Goal: Task Accomplishment & Management: Use online tool/utility

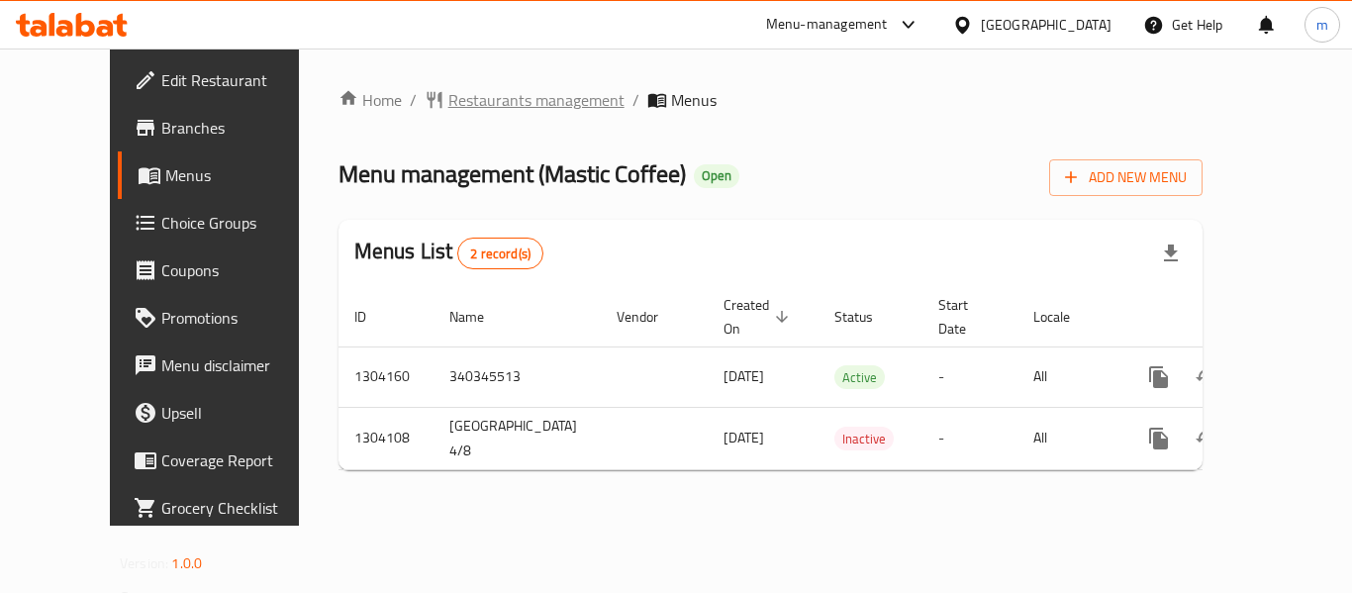
click at [539, 109] on span "Restaurants management" at bounding box center [536, 100] width 176 height 24
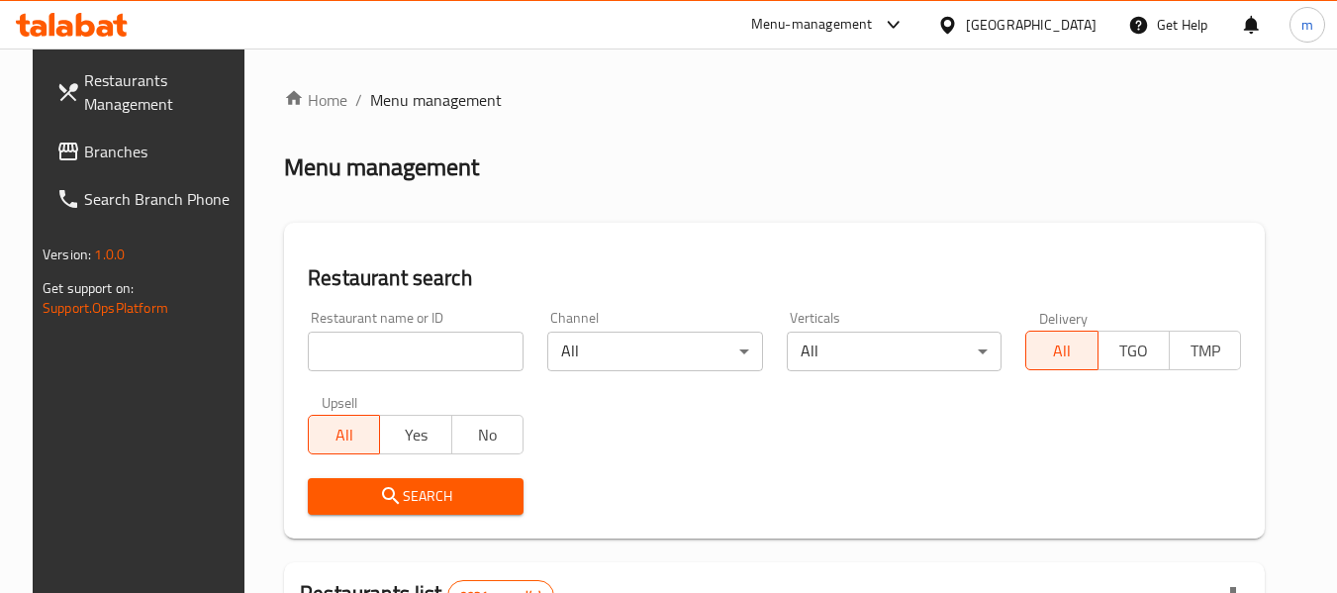
click at [358, 328] on div "Restaurant name or ID Restaurant name or ID" at bounding box center [416, 341] width 216 height 60
click at [356, 342] on input "search" at bounding box center [416, 351] width 216 height 40
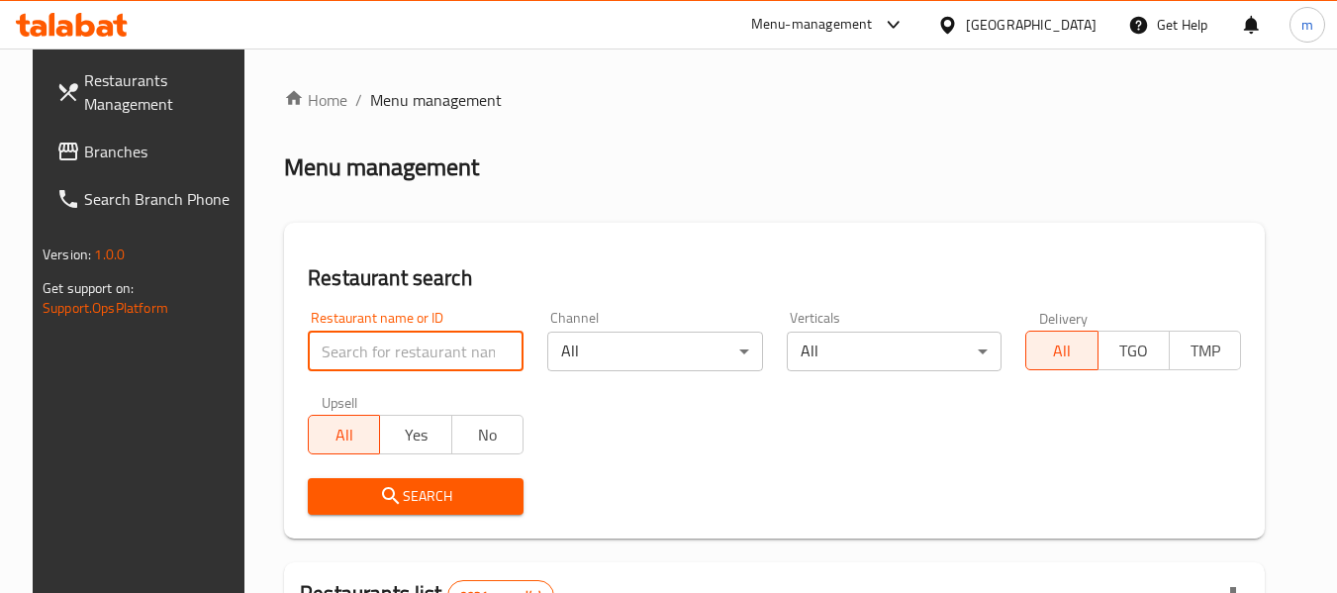
paste input "703083"
type input "703083"
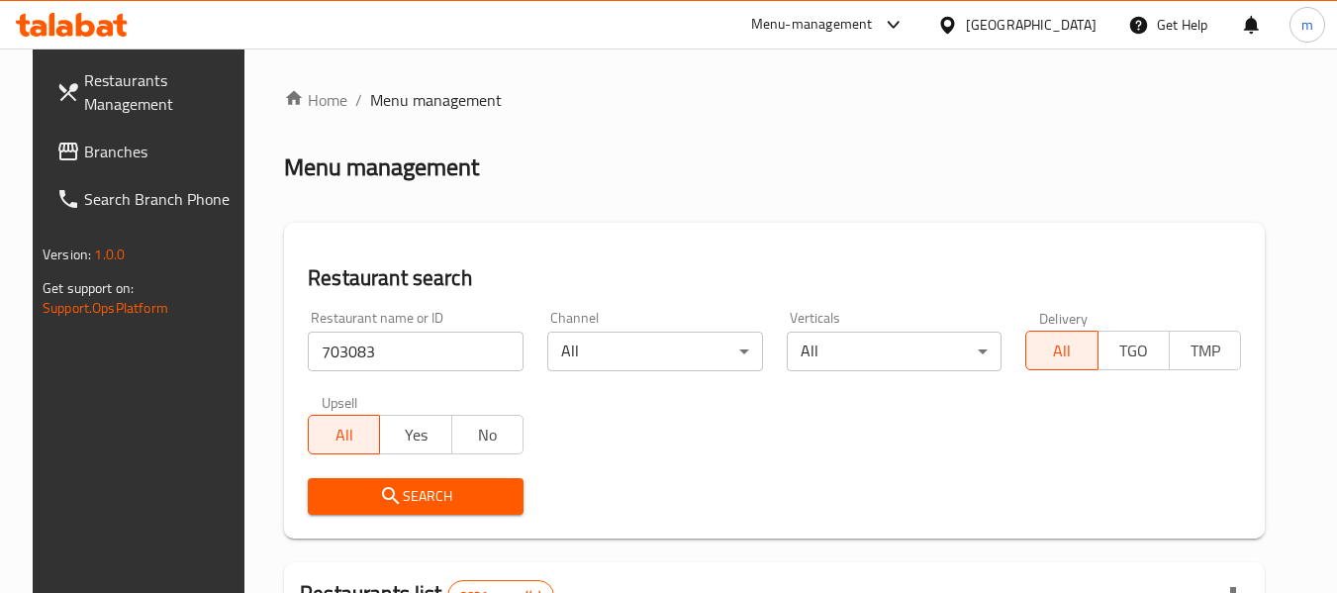
click at [393, 497] on span "Search" at bounding box center [416, 496] width 184 height 25
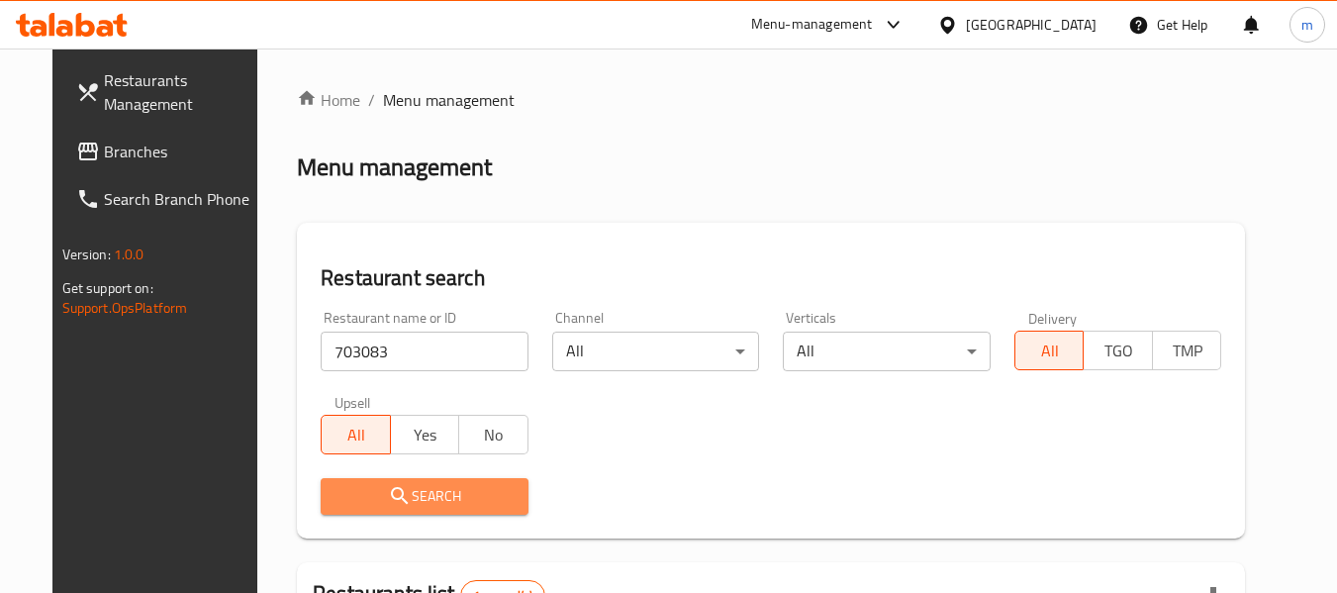
click at [451, 510] on button "Search" at bounding box center [425, 496] width 208 height 37
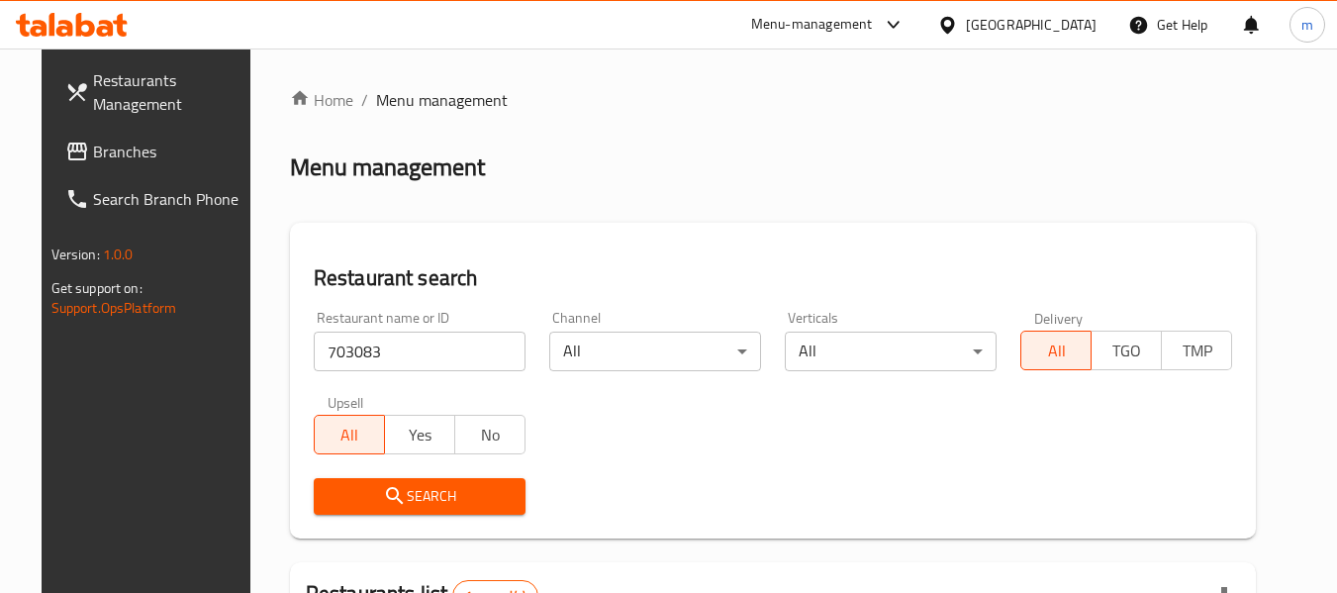
scroll to position [265, 0]
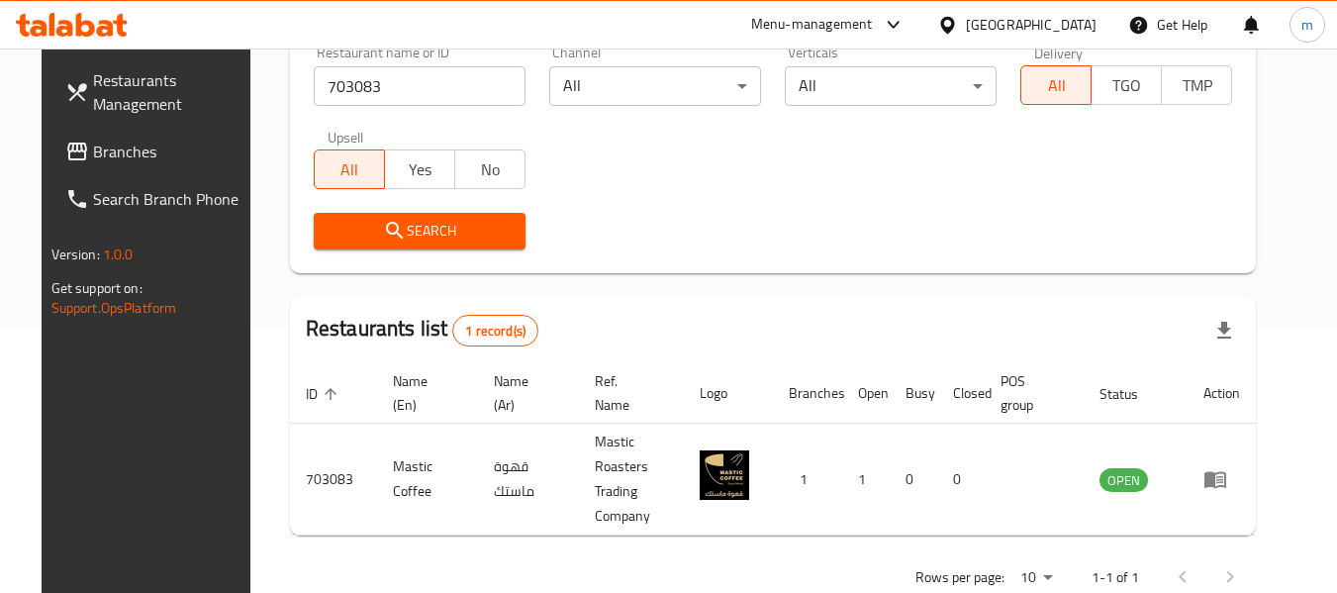
click at [1062, 33] on div "[GEOGRAPHIC_DATA]" at bounding box center [1031, 25] width 131 height 22
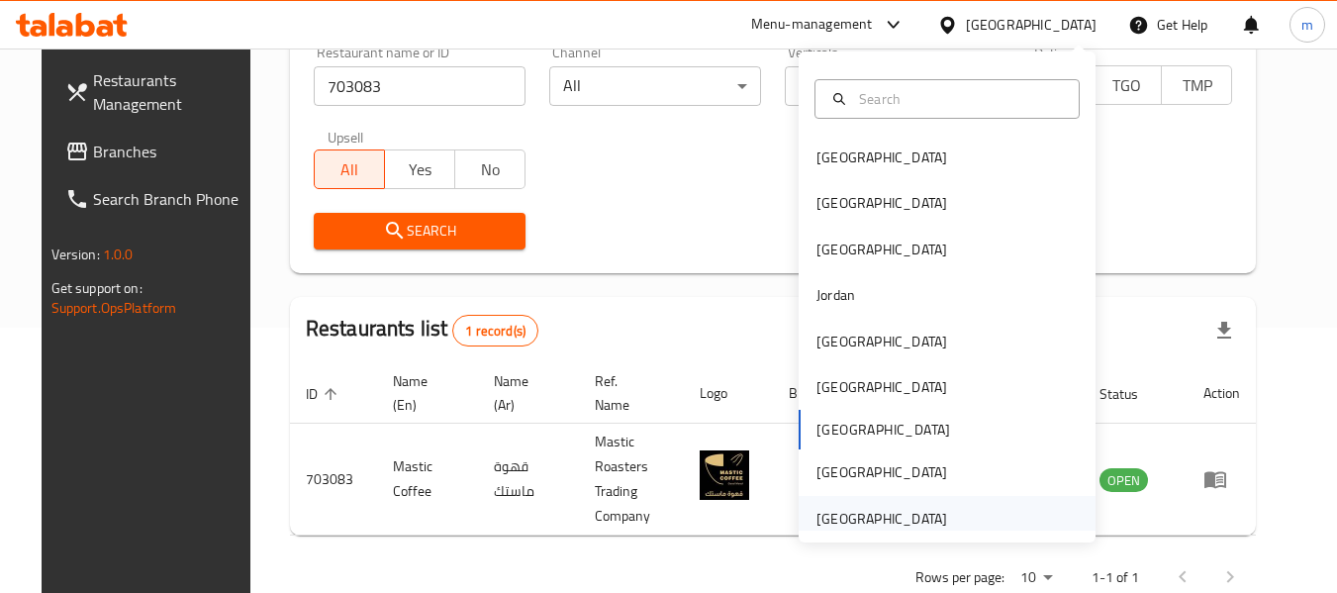
click at [876, 518] on div "[GEOGRAPHIC_DATA]" at bounding box center [881, 519] width 131 height 22
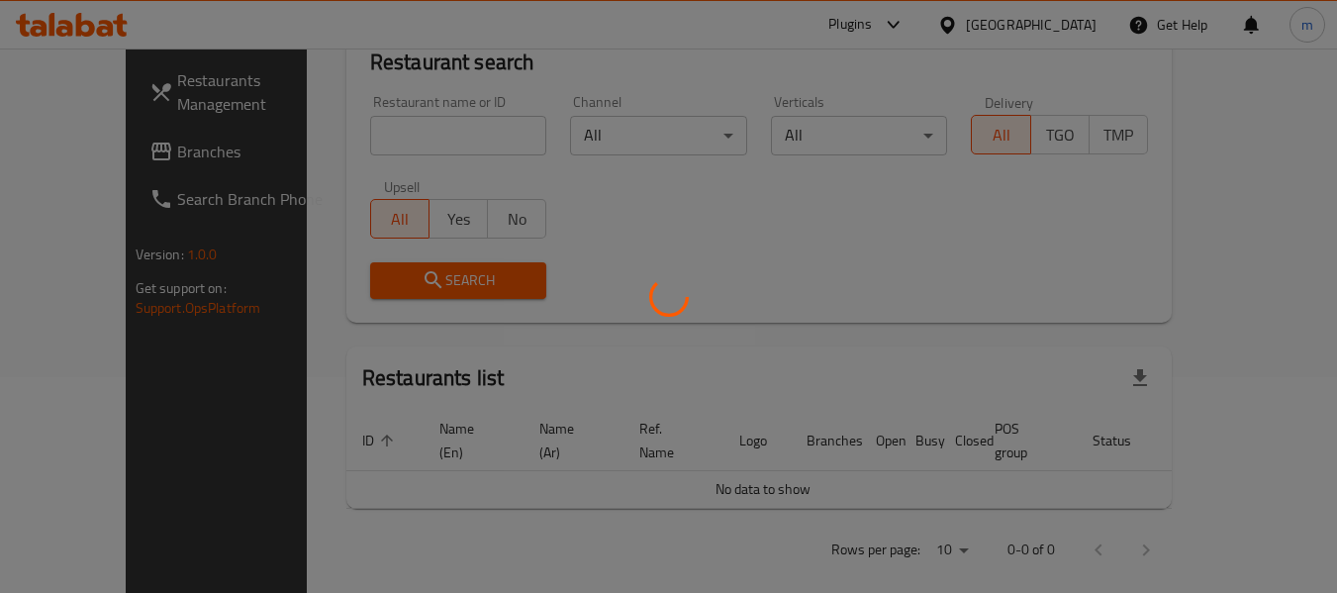
scroll to position [265, 0]
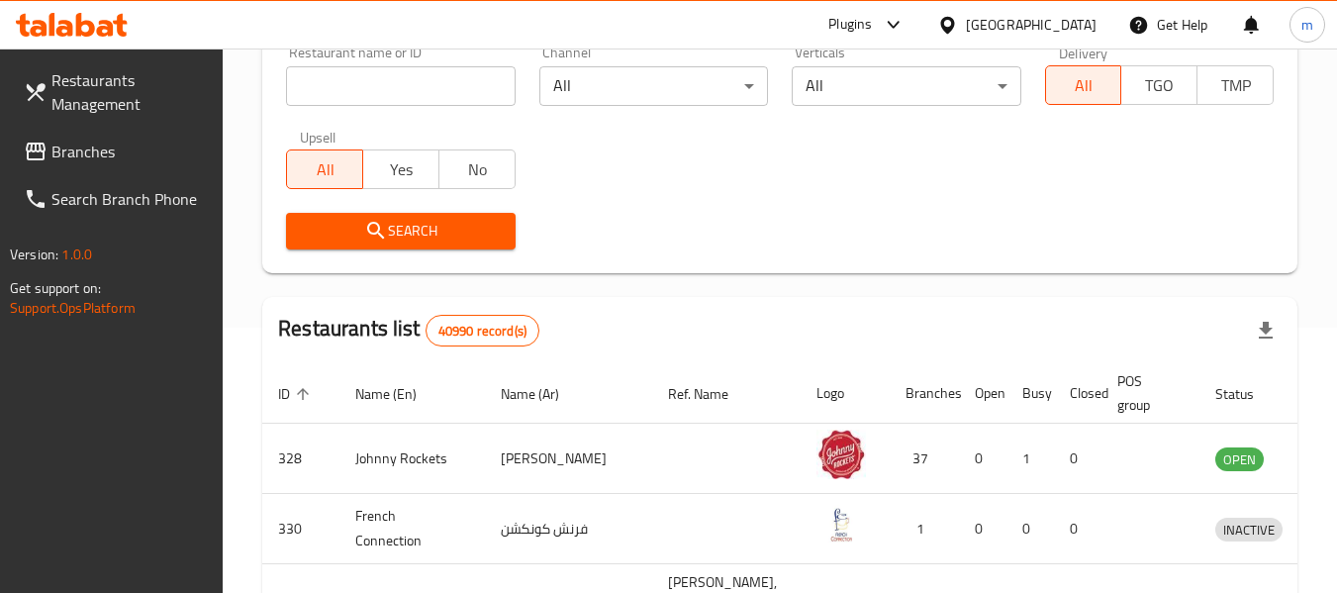
click at [101, 147] on span "Branches" at bounding box center [129, 152] width 156 height 24
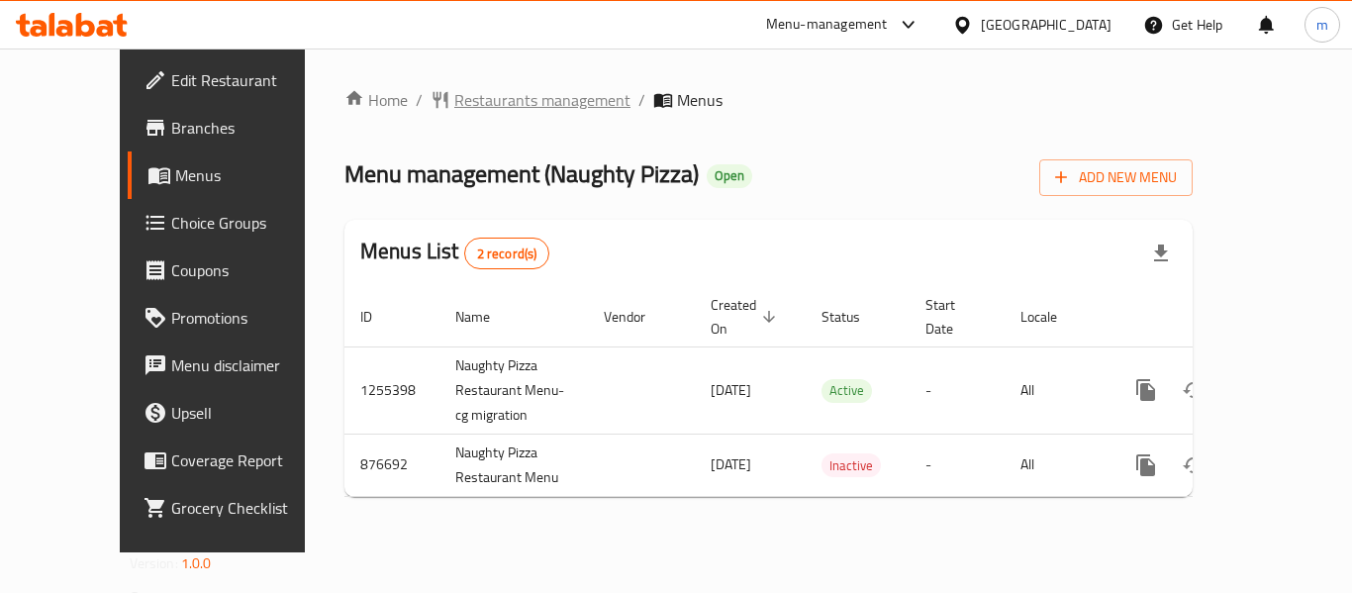
click at [454, 102] on span "Restaurants management" at bounding box center [542, 100] width 176 height 24
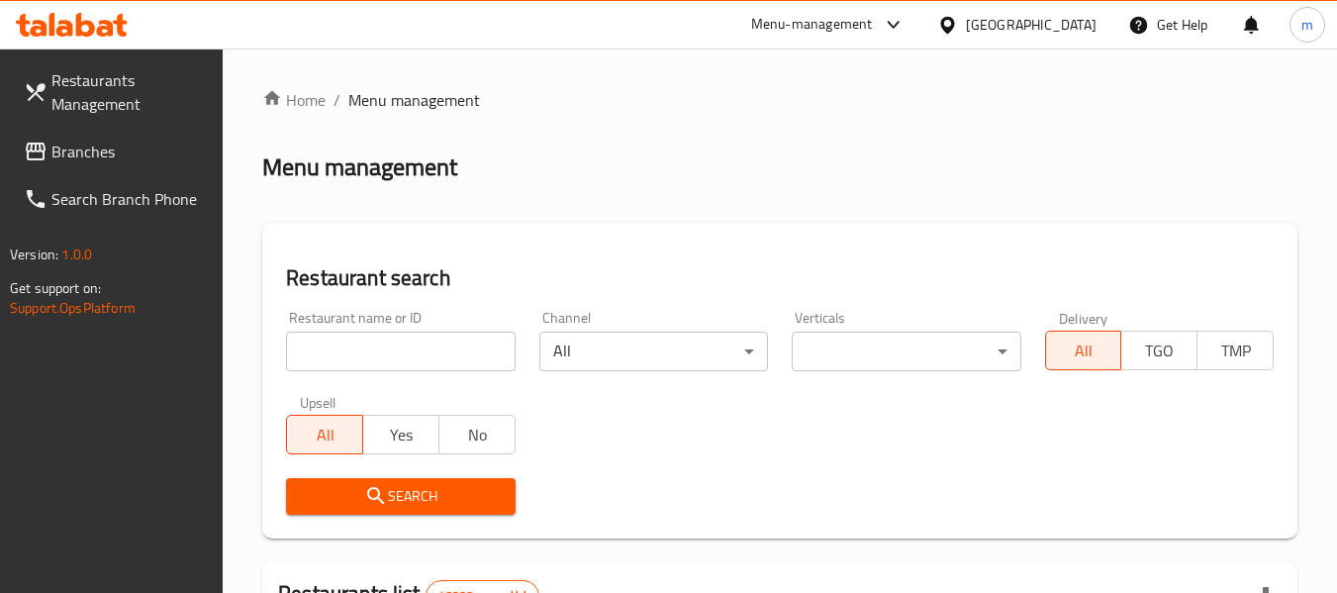
click at [366, 335] on input "search" at bounding box center [400, 351] width 229 height 40
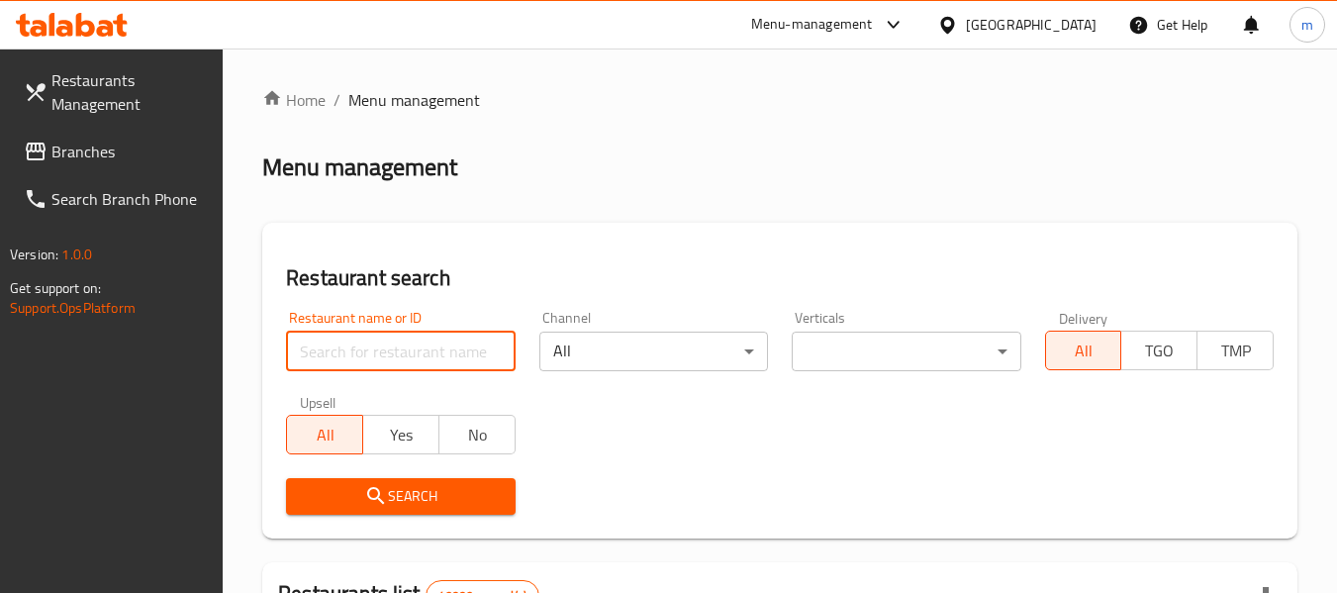
paste input "657502"
type input "657502"
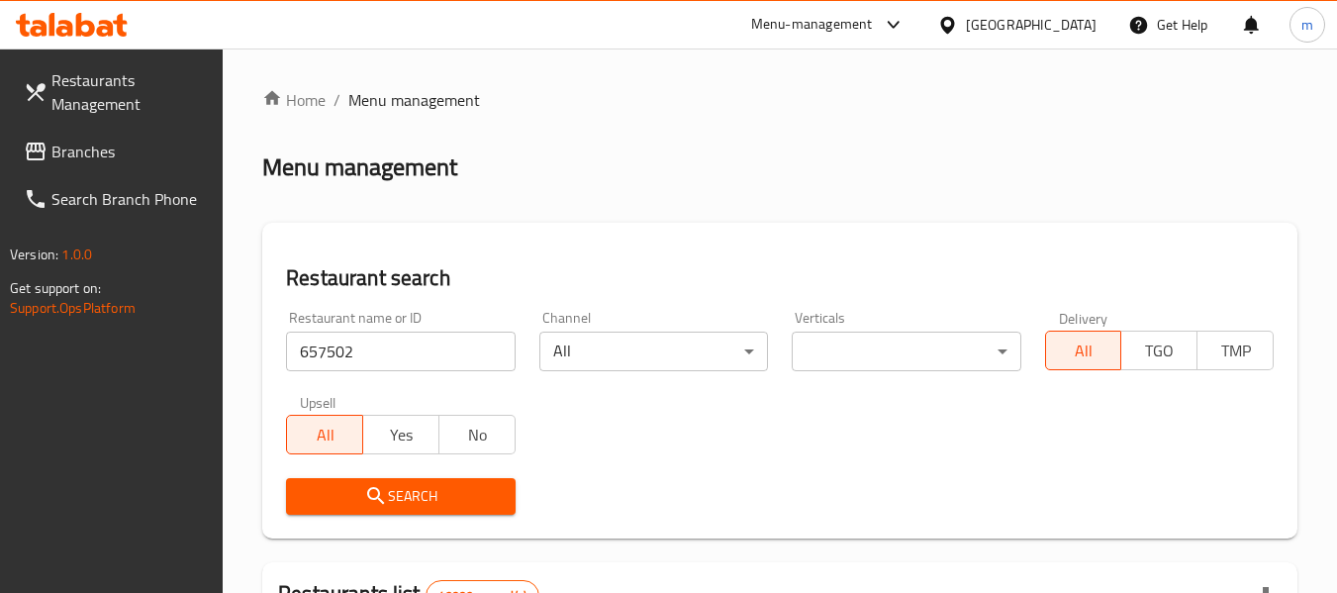
click at [414, 484] on span "Search" at bounding box center [400, 496] width 197 height 25
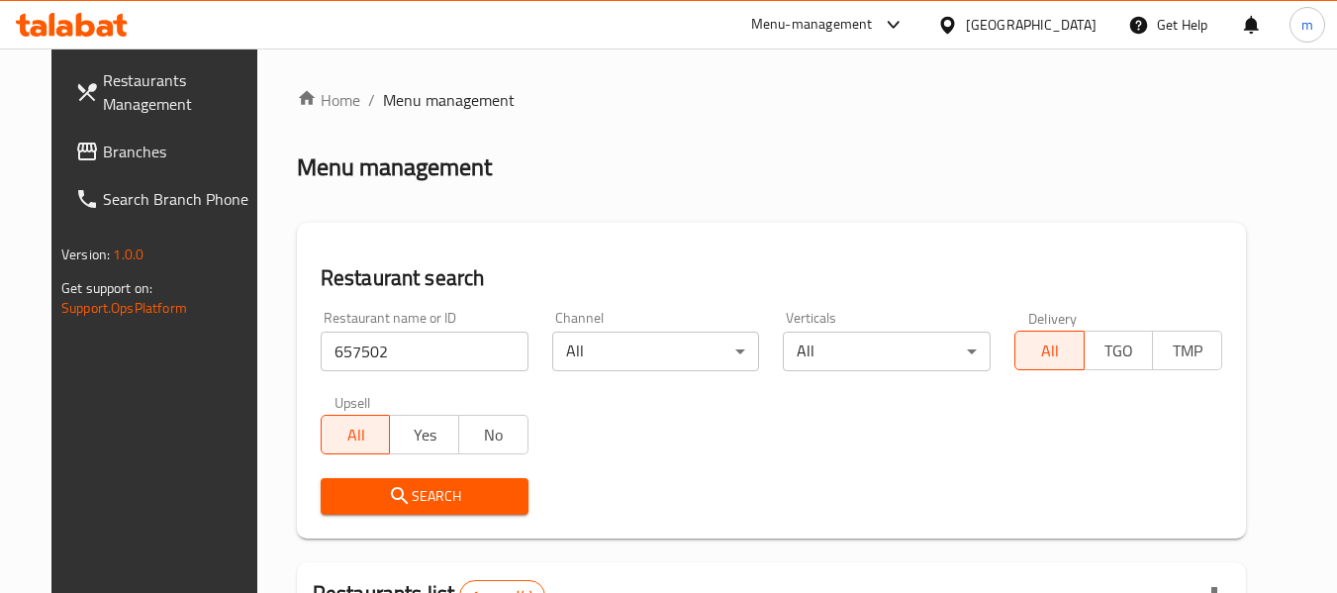
scroll to position [265, 0]
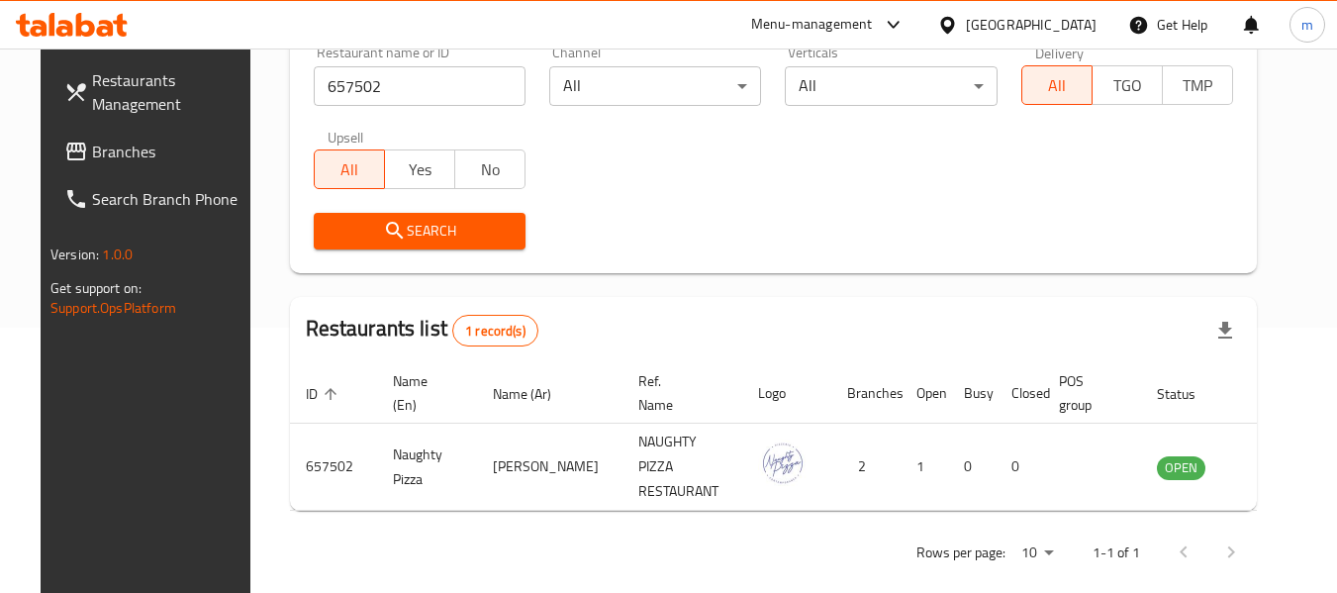
click at [168, 147] on span "Branches" at bounding box center [170, 152] width 156 height 24
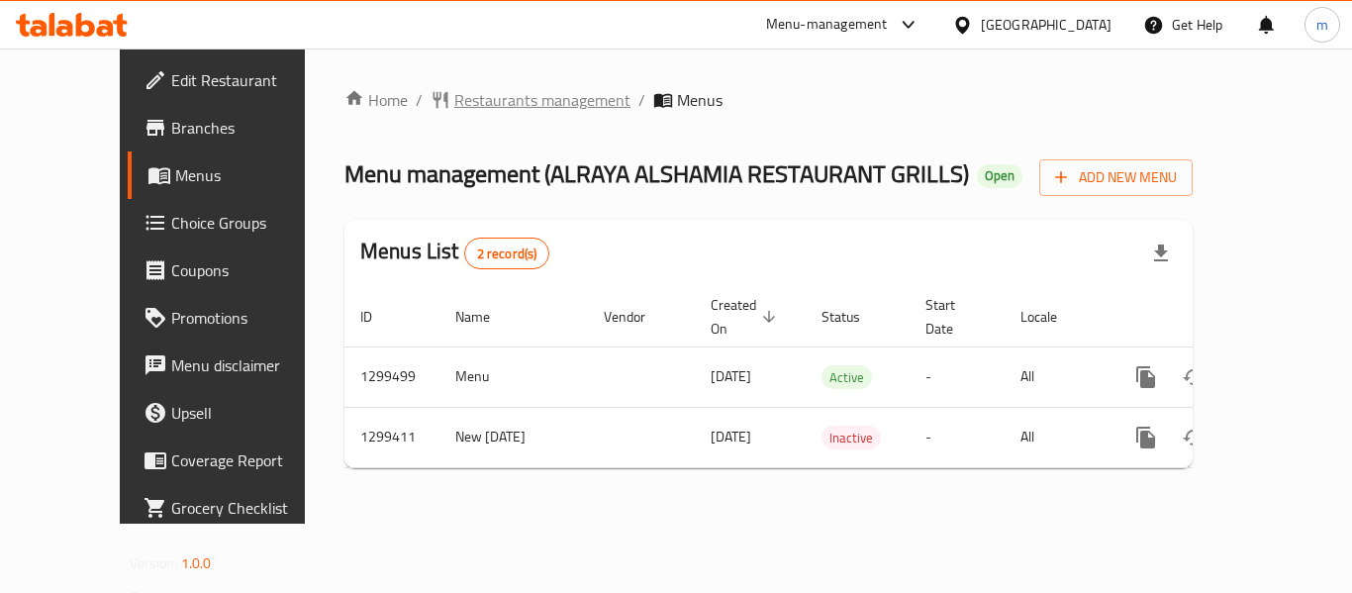
click at [454, 100] on span "Restaurants management" at bounding box center [542, 100] width 176 height 24
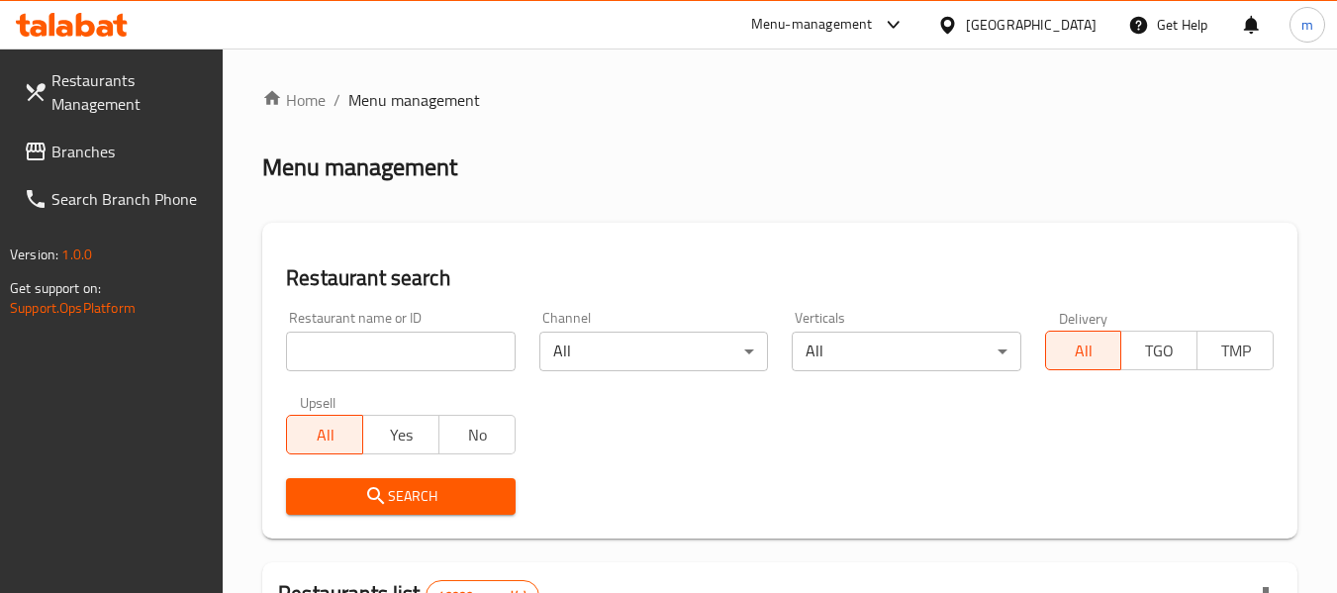
click at [359, 352] on input "search" at bounding box center [400, 351] width 229 height 40
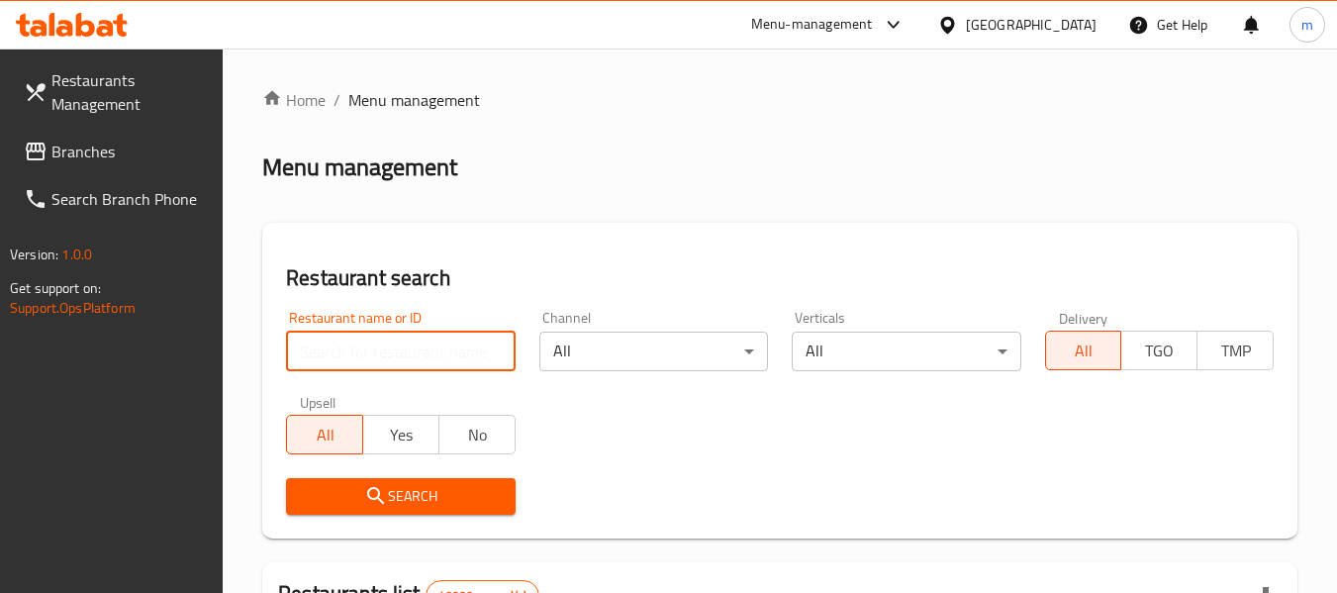
paste input "701342"
type input "701342"
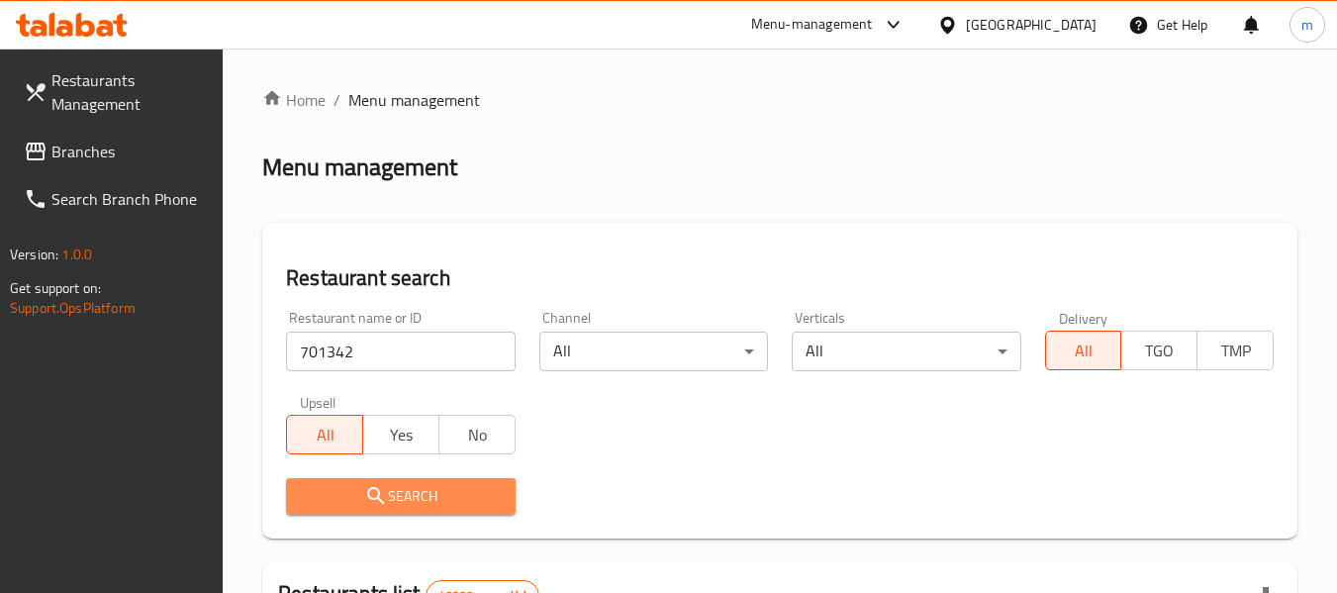
click at [408, 480] on button "Search" at bounding box center [400, 496] width 229 height 37
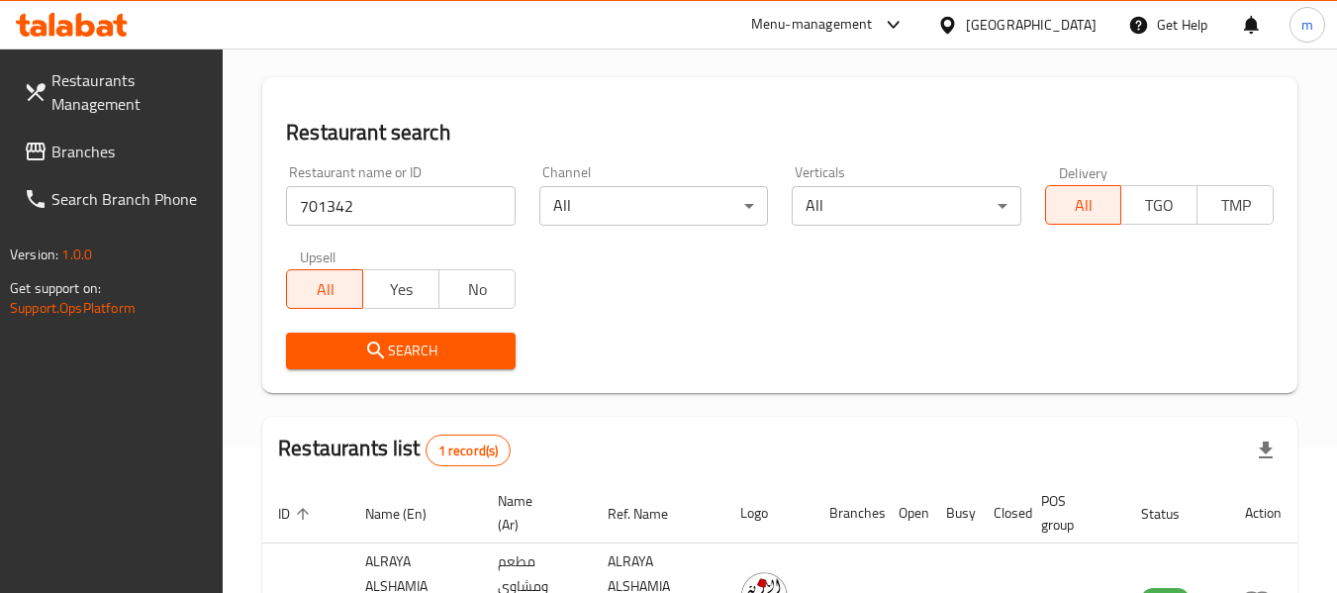
scroll to position [315, 0]
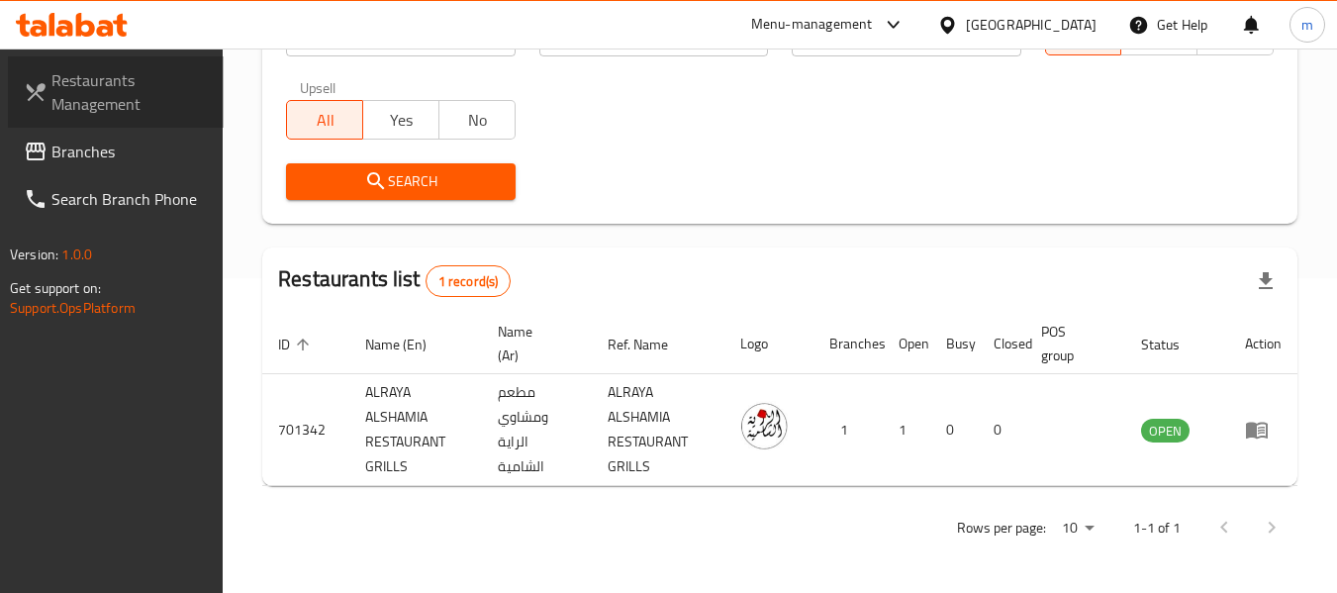
click at [131, 122] on link "Restaurants Management" at bounding box center [116, 91] width 216 height 71
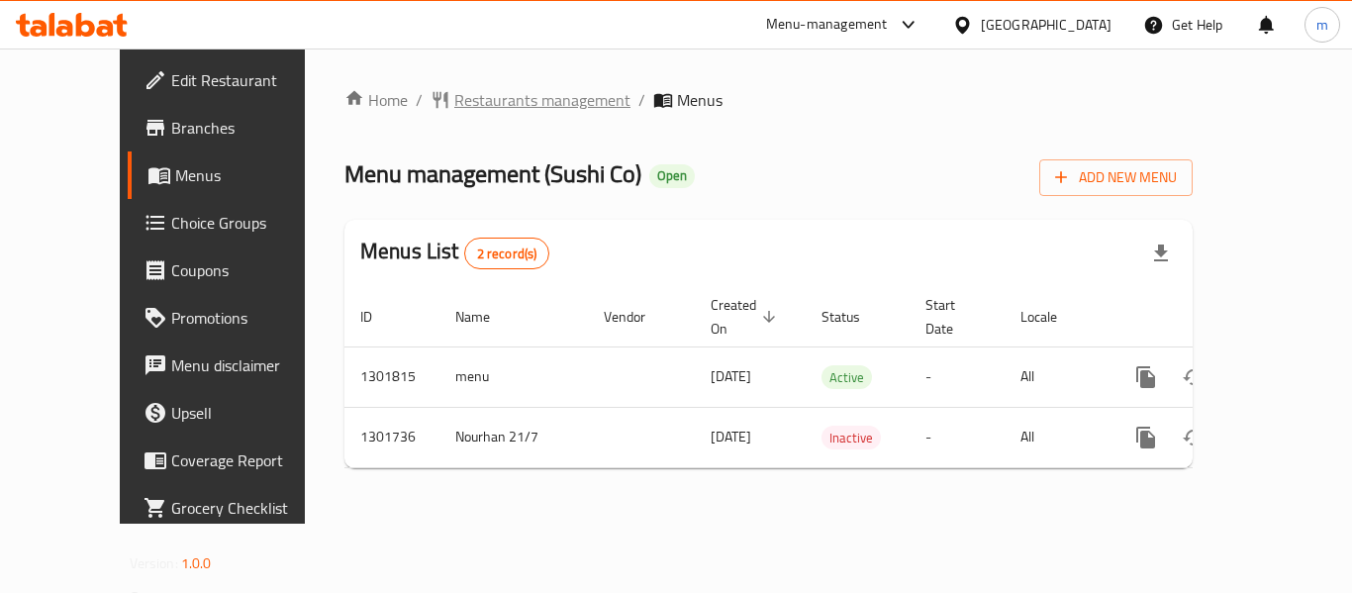
click at [454, 106] on span "Restaurants management" at bounding box center [542, 100] width 176 height 24
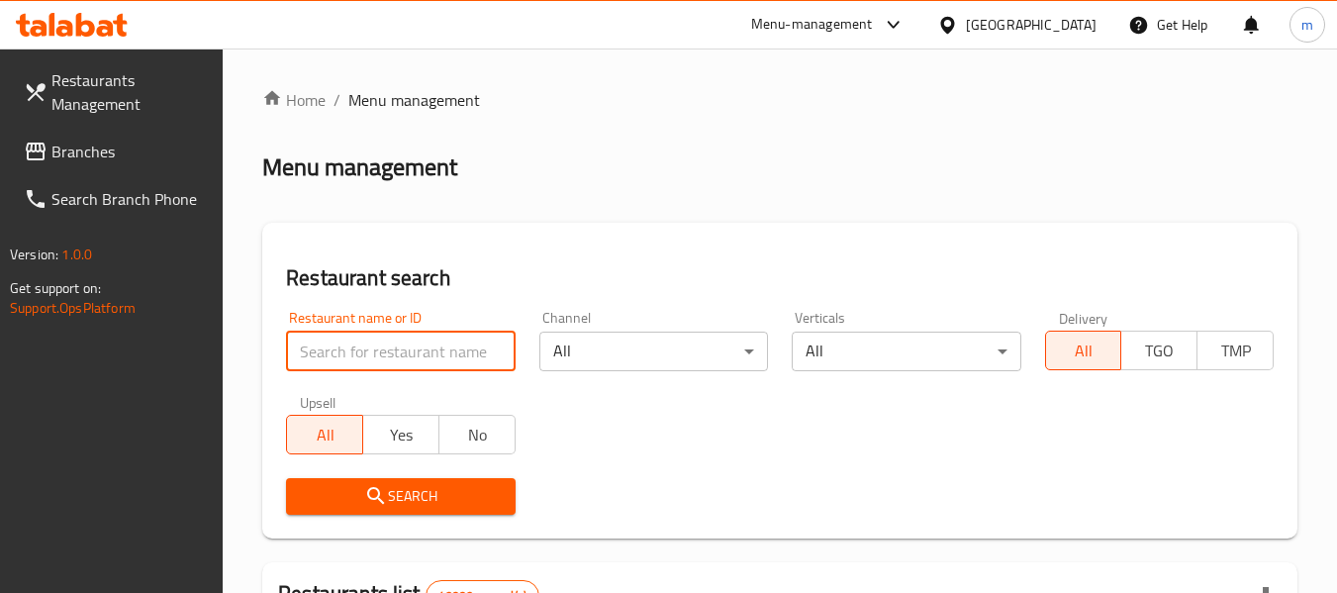
click at [419, 353] on input "search" at bounding box center [400, 351] width 229 height 40
paste input "702166"
type input "702166"
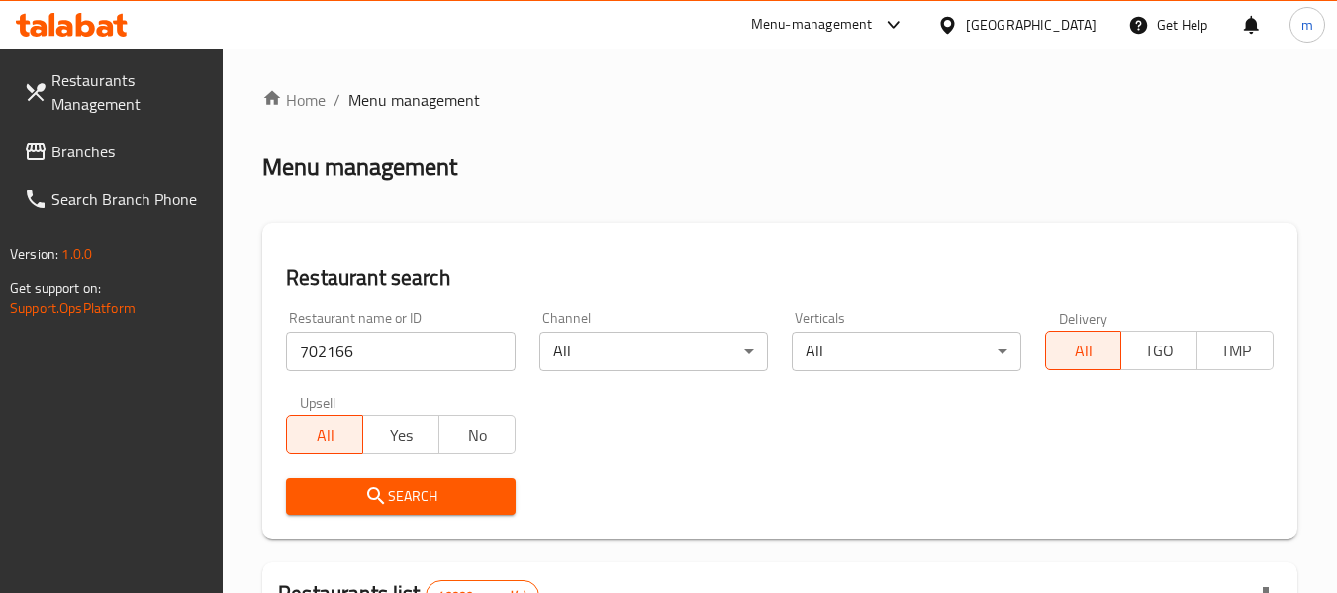
click at [434, 480] on button "Search" at bounding box center [400, 496] width 229 height 37
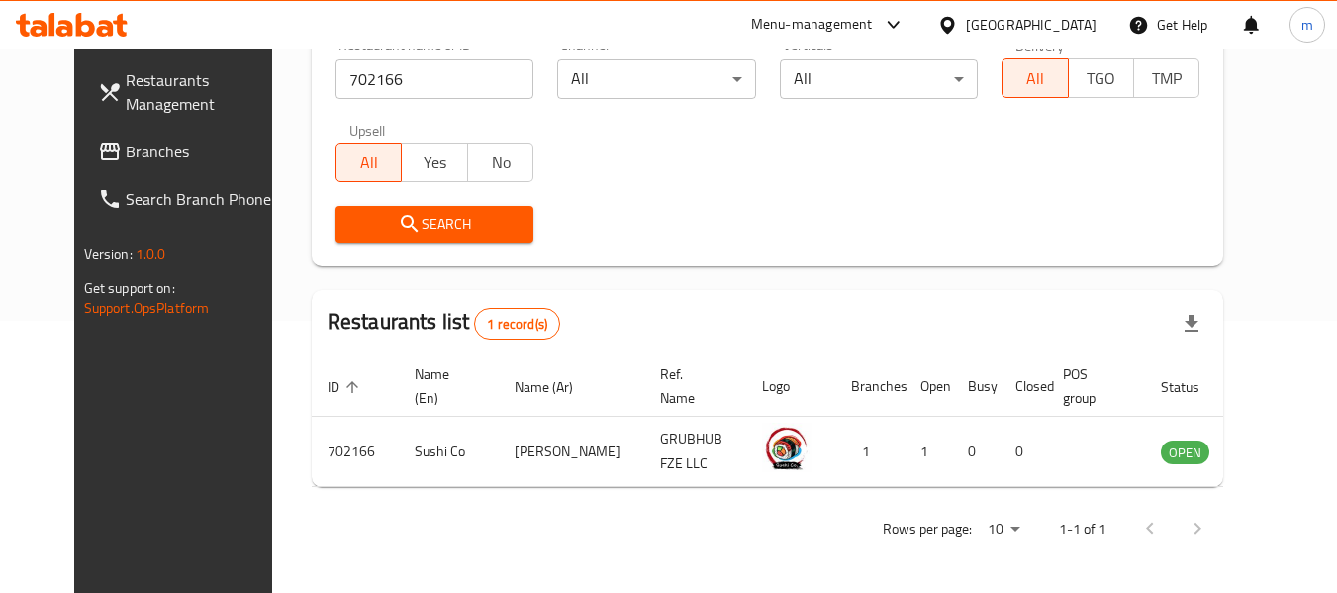
scroll to position [273, 0]
click at [1023, 20] on div "[GEOGRAPHIC_DATA]" at bounding box center [1031, 25] width 131 height 22
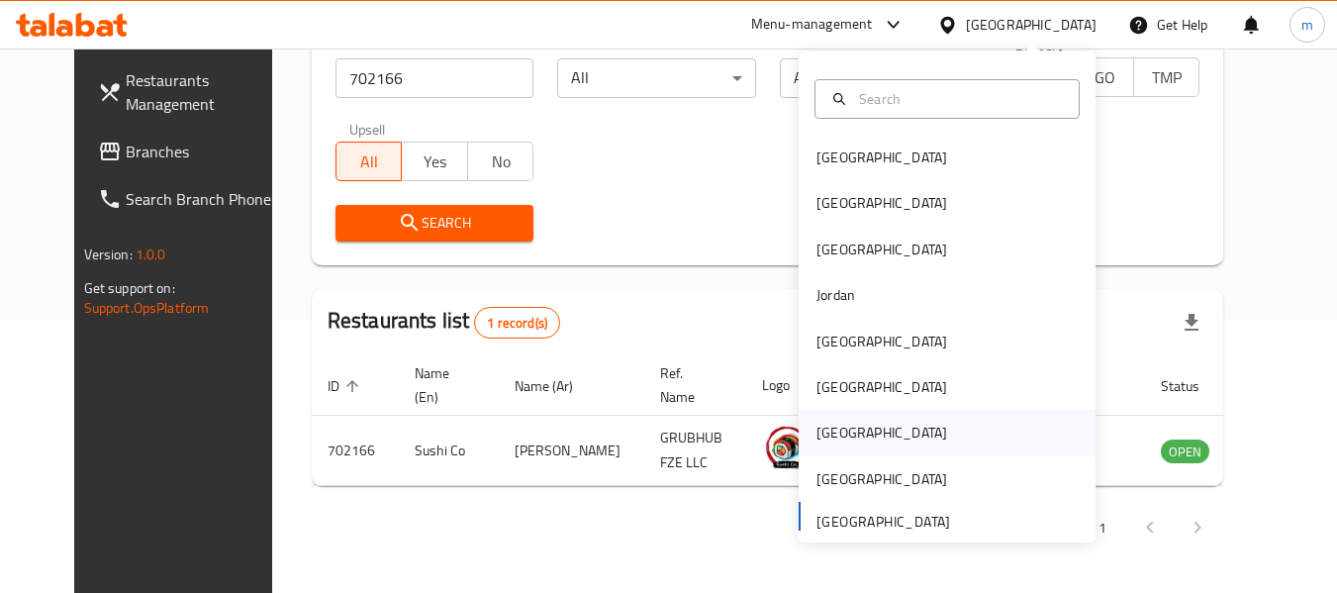
click at [854, 445] on div "[GEOGRAPHIC_DATA]" at bounding box center [946, 433] width 297 height 46
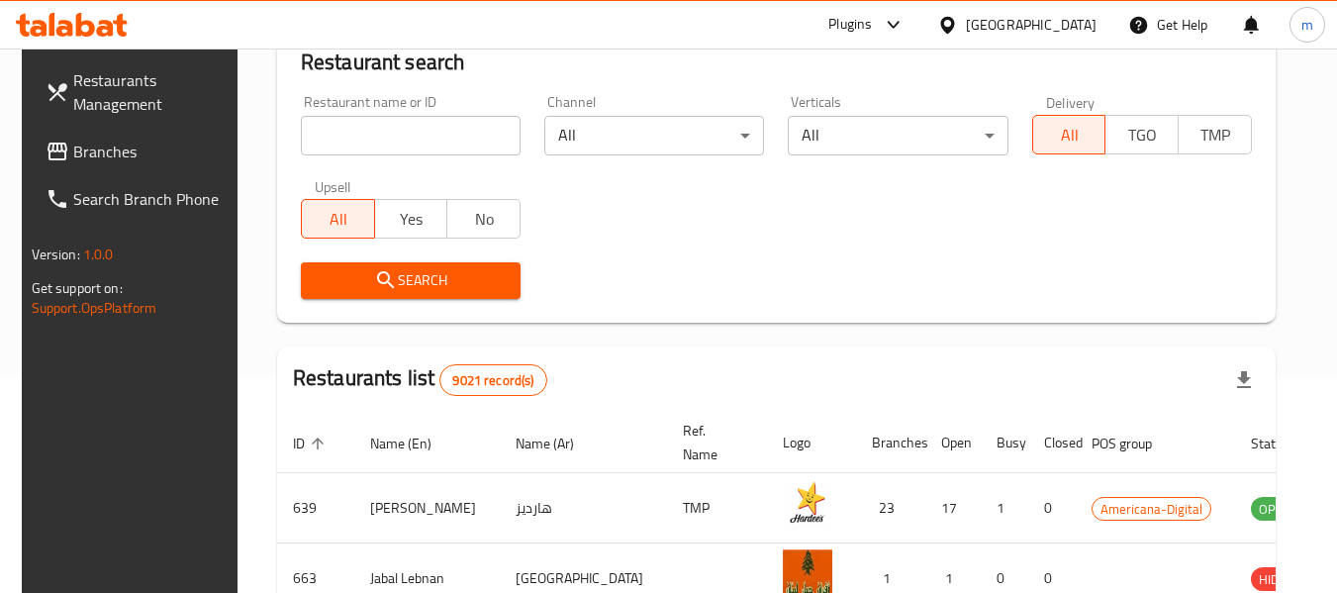
scroll to position [273, 0]
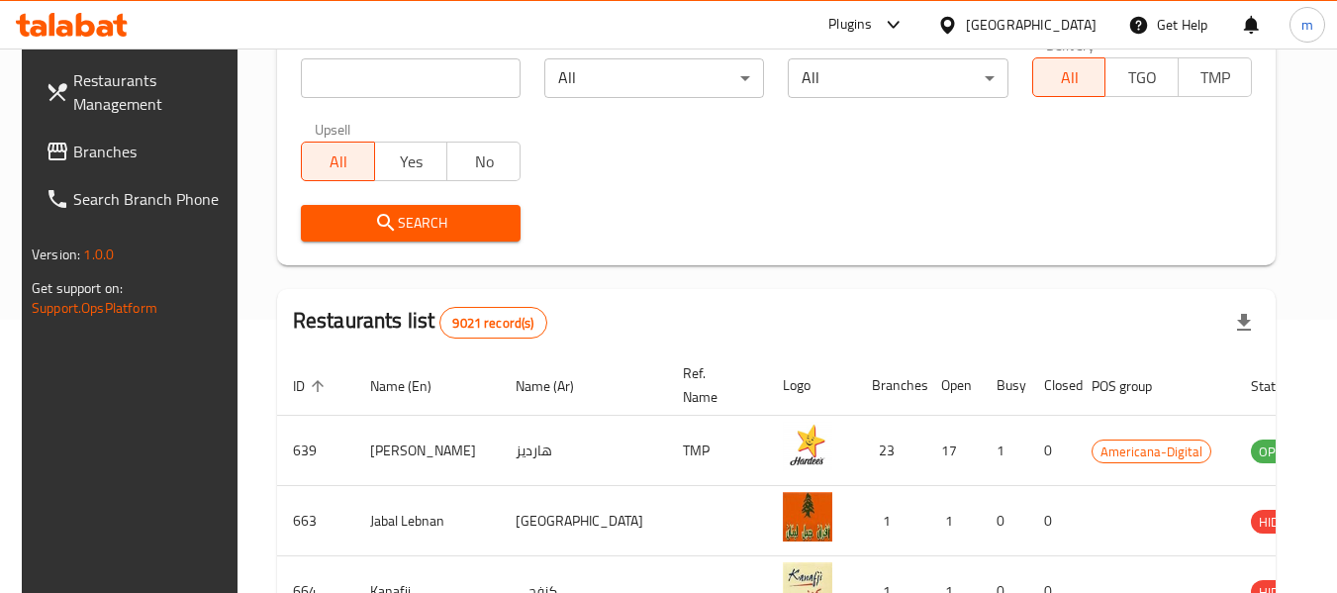
click at [130, 153] on span "Branches" at bounding box center [151, 152] width 156 height 24
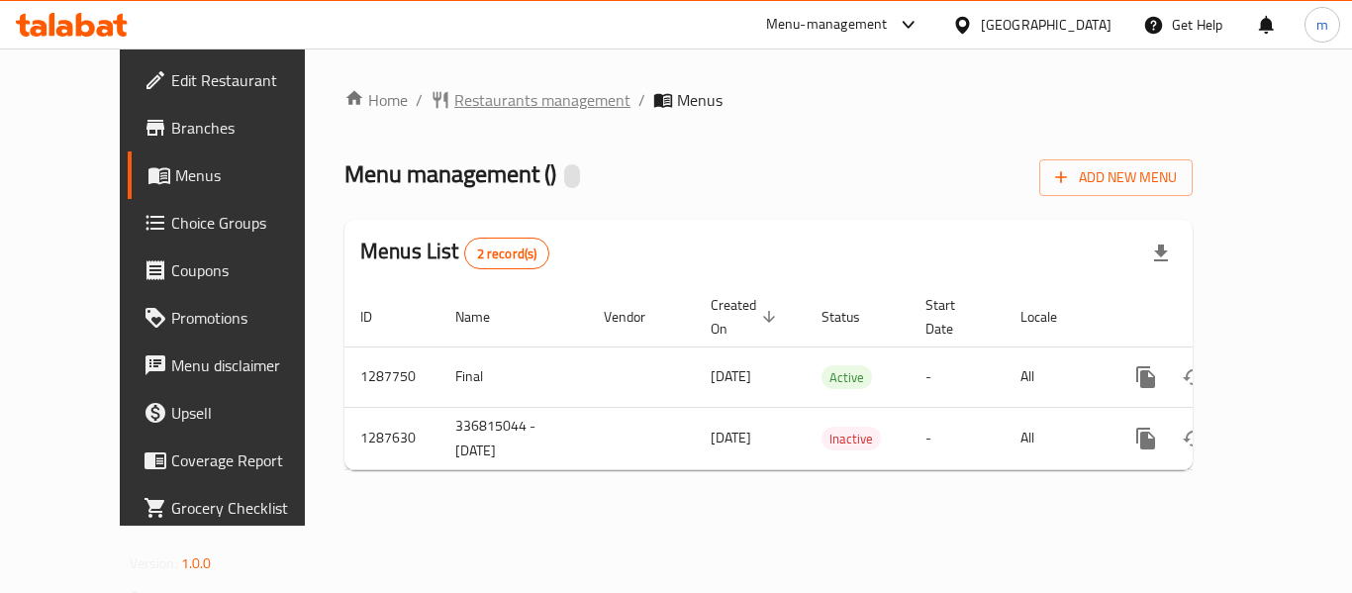
click at [455, 96] on span "Restaurants management" at bounding box center [542, 100] width 176 height 24
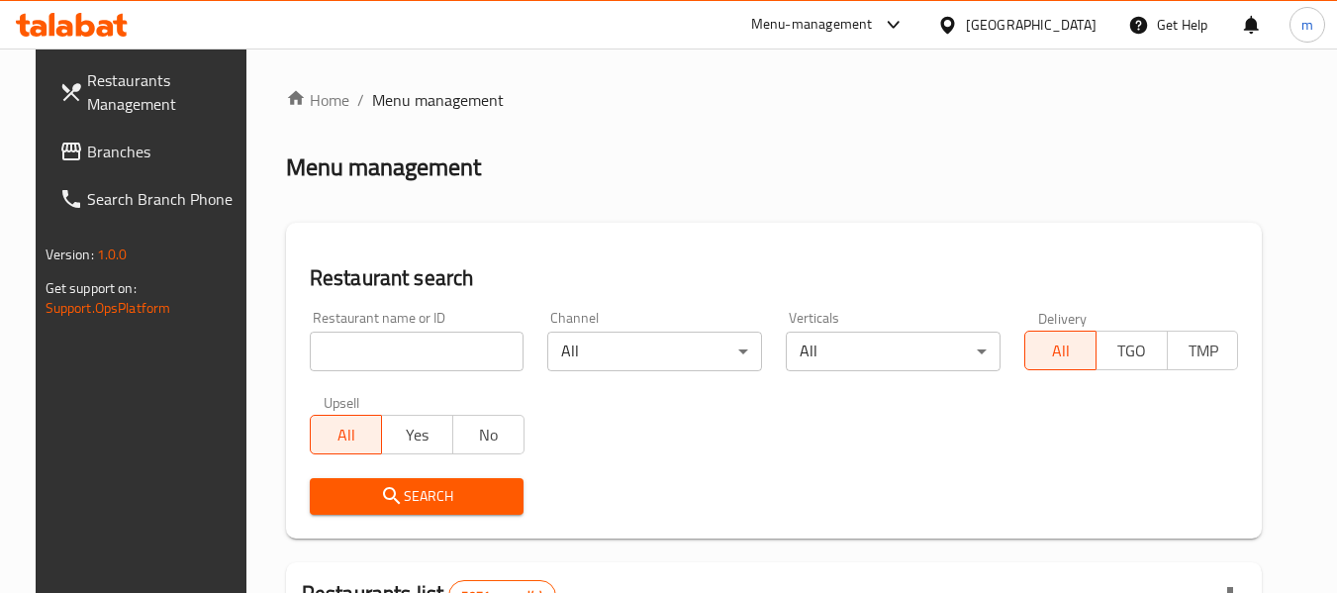
click at [356, 361] on input "search" at bounding box center [417, 351] width 215 height 40
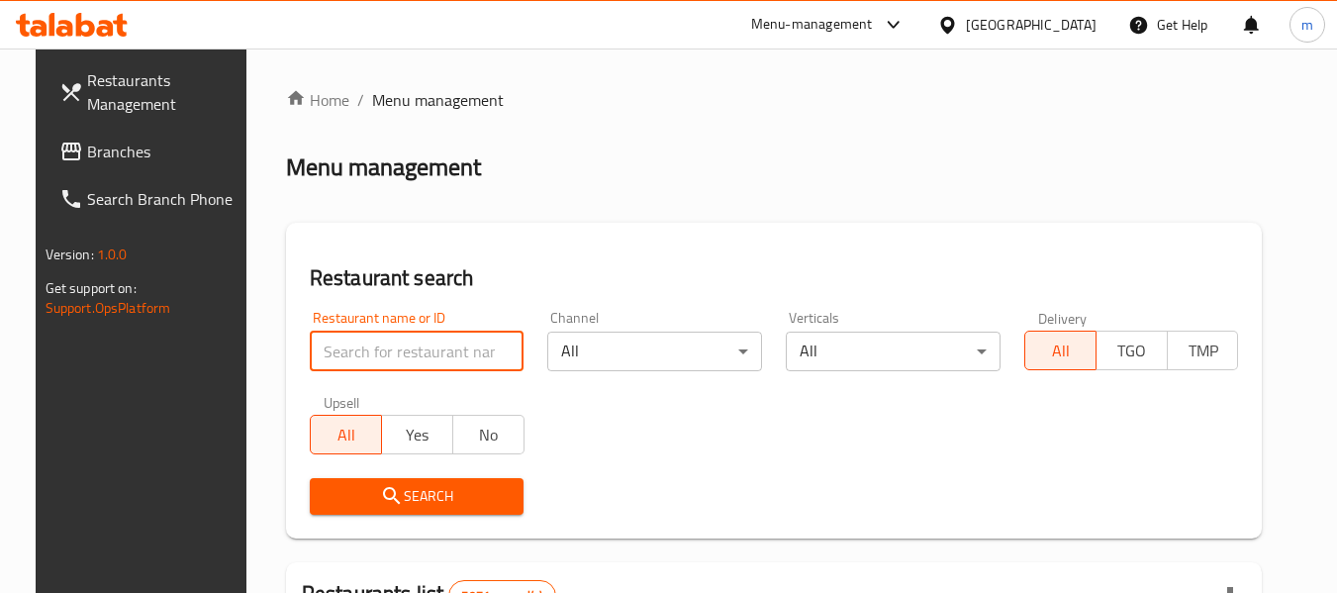
paste input "696742"
type input "696742"
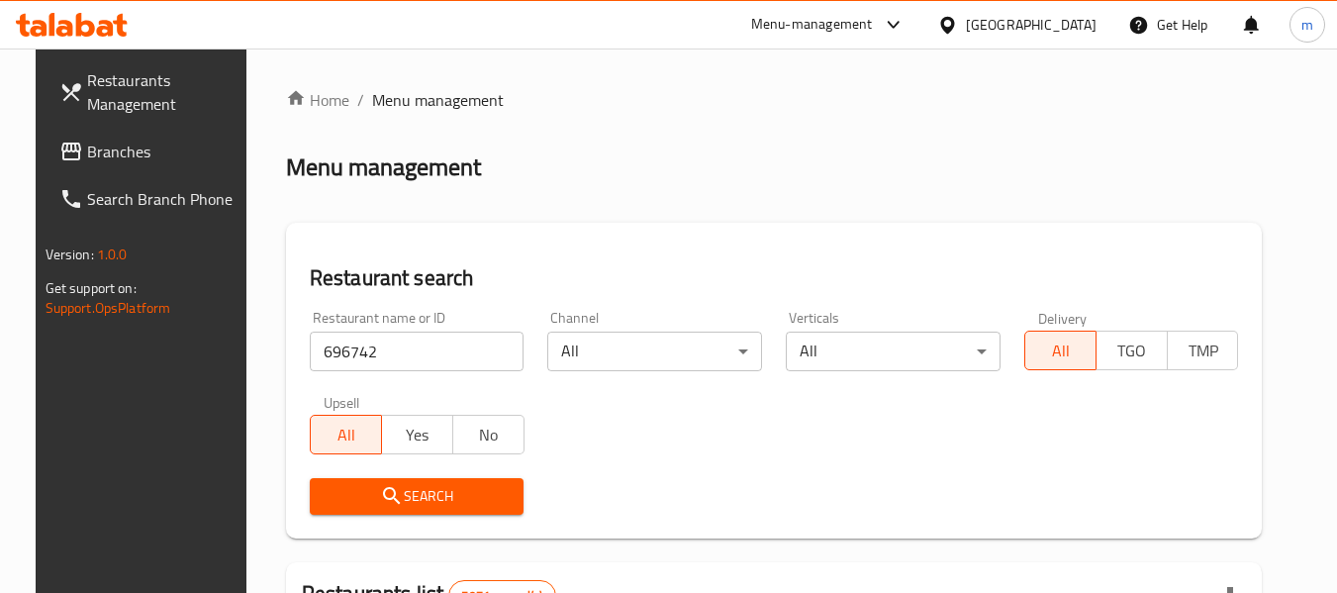
click at [390, 489] on span "Search" at bounding box center [417, 496] width 183 height 25
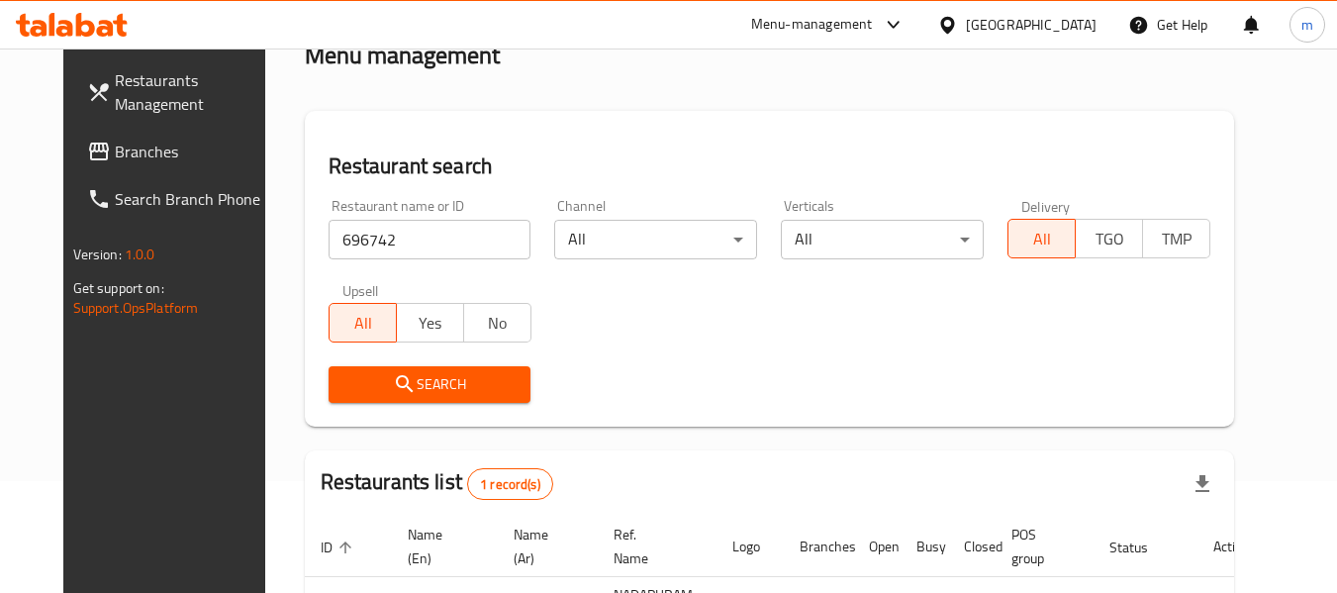
scroll to position [265, 0]
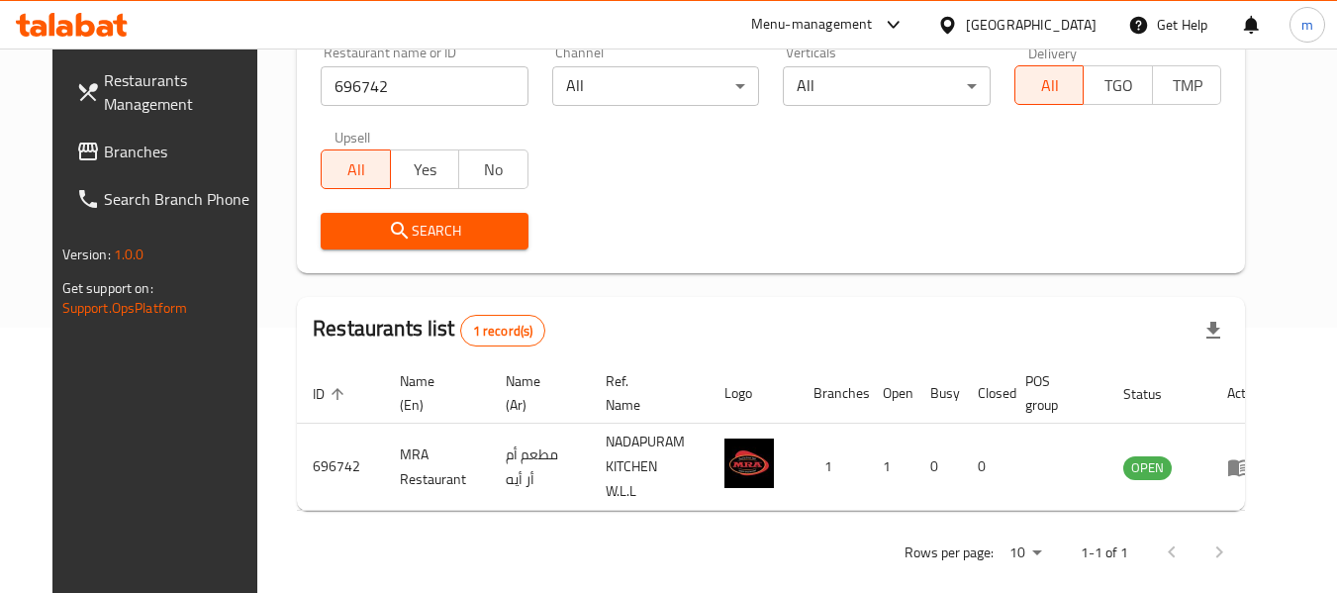
click at [966, 18] on div at bounding box center [951, 25] width 29 height 22
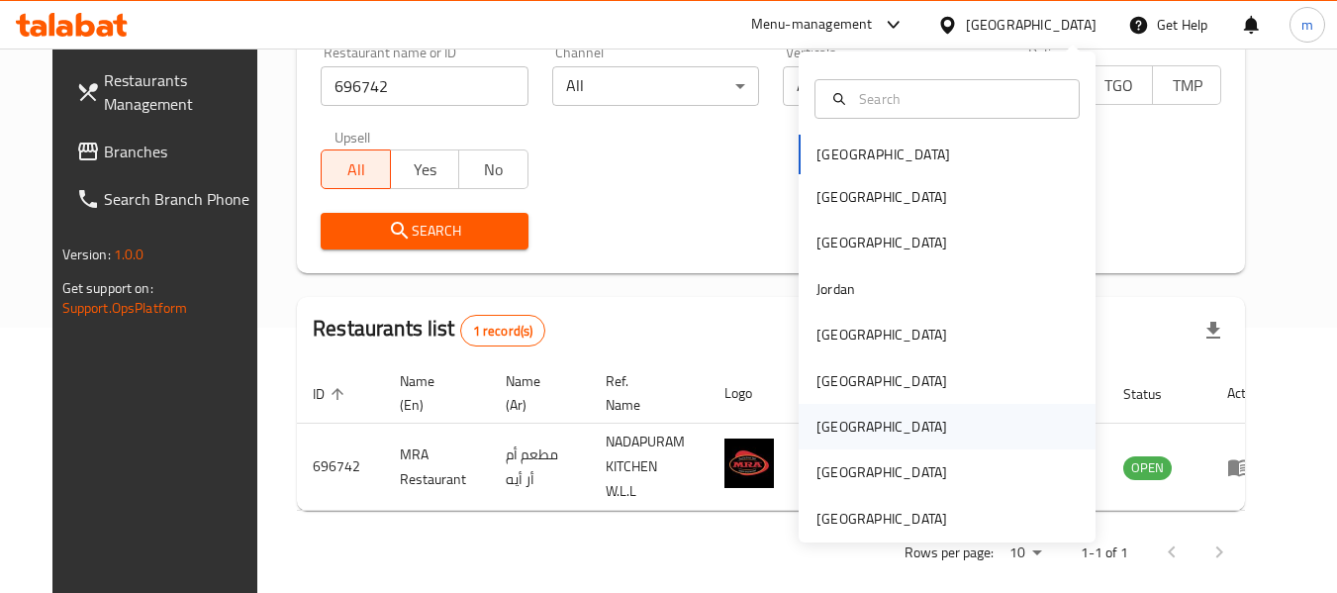
click at [836, 409] on div "[GEOGRAPHIC_DATA]" at bounding box center [881, 427] width 162 height 46
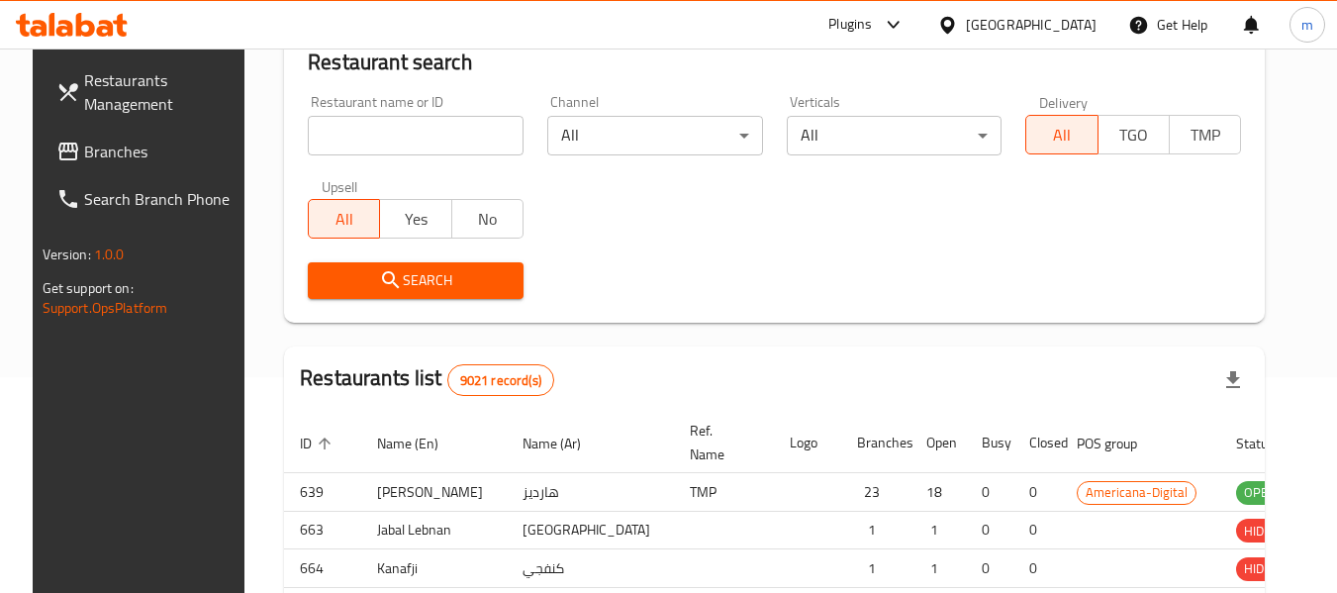
scroll to position [265, 0]
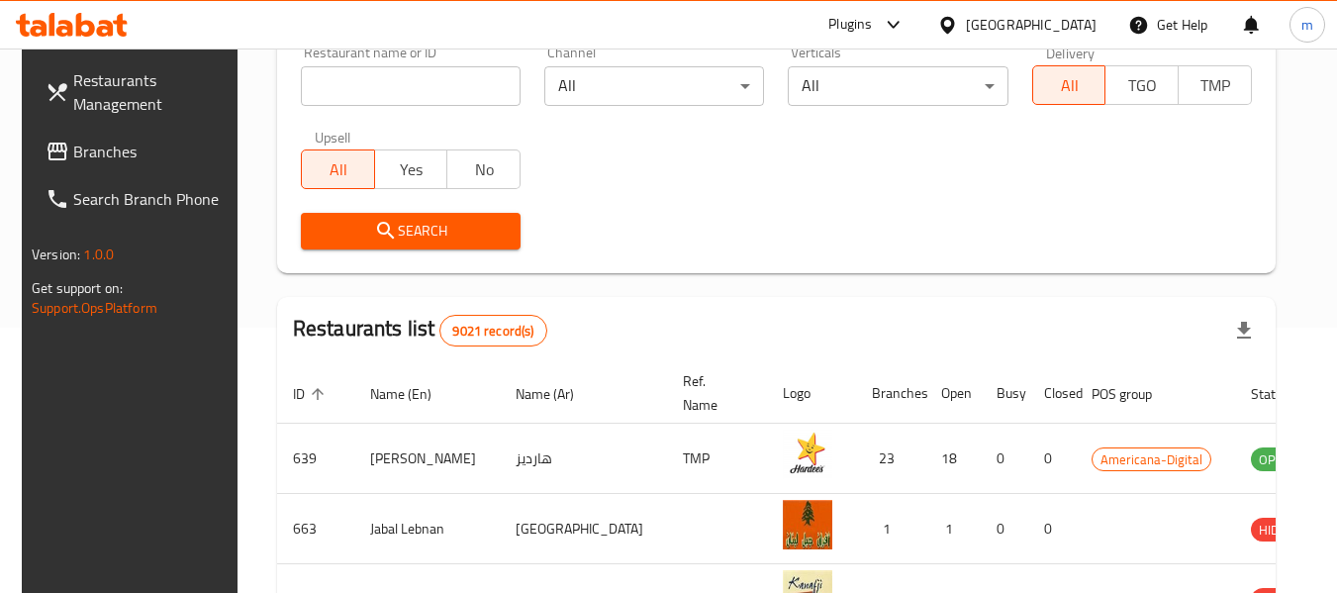
click at [102, 140] on span "Branches" at bounding box center [151, 152] width 156 height 24
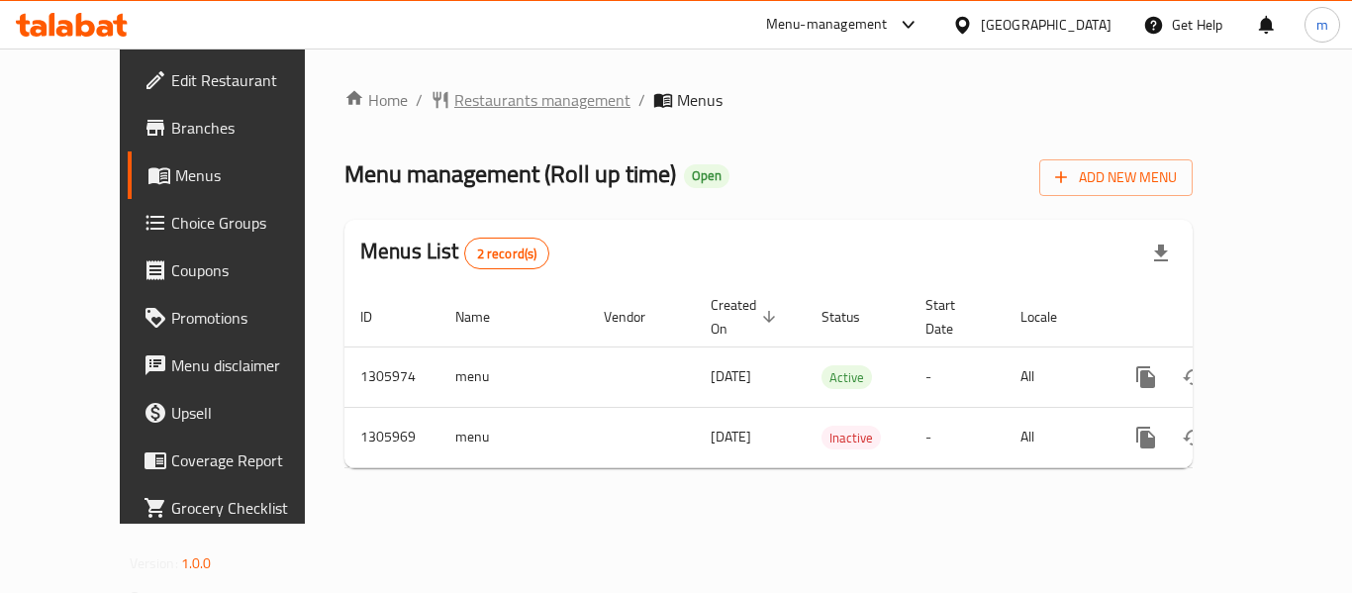
click at [454, 101] on span "Restaurants management" at bounding box center [542, 100] width 176 height 24
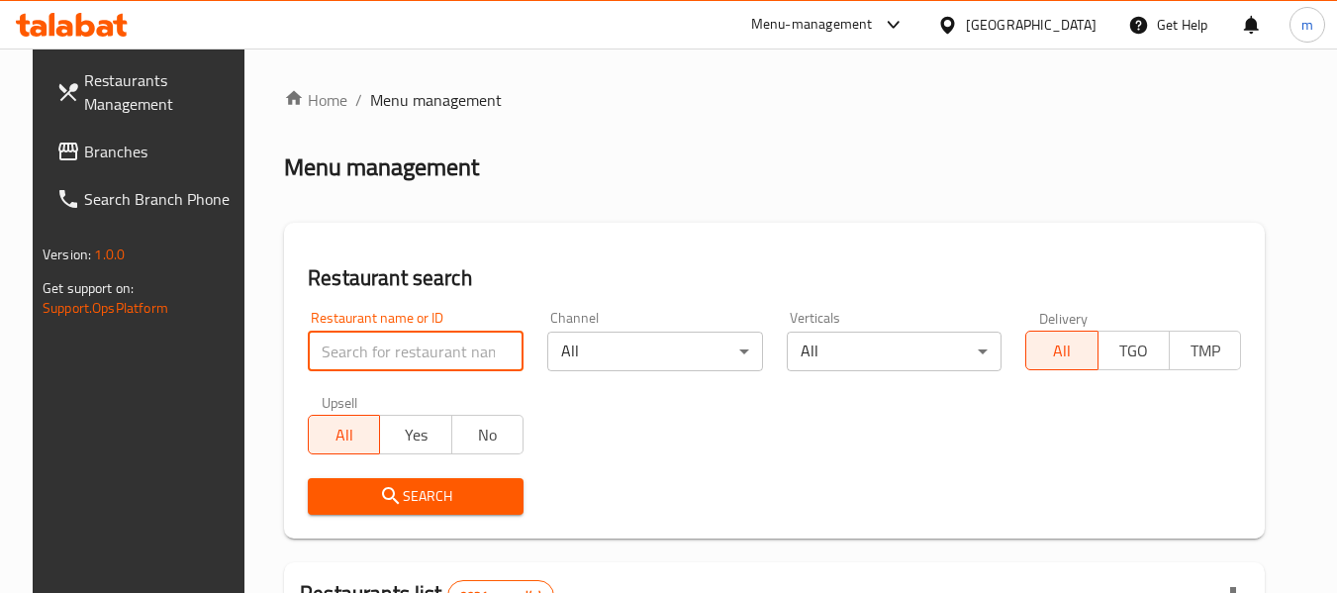
click at [357, 354] on input "search" at bounding box center [416, 351] width 216 height 40
paste input "703924"
type input "703924"
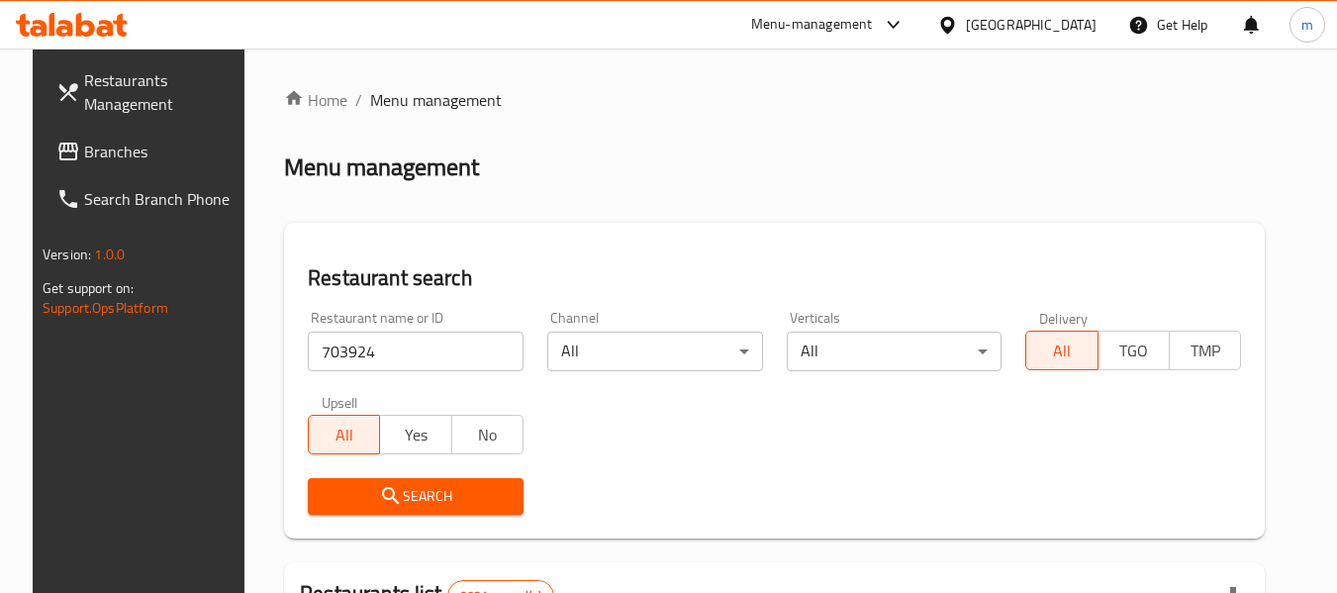
click at [405, 490] on span "Search" at bounding box center [416, 496] width 184 height 25
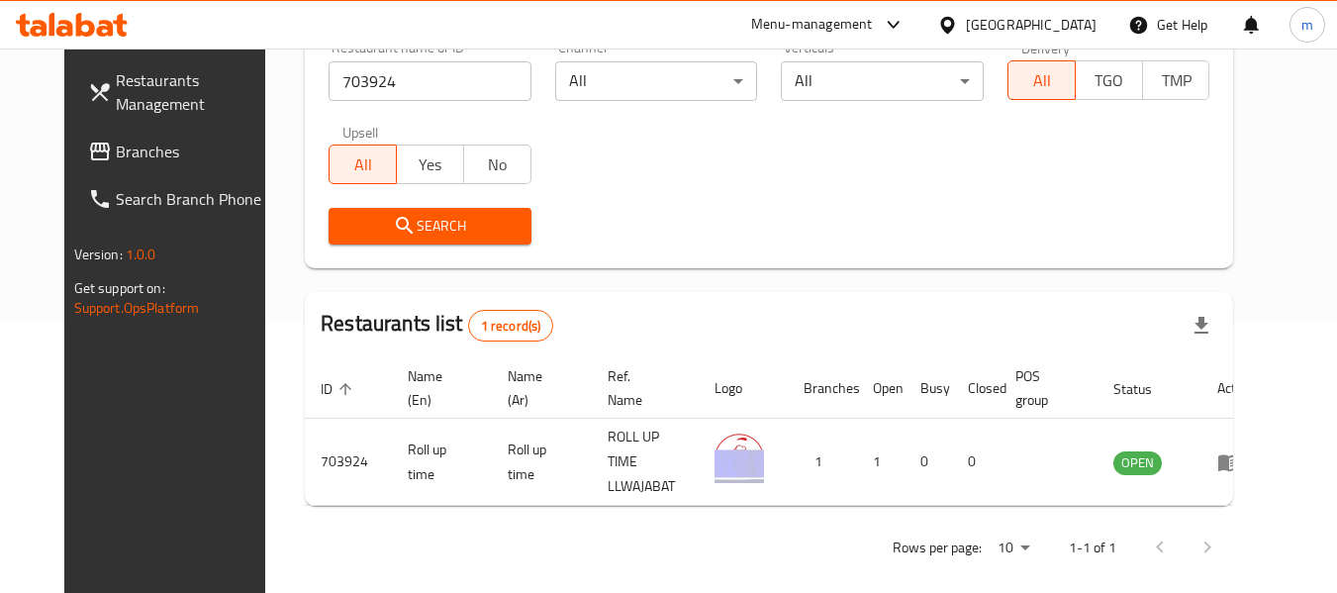
scroll to position [273, 0]
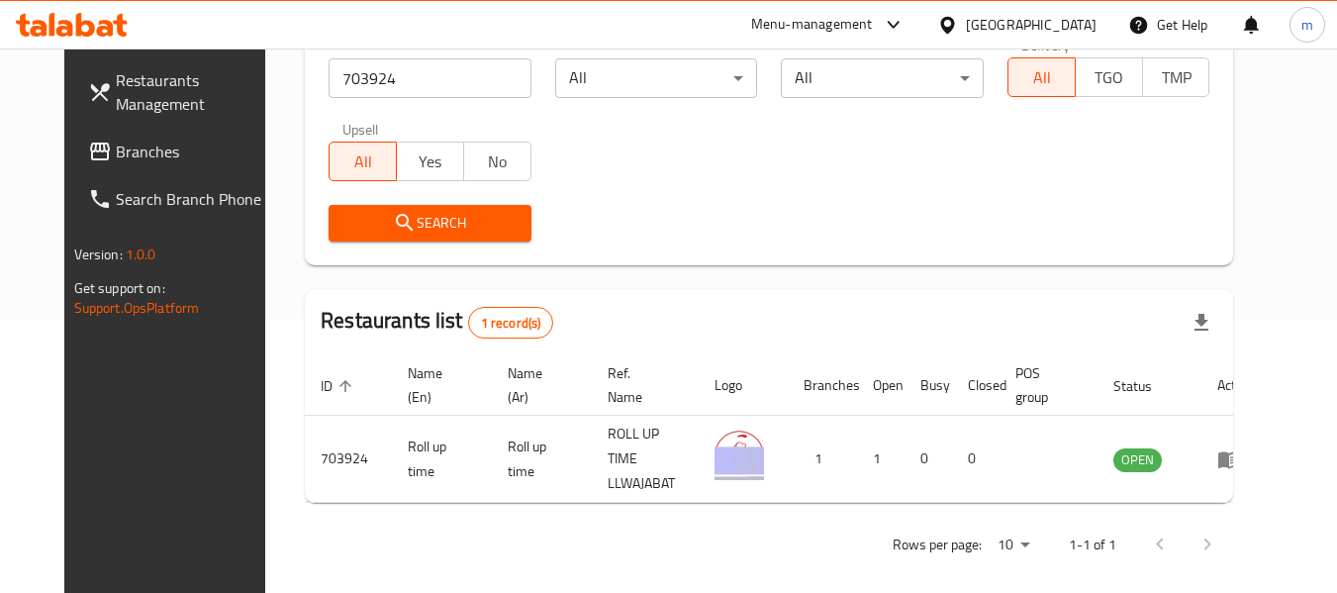
click at [1066, 25] on div "Qatar" at bounding box center [1031, 25] width 131 height 22
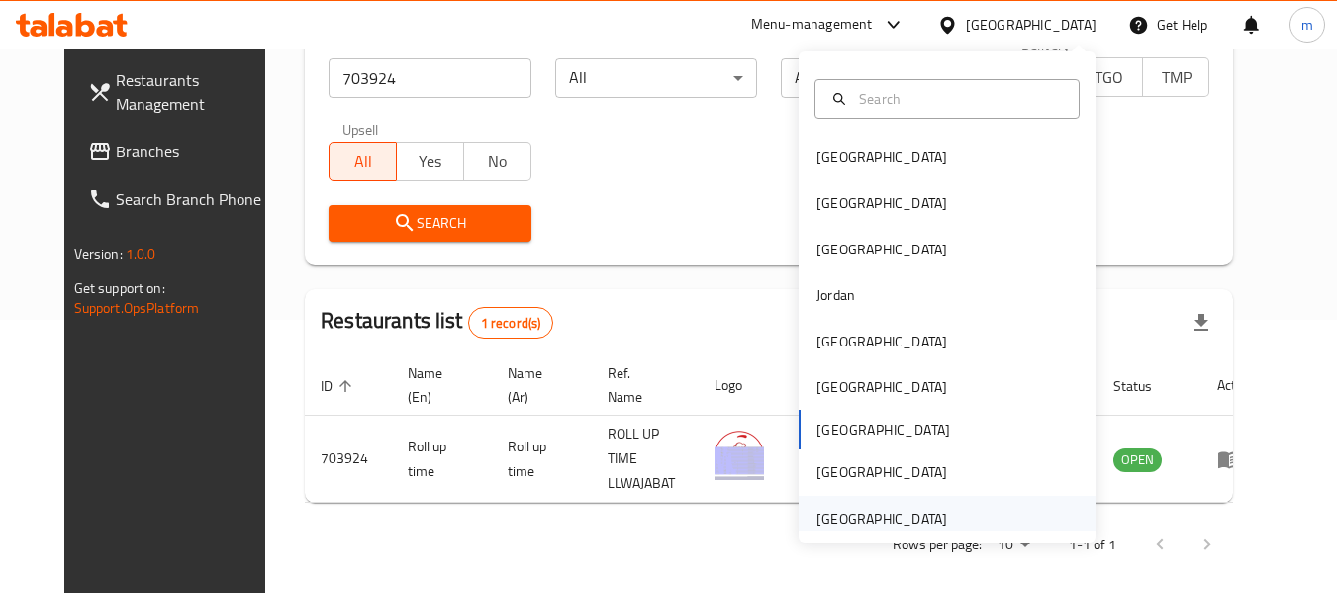
click at [841, 520] on div "[GEOGRAPHIC_DATA]" at bounding box center [881, 519] width 131 height 22
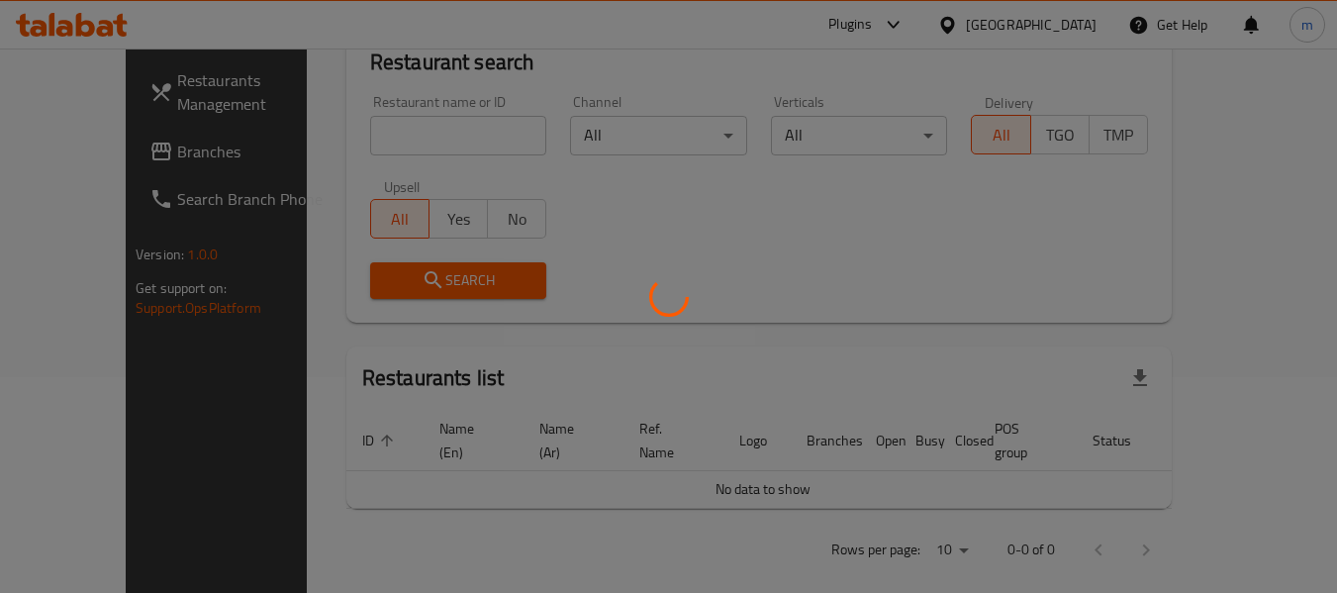
scroll to position [273, 0]
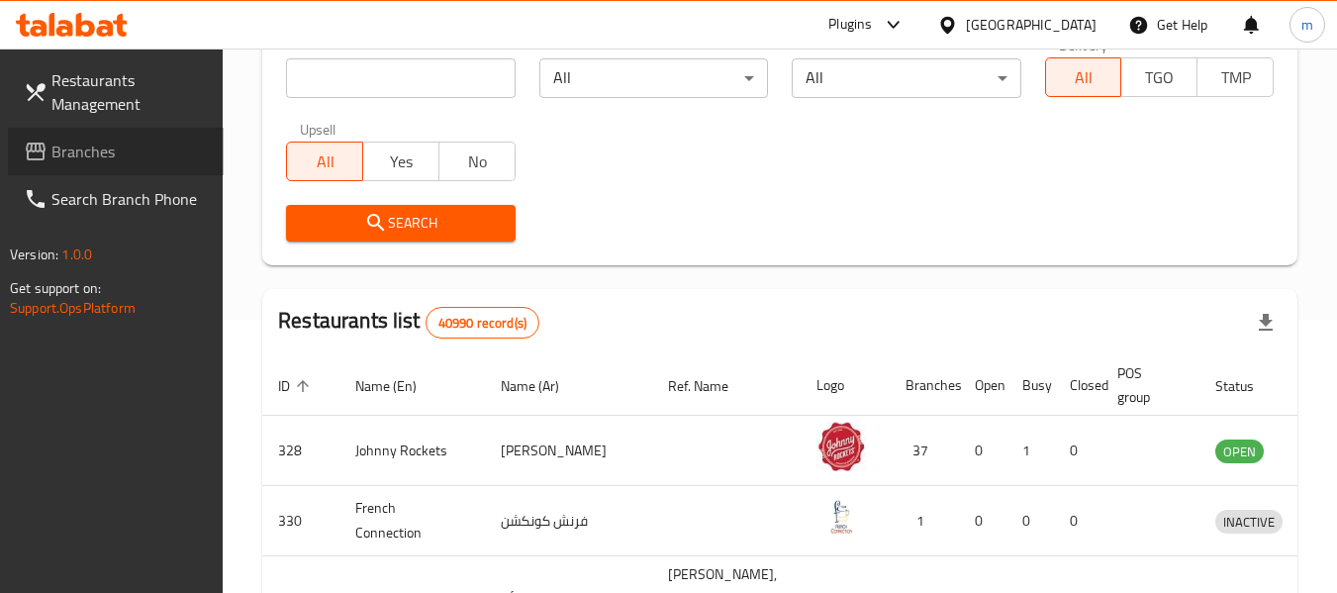
click at [125, 149] on span "Branches" at bounding box center [129, 152] width 156 height 24
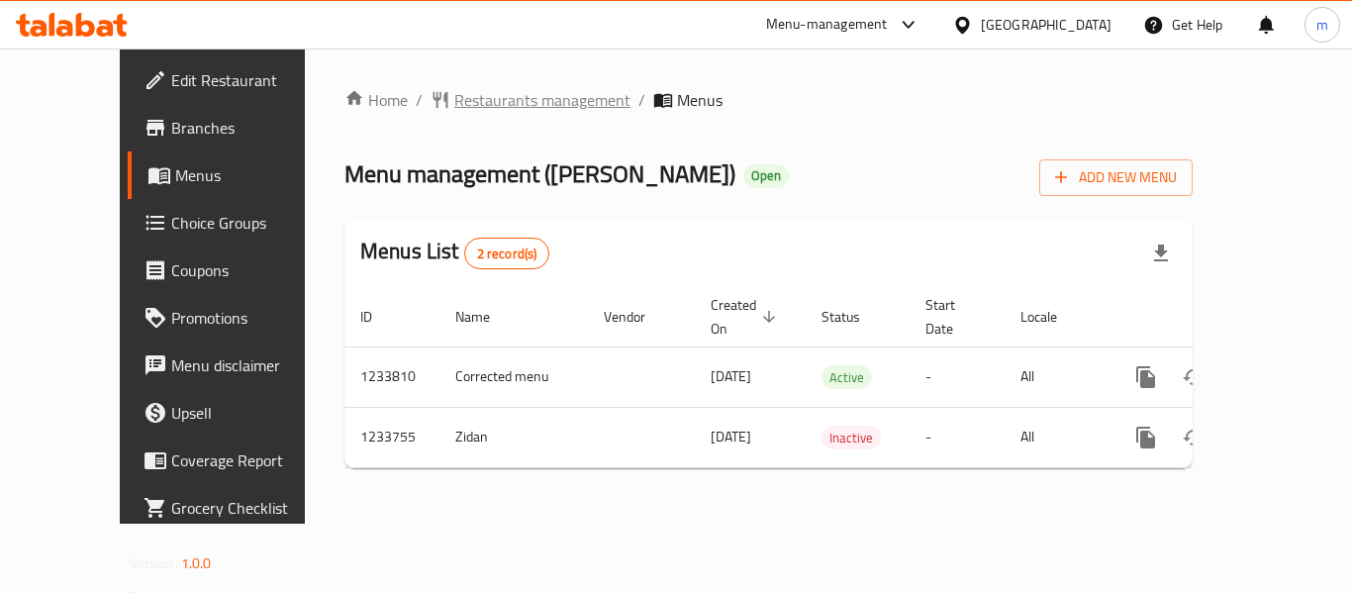
click at [463, 99] on span "Restaurants management" at bounding box center [542, 100] width 176 height 24
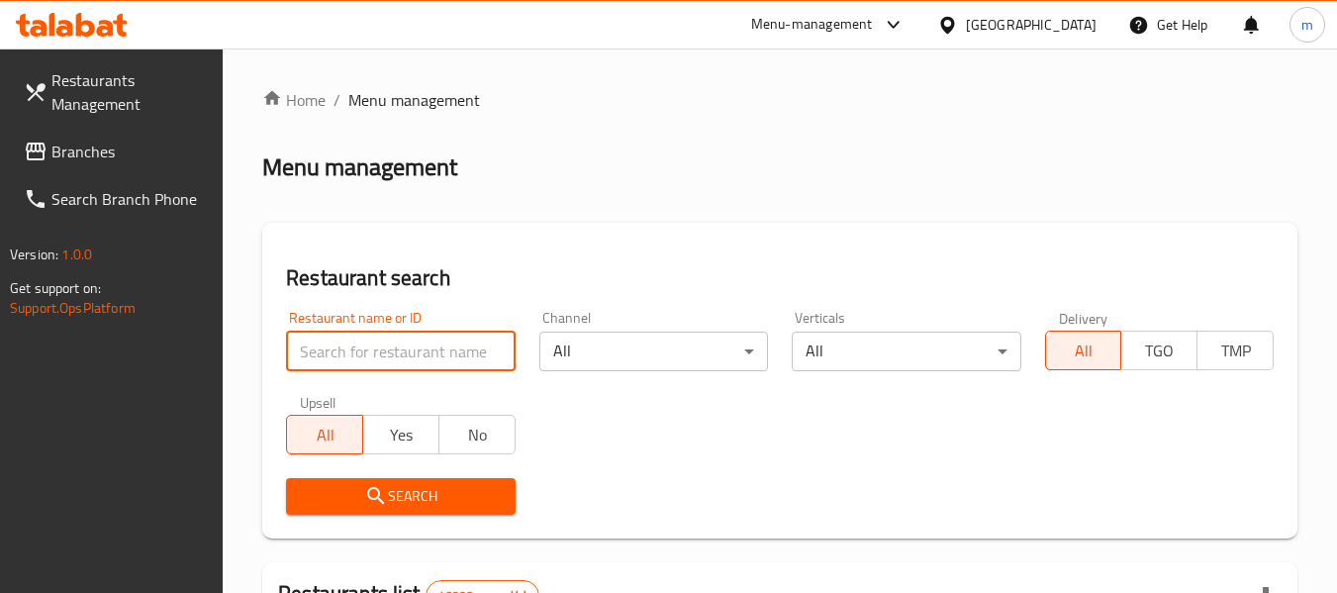
click at [357, 354] on input "search" at bounding box center [400, 351] width 229 height 40
paste input "678244"
type input "678244"
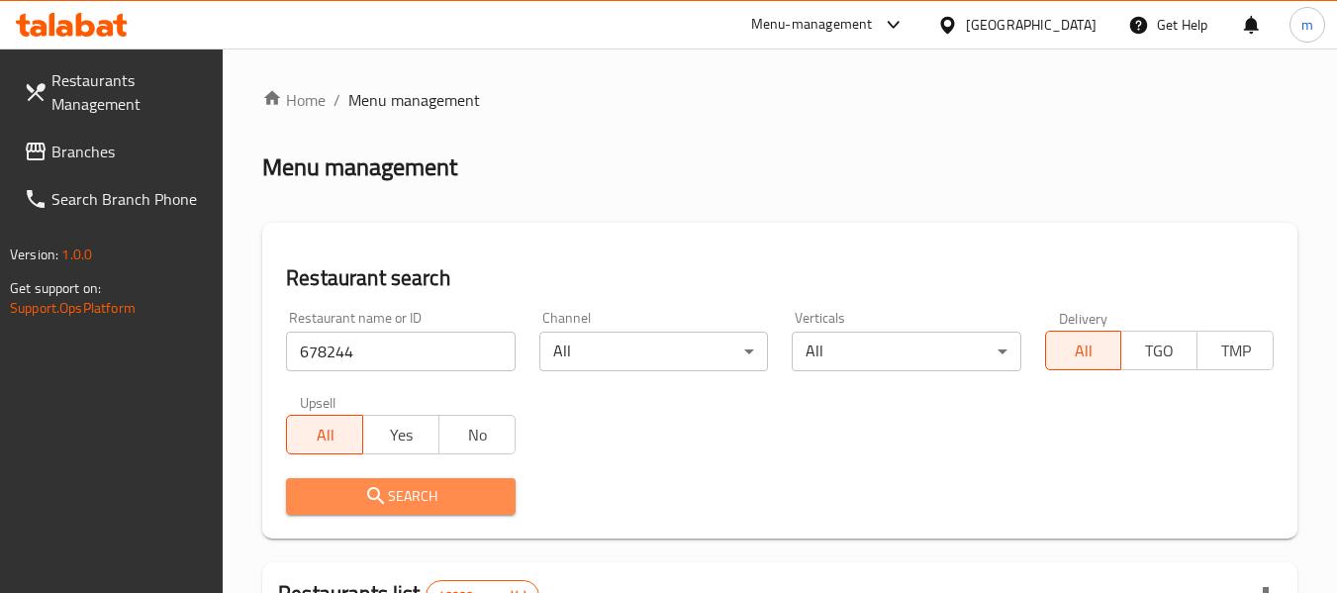
click at [448, 491] on span "Search" at bounding box center [400, 496] width 197 height 25
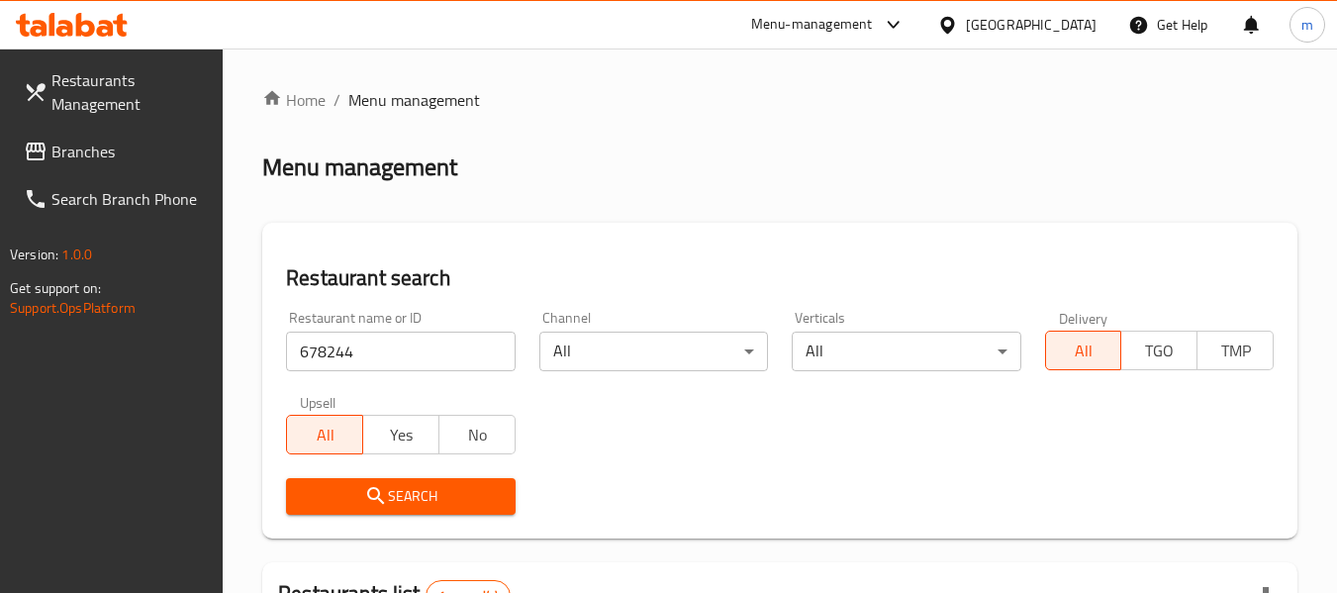
scroll to position [290, 0]
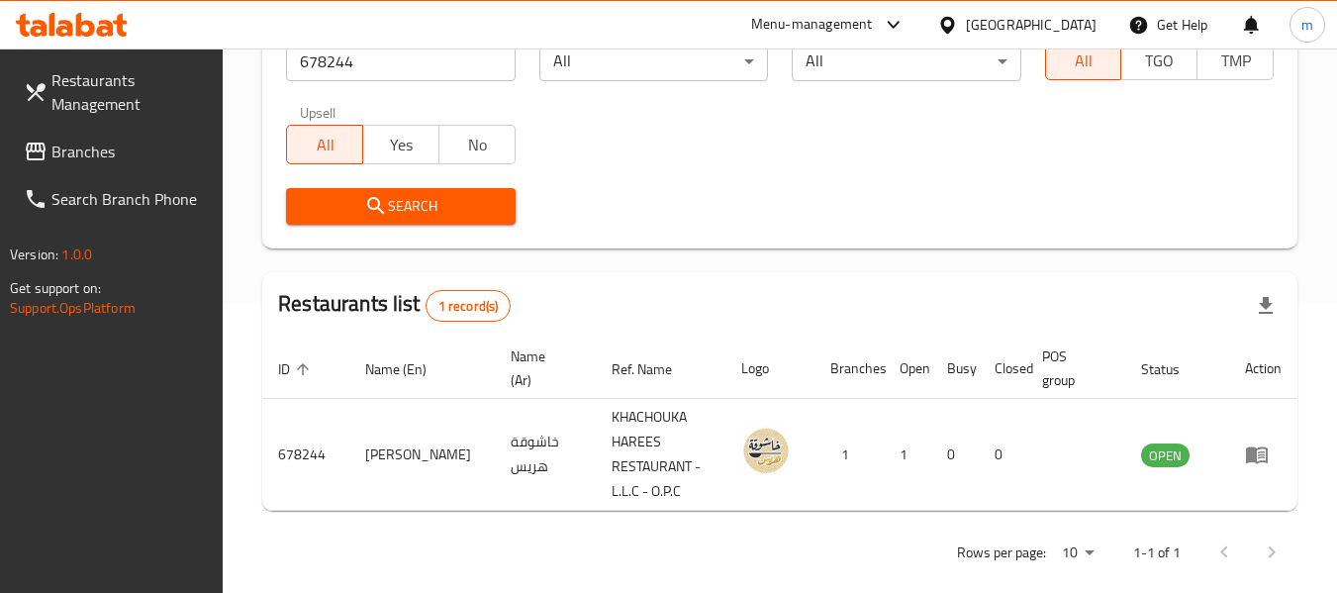
click at [132, 145] on span "Branches" at bounding box center [129, 152] width 156 height 24
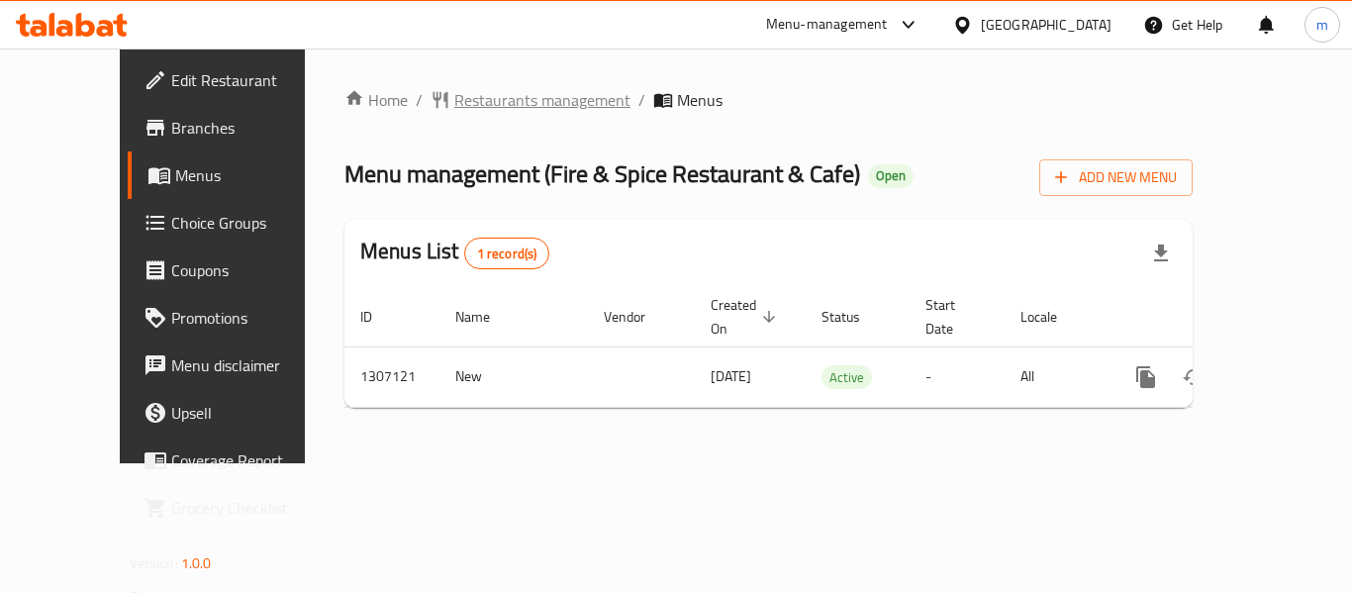
click at [475, 109] on span "Restaurants management" at bounding box center [542, 100] width 176 height 24
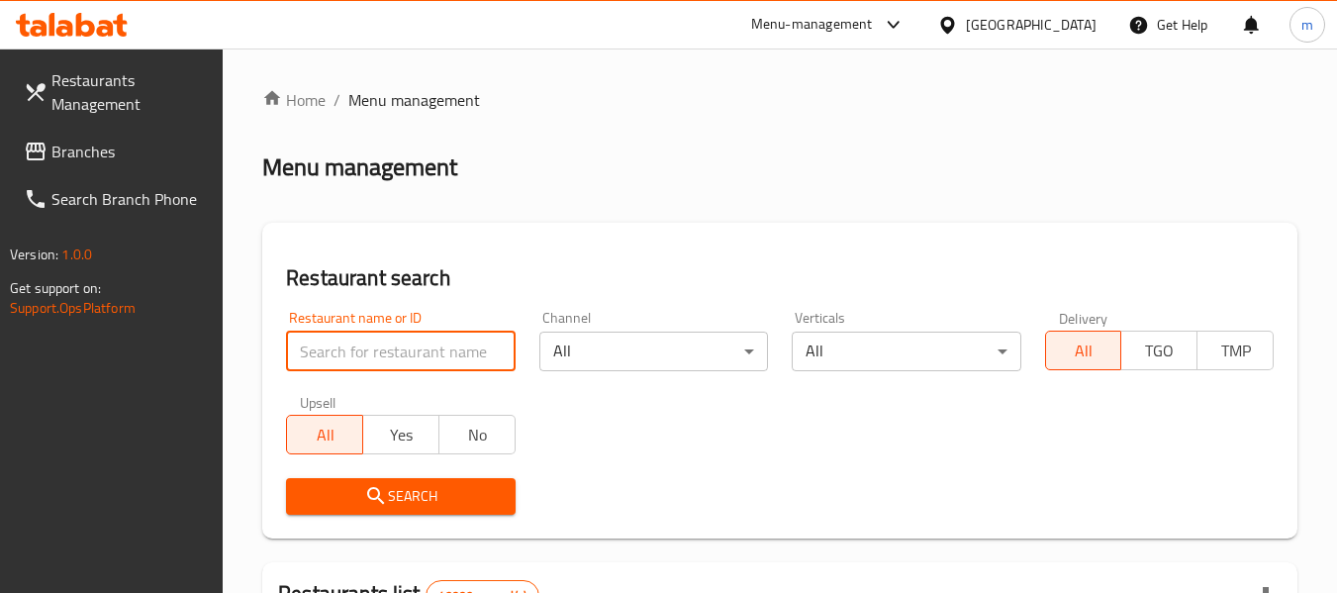
click at [336, 370] on input "search" at bounding box center [400, 351] width 229 height 40
paste input "704260"
type input "704260"
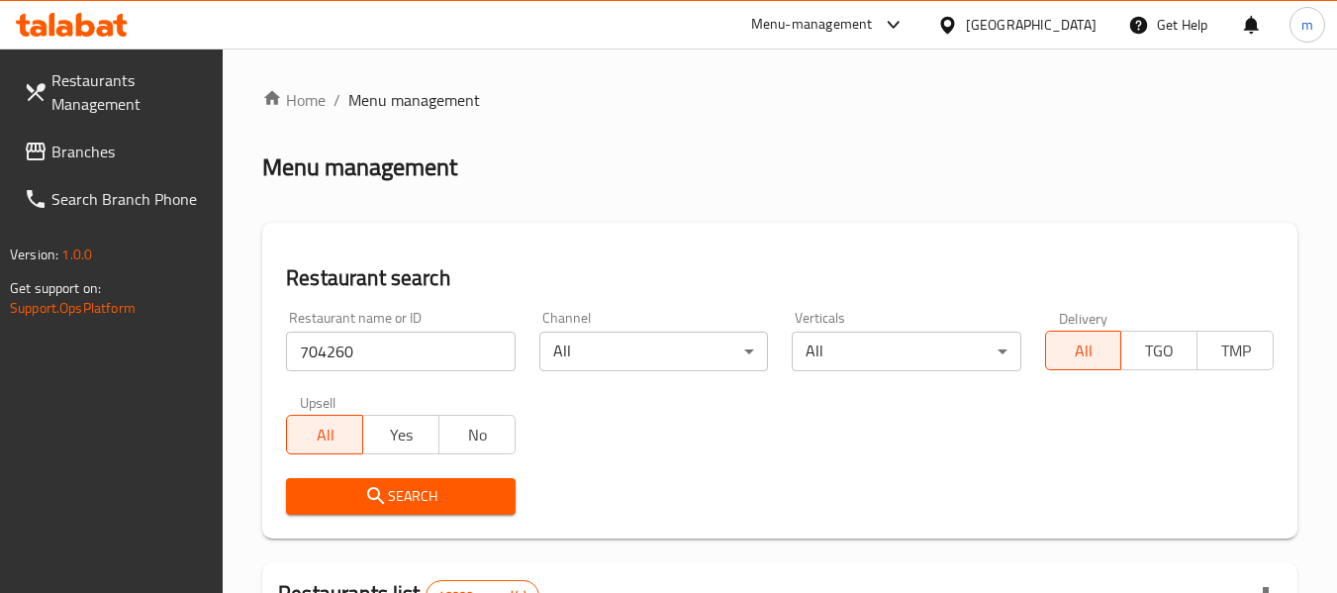
click at [377, 478] on button "Search" at bounding box center [400, 496] width 229 height 37
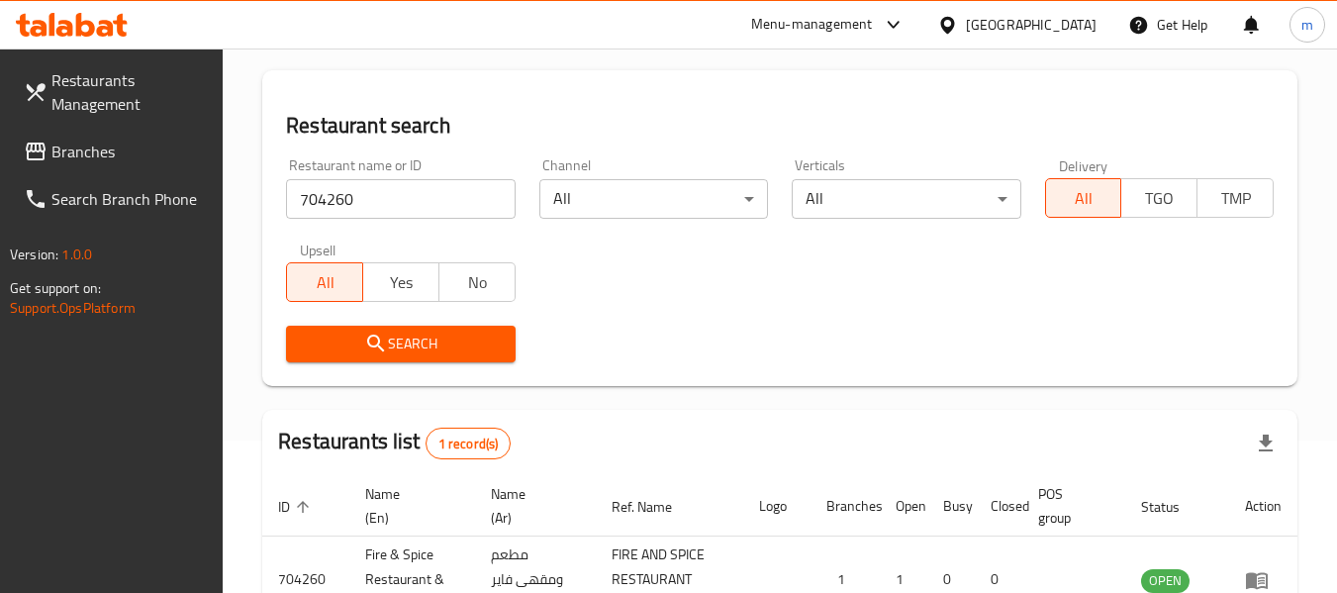
scroll to position [290, 0]
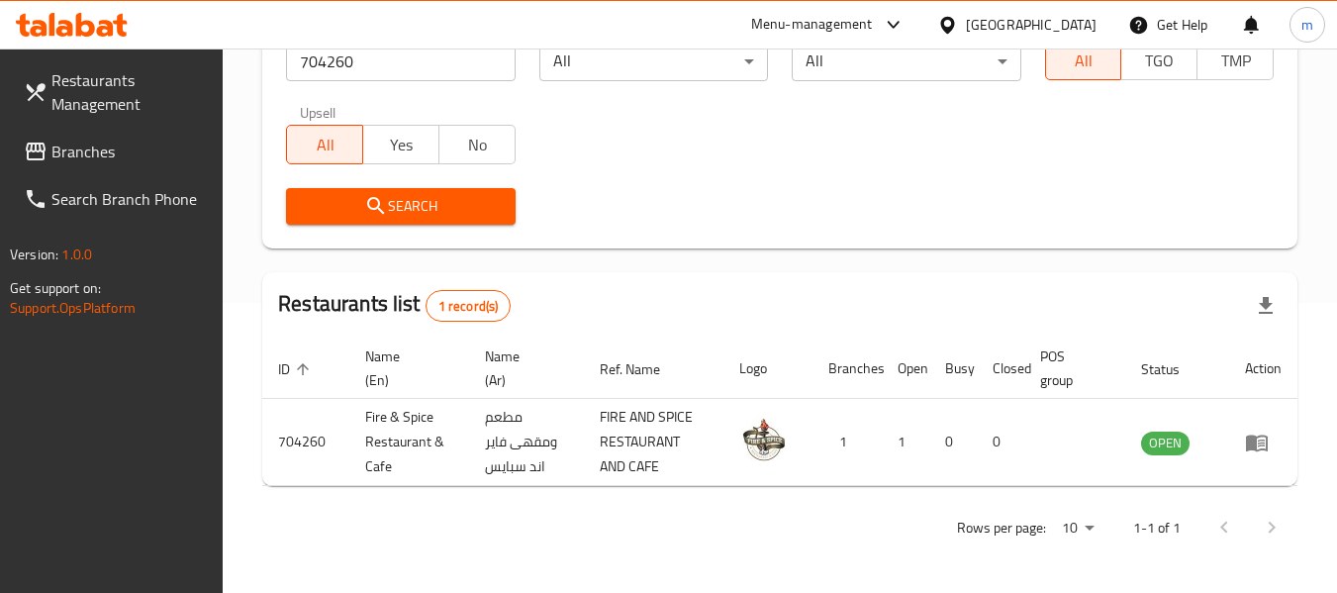
click at [1087, 29] on div "[GEOGRAPHIC_DATA]" at bounding box center [1031, 25] width 131 height 22
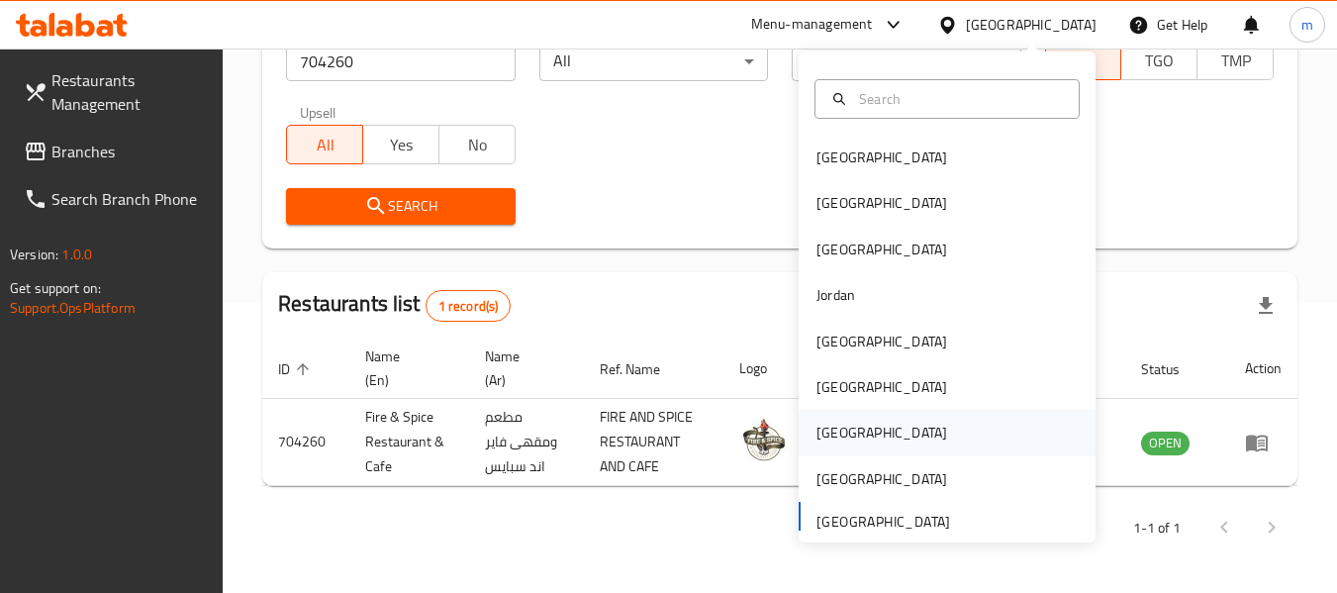
click at [863, 444] on div "[GEOGRAPHIC_DATA]" at bounding box center [946, 433] width 297 height 46
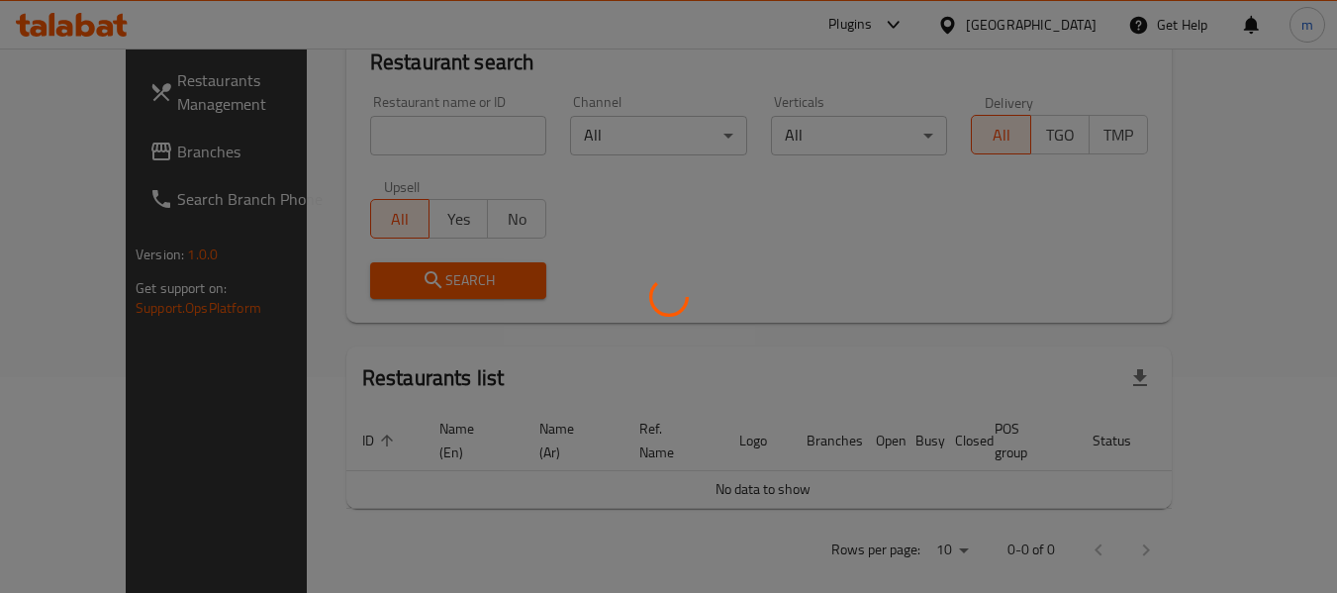
scroll to position [290, 0]
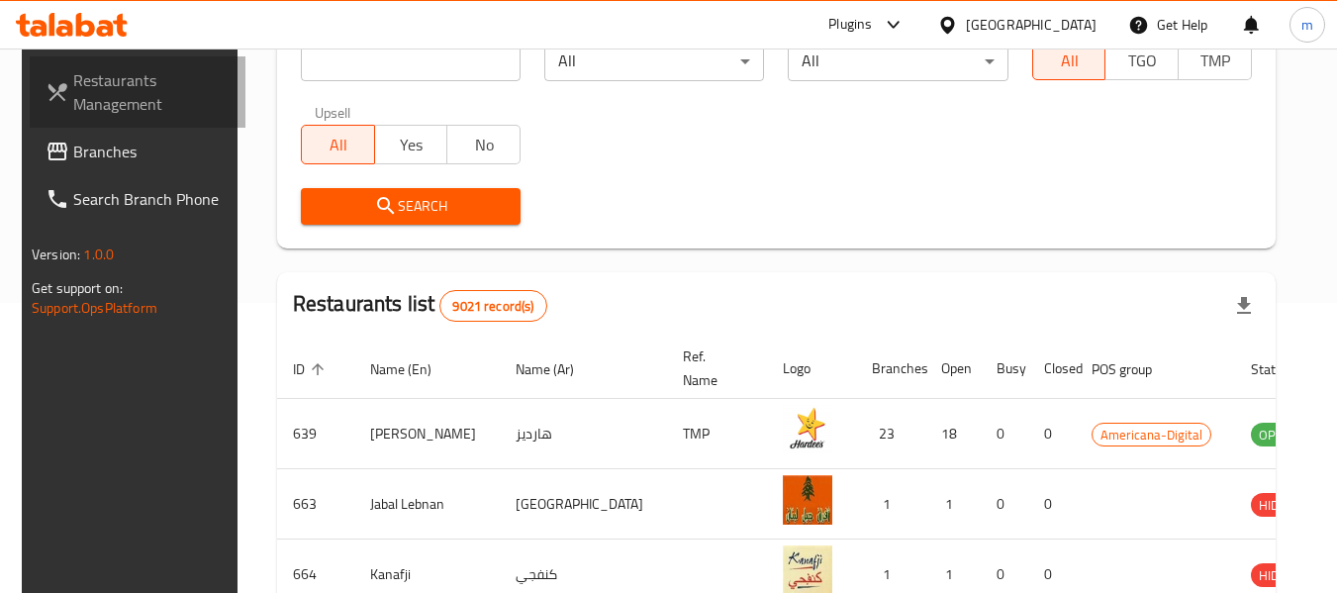
click at [111, 120] on link "Restaurants Management" at bounding box center [138, 91] width 216 height 71
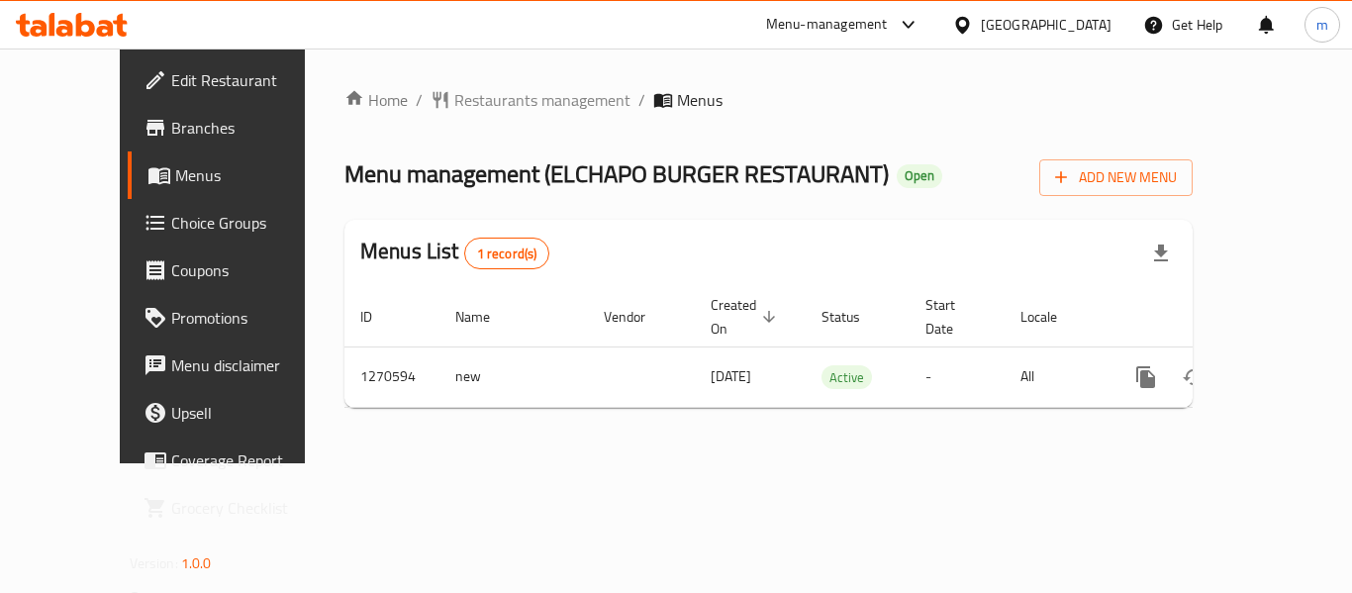
click at [492, 77] on div "Home / Restaurants management / Menus Menu management ( ELCHAPO BURGER RESTAURA…" at bounding box center [768, 255] width 927 height 415
click at [508, 96] on span "Restaurants management" at bounding box center [542, 100] width 176 height 24
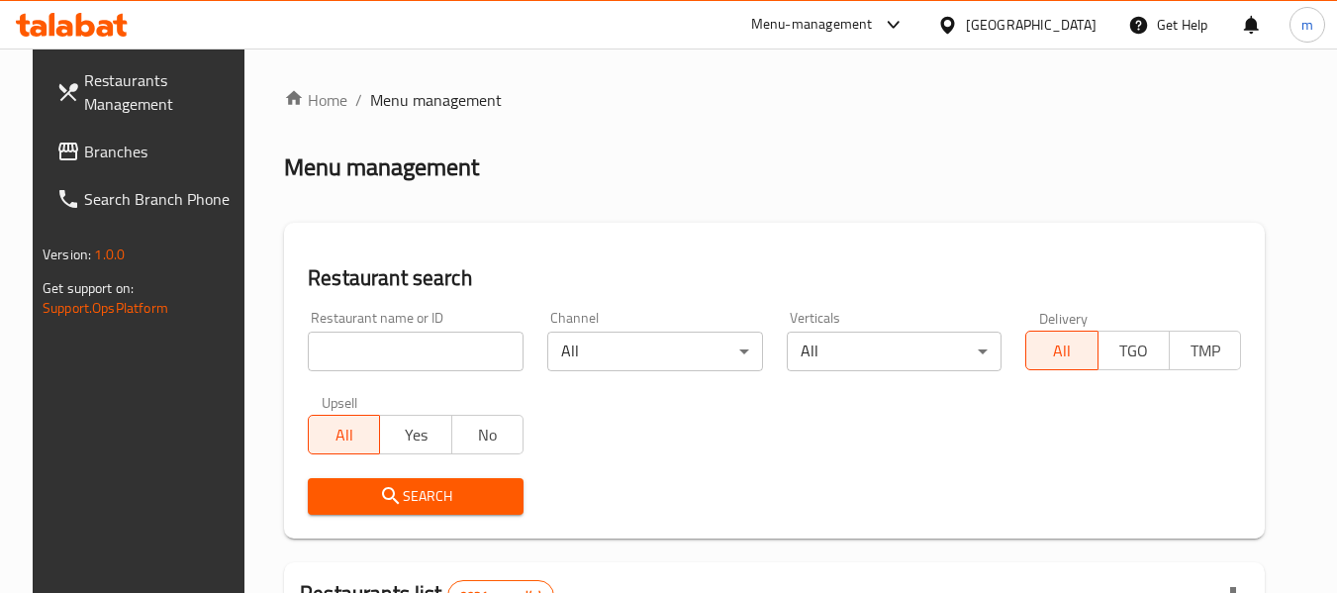
click at [376, 355] on input "search" at bounding box center [416, 351] width 216 height 40
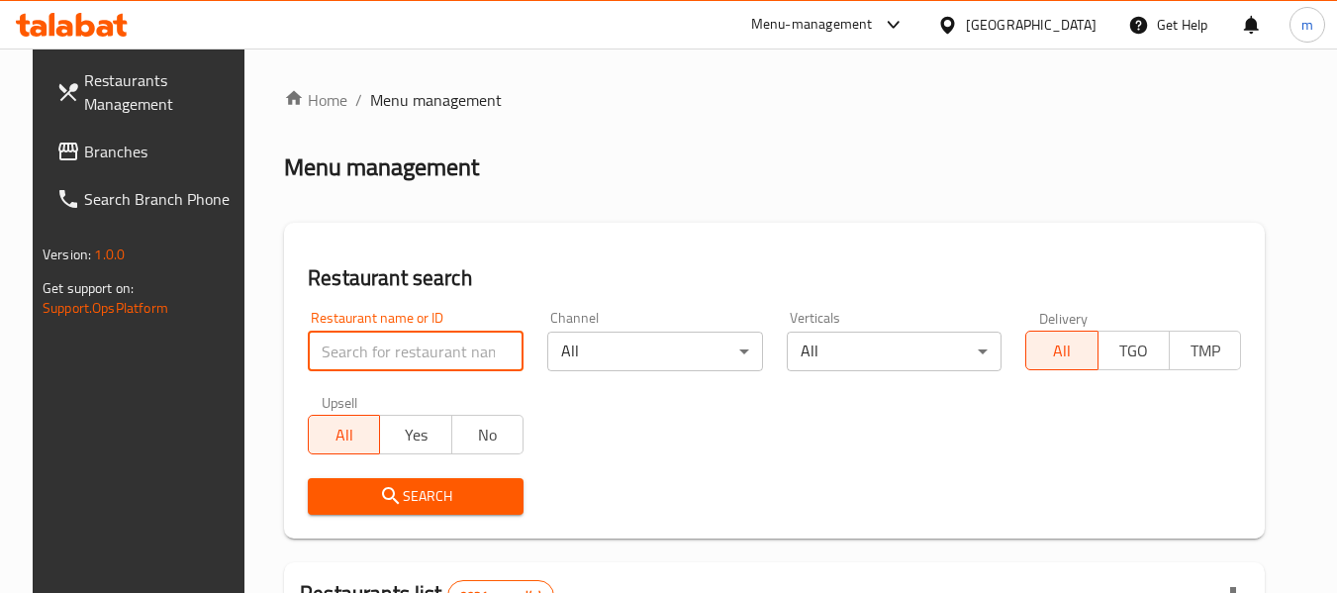
paste input "689269"
type input "689269"
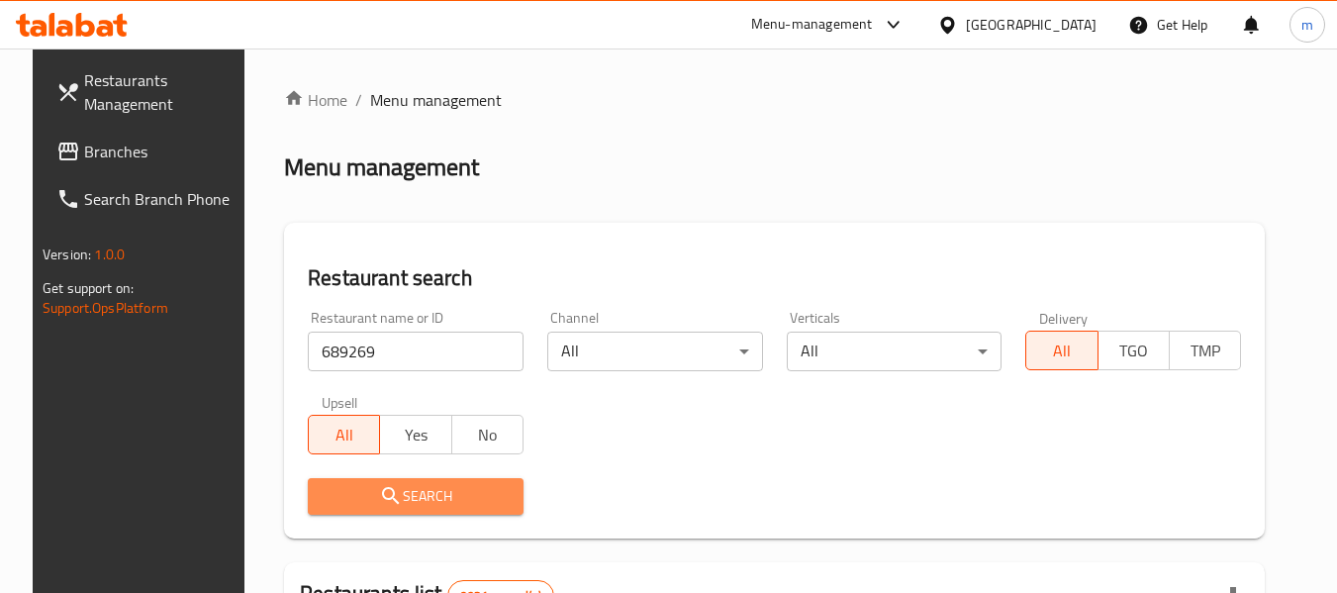
click at [444, 480] on button "Search" at bounding box center [416, 496] width 216 height 37
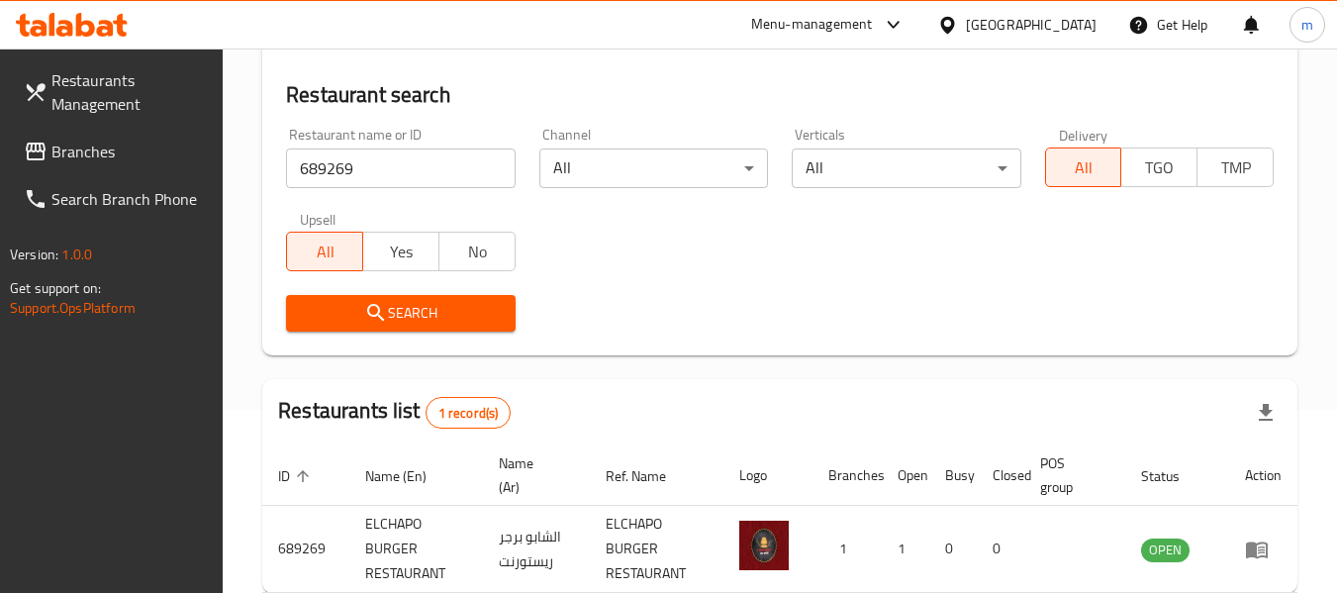
scroll to position [290, 0]
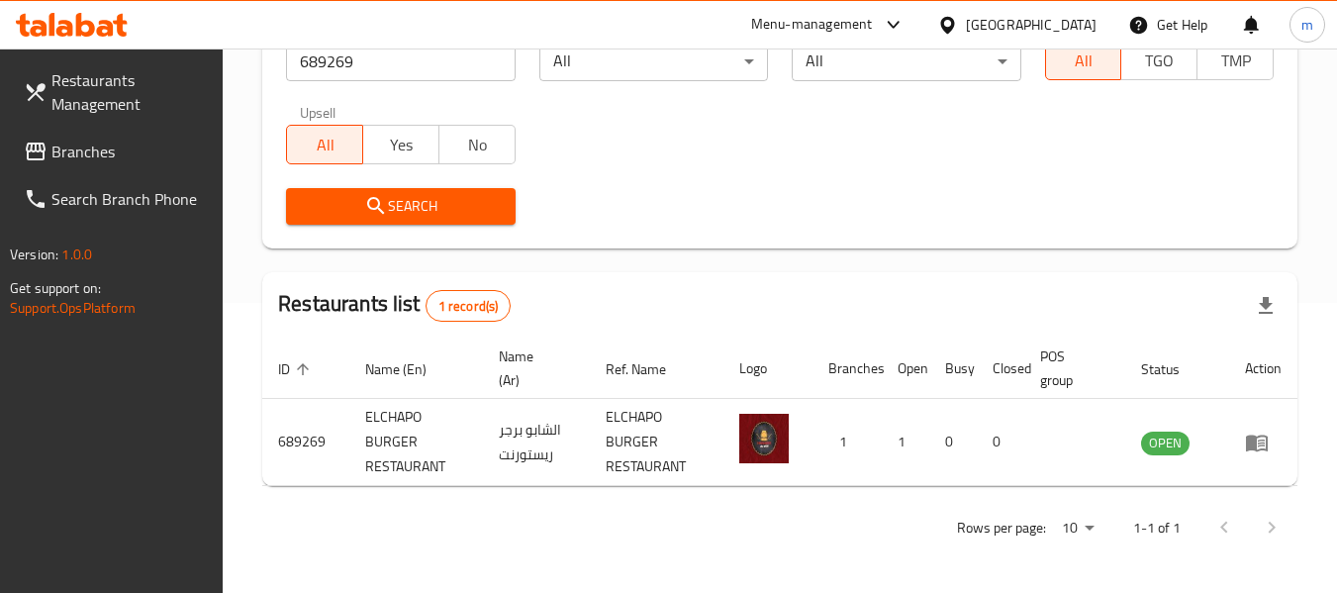
click at [122, 143] on span "Branches" at bounding box center [129, 152] width 156 height 24
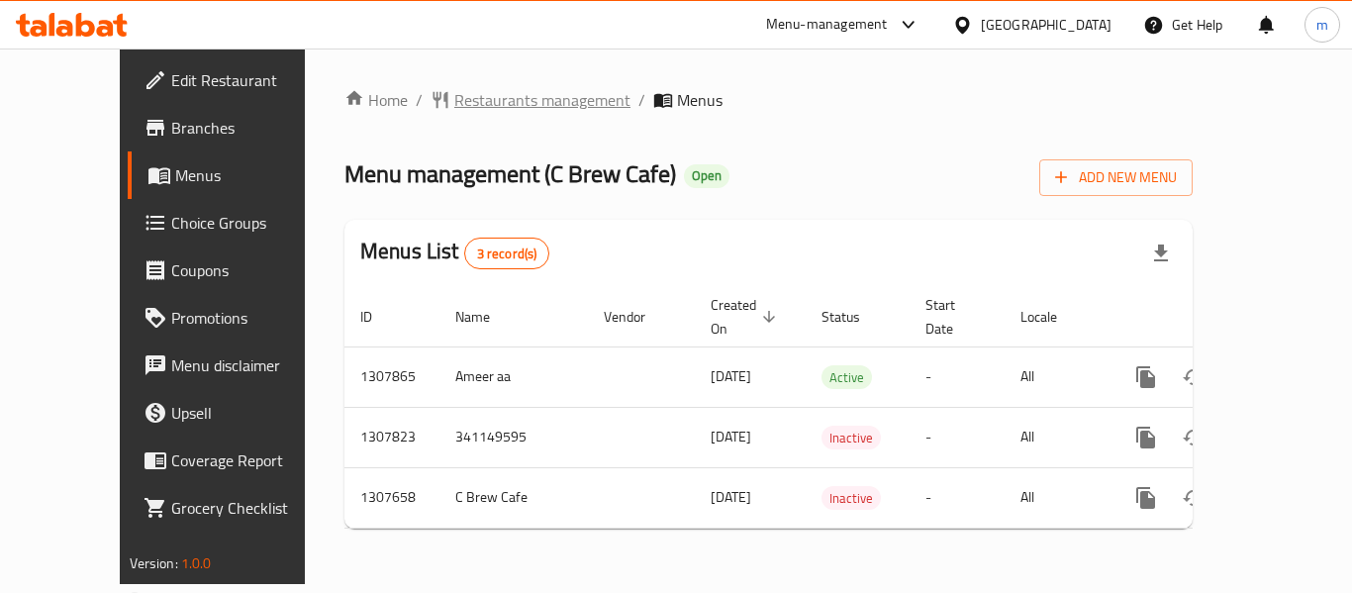
click at [458, 89] on span "Restaurants management" at bounding box center [542, 100] width 176 height 24
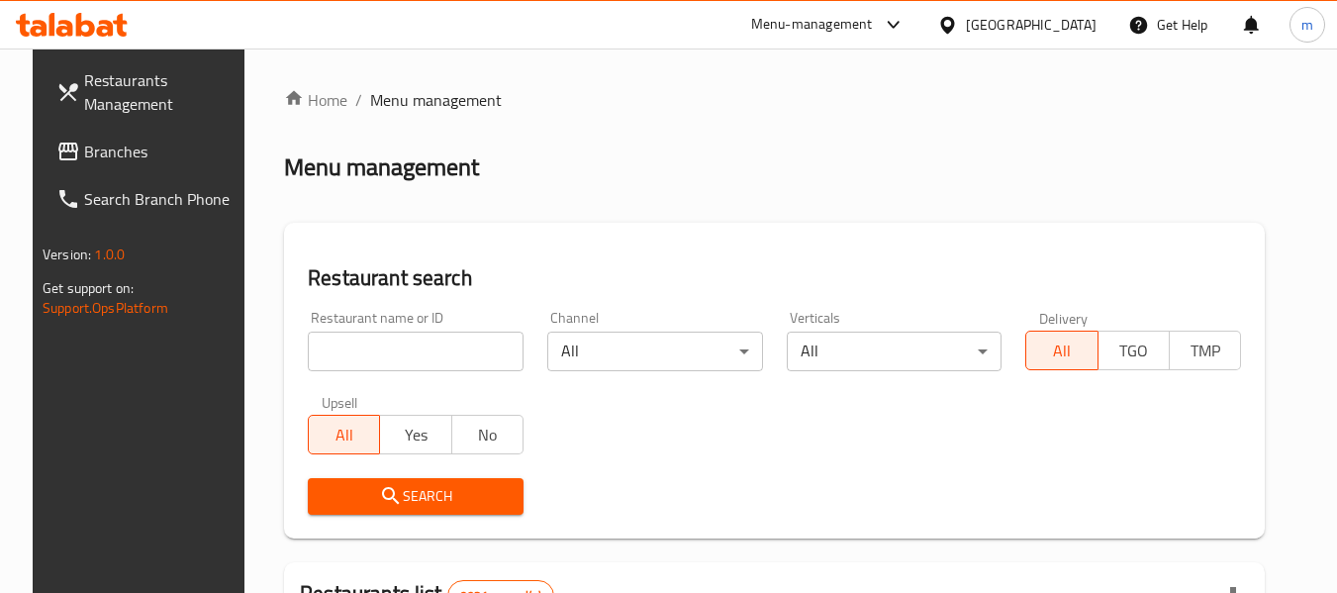
click at [396, 344] on input "search" at bounding box center [416, 351] width 216 height 40
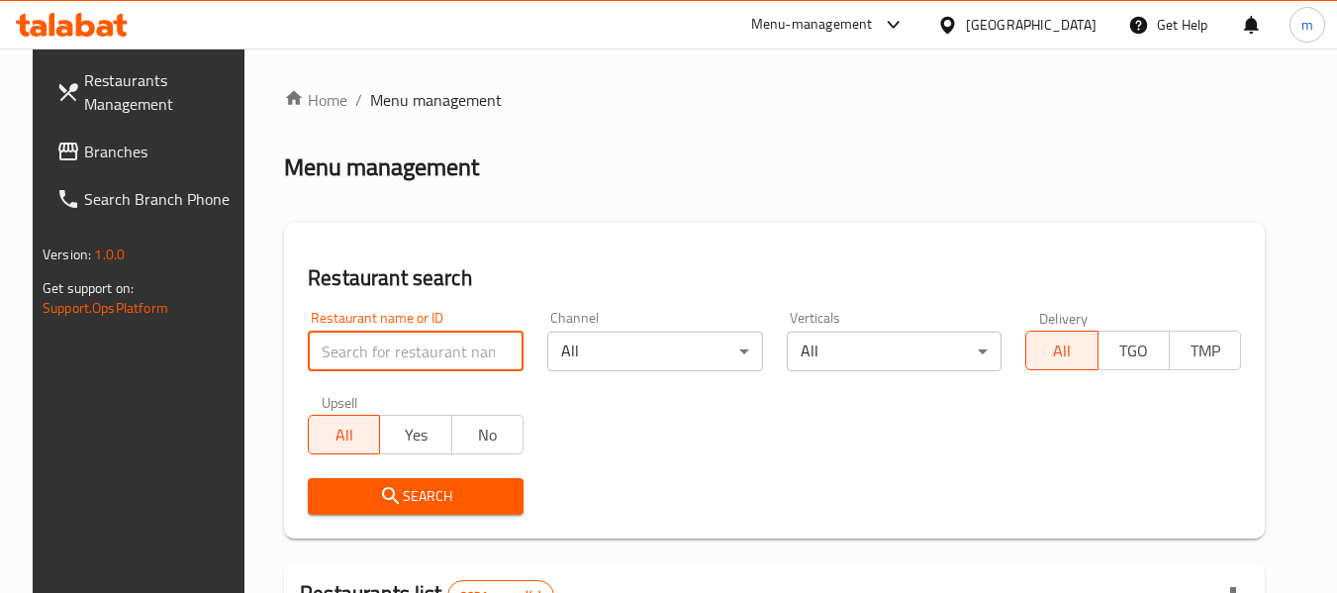
paste input "704575"
type input "704575"
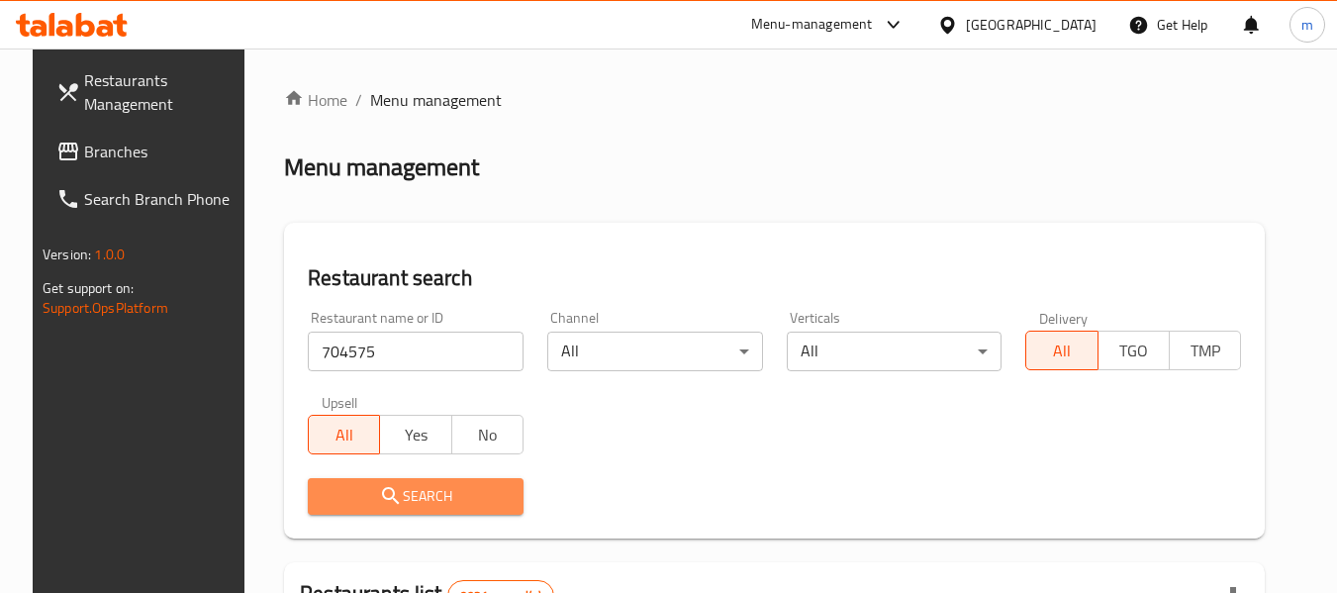
click at [384, 488] on icon "submit" at bounding box center [391, 496] width 24 height 24
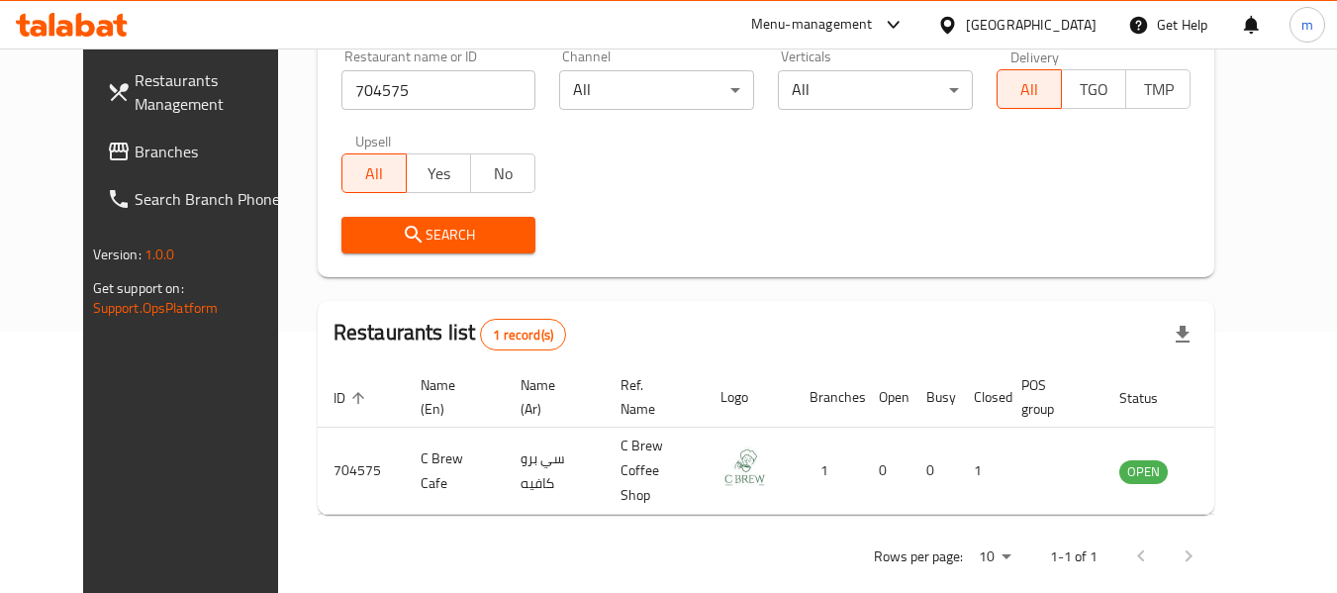
scroll to position [265, 0]
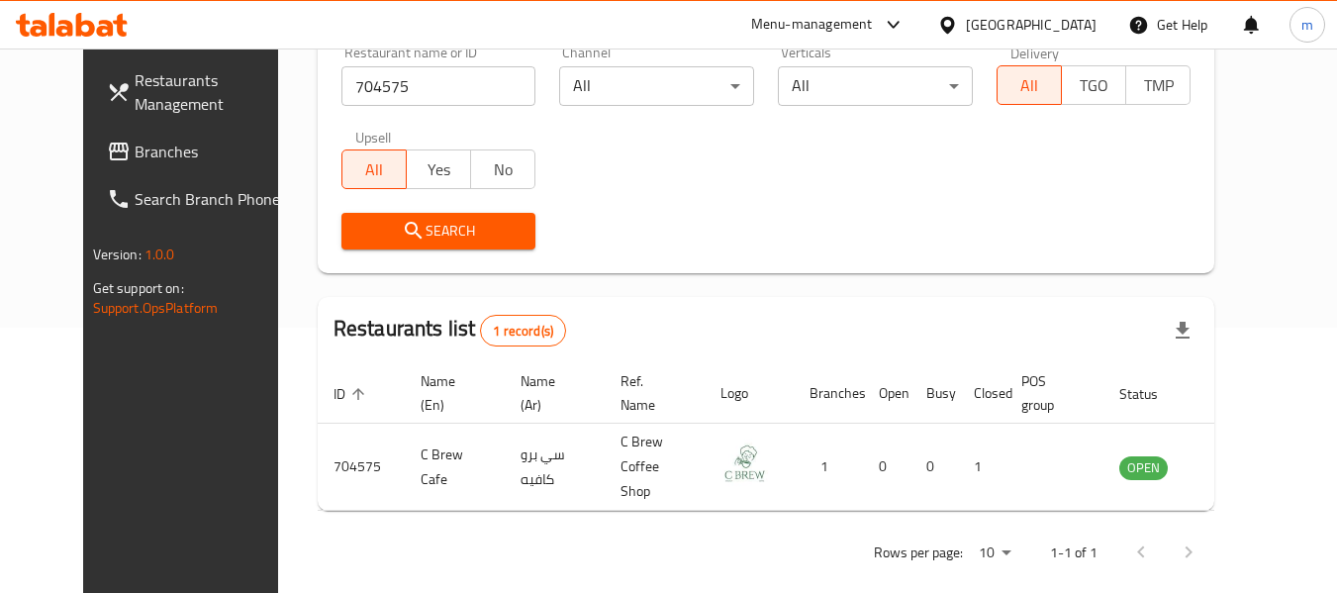
click at [1098, 25] on div "[GEOGRAPHIC_DATA]" at bounding box center [1016, 24] width 191 height 47
click at [1088, 20] on div "[GEOGRAPHIC_DATA]" at bounding box center [1031, 25] width 131 height 22
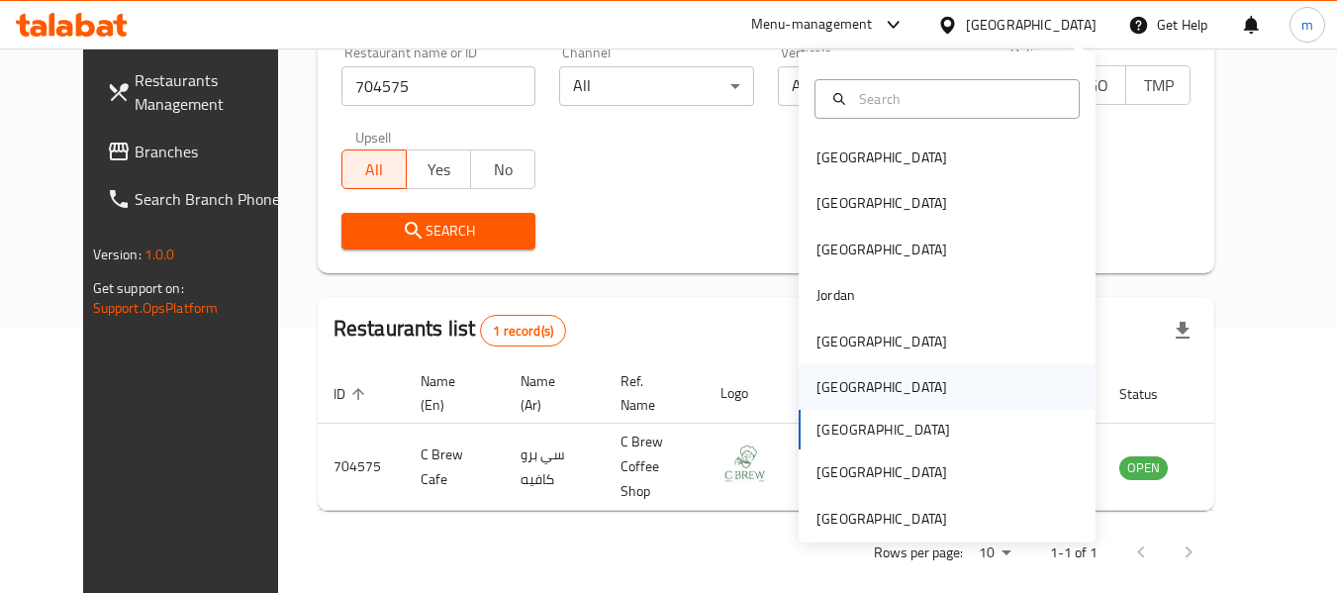
click at [814, 364] on div "[GEOGRAPHIC_DATA]" at bounding box center [881, 387] width 162 height 46
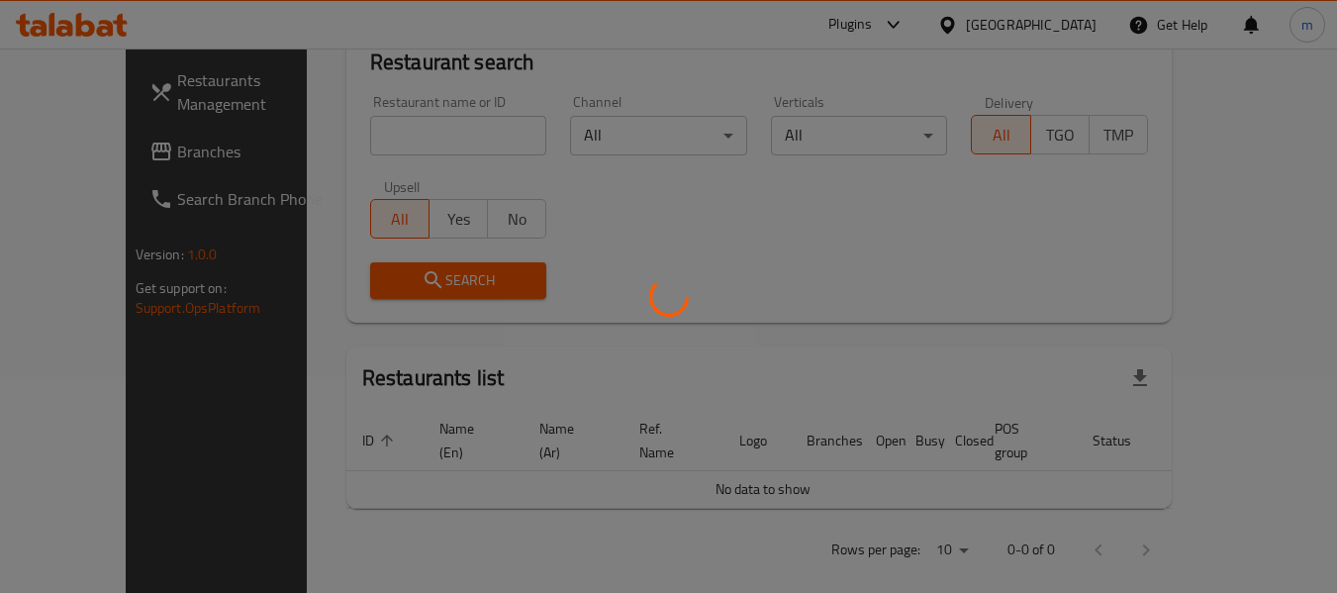
scroll to position [265, 0]
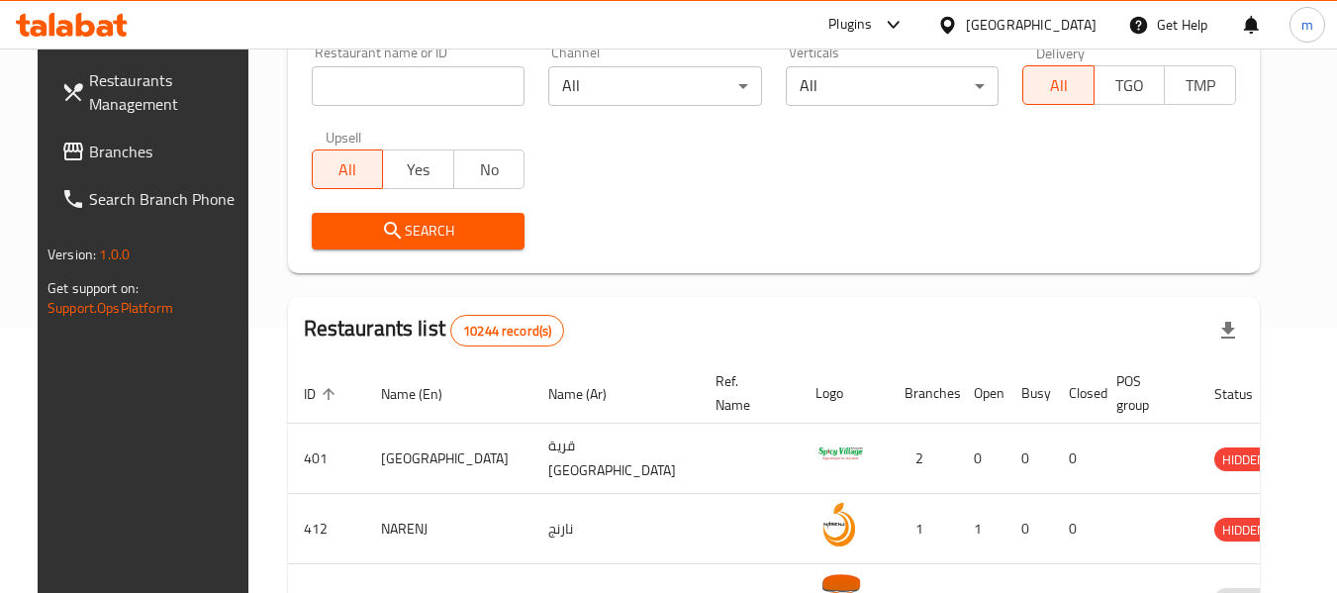
click at [94, 141] on span "Branches" at bounding box center [167, 152] width 156 height 24
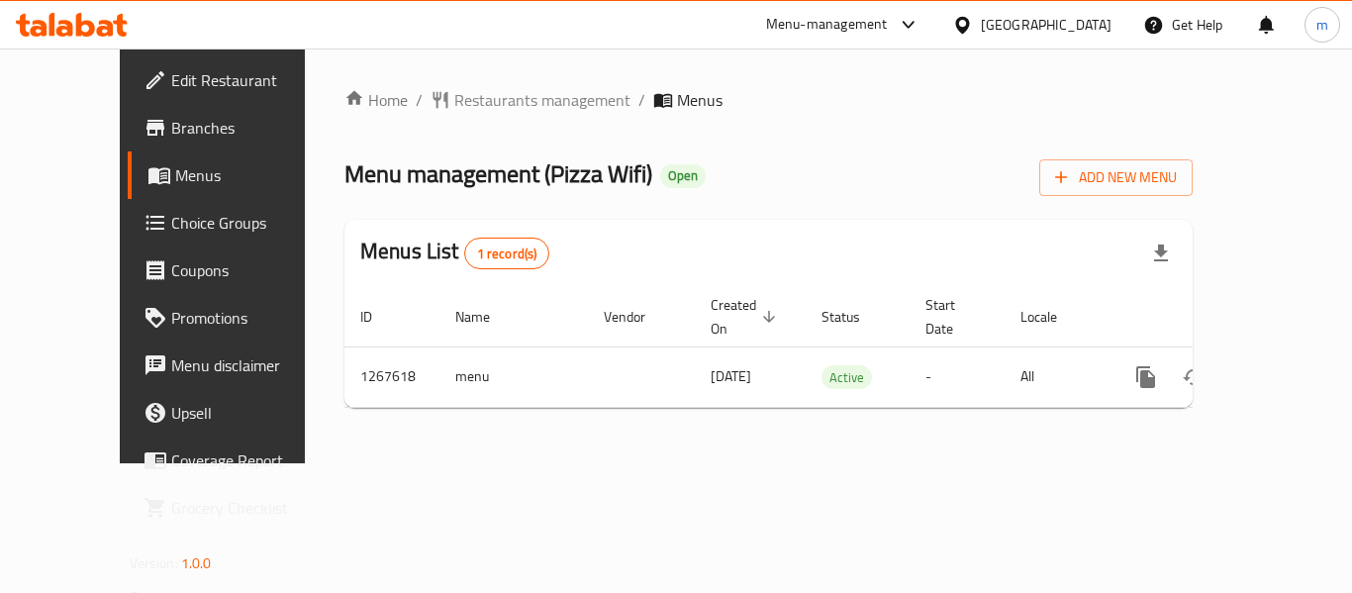
click at [475, 121] on div "Home / Restaurants management / Menus Menu management ( Pizza Wifi ) Open Add N…" at bounding box center [768, 255] width 848 height 335
click at [474, 103] on span "Restaurants management" at bounding box center [542, 100] width 176 height 24
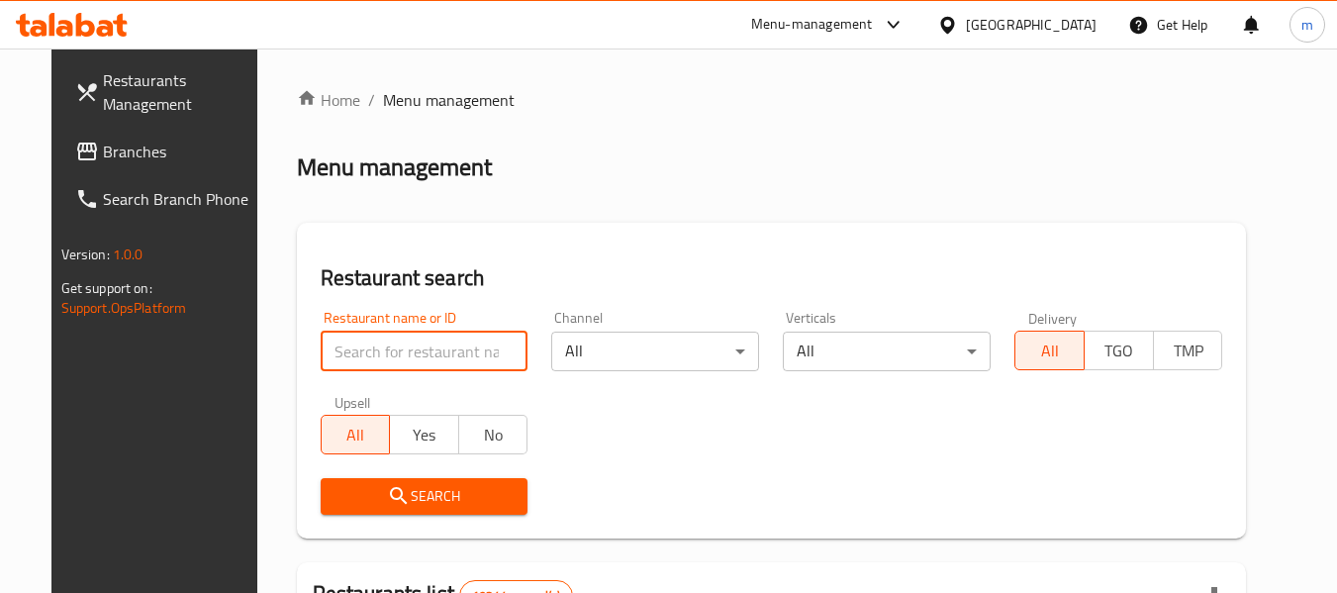
click at [354, 352] on input "search" at bounding box center [425, 351] width 208 height 40
paste input "687725"
type input "687725"
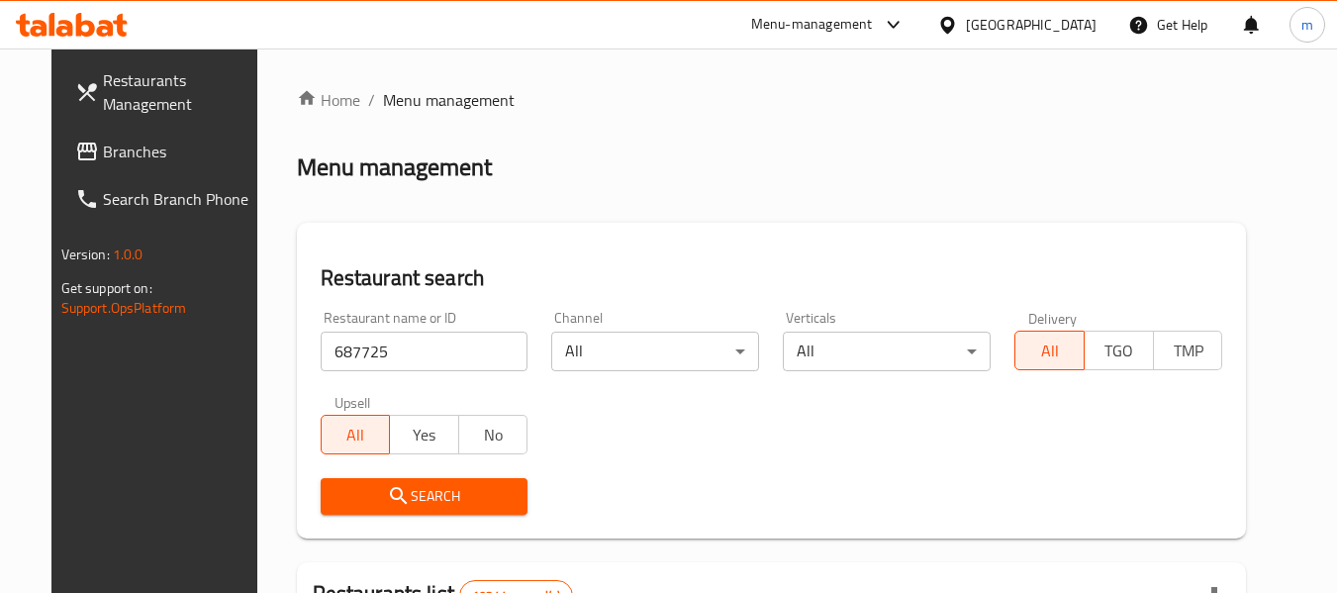
click at [389, 486] on span "Search" at bounding box center [424, 496] width 176 height 25
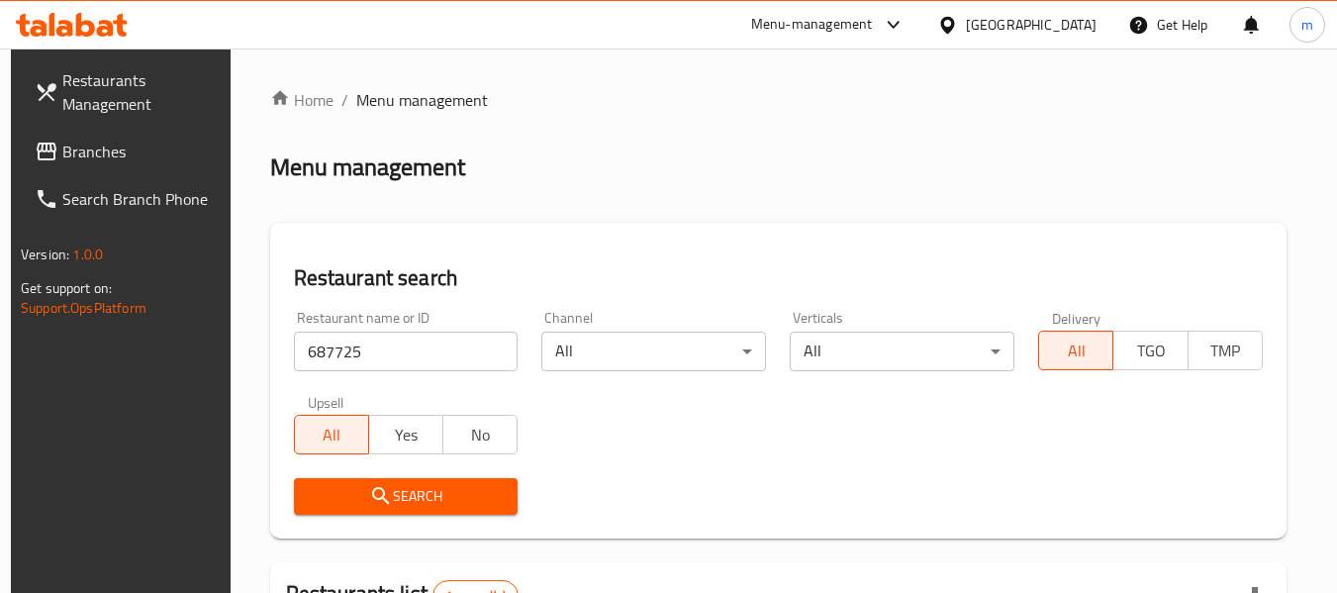
click at [966, 30] on div at bounding box center [951, 25] width 29 height 22
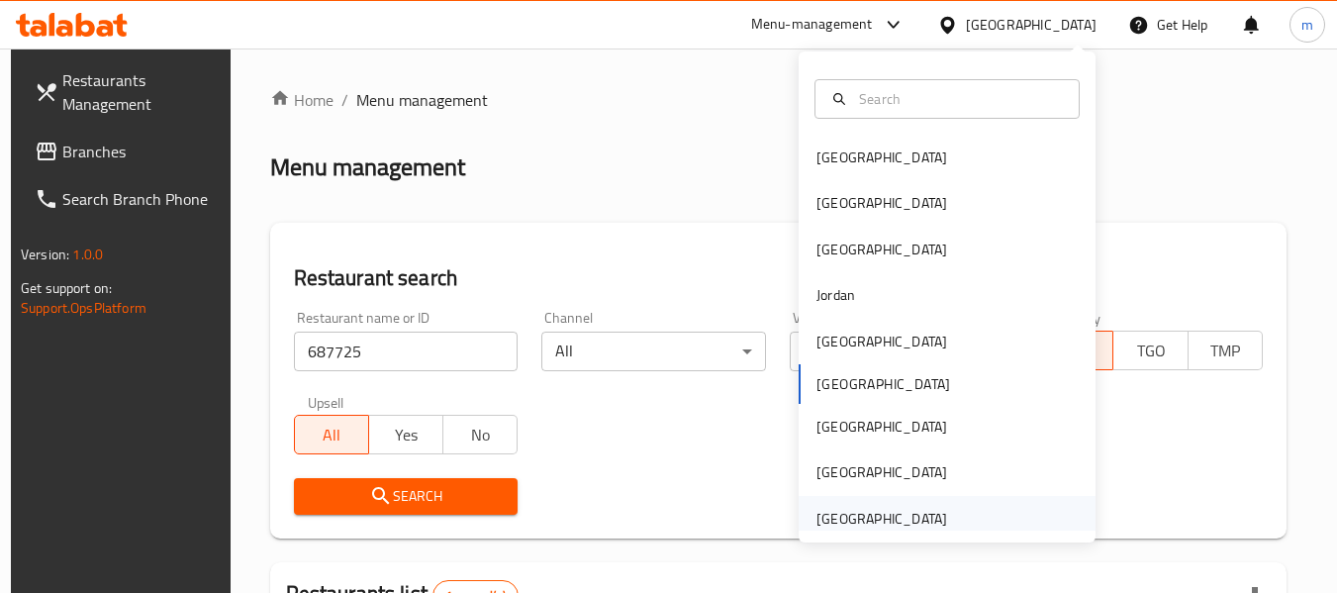
click at [816, 527] on div "[GEOGRAPHIC_DATA]" at bounding box center [881, 519] width 131 height 22
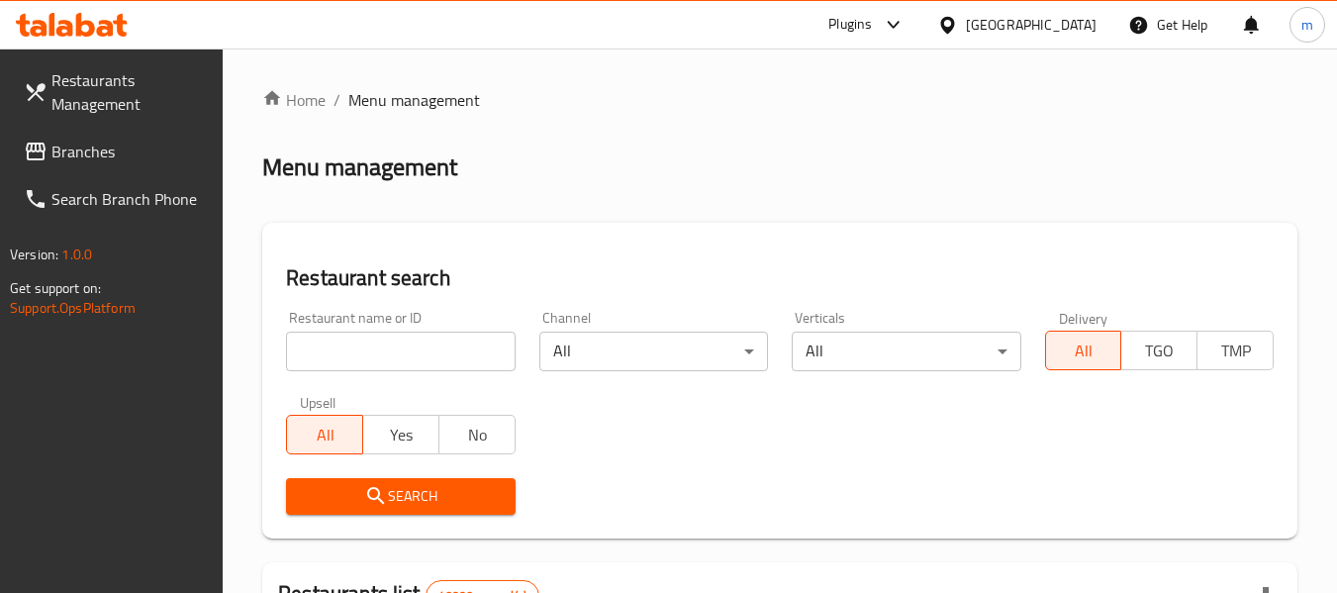
click at [47, 129] on link "Branches" at bounding box center [116, 151] width 216 height 47
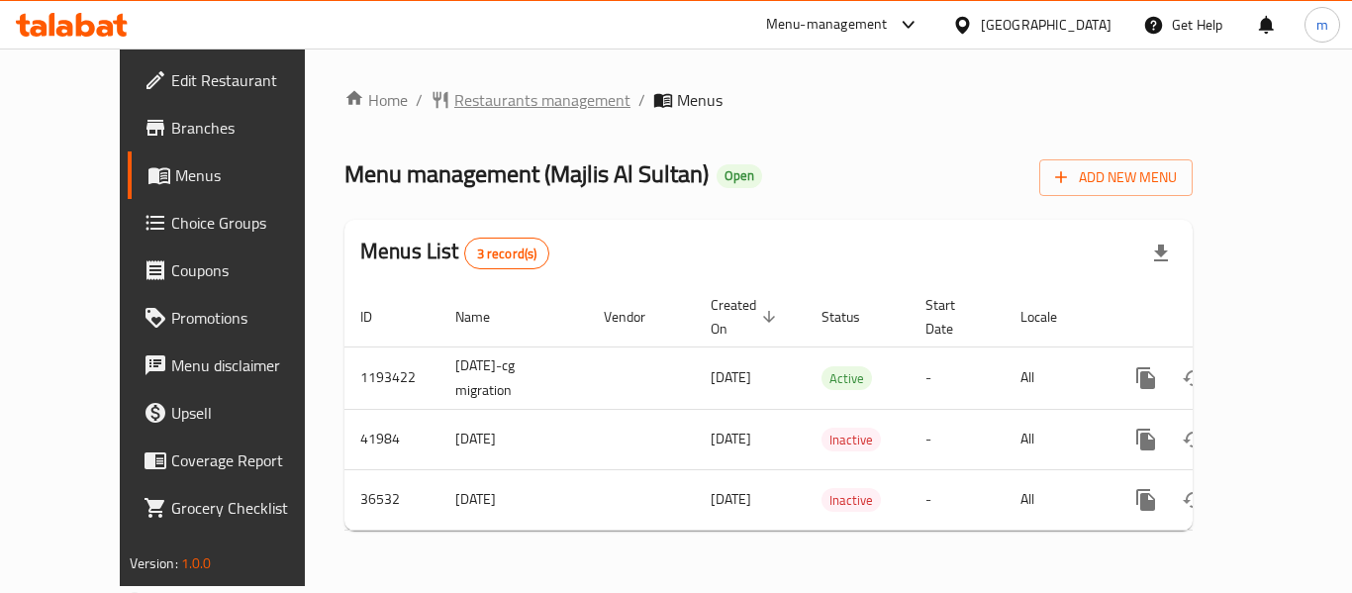
click at [488, 88] on span "Restaurants management" at bounding box center [542, 100] width 176 height 24
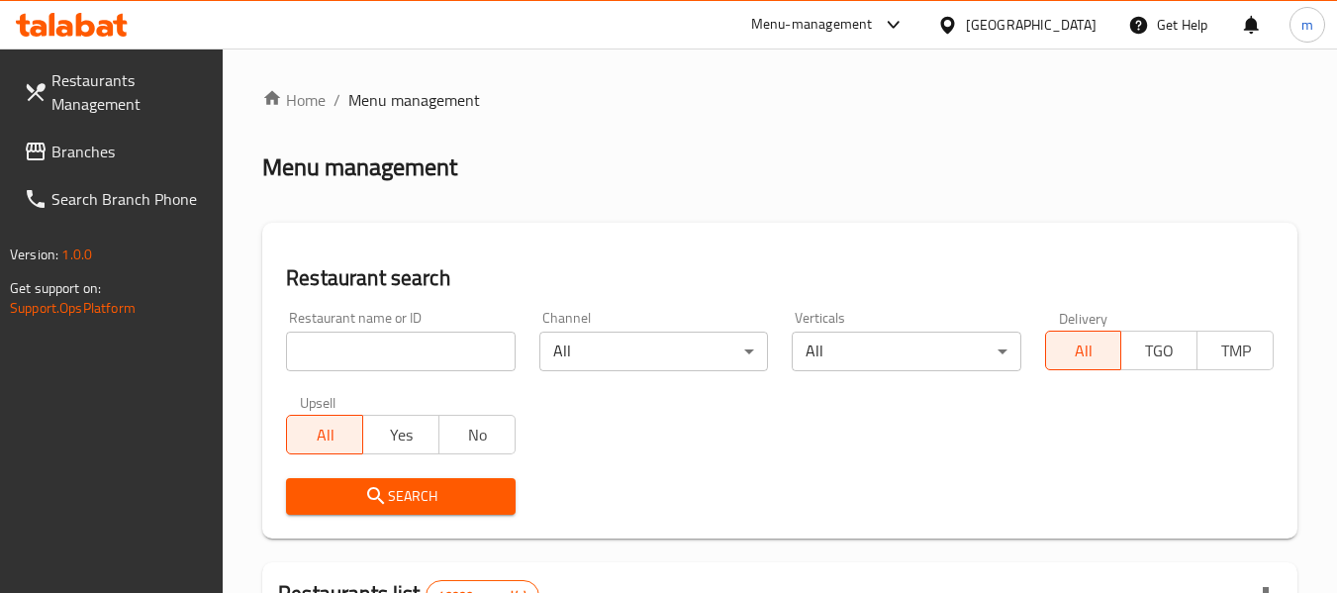
click at [379, 357] on input "search" at bounding box center [400, 351] width 229 height 40
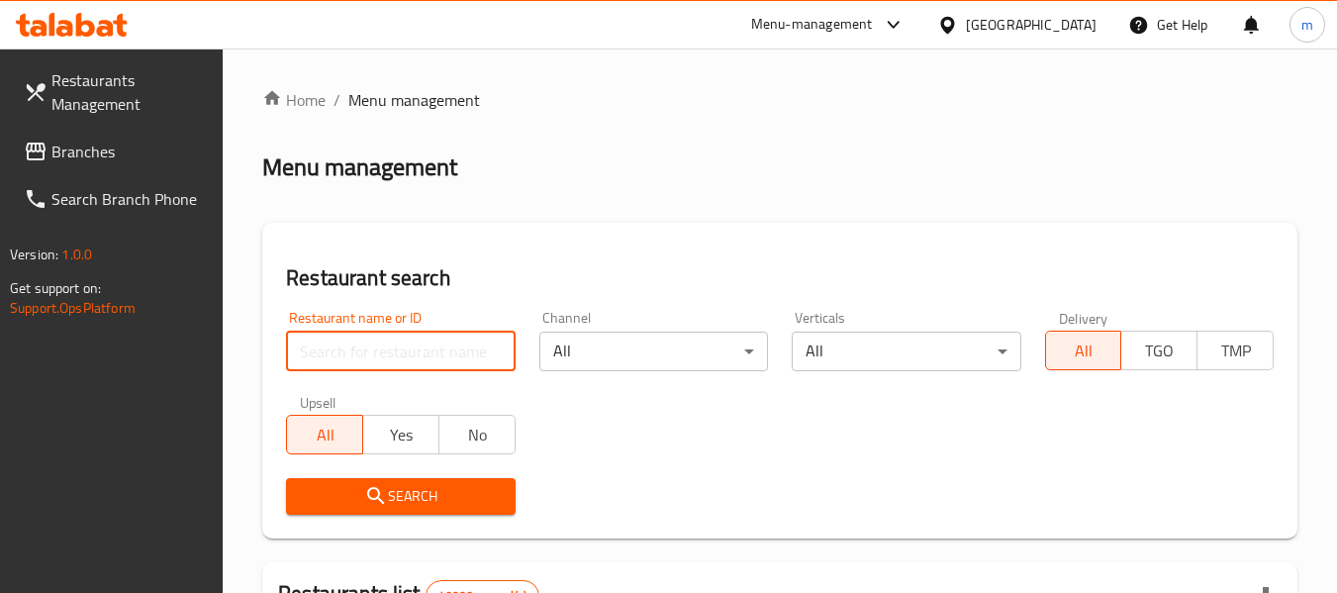
paste input "18918"
type input "18918"
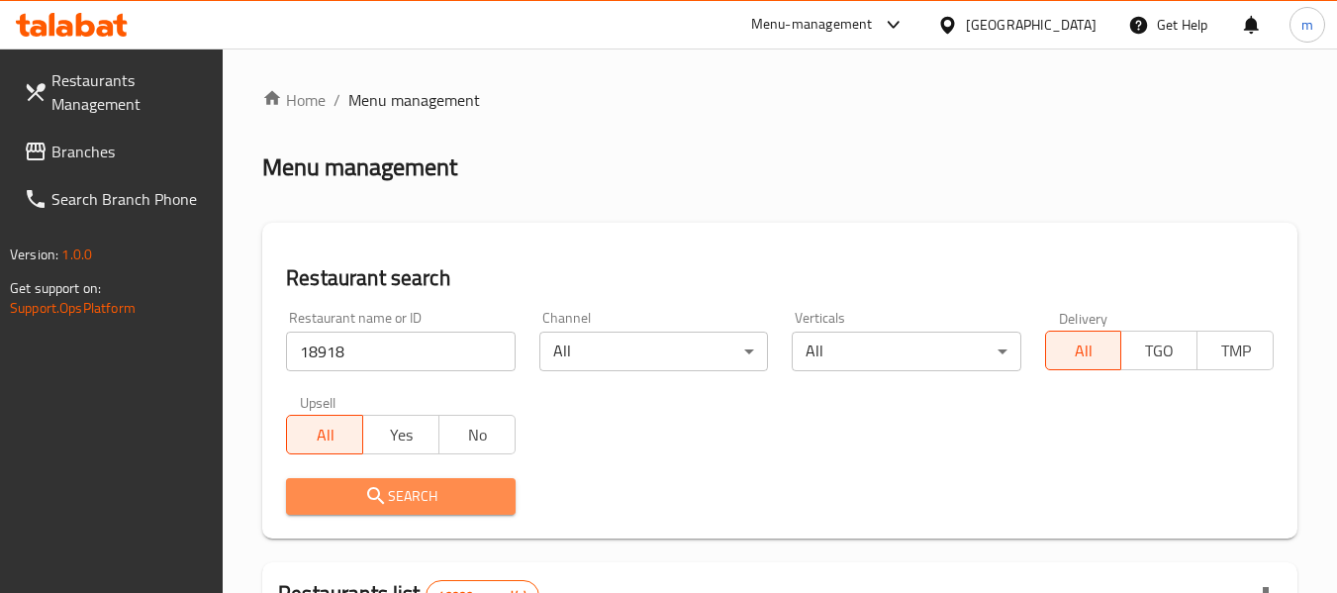
click at [441, 493] on span "Search" at bounding box center [400, 496] width 197 height 25
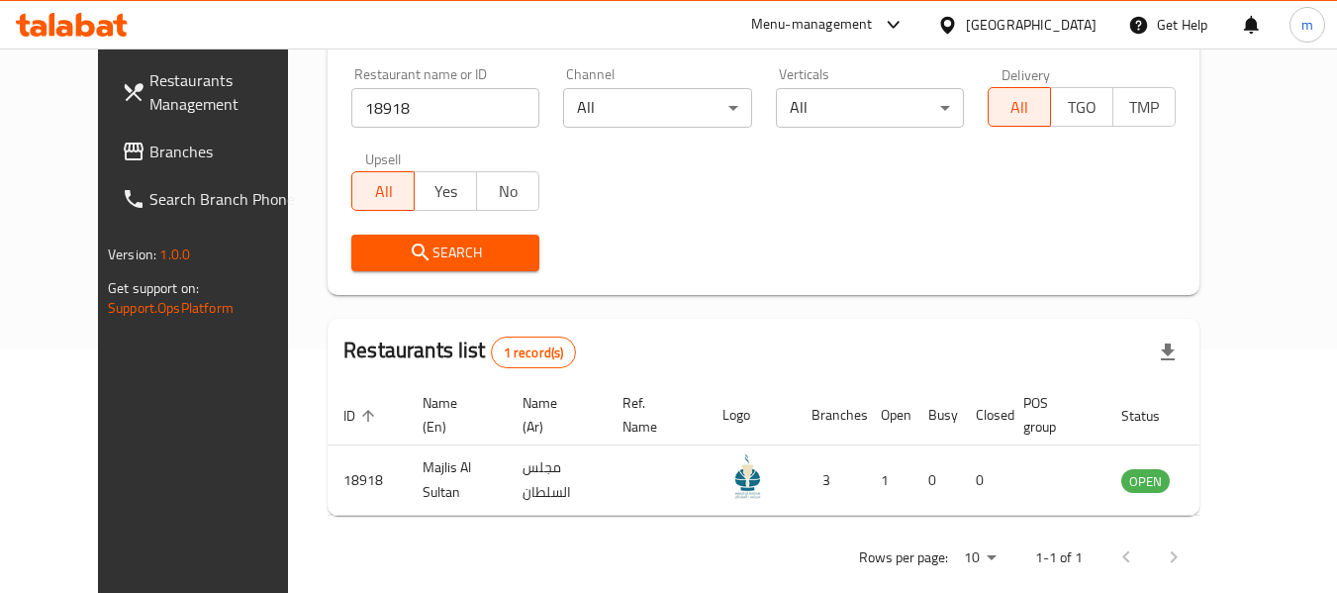
scroll to position [265, 0]
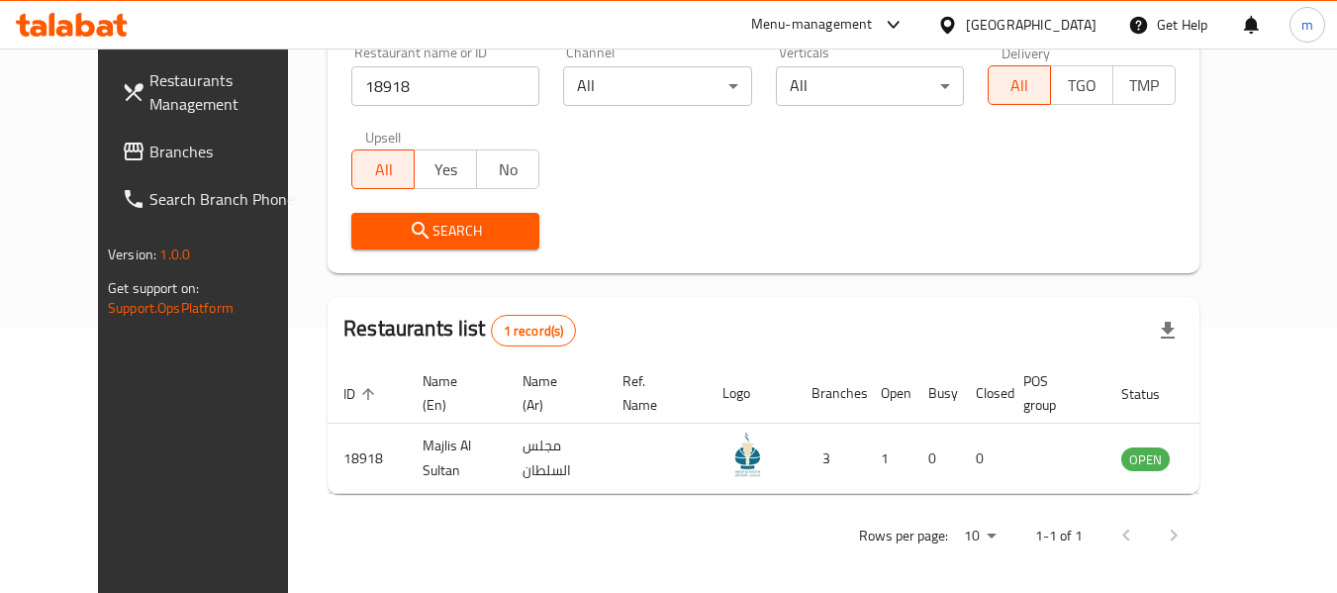
click at [1021, 18] on div "[GEOGRAPHIC_DATA]" at bounding box center [1031, 25] width 131 height 22
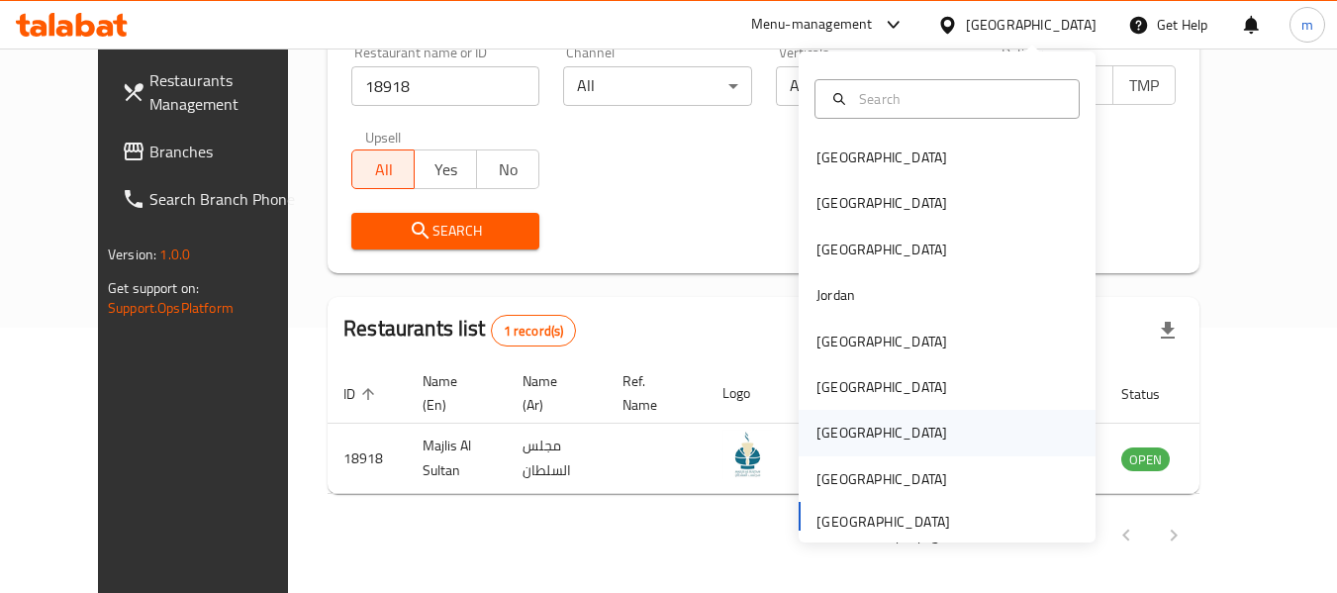
click at [837, 422] on div "[GEOGRAPHIC_DATA]" at bounding box center [881, 433] width 162 height 46
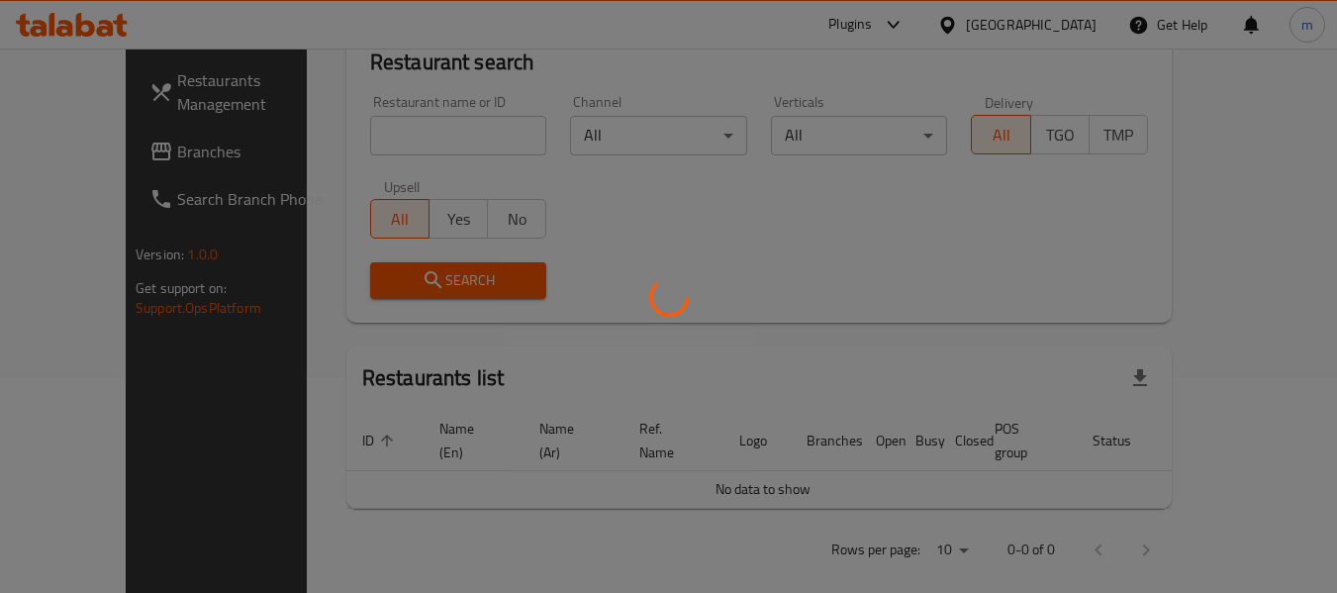
scroll to position [265, 0]
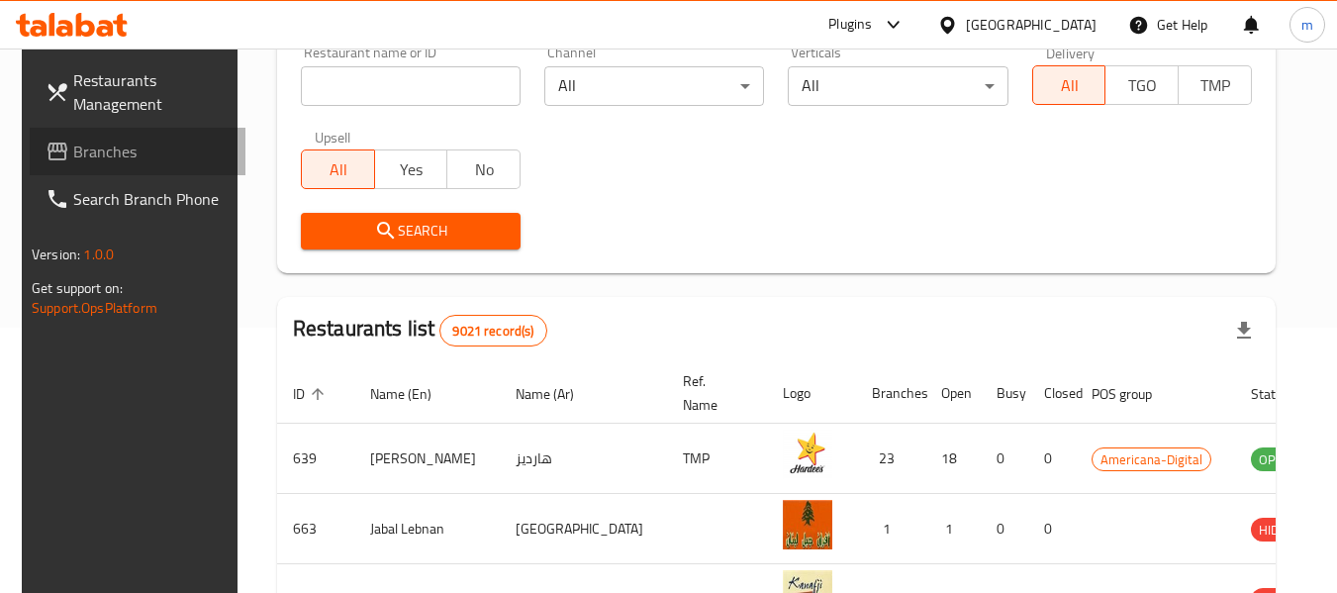
click at [140, 151] on span "Branches" at bounding box center [151, 152] width 156 height 24
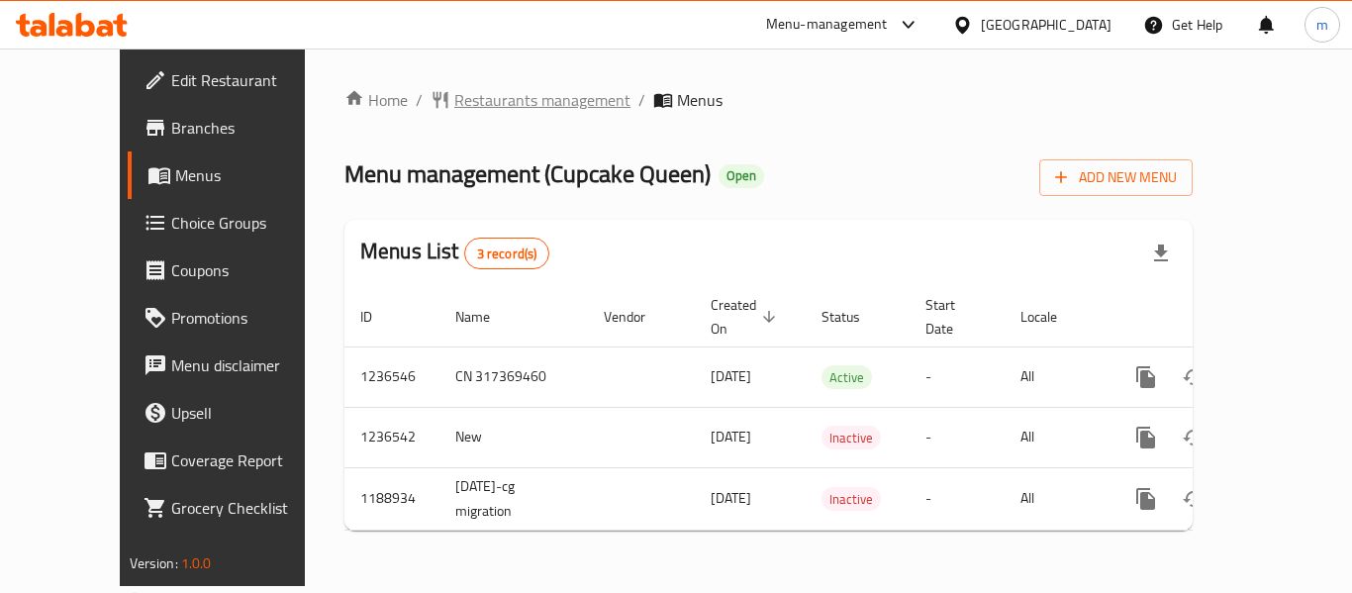
drag, startPoint x: 473, startPoint y: 115, endPoint x: 479, endPoint y: 86, distance: 29.3
click at [473, 108] on div "Home / Restaurants management / Menus Menu management ( Cupcake Queen ) Open Ad…" at bounding box center [768, 317] width 848 height 458
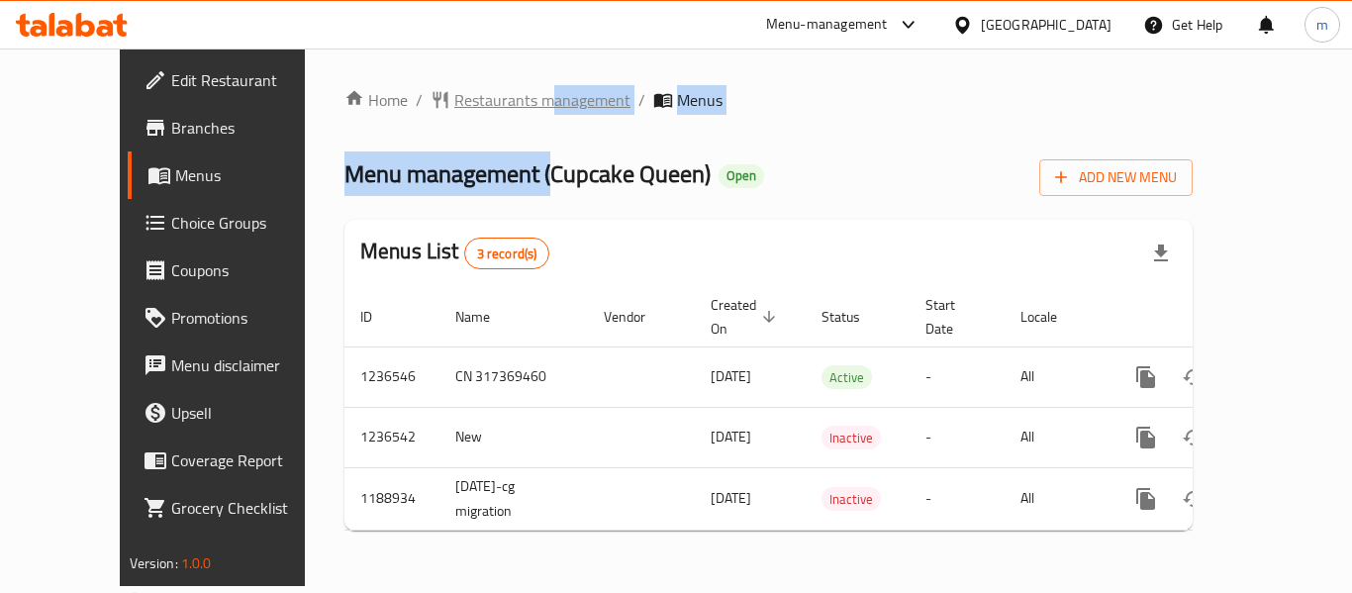
click at [463, 102] on span "Restaurants management" at bounding box center [542, 100] width 176 height 24
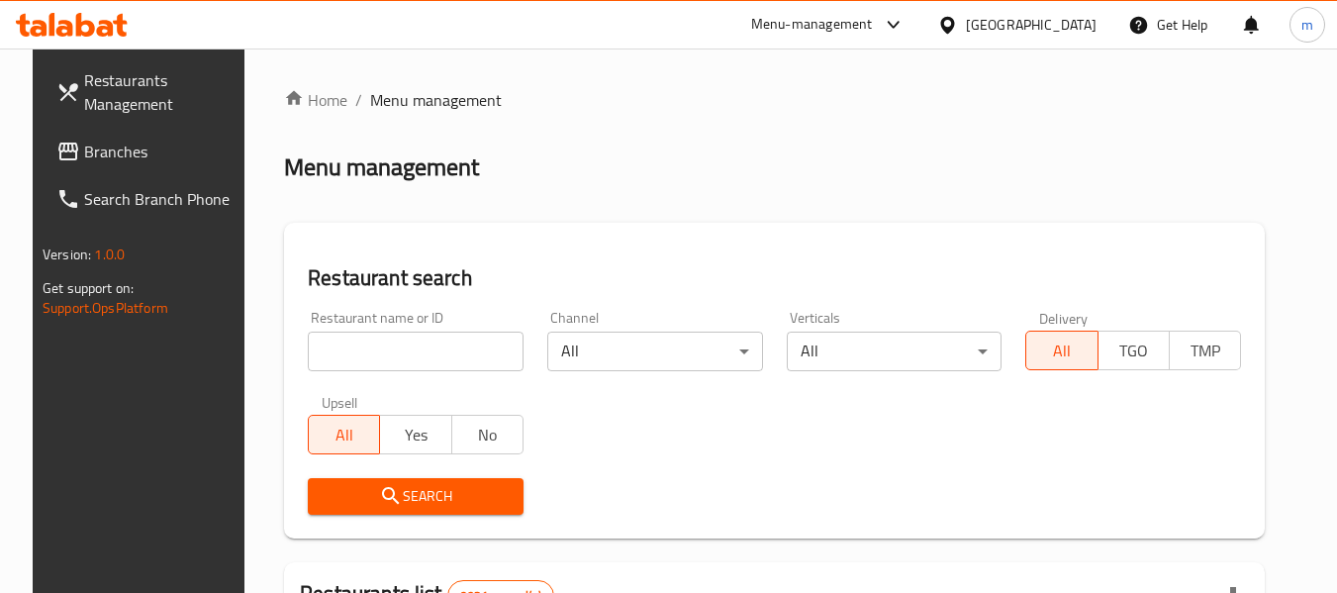
click at [381, 348] on input "search" at bounding box center [416, 351] width 216 height 40
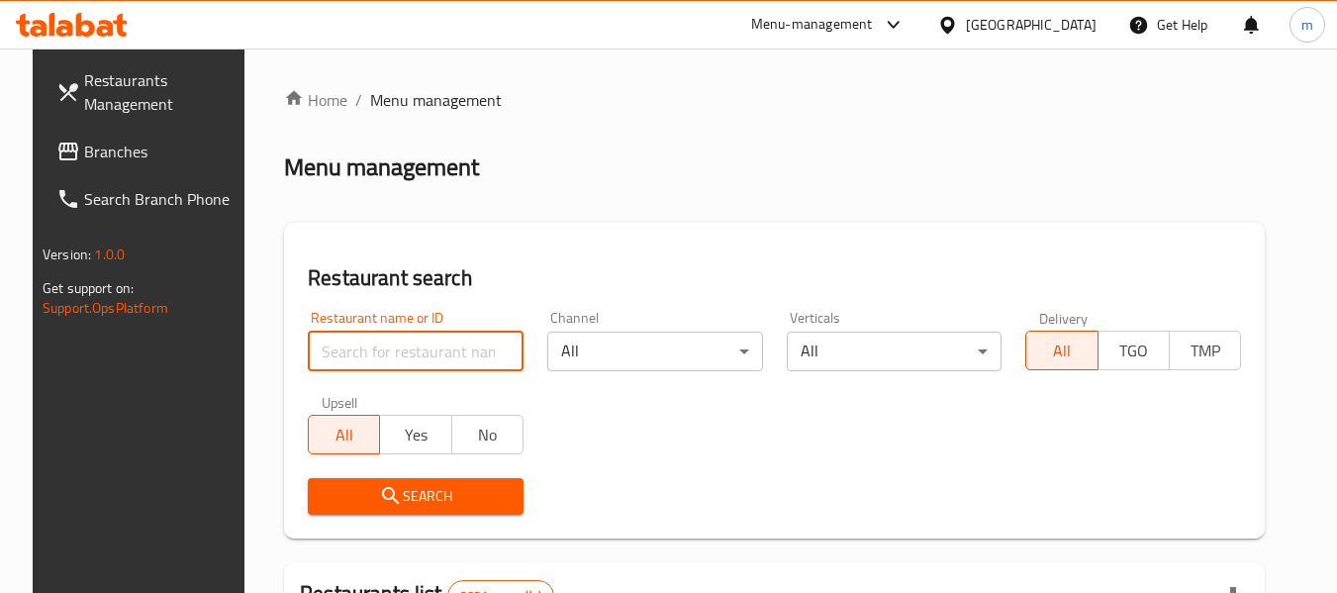
paste input "609244"
type input "609244"
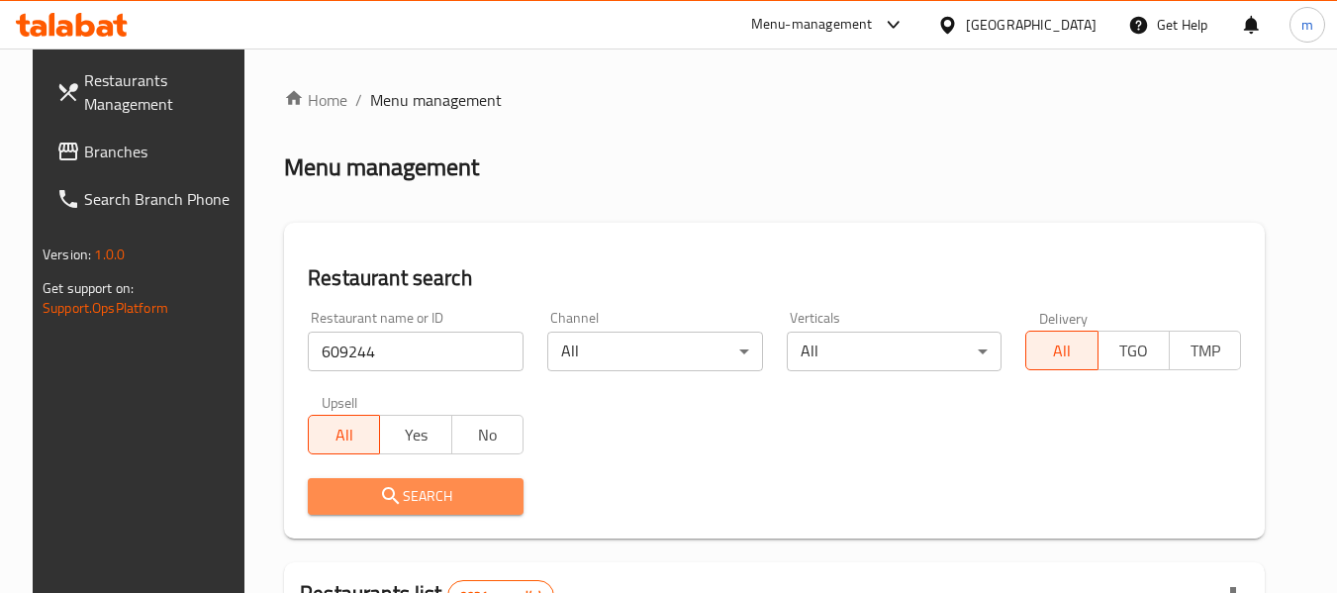
click at [446, 495] on span "Search" at bounding box center [416, 496] width 184 height 25
click at [446, 495] on div at bounding box center [668, 296] width 1337 height 593
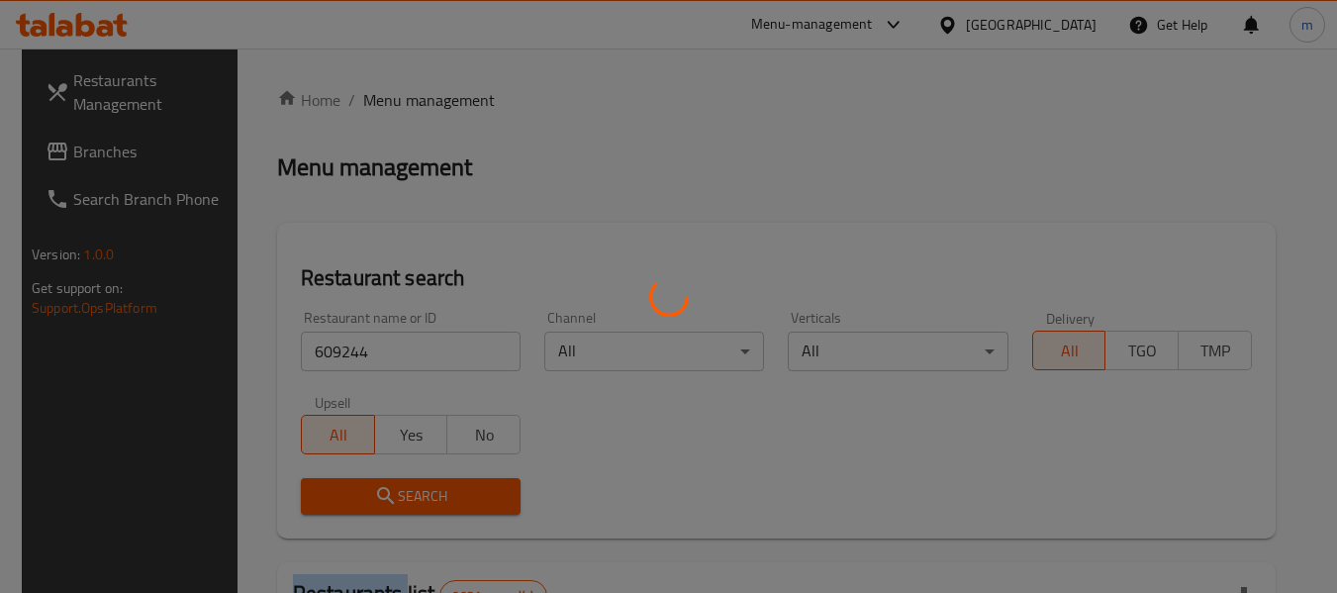
scroll to position [273, 0]
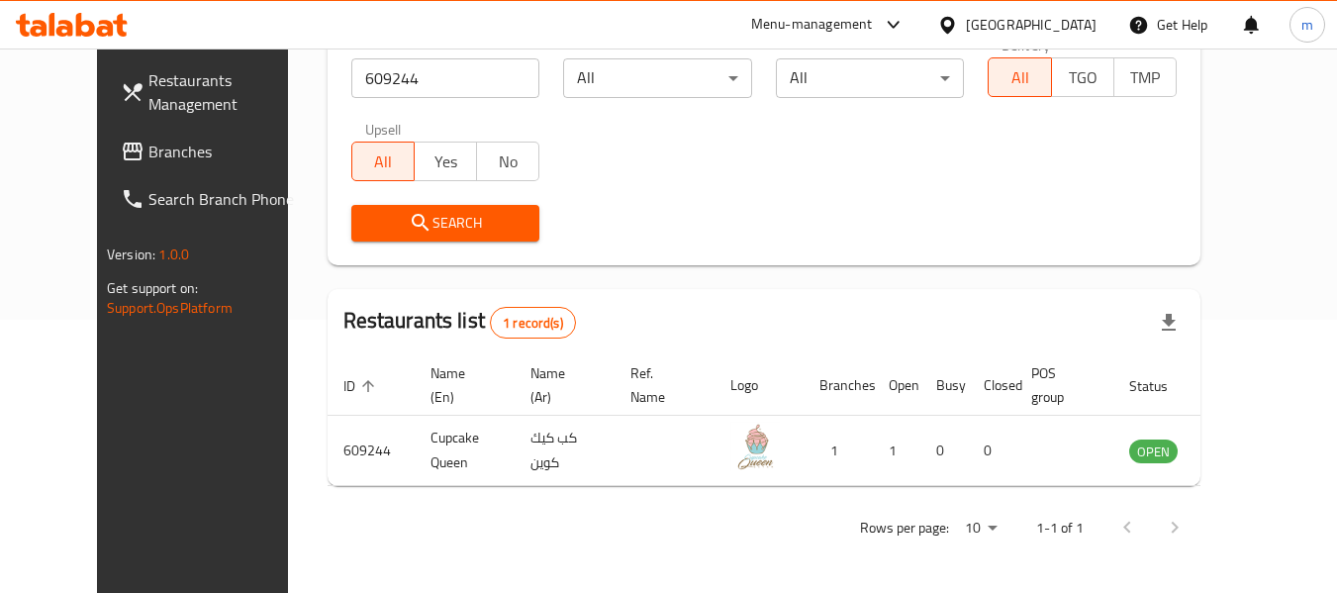
click at [1094, 18] on div "[GEOGRAPHIC_DATA]" at bounding box center [1031, 25] width 131 height 22
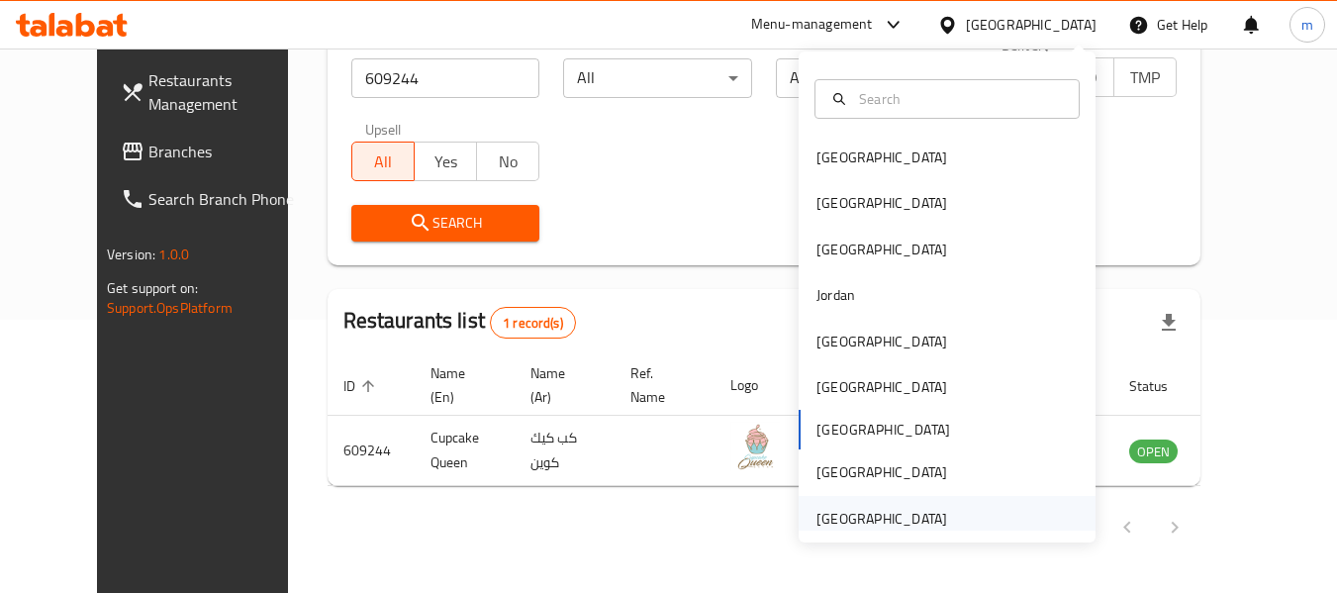
click at [865, 519] on div "[GEOGRAPHIC_DATA]" at bounding box center [881, 519] width 131 height 22
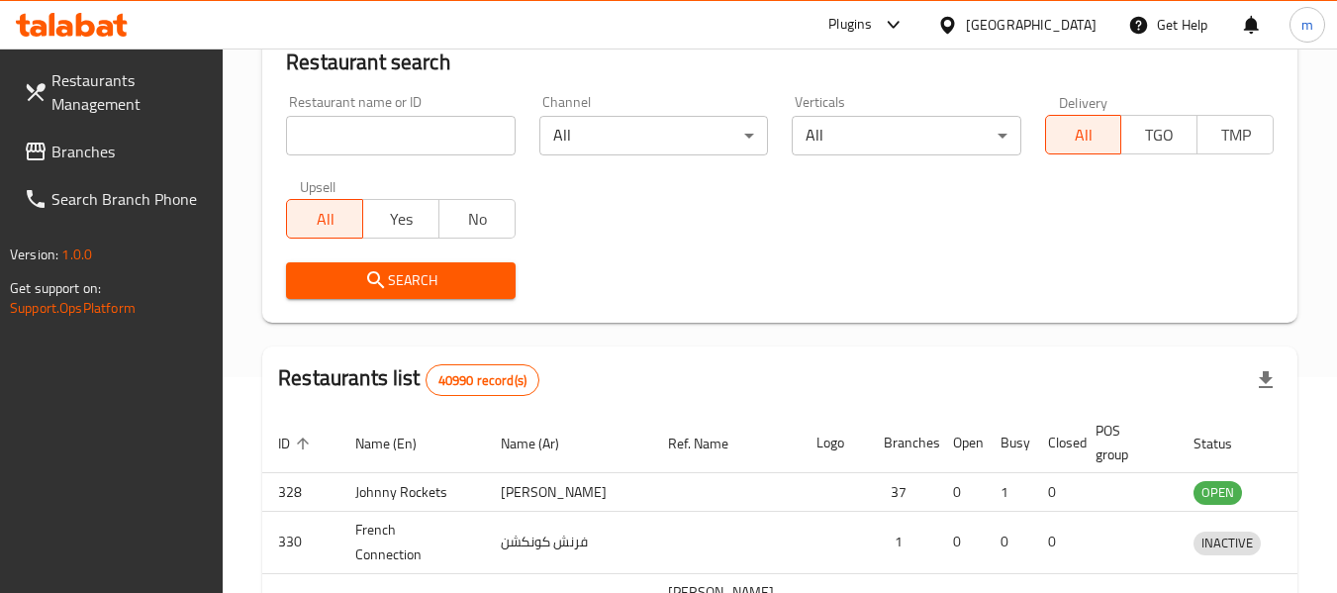
scroll to position [273, 0]
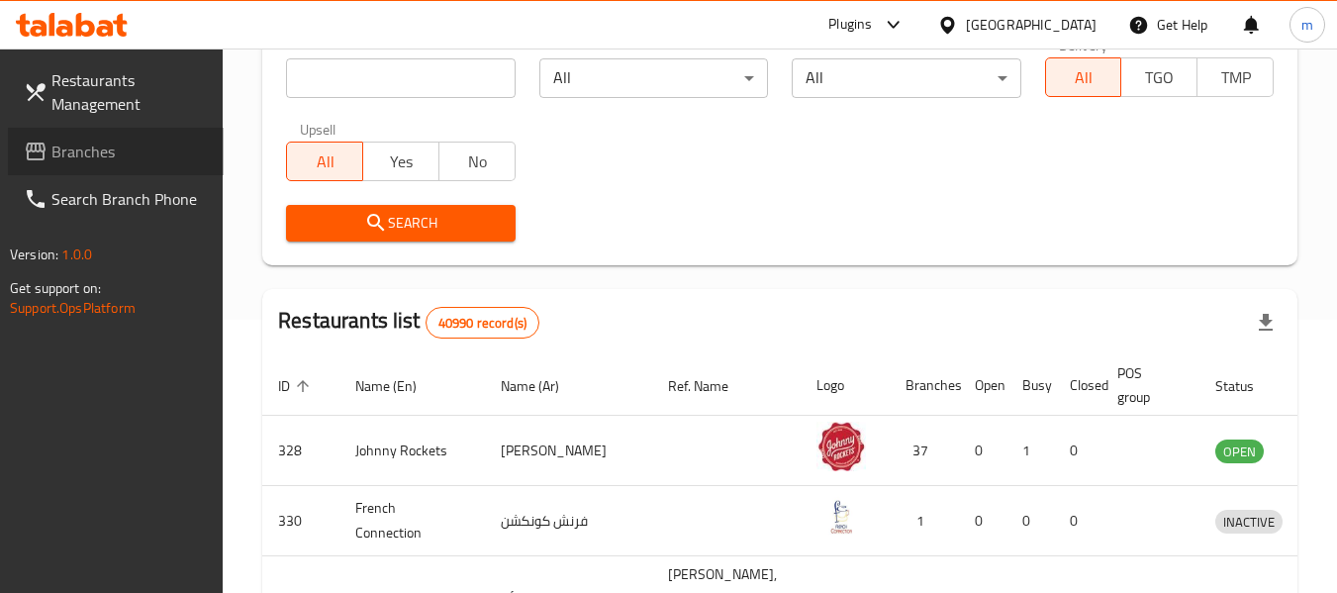
click at [116, 141] on span "Branches" at bounding box center [129, 152] width 156 height 24
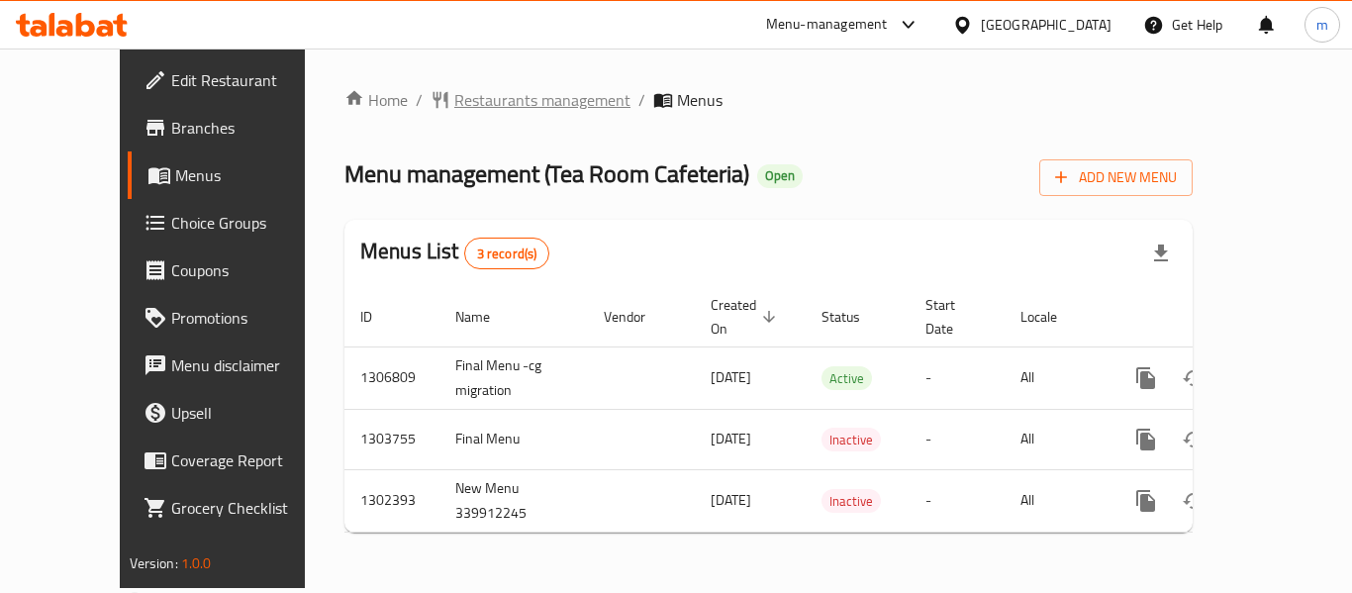
click at [476, 108] on span "Restaurants management" at bounding box center [542, 100] width 176 height 24
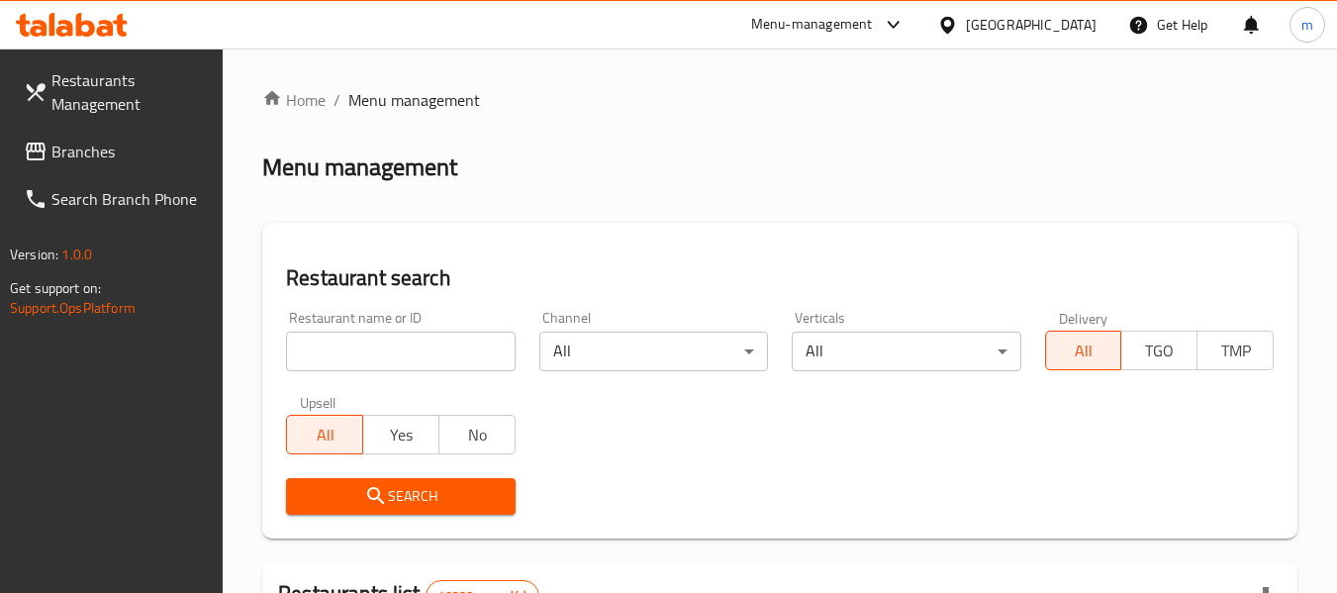
drag, startPoint x: 294, startPoint y: 321, endPoint x: 310, endPoint y: 336, distance: 22.4
click at [301, 330] on div "Restaurant name or ID Restaurant name or ID" at bounding box center [400, 341] width 229 height 60
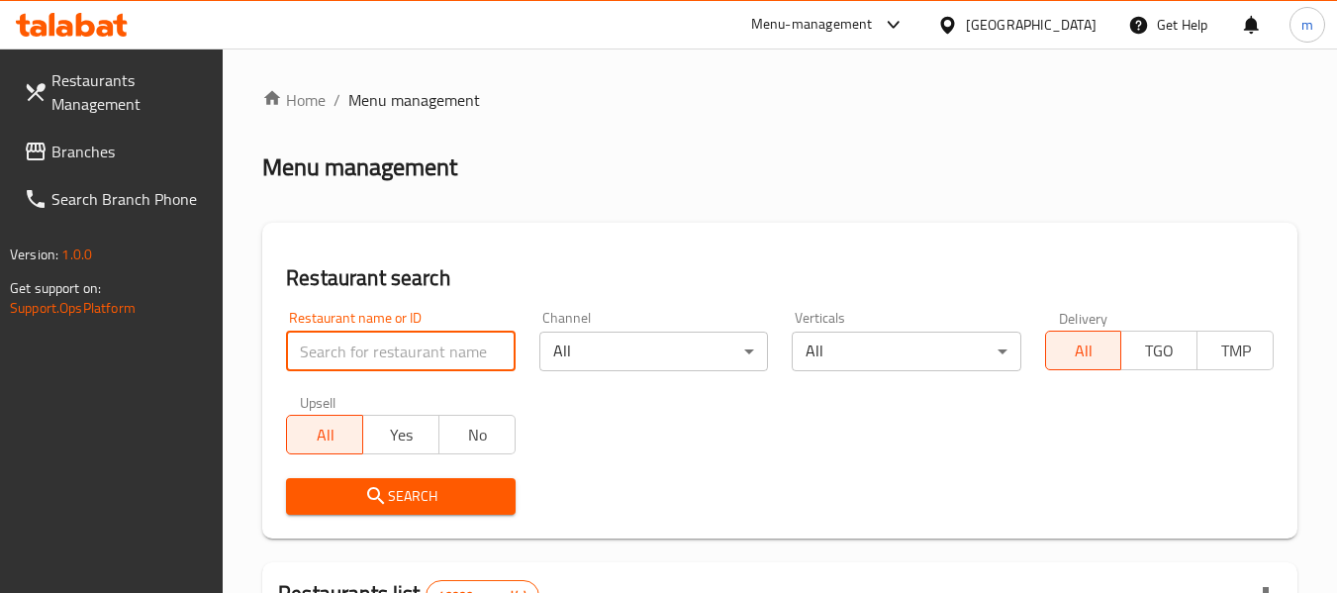
click at [315, 338] on input "search" at bounding box center [400, 351] width 229 height 40
paste input "28404"
type input "28404"
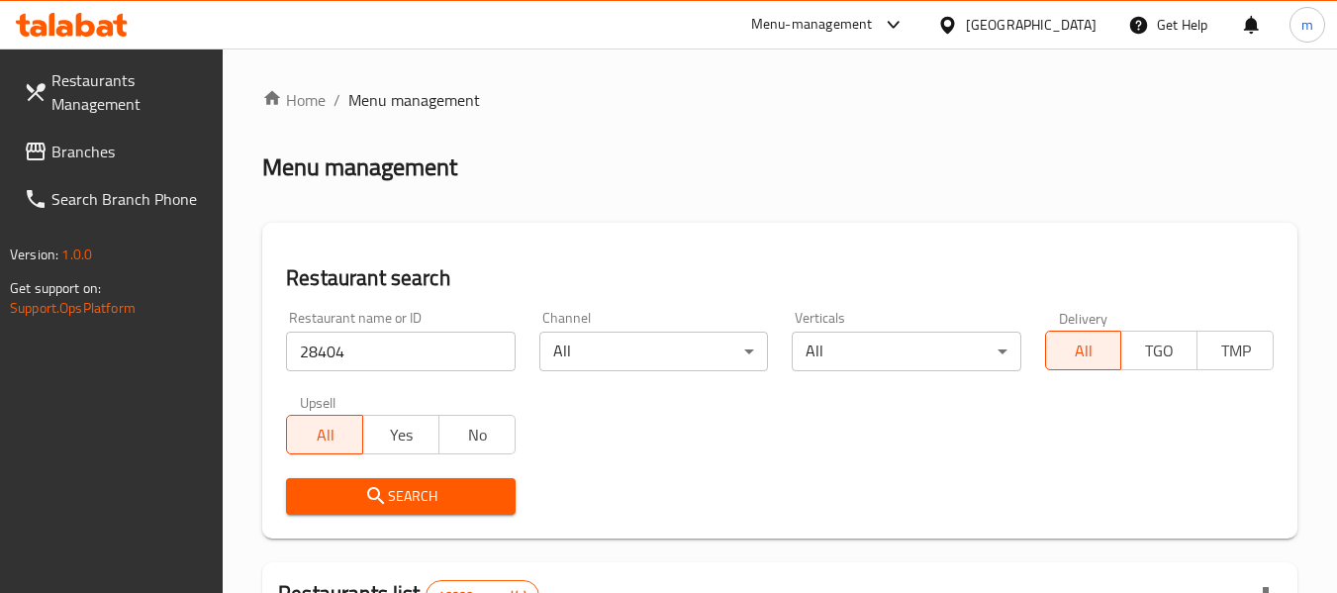
click at [391, 506] on span "Search" at bounding box center [400, 496] width 197 height 25
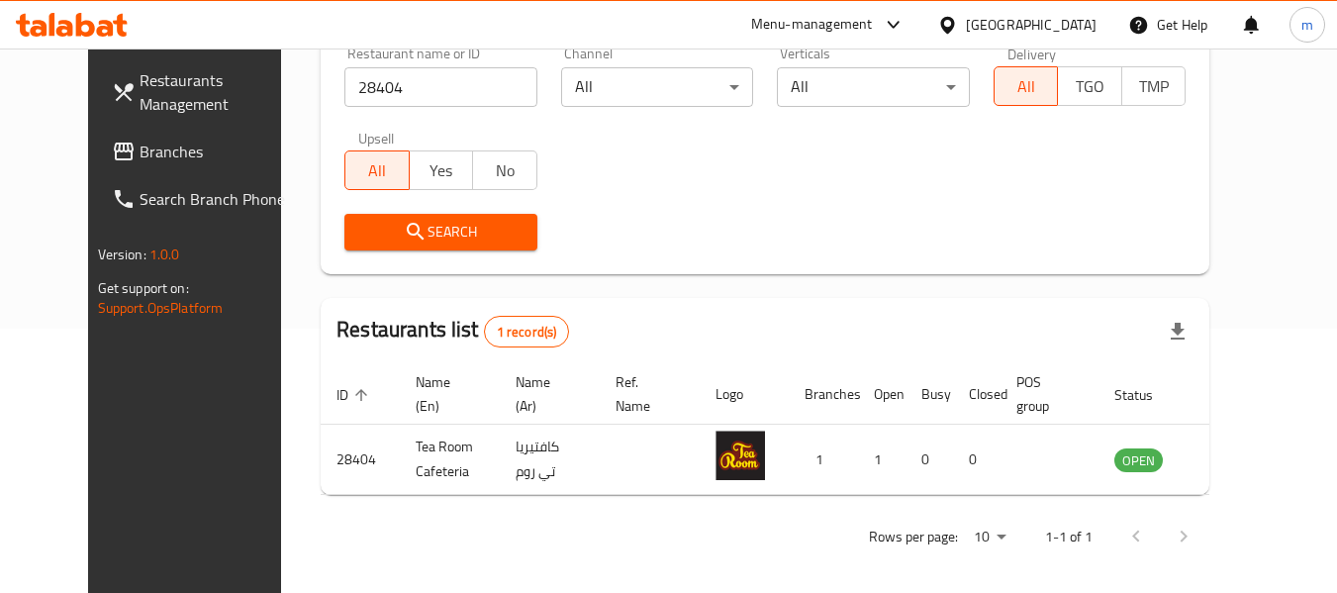
scroll to position [265, 0]
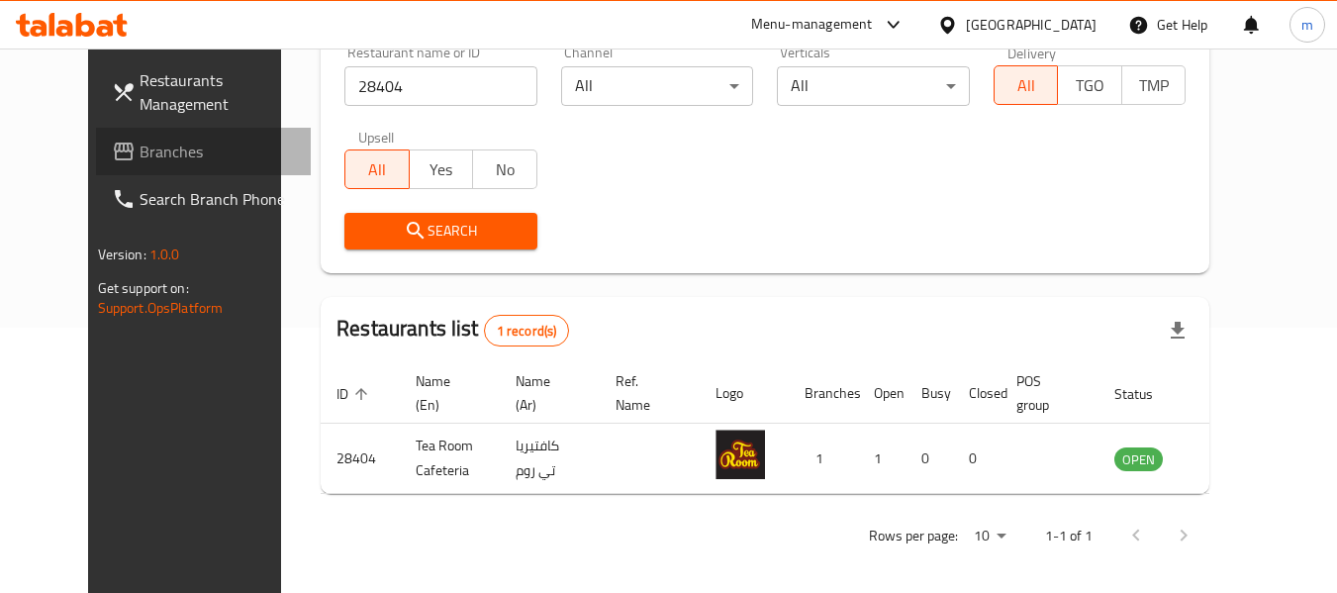
click at [140, 141] on span "Branches" at bounding box center [218, 152] width 156 height 24
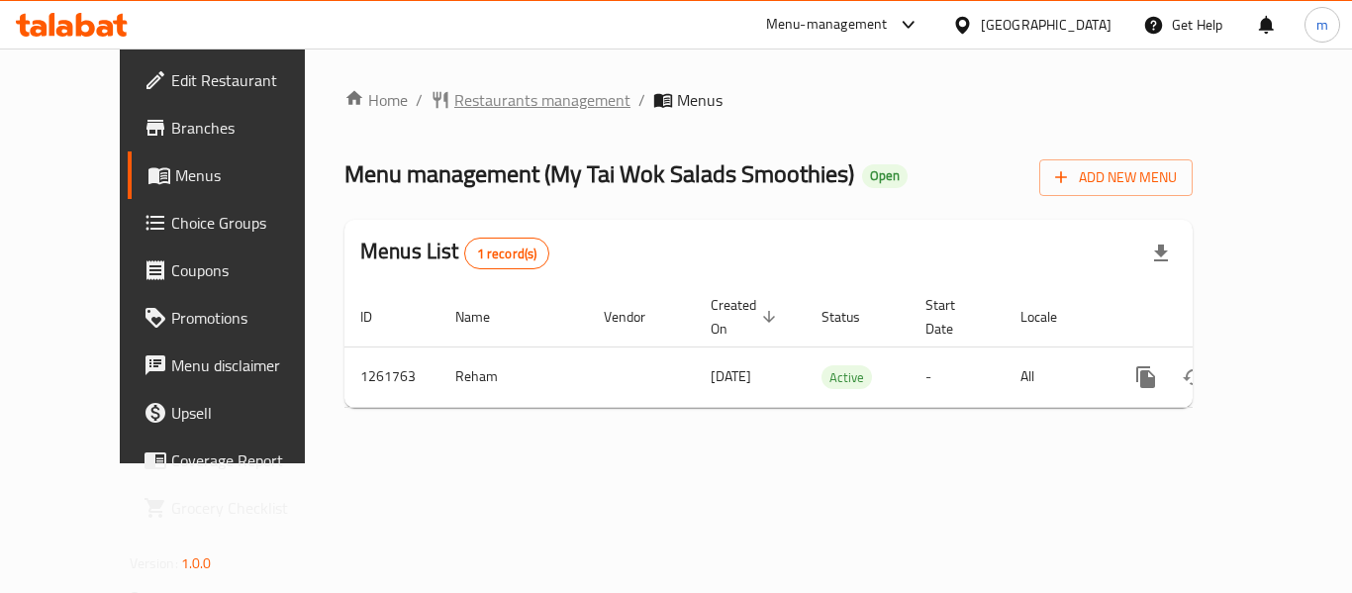
click at [454, 108] on span "Restaurants management" at bounding box center [542, 100] width 176 height 24
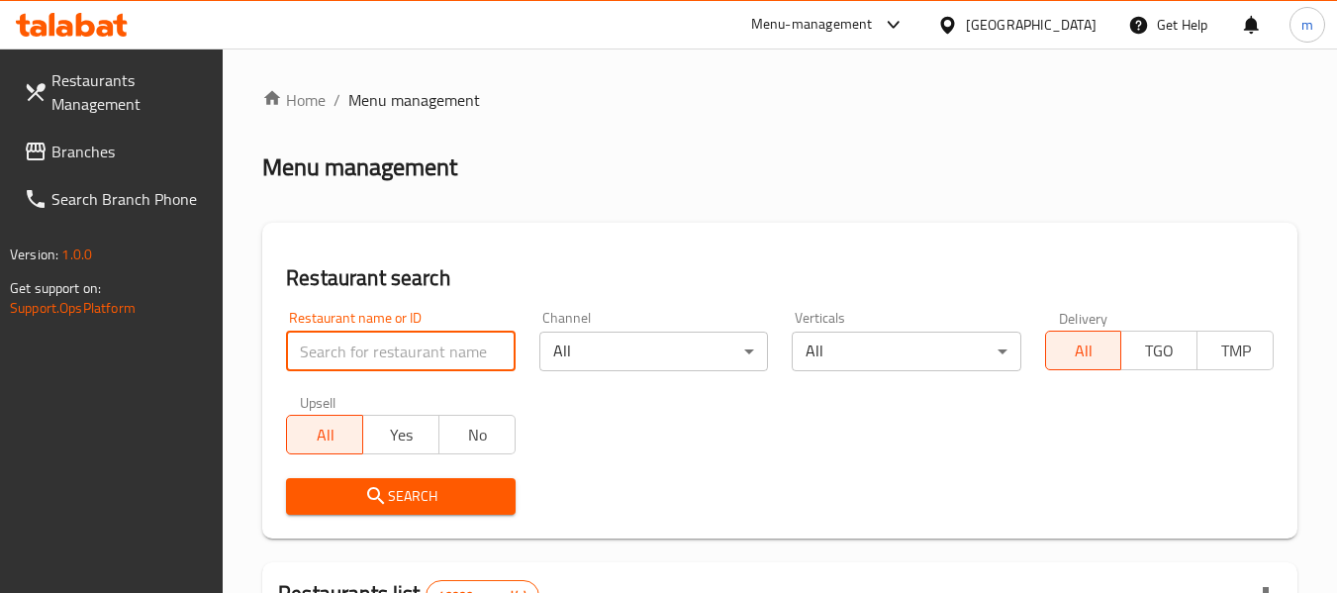
click at [349, 358] on input "search" at bounding box center [400, 351] width 229 height 40
paste input "685300"
type input "685300"
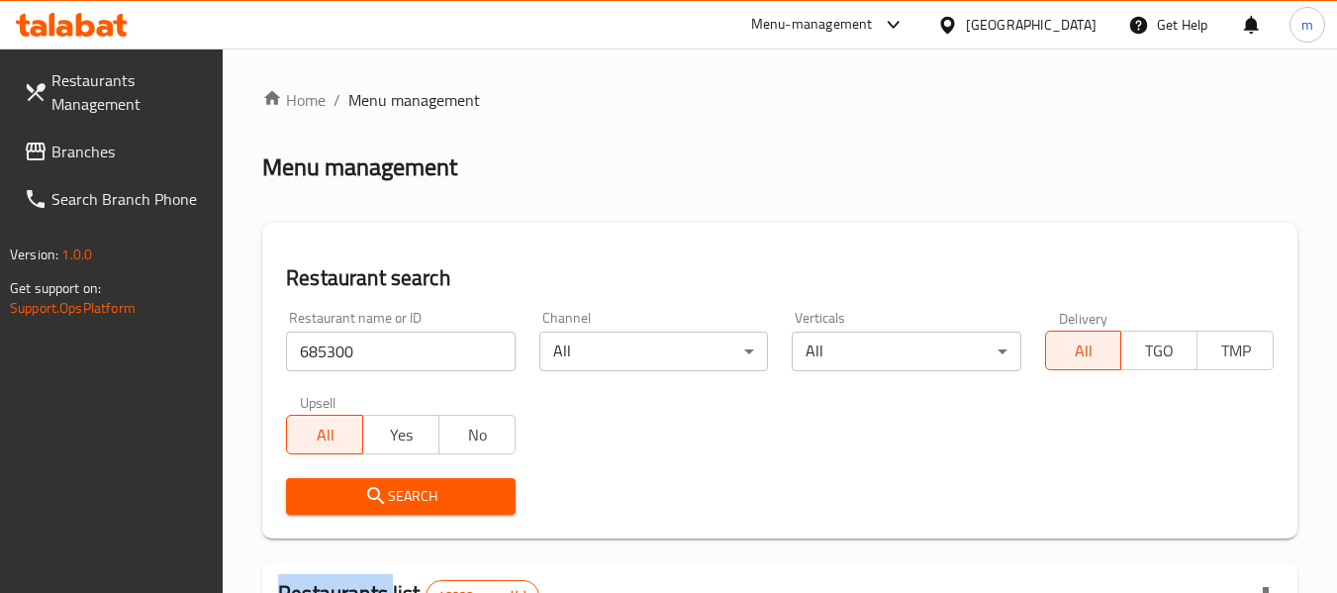
click at [420, 472] on div "Search" at bounding box center [400, 496] width 252 height 60
click at [422, 487] on span "Search" at bounding box center [400, 496] width 197 height 25
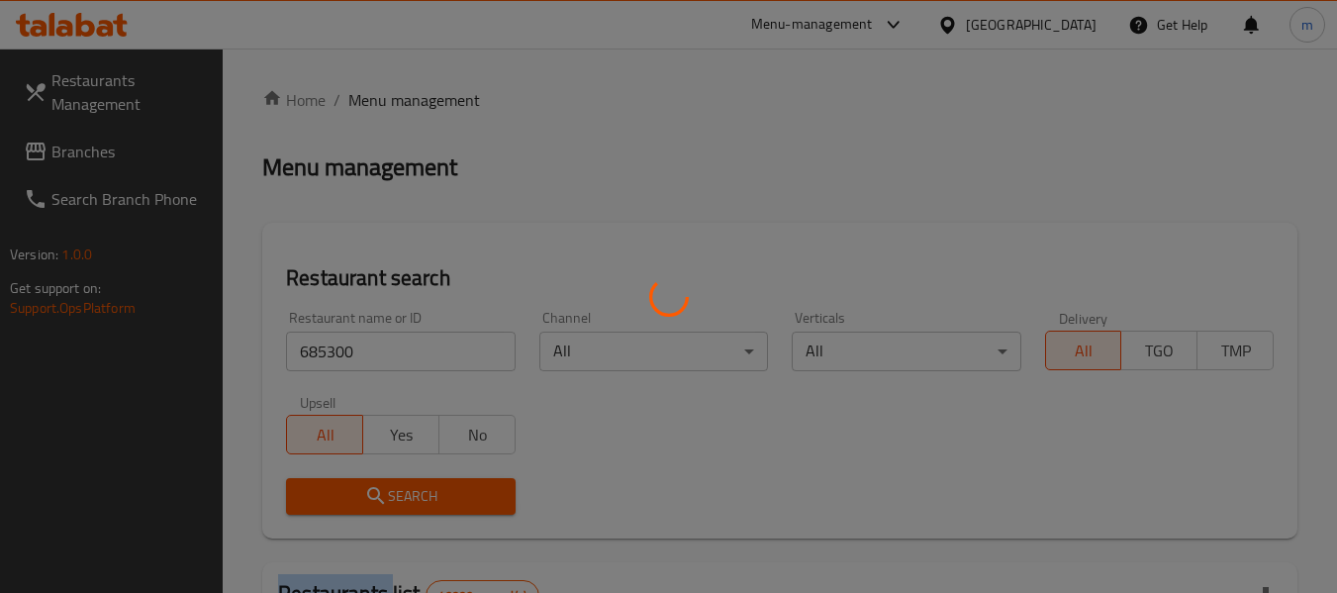
click at [422, 487] on div at bounding box center [668, 296] width 1337 height 593
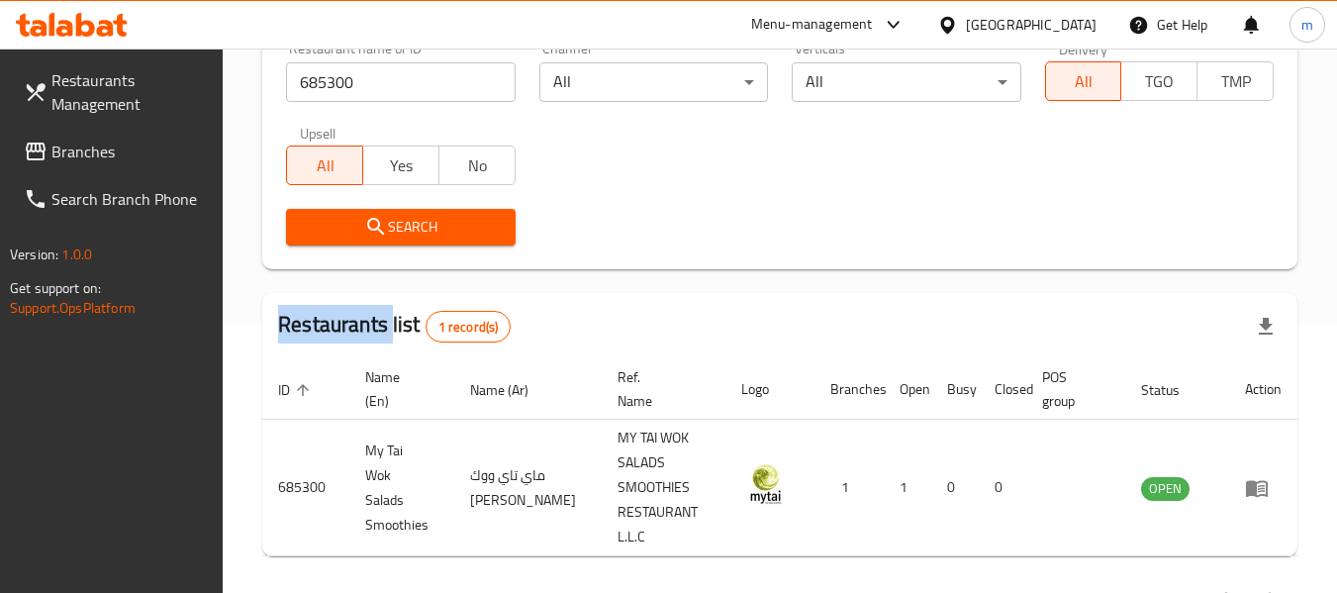
scroll to position [339, 0]
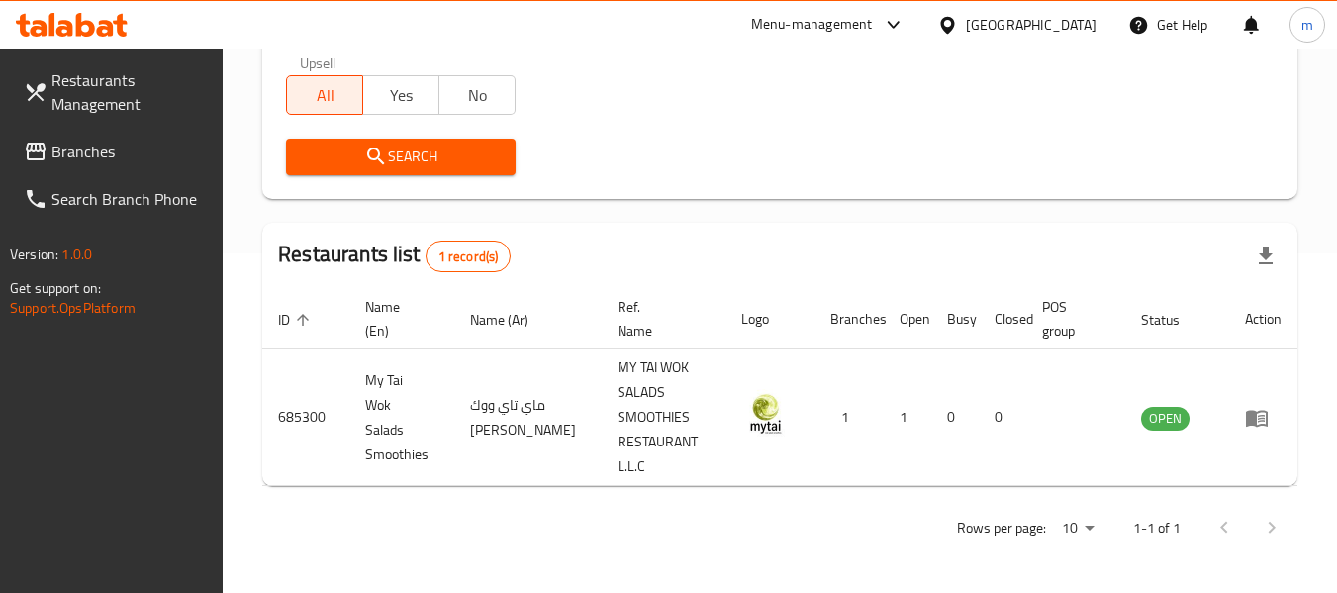
click at [1045, 14] on div "[GEOGRAPHIC_DATA]" at bounding box center [1031, 25] width 131 height 22
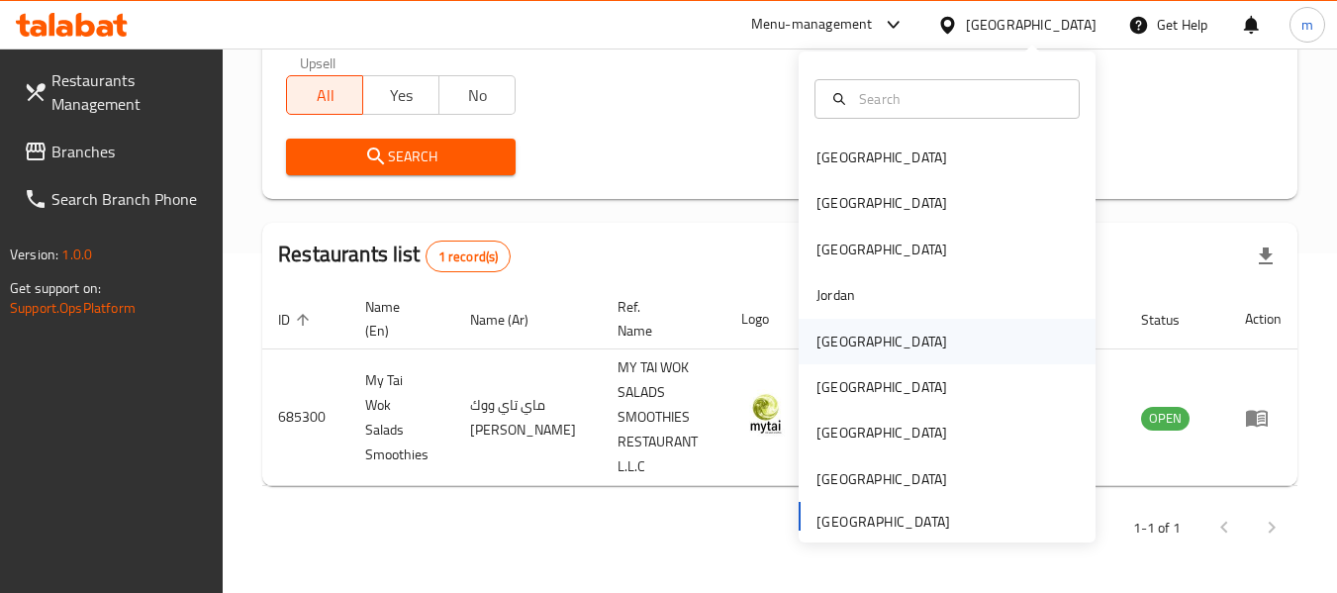
click at [879, 338] on div "Kuwait" at bounding box center [946, 342] width 297 height 46
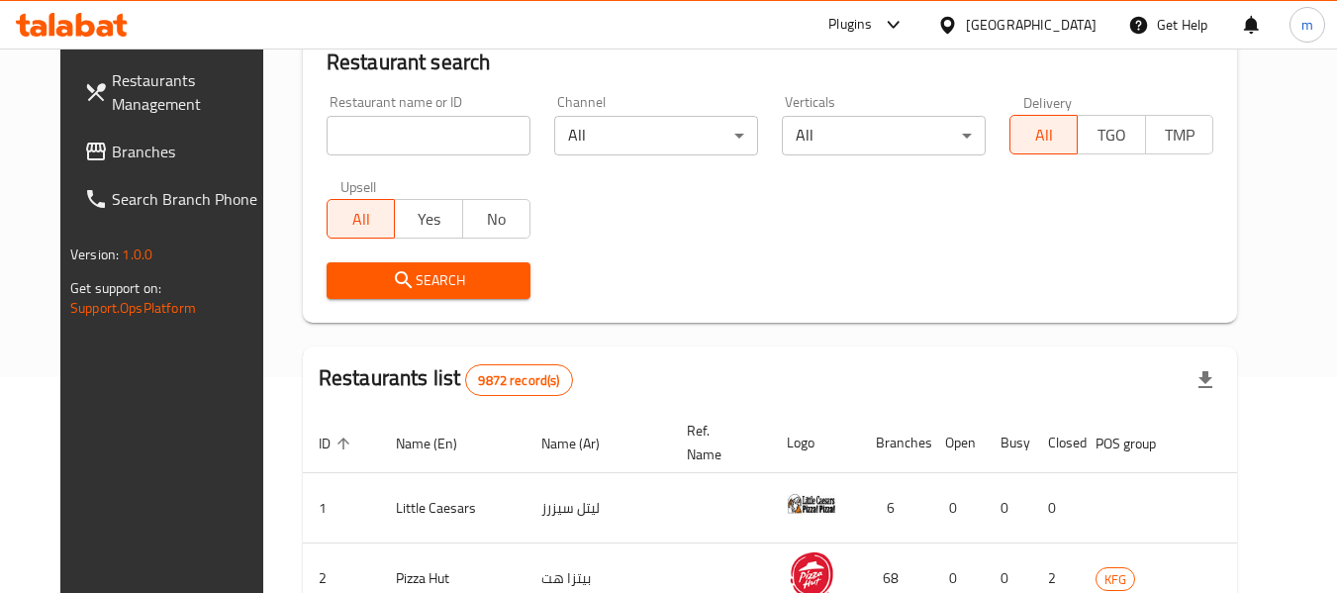
scroll to position [339, 0]
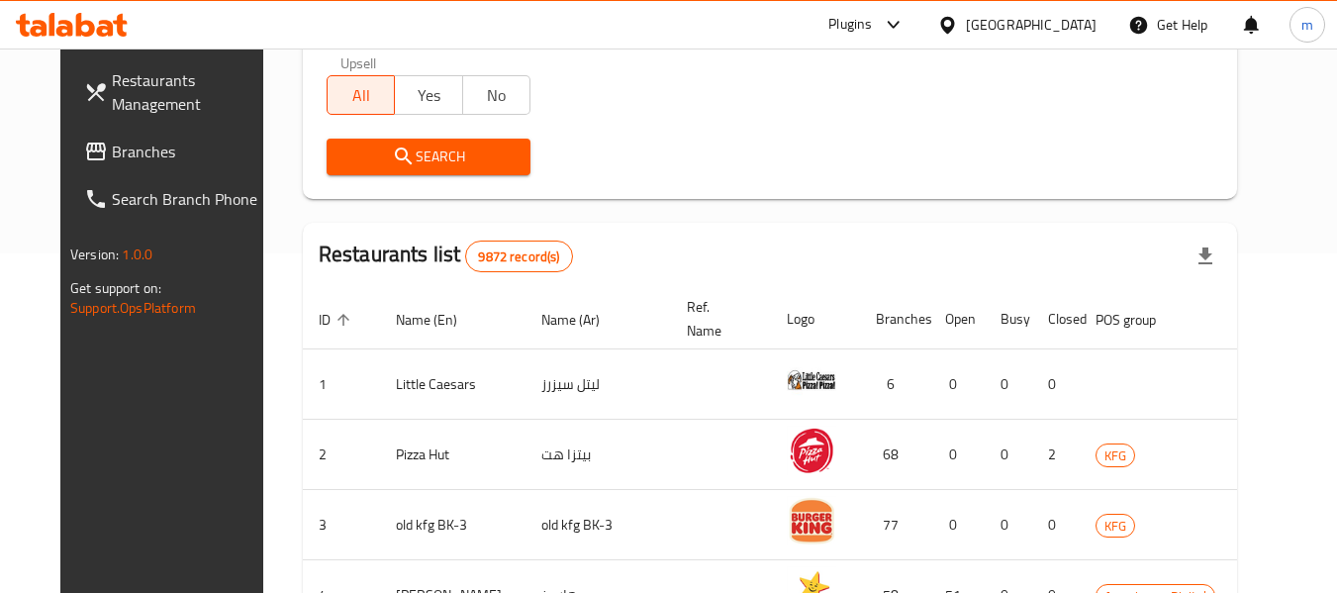
click at [112, 157] on span "Branches" at bounding box center [190, 152] width 156 height 24
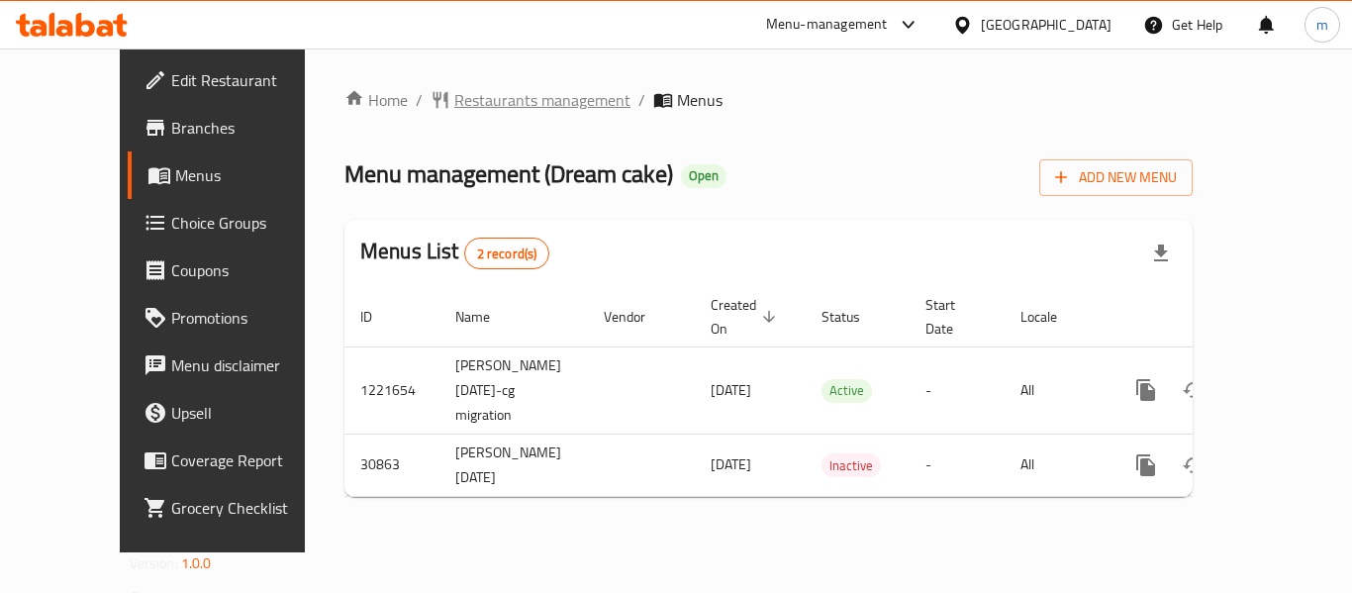
click at [471, 103] on span "Restaurants management" at bounding box center [542, 100] width 176 height 24
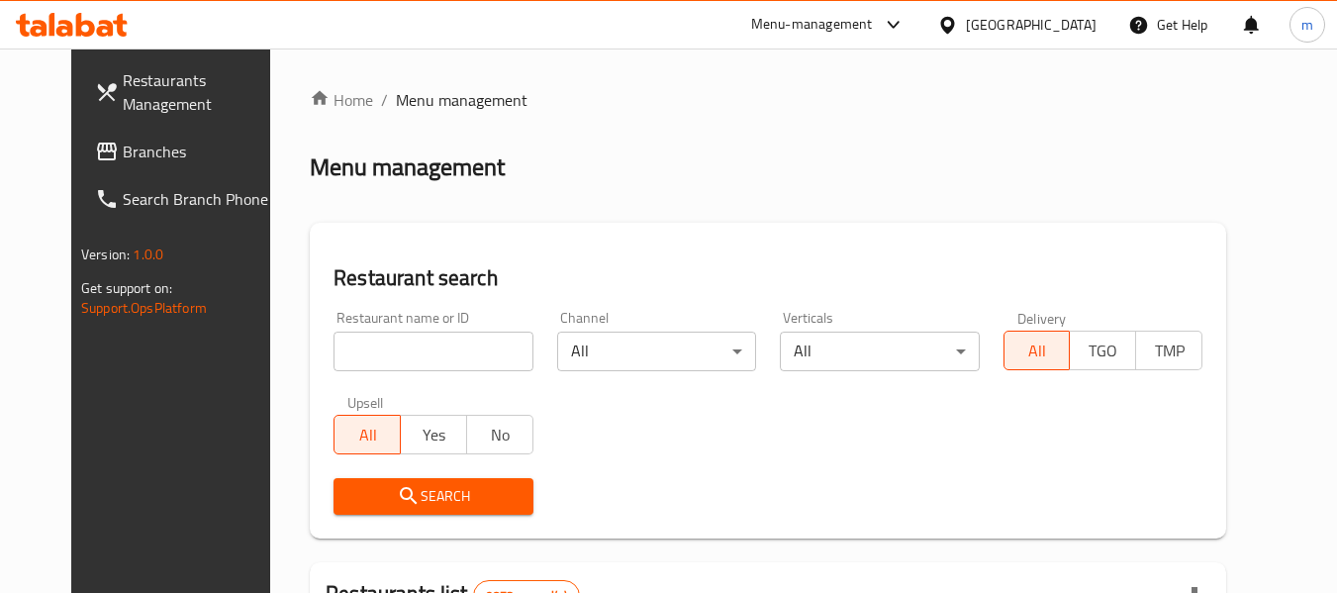
click at [322, 371] on div "Restaurant name or ID Restaurant name or ID" at bounding box center [433, 341] width 223 height 84
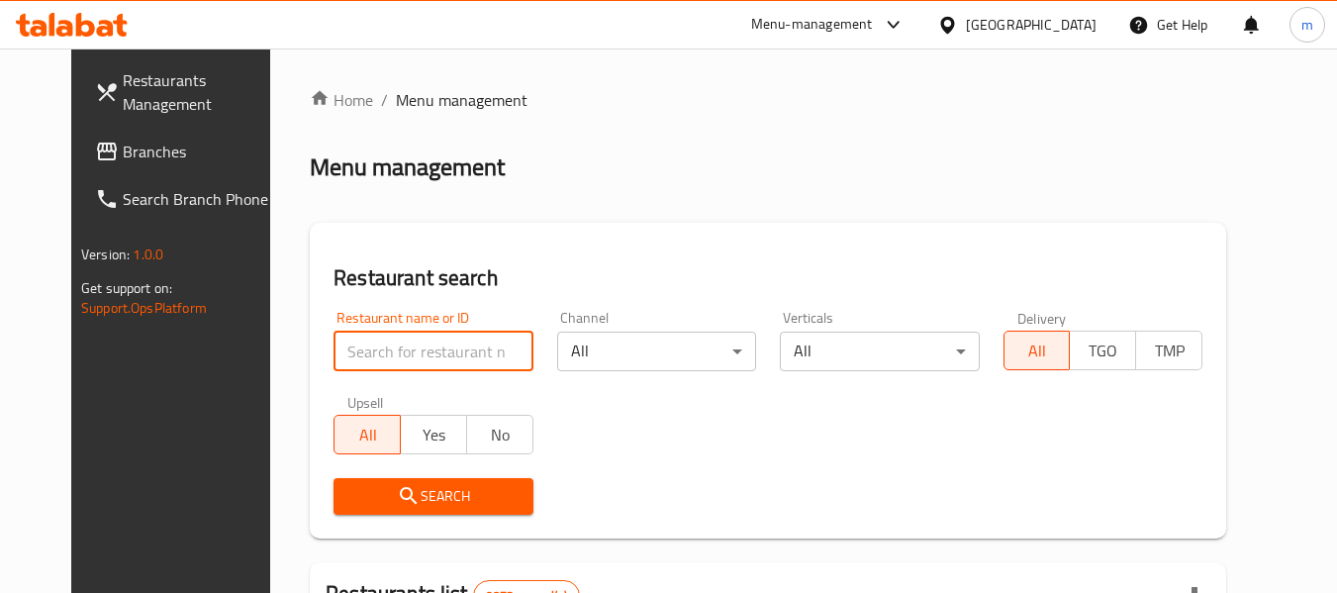
click at [333, 350] on input "search" at bounding box center [432, 351] width 199 height 40
paste input "15835"
type input "15835"
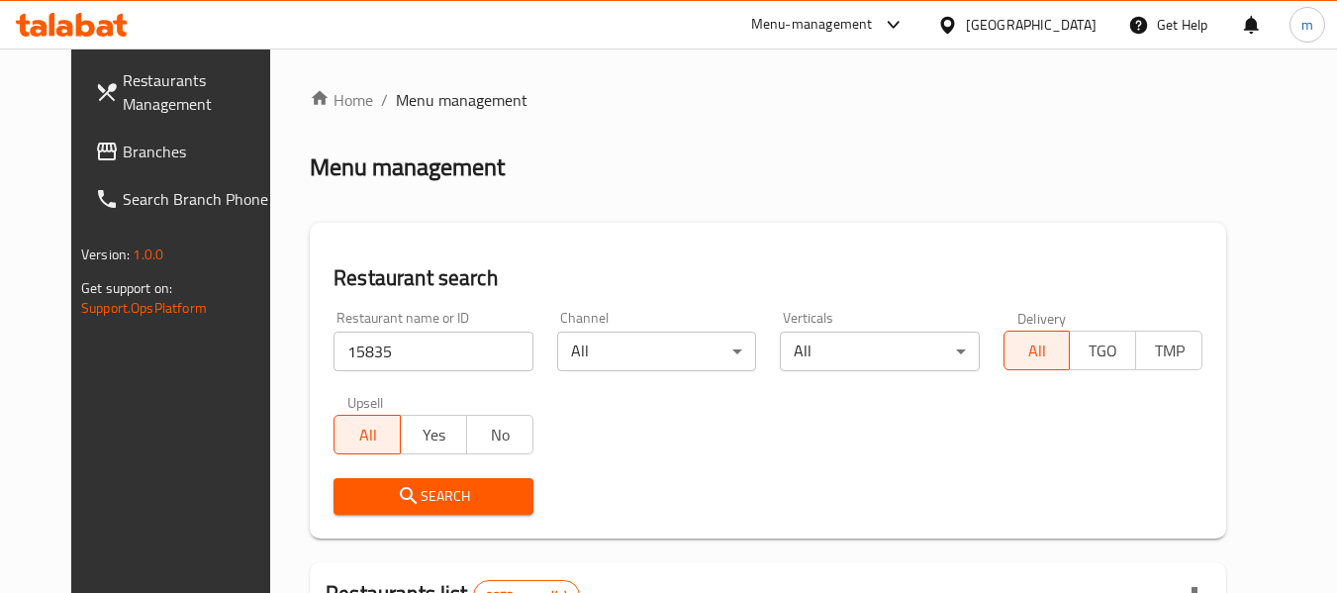
click at [446, 496] on span "Search" at bounding box center [432, 496] width 167 height 25
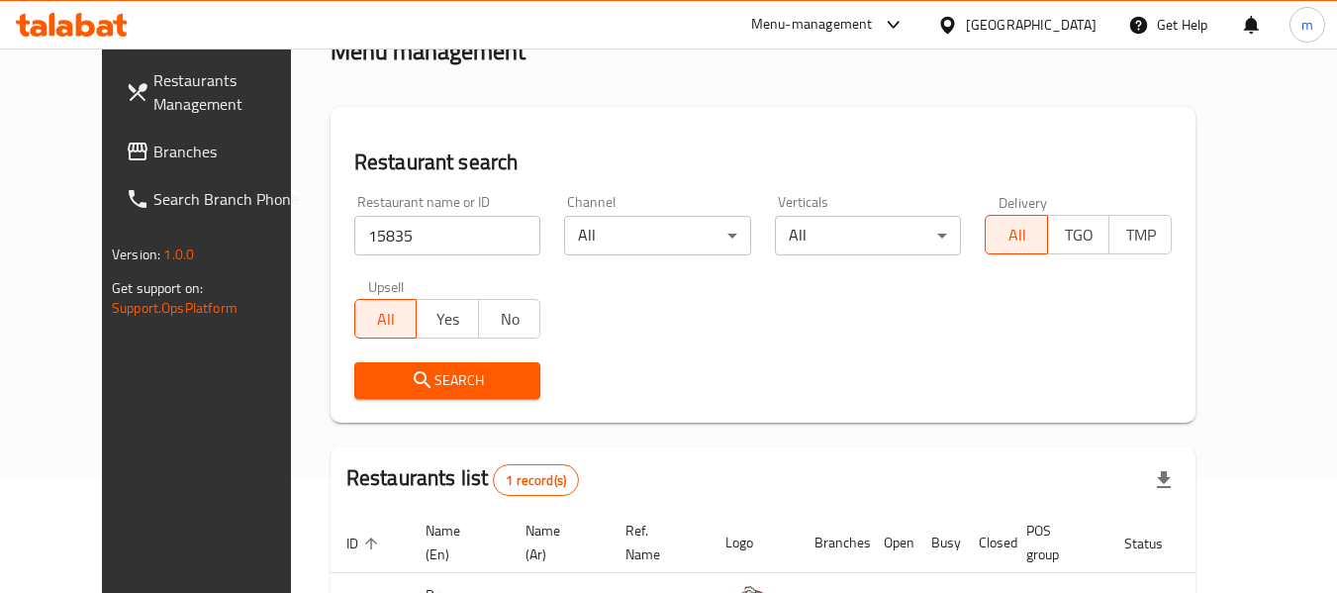
scroll to position [273, 0]
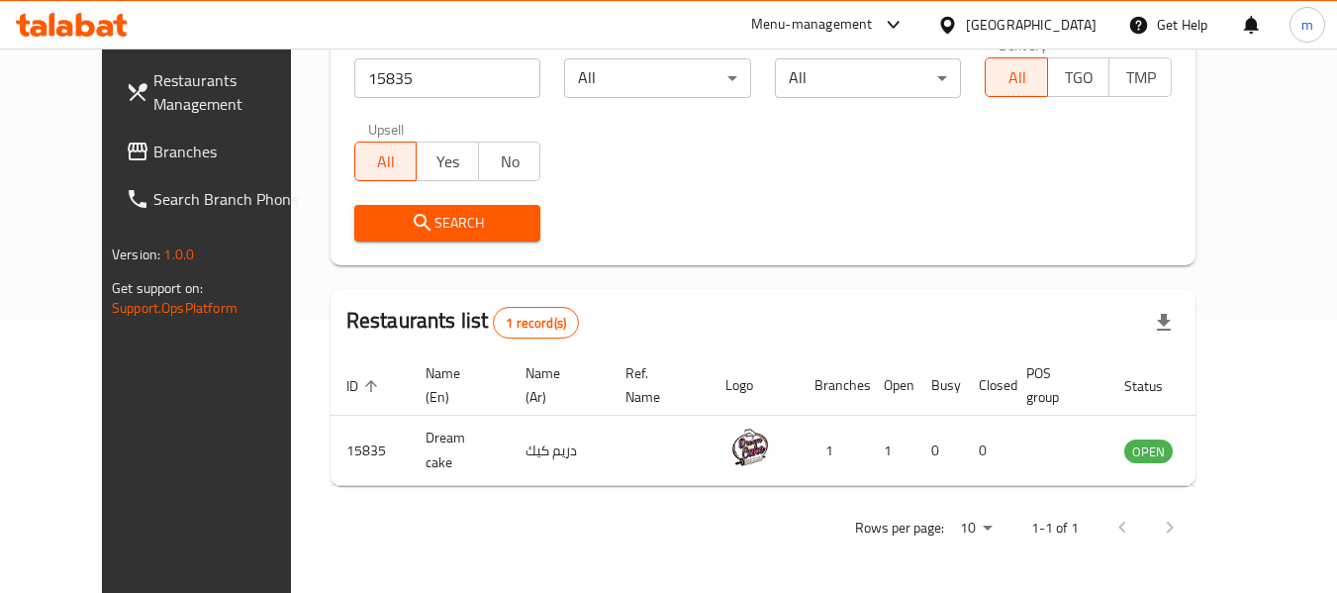
drag, startPoint x: 1074, startPoint y: 26, endPoint x: 1074, endPoint y: 43, distance: 16.8
click at [1074, 26] on div "[GEOGRAPHIC_DATA]" at bounding box center [1031, 25] width 131 height 22
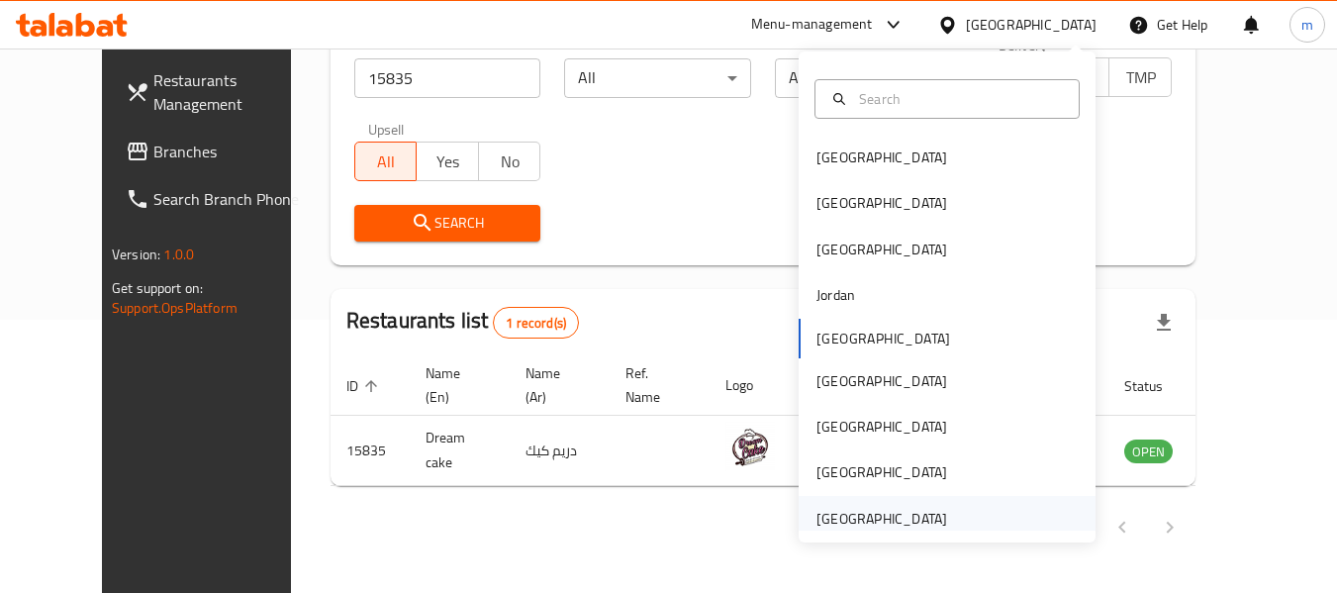
click at [942, 528] on div "[GEOGRAPHIC_DATA]" at bounding box center [881, 519] width 162 height 46
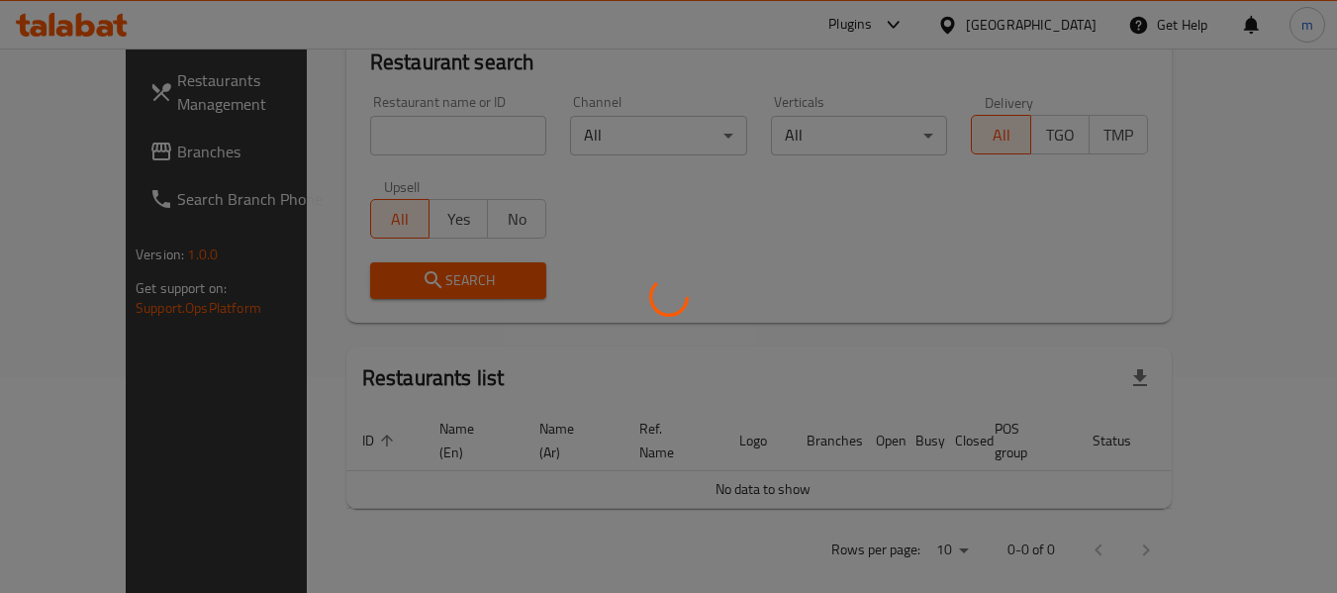
scroll to position [273, 0]
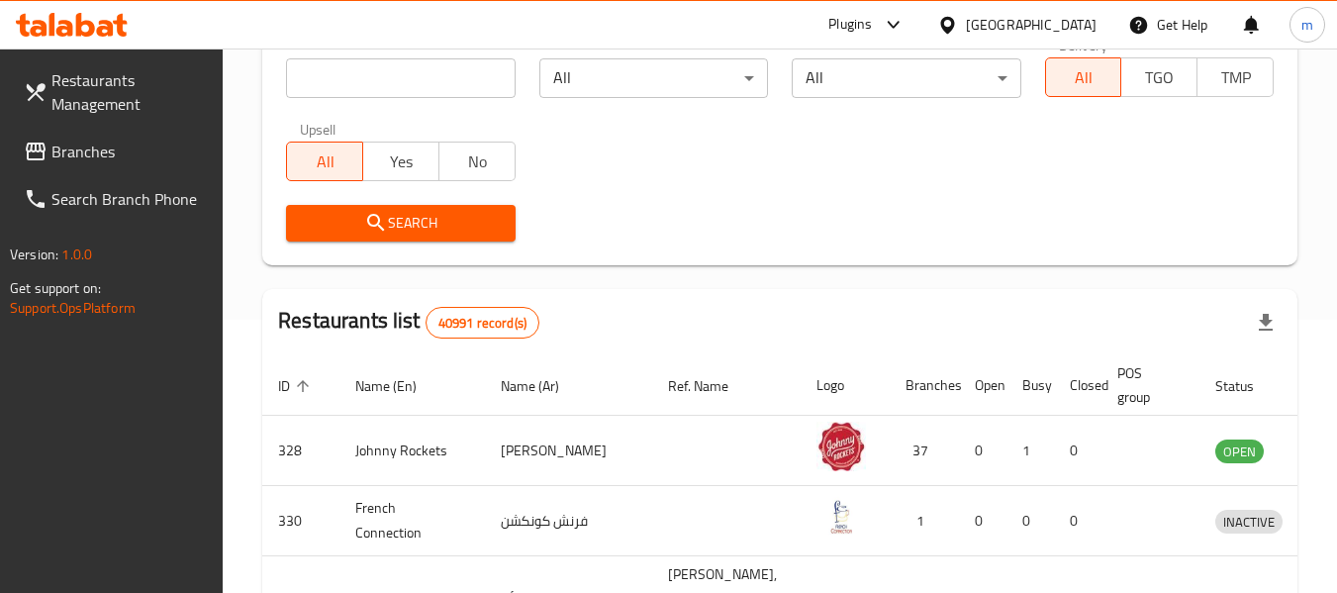
click at [181, 155] on span "Branches" at bounding box center [129, 152] width 156 height 24
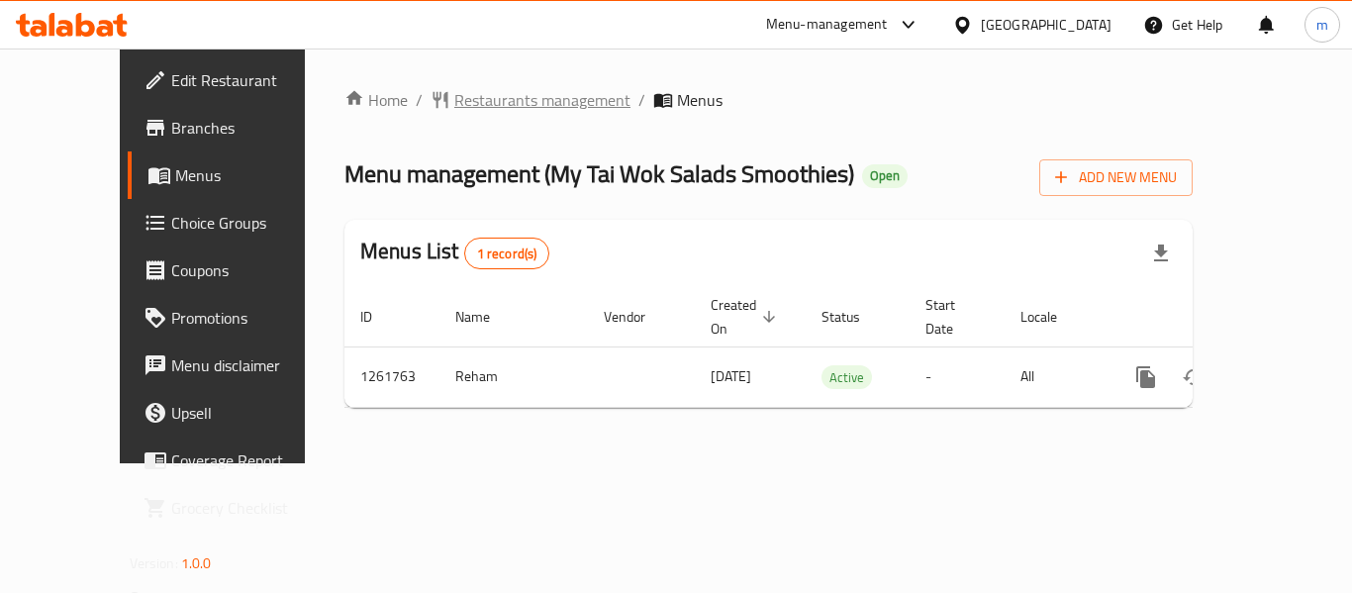
click at [454, 106] on span "Restaurants management" at bounding box center [542, 100] width 176 height 24
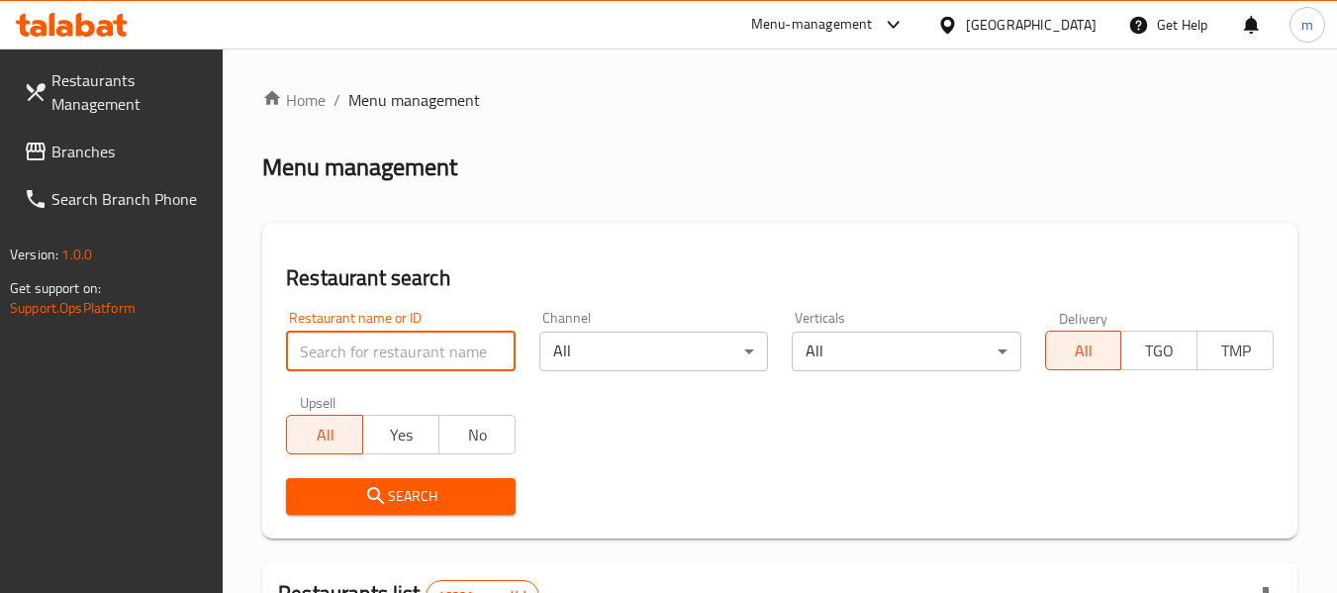
click at [342, 344] on input "search" at bounding box center [400, 351] width 229 height 40
paste input "685300"
type input "685300"
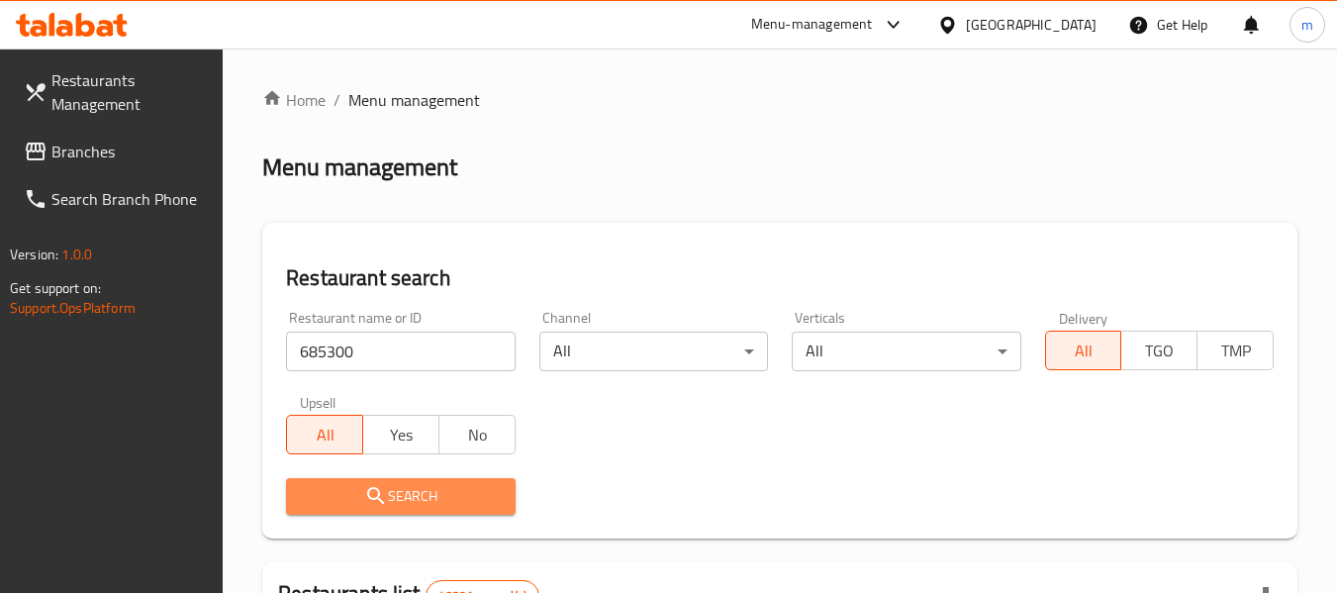
click at [400, 487] on span "Search" at bounding box center [400, 496] width 197 height 25
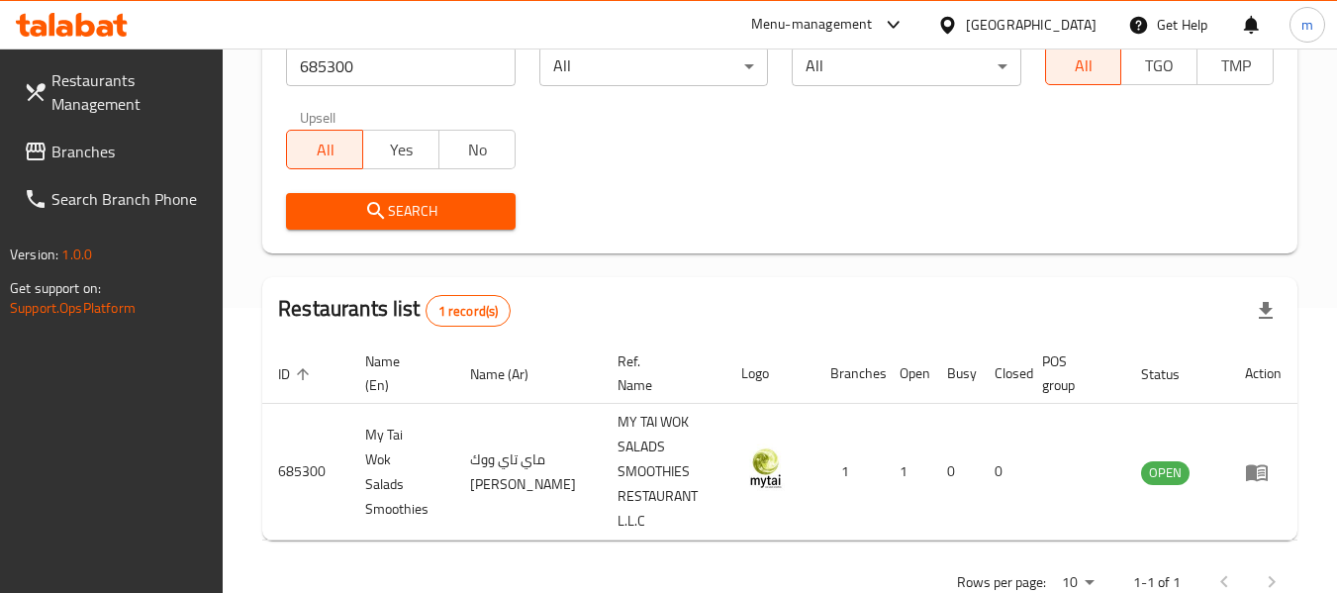
scroll to position [297, 0]
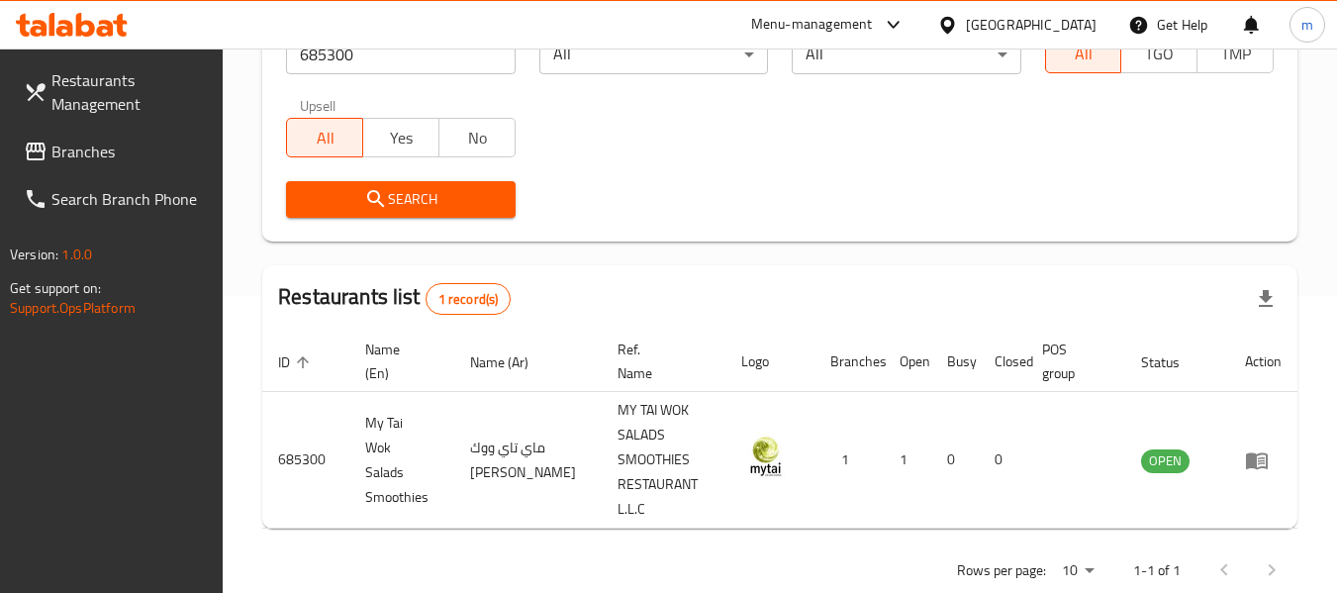
click at [1031, 16] on div "[GEOGRAPHIC_DATA]" at bounding box center [1031, 25] width 131 height 22
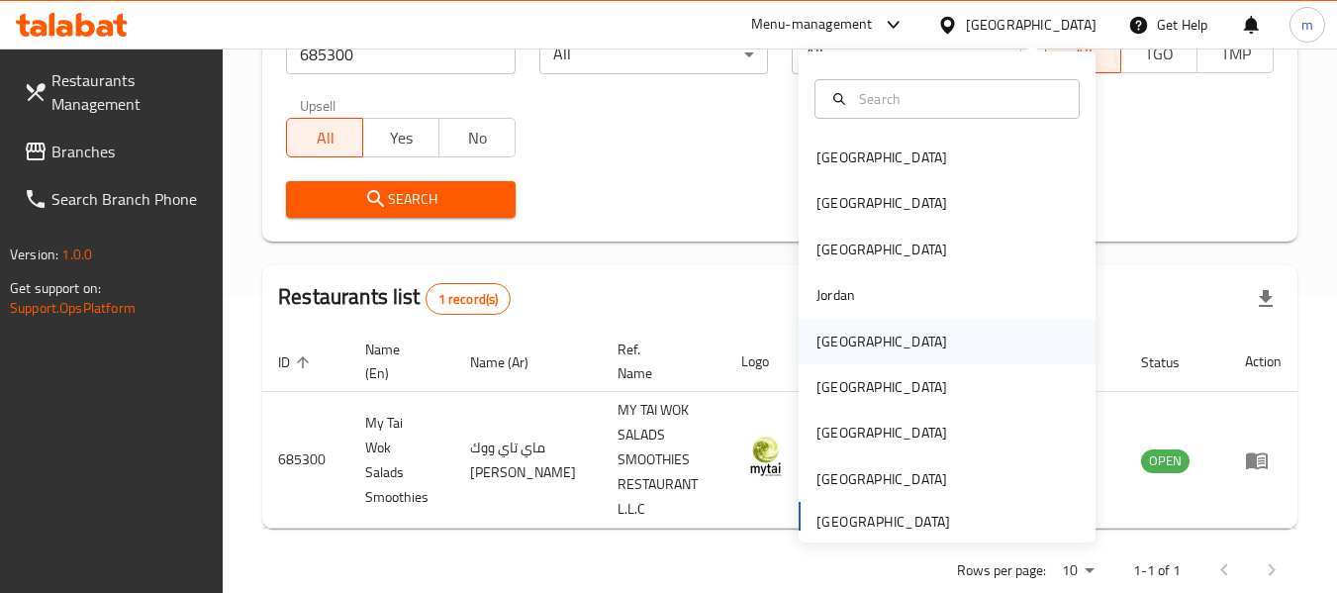
click at [833, 334] on div "[GEOGRAPHIC_DATA]" at bounding box center [881, 341] width 131 height 22
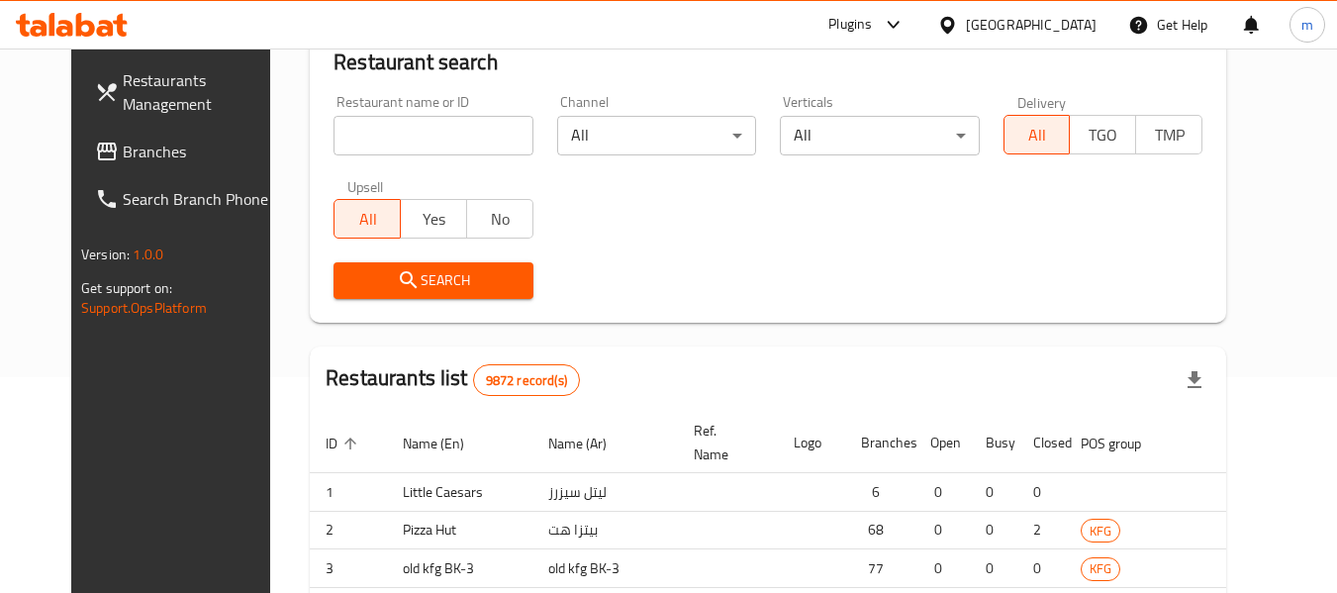
scroll to position [297, 0]
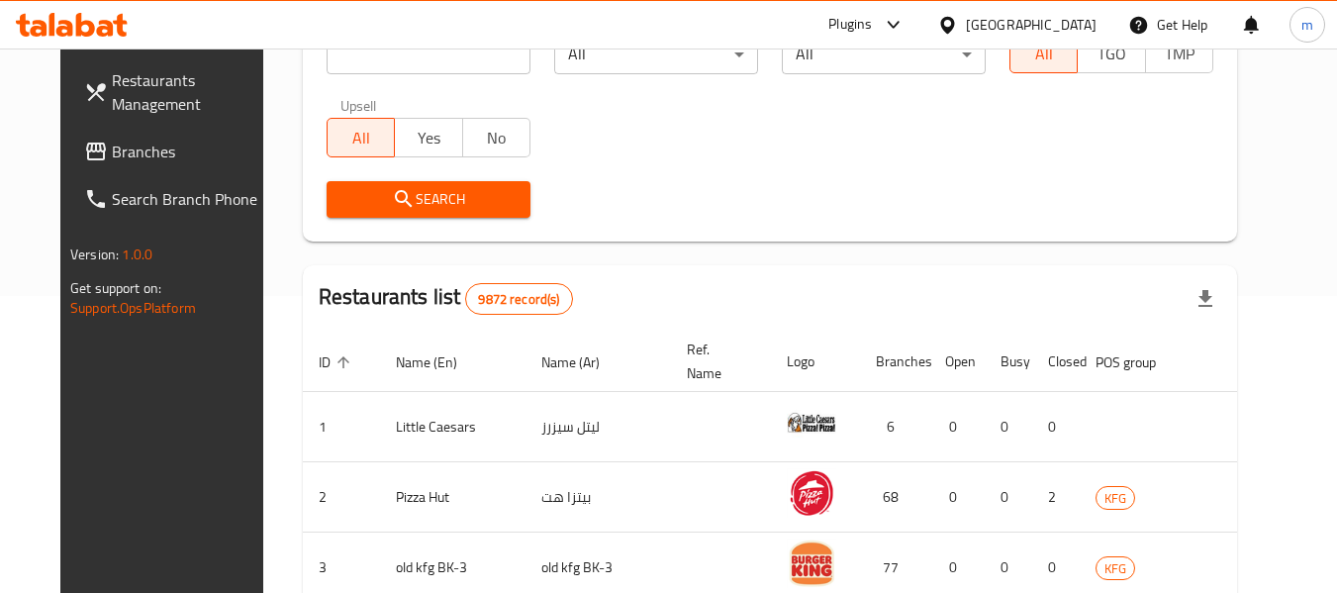
click at [84, 147] on span at bounding box center [98, 152] width 28 height 24
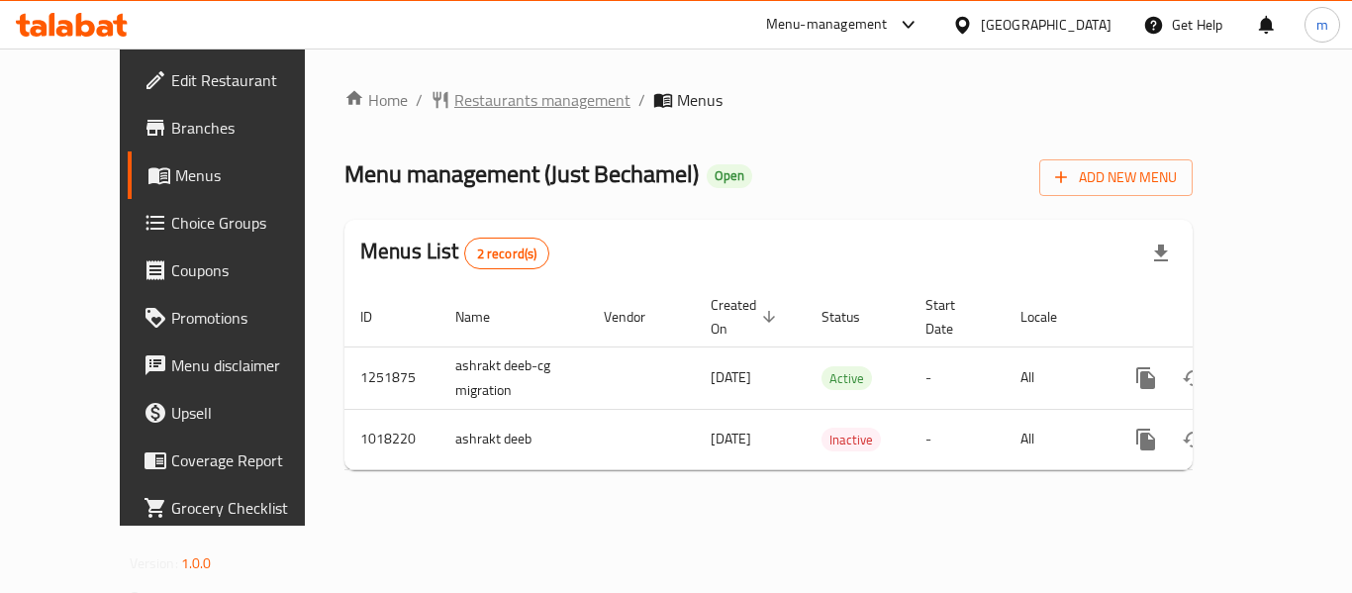
click at [465, 105] on span "Restaurants management" at bounding box center [542, 100] width 176 height 24
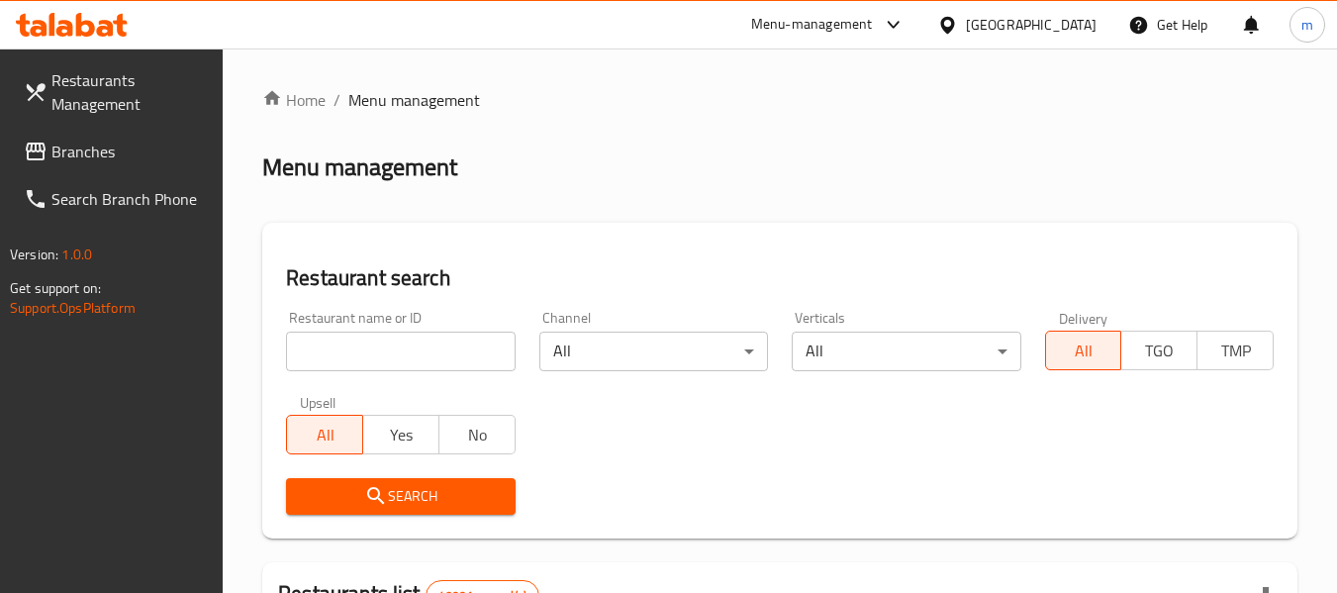
click at [388, 331] on input "search" at bounding box center [400, 351] width 229 height 40
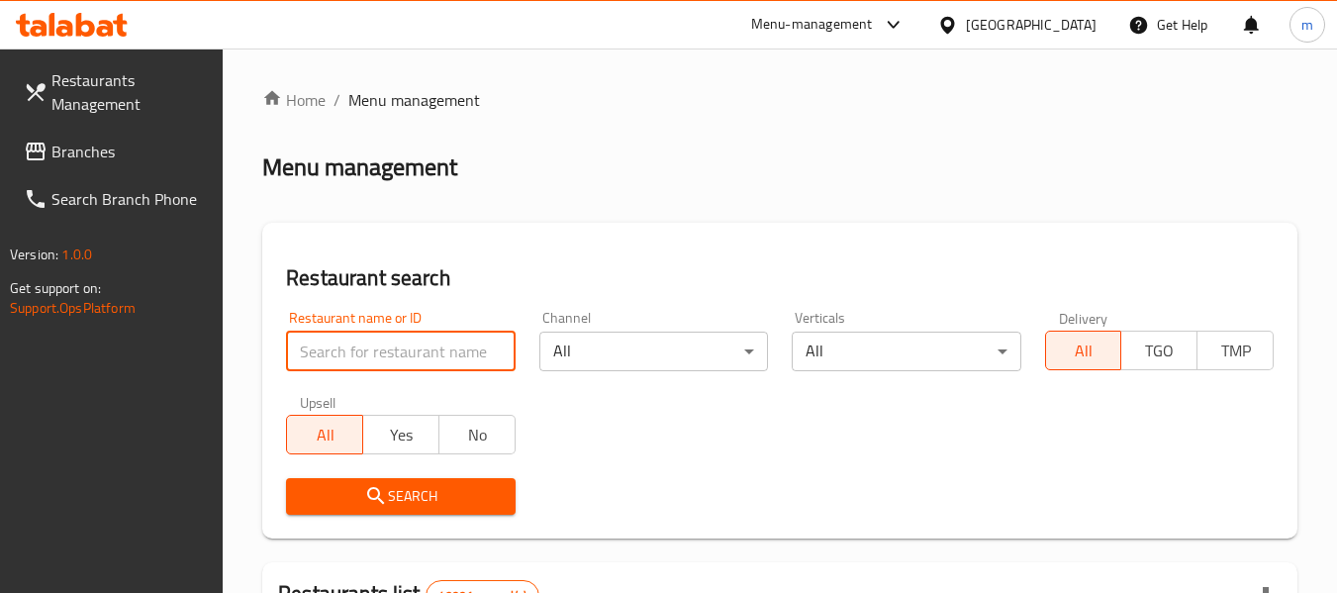
paste input "660866"
type input "660866"
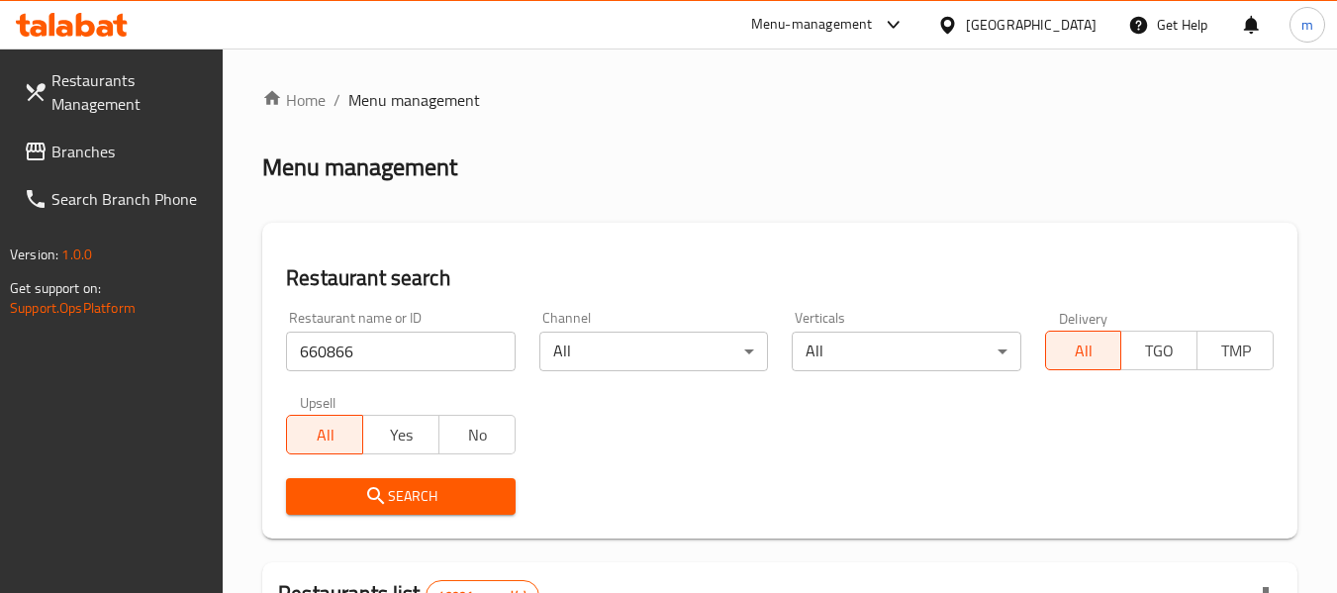
click at [397, 499] on span "Search" at bounding box center [400, 496] width 197 height 25
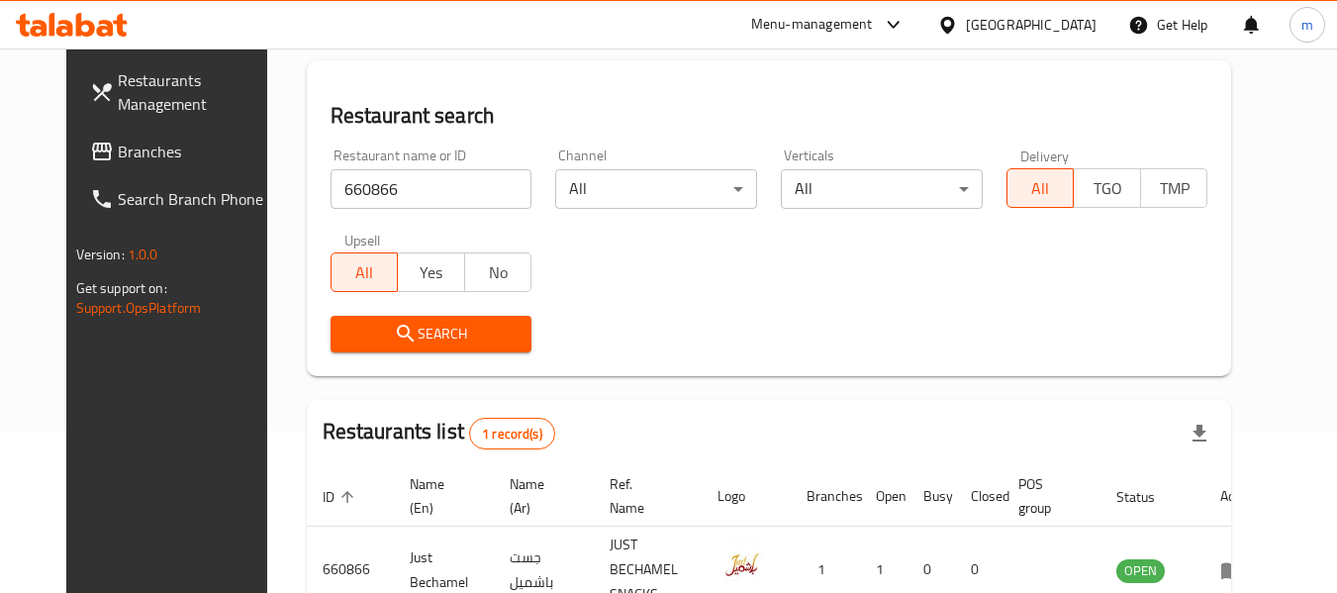
scroll to position [265, 0]
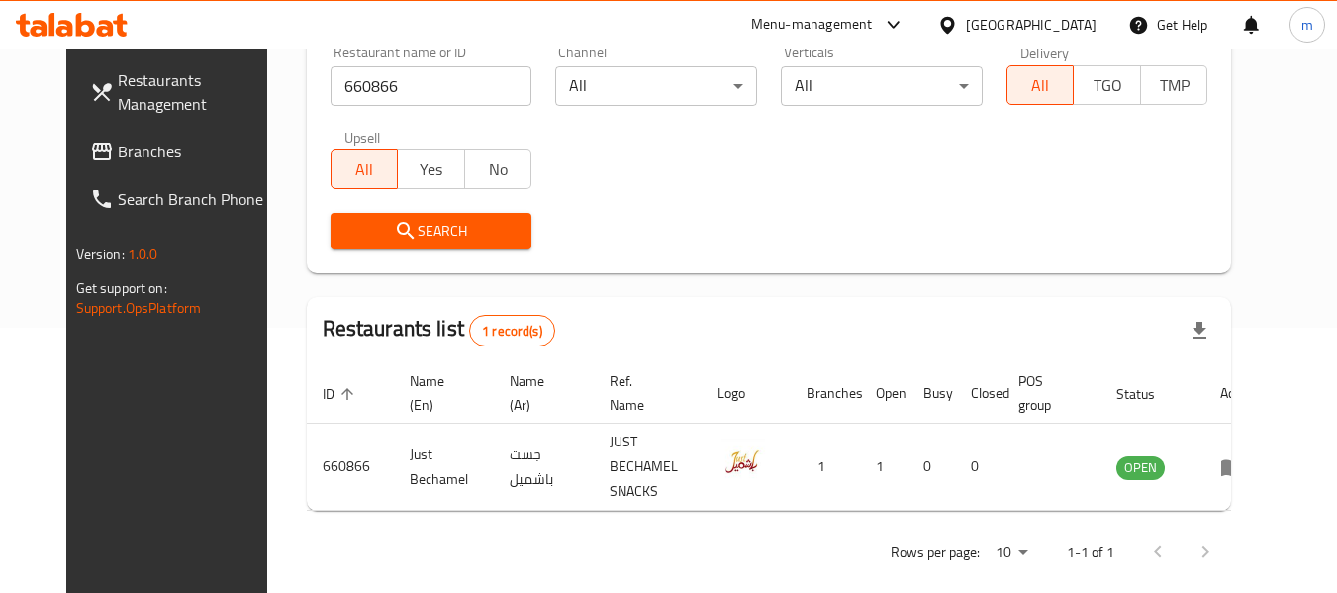
click at [995, 14] on div "[GEOGRAPHIC_DATA]" at bounding box center [1031, 25] width 131 height 22
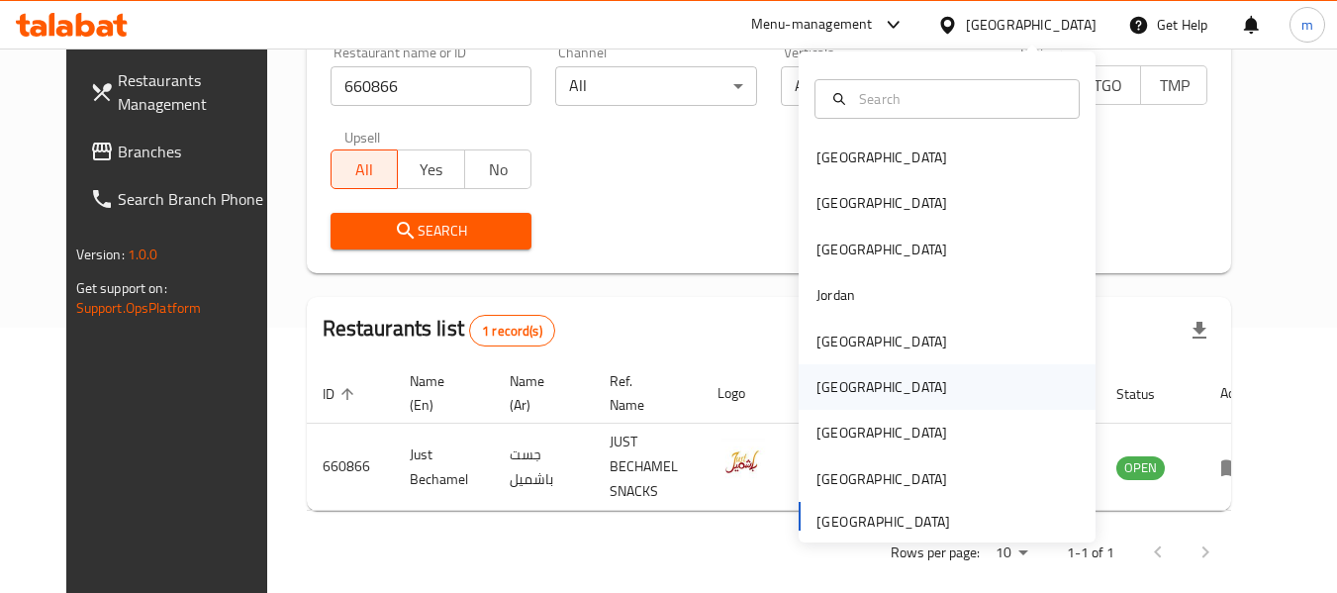
click at [836, 397] on div "[GEOGRAPHIC_DATA]" at bounding box center [881, 387] width 131 height 22
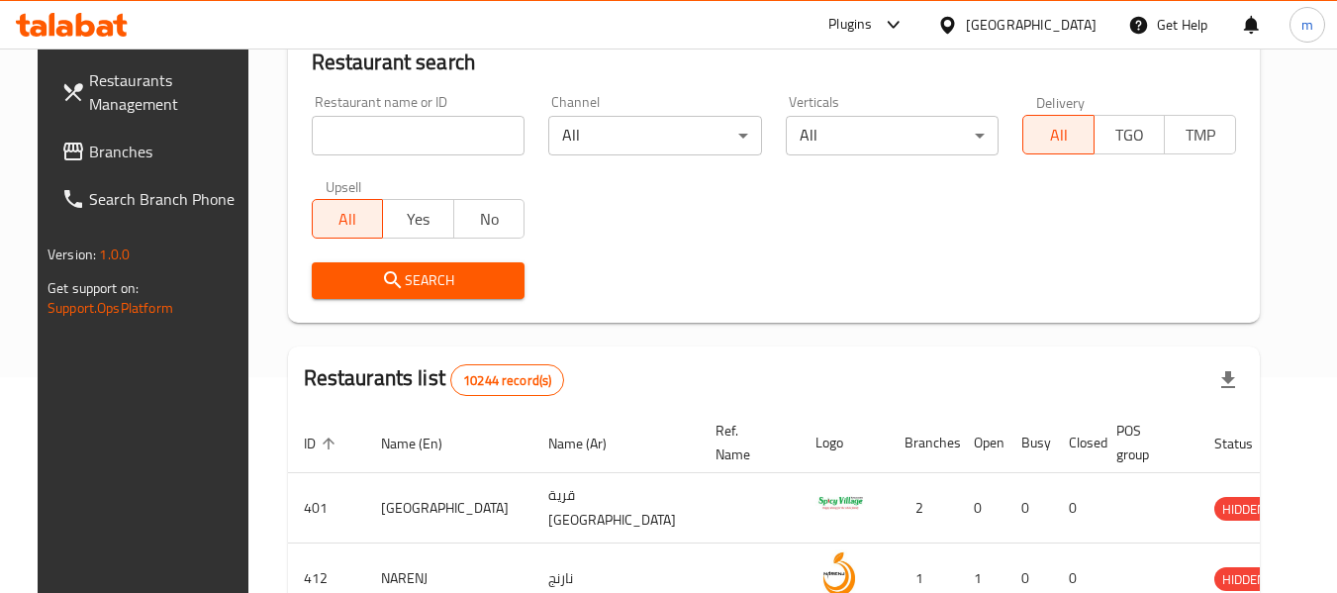
scroll to position [265, 0]
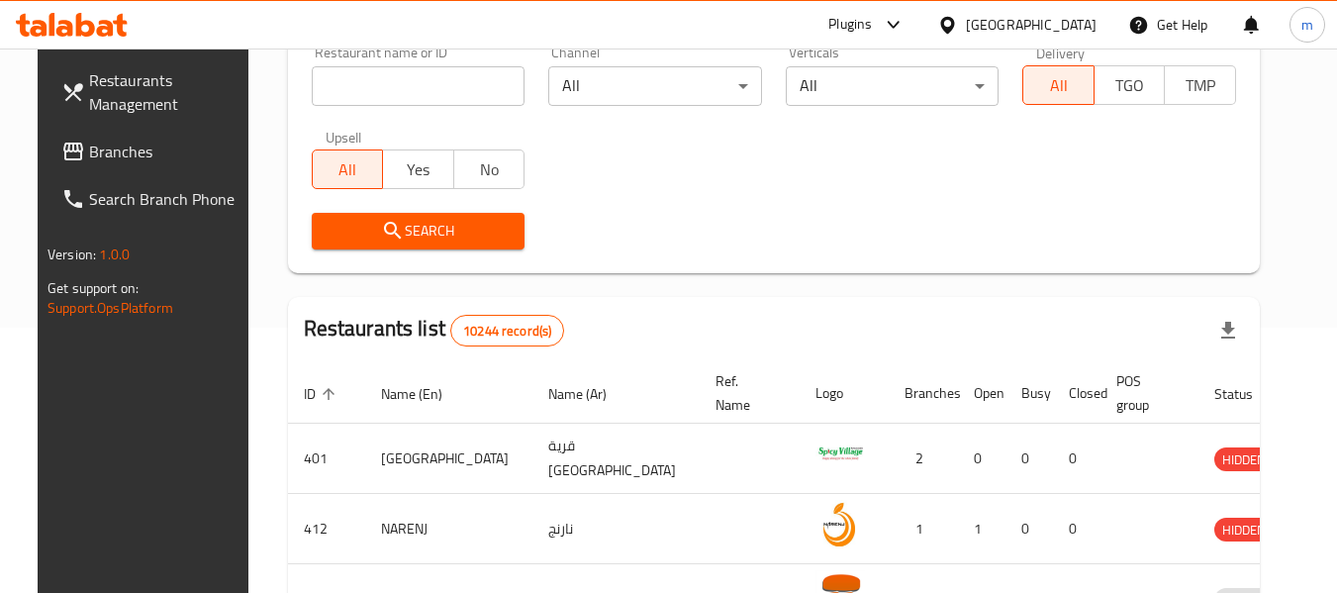
click at [145, 151] on span "Branches" at bounding box center [167, 152] width 156 height 24
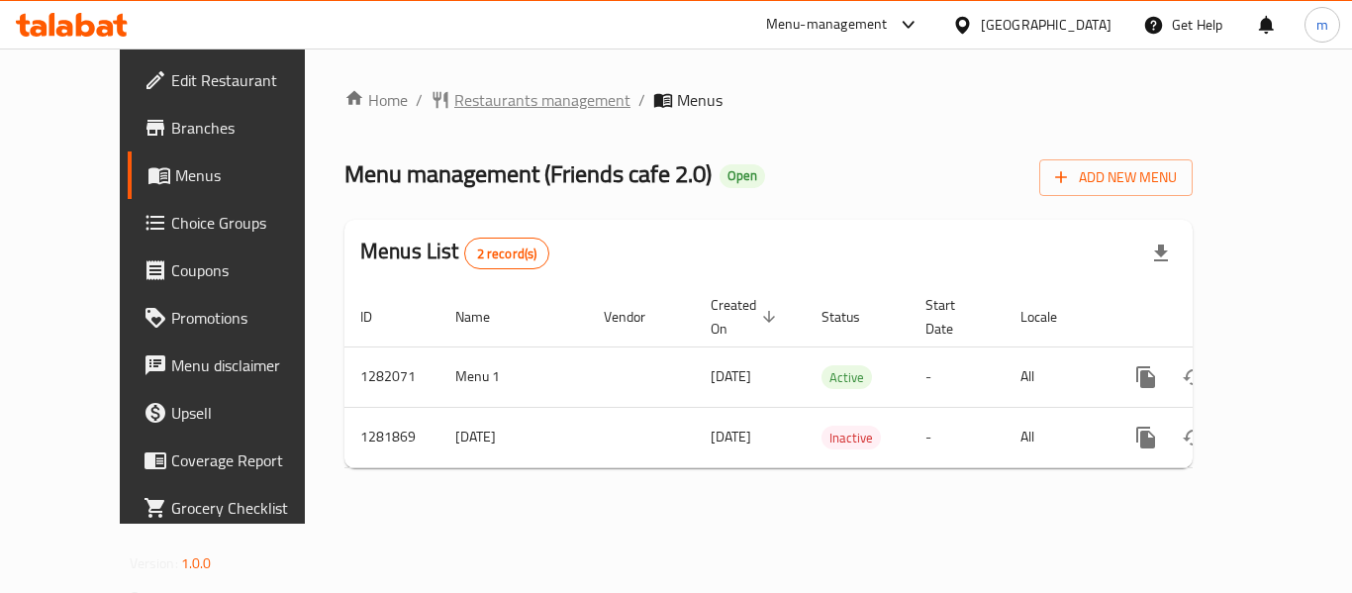
click at [524, 106] on span "Restaurants management" at bounding box center [542, 100] width 176 height 24
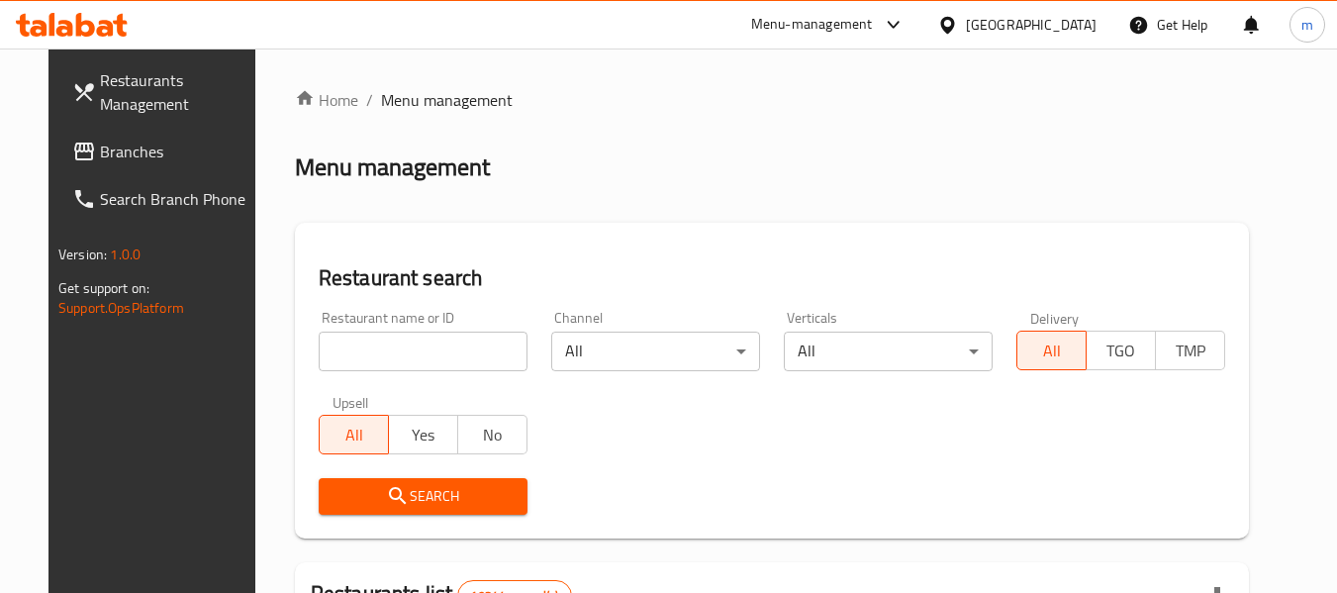
click at [405, 338] on input "search" at bounding box center [423, 351] width 209 height 40
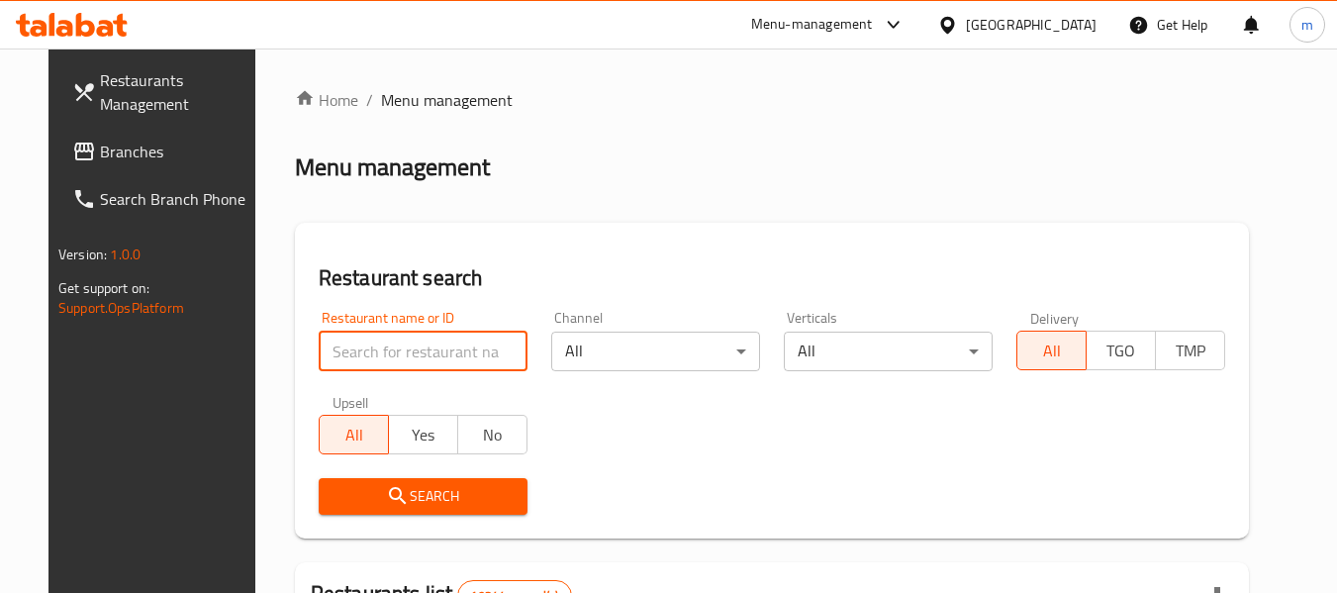
paste input "694569"
type input "694569"
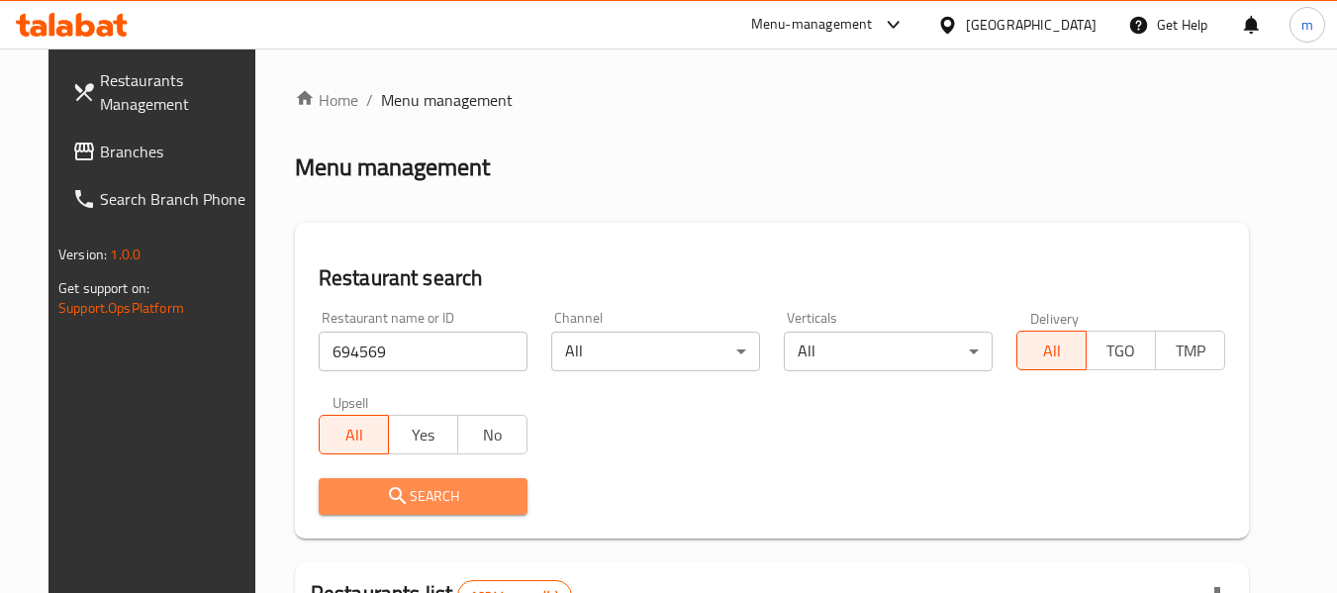
click at [393, 478] on button "Search" at bounding box center [423, 496] width 209 height 37
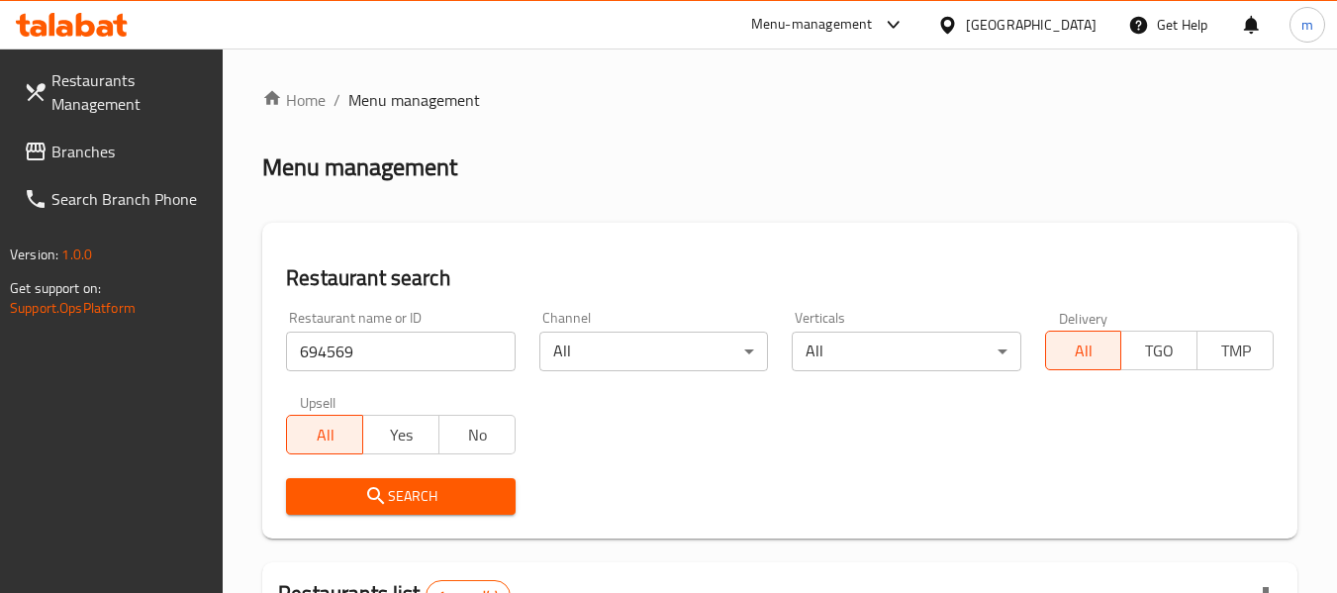
scroll to position [290, 0]
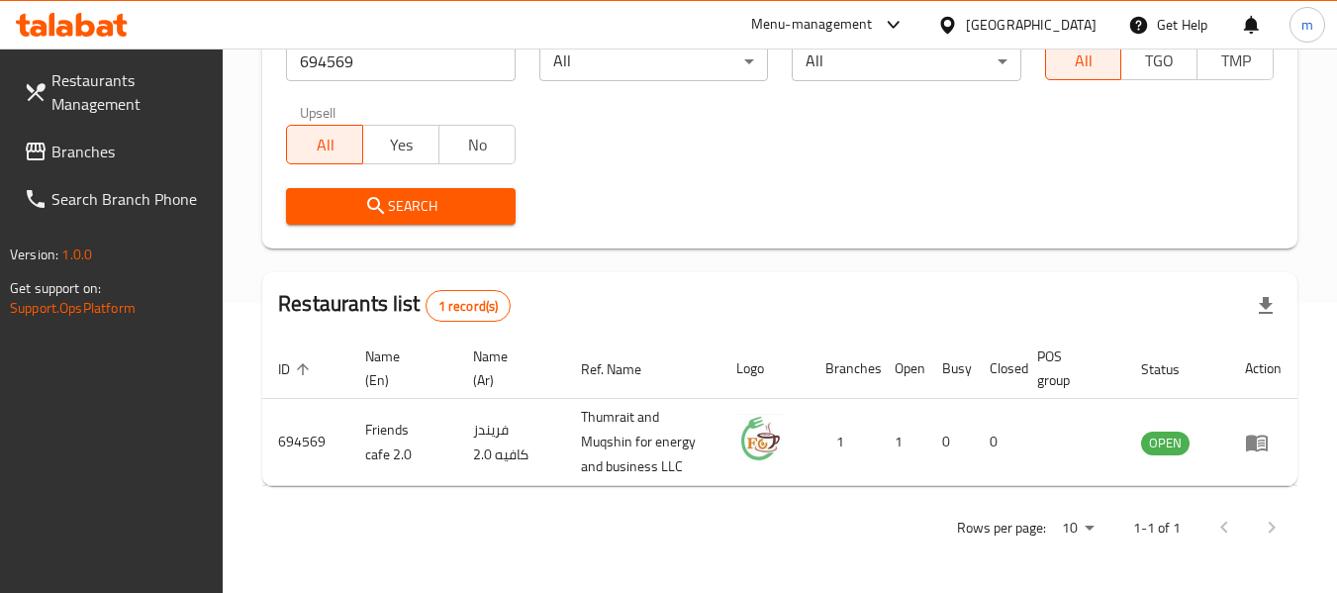
click at [966, 14] on div at bounding box center [951, 25] width 29 height 22
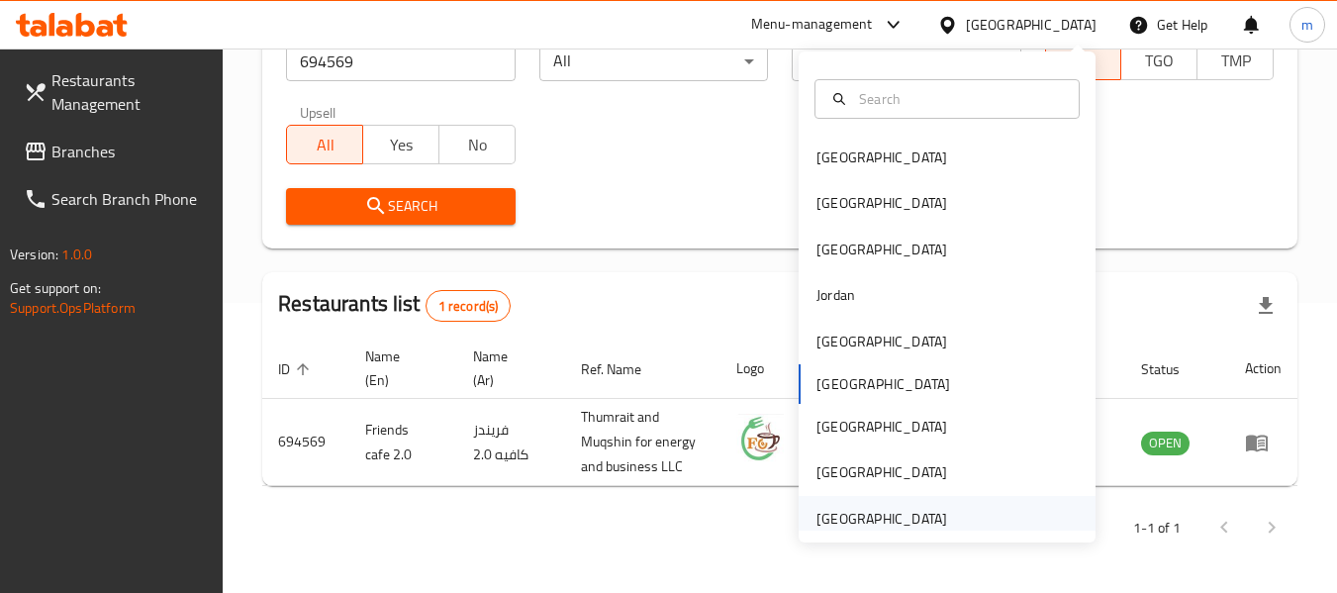
click at [879, 505] on div "[GEOGRAPHIC_DATA]" at bounding box center [881, 519] width 162 height 46
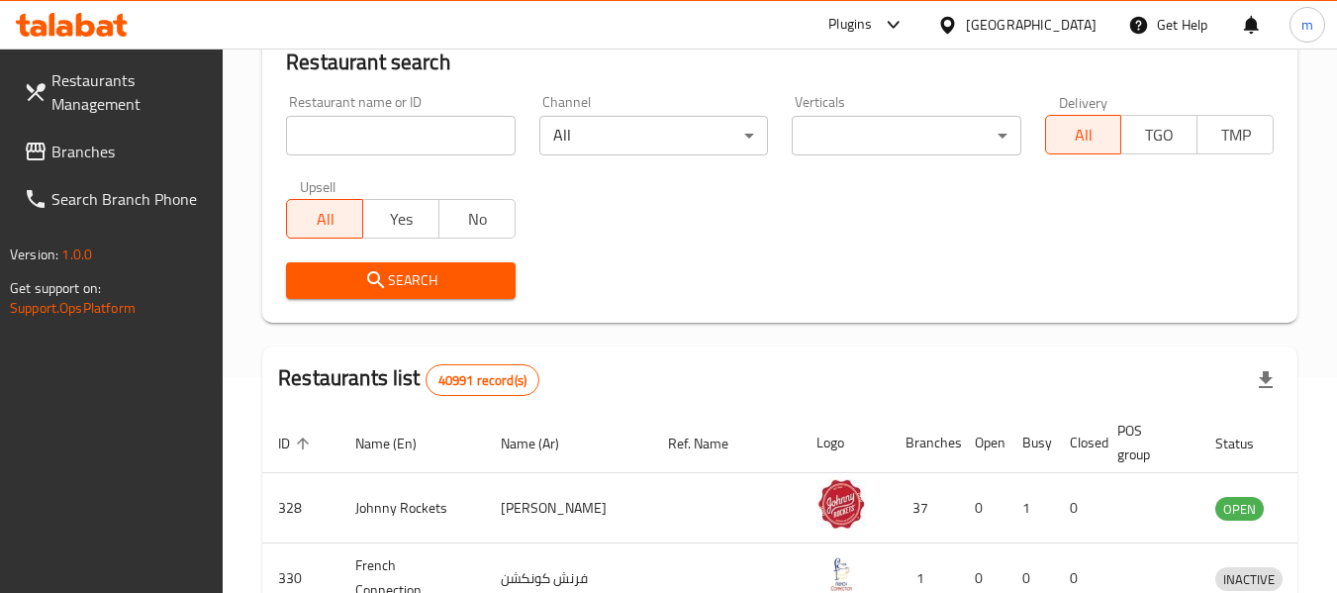
scroll to position [290, 0]
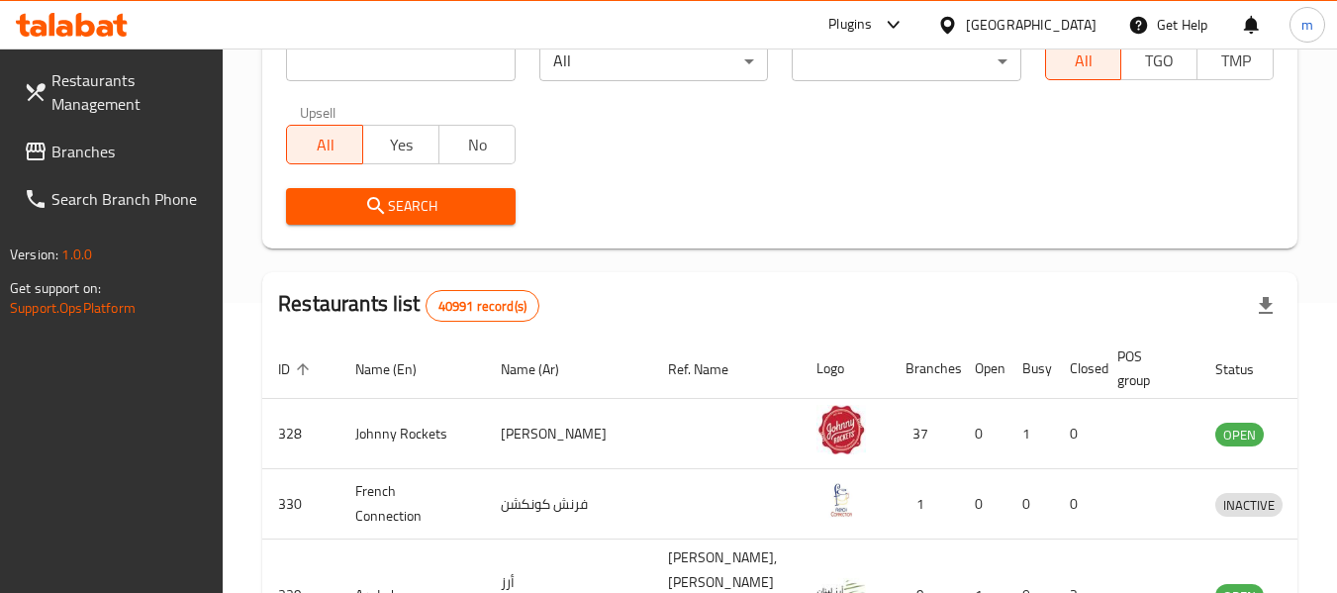
click at [181, 142] on span "Branches" at bounding box center [129, 152] width 156 height 24
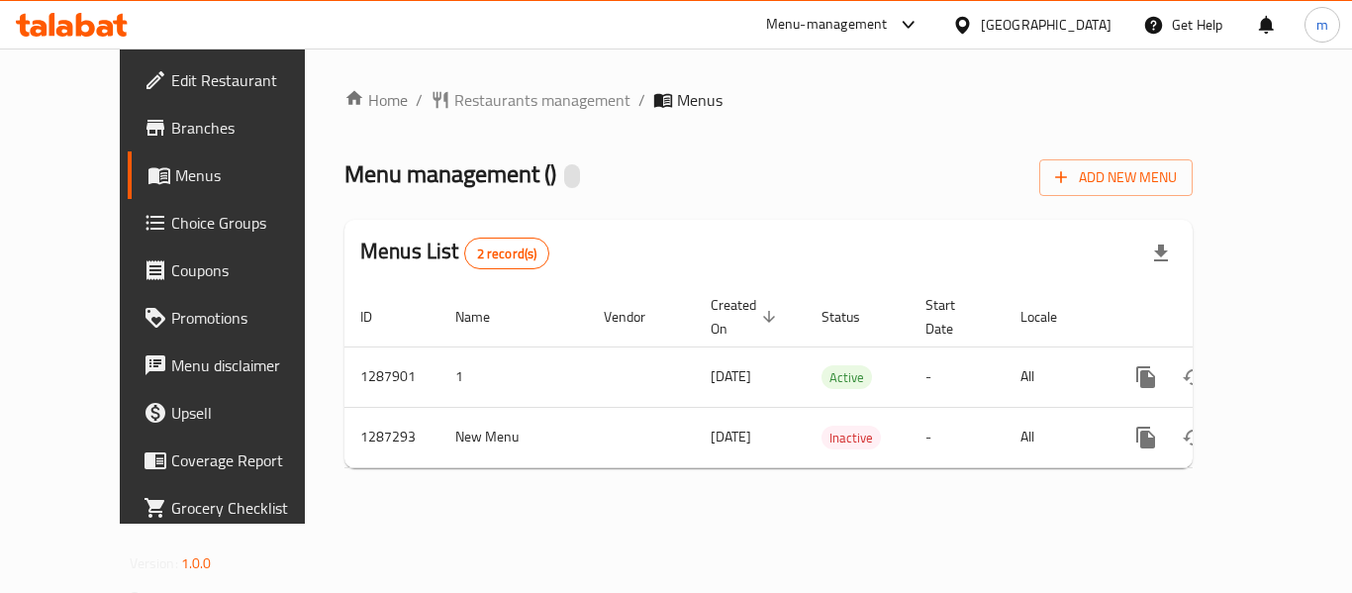
click at [488, 84] on div "Home / Restaurants management / Menus Menu management ( ) Add New Menu Menus Li…" at bounding box center [768, 285] width 927 height 475
click at [488, 90] on span "Restaurants management" at bounding box center [542, 100] width 176 height 24
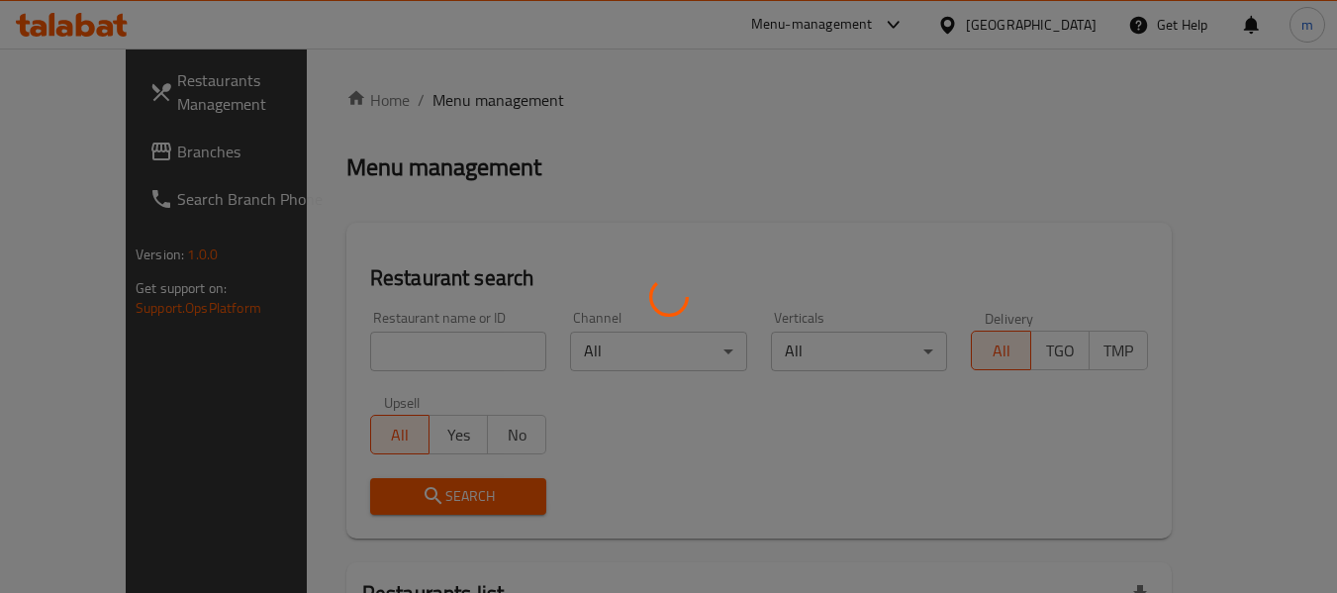
click at [395, 350] on div at bounding box center [668, 296] width 1337 height 593
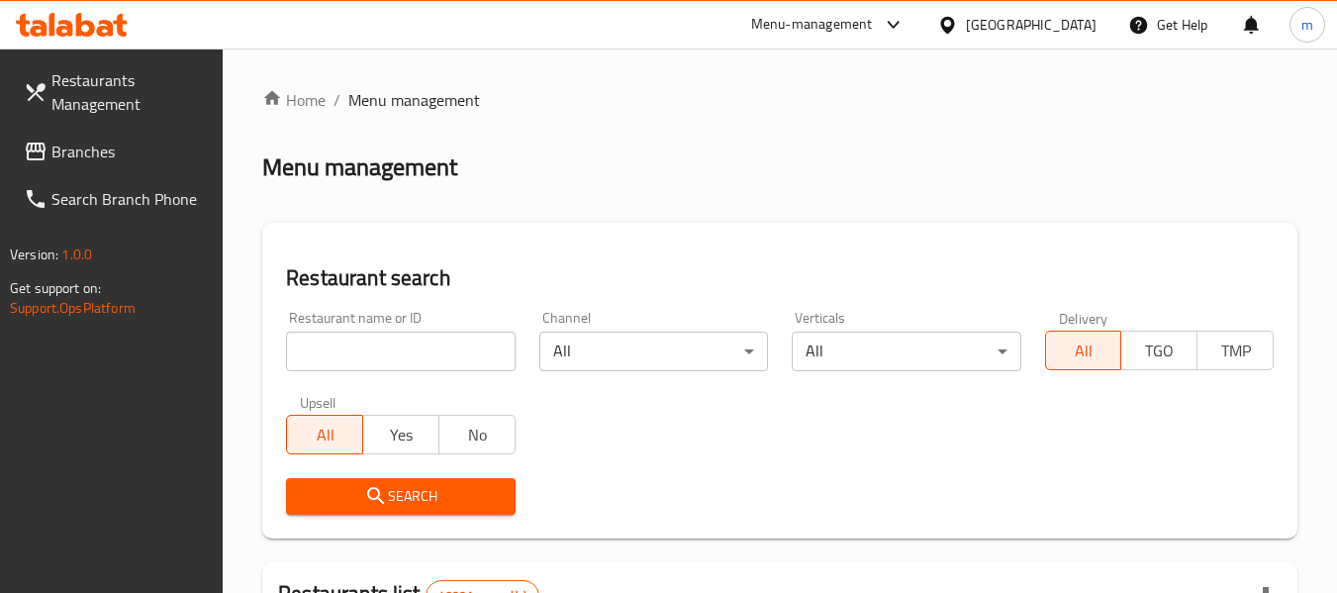
click at [395, 350] on input "search" at bounding box center [400, 351] width 229 height 40
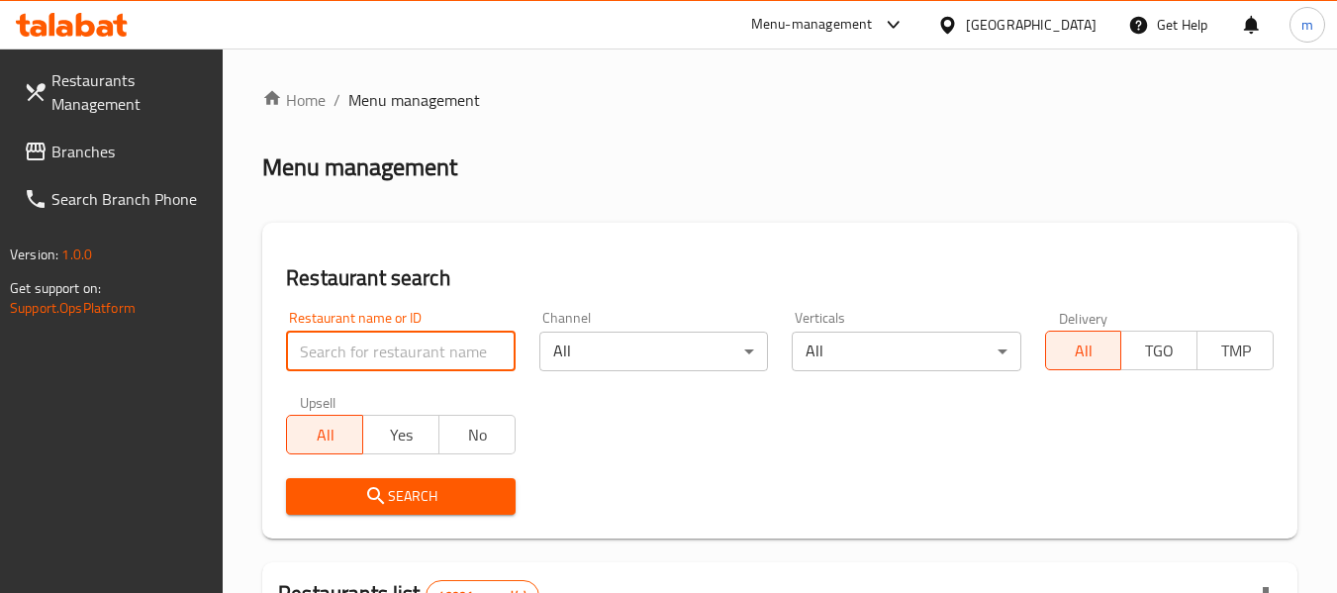
paste input "696642"
type input "696642"
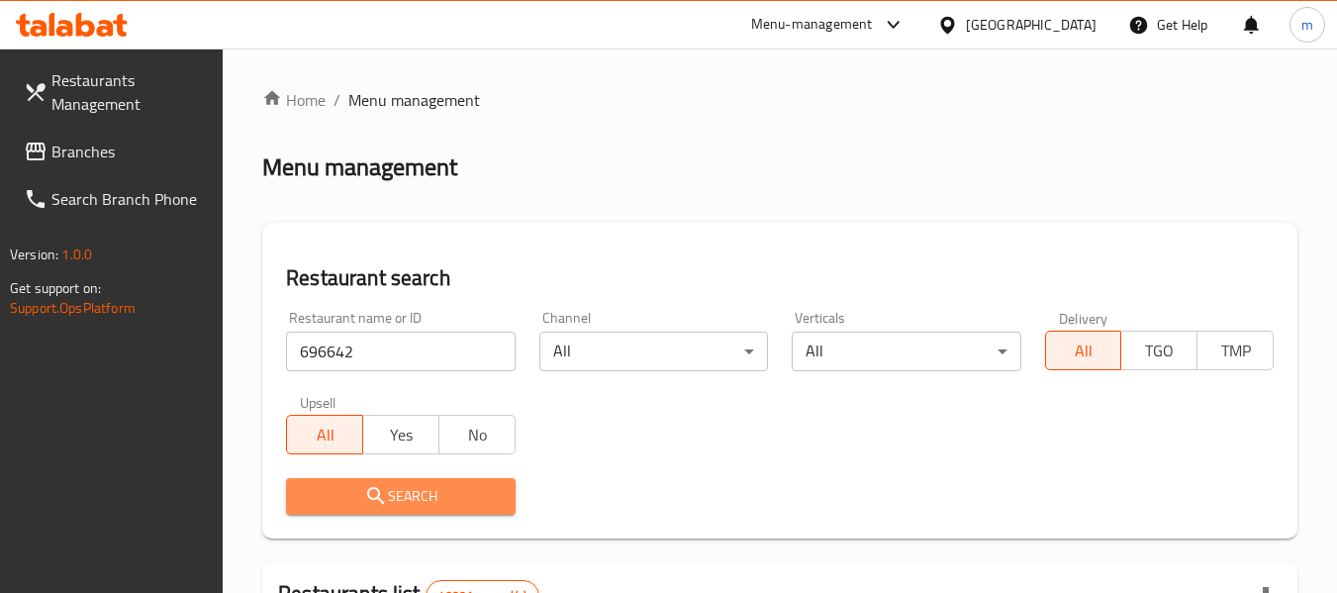
click at [443, 486] on span "Search" at bounding box center [400, 496] width 197 height 25
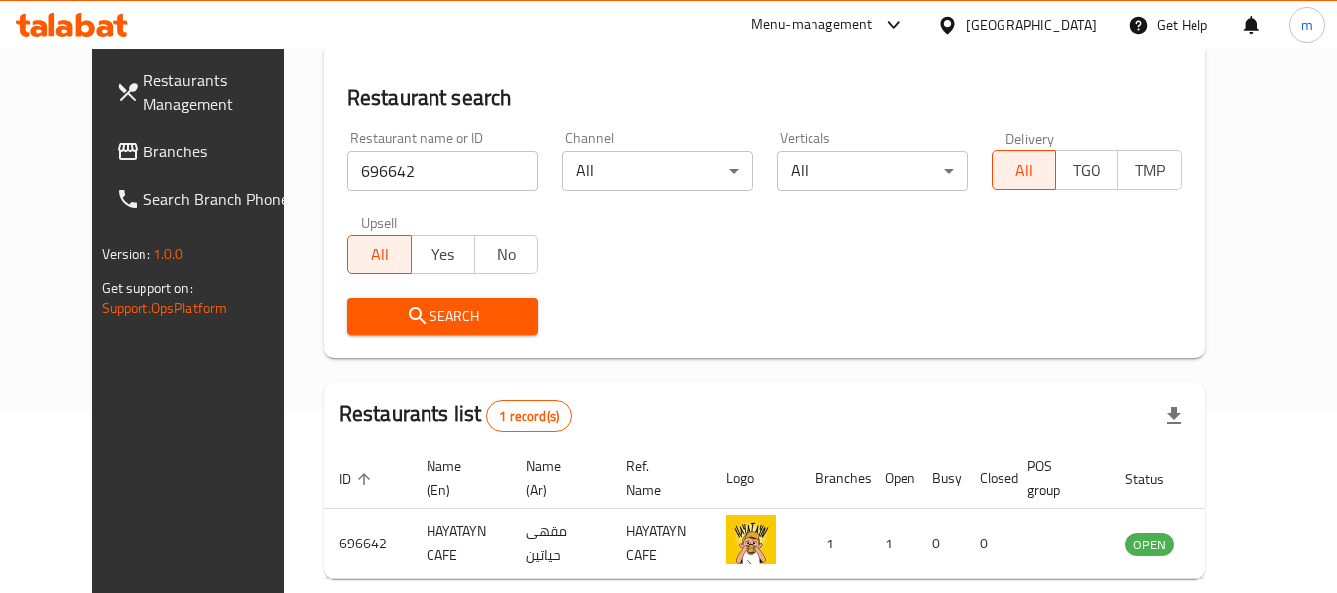
scroll to position [273, 0]
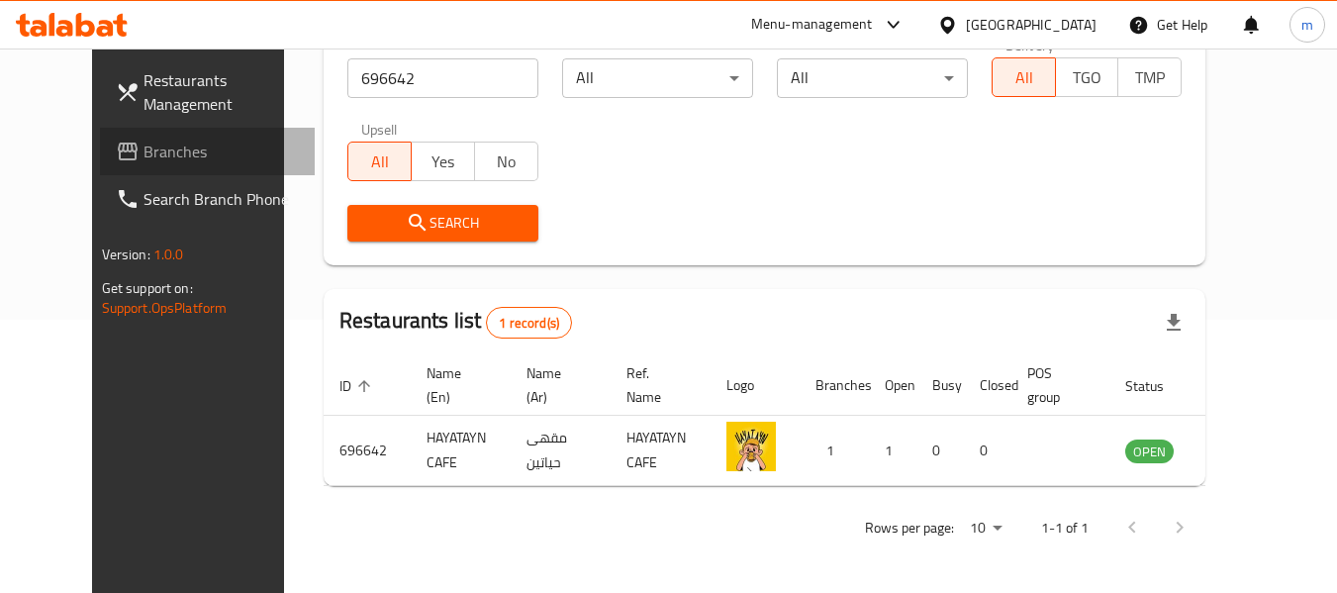
click at [143, 148] on span "Branches" at bounding box center [221, 152] width 156 height 24
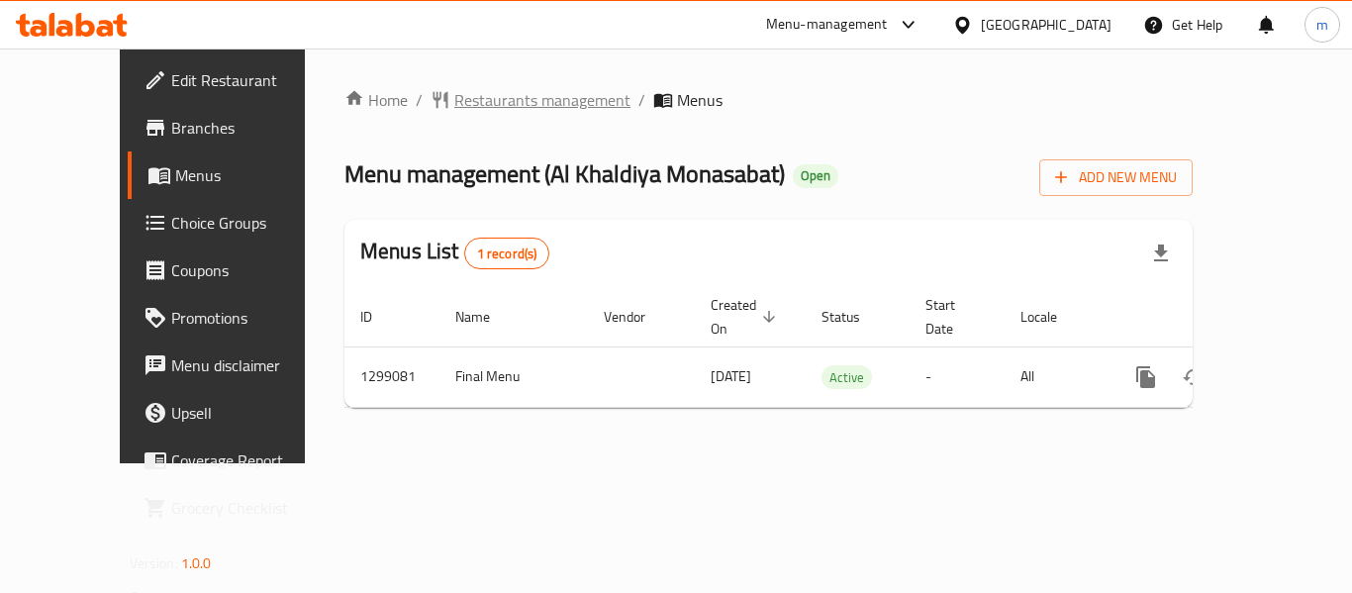
click at [498, 100] on span "Restaurants management" at bounding box center [542, 100] width 176 height 24
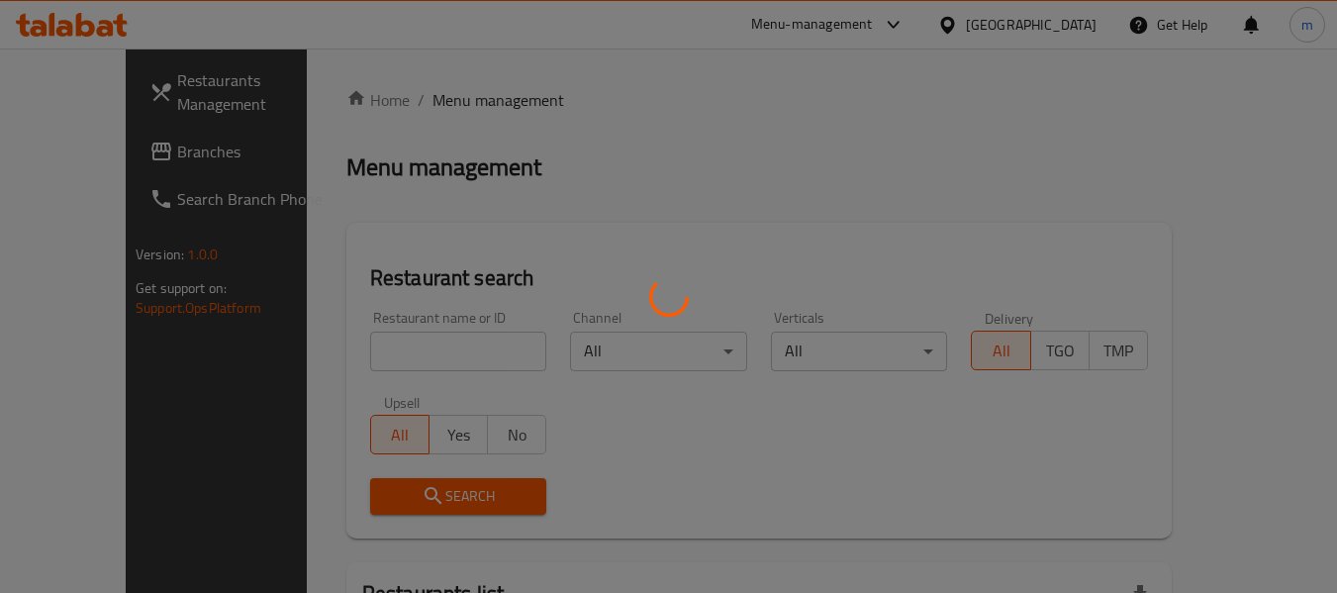
click at [363, 364] on div at bounding box center [668, 296] width 1337 height 593
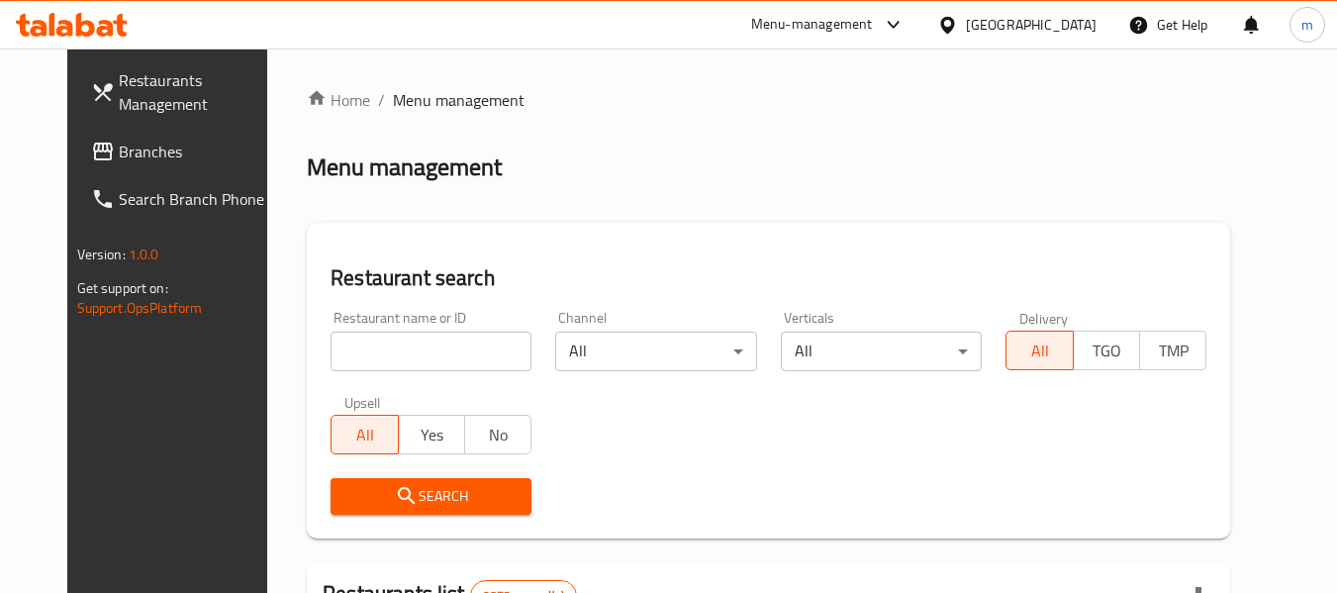
click at [363, 364] on input "search" at bounding box center [430, 351] width 201 height 40
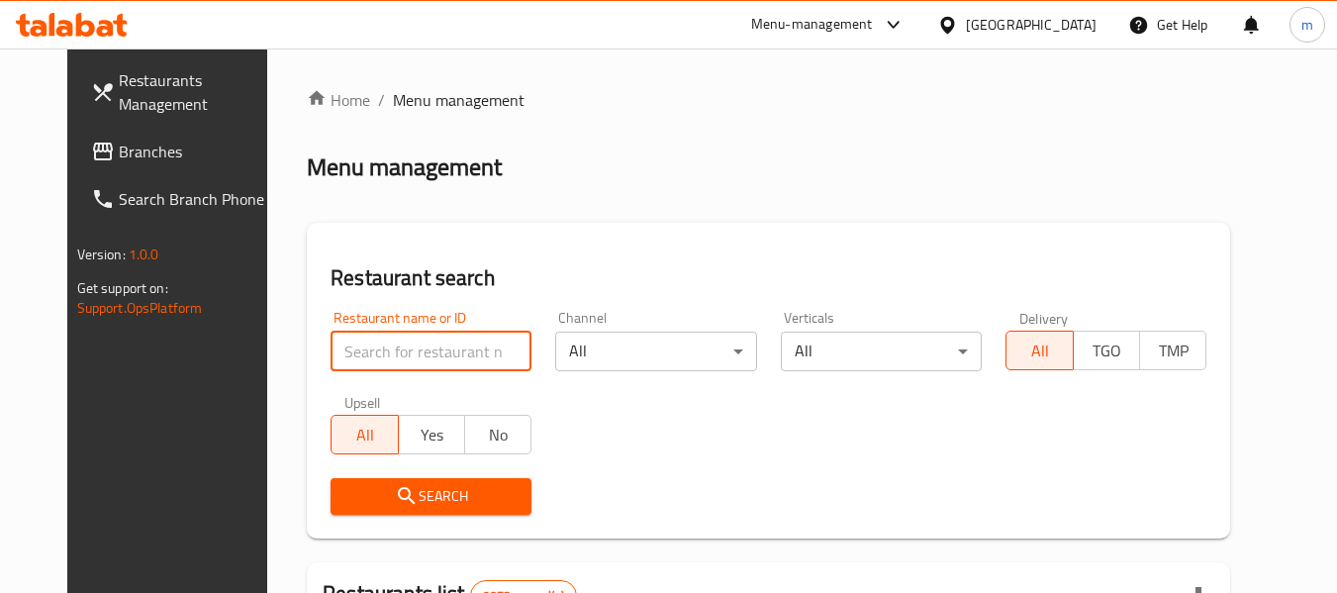
paste input "701228"
type input "701228"
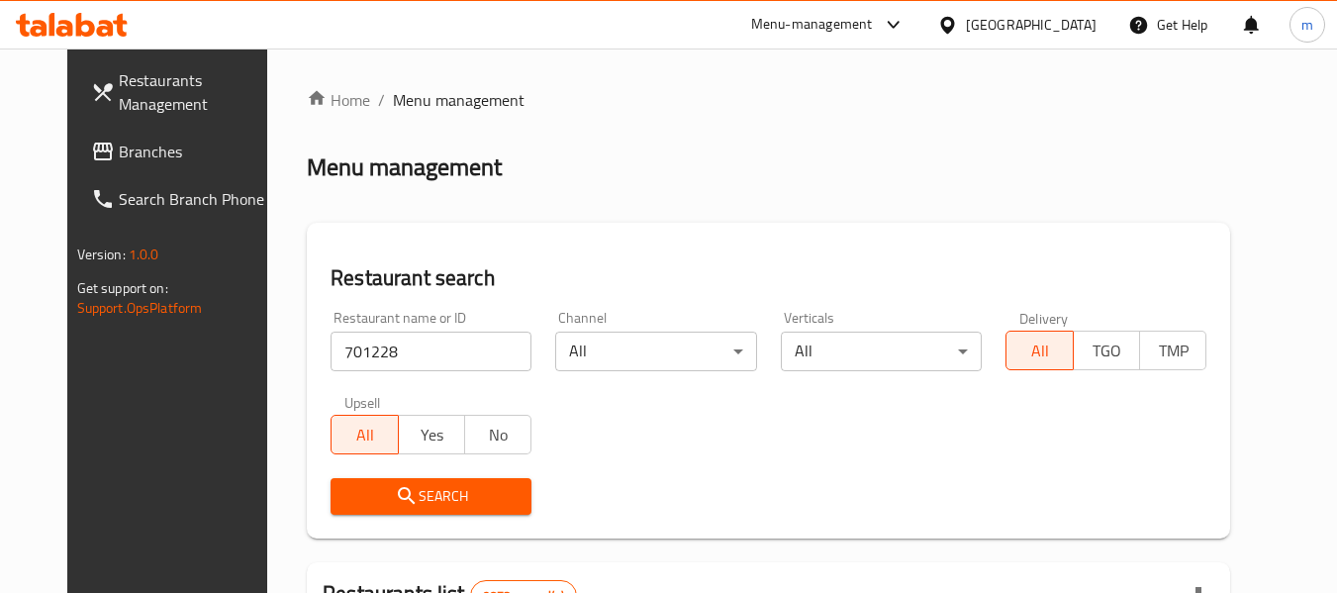
click at [397, 496] on span "Search" at bounding box center [430, 496] width 169 height 25
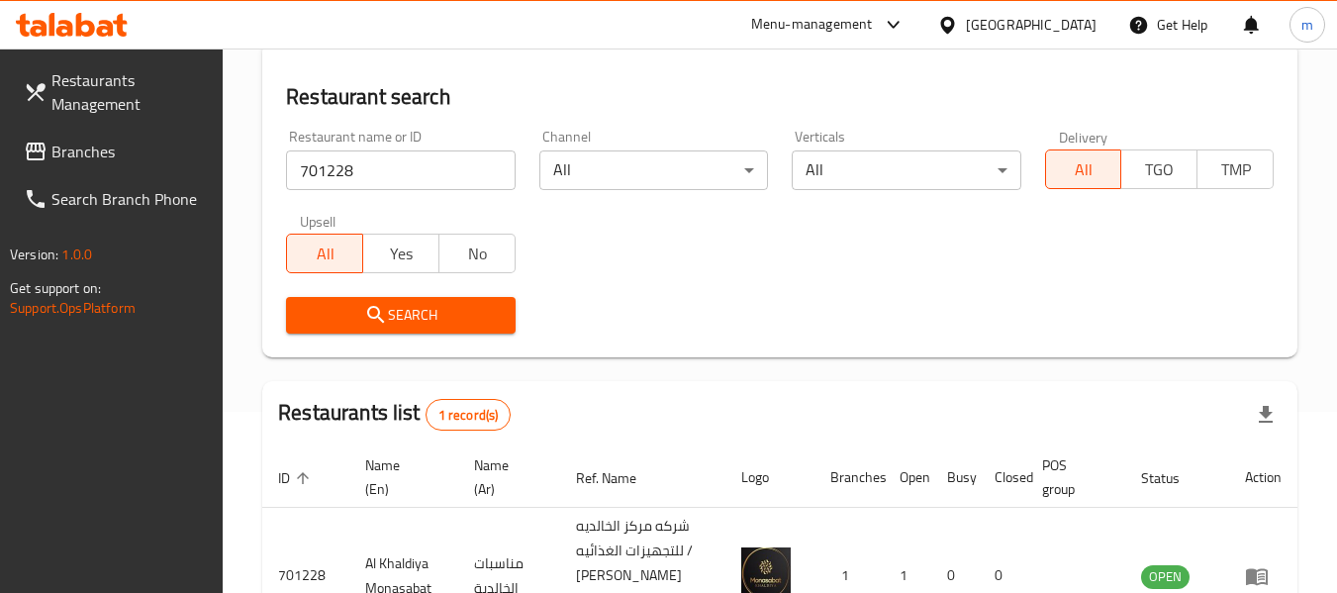
scroll to position [315, 0]
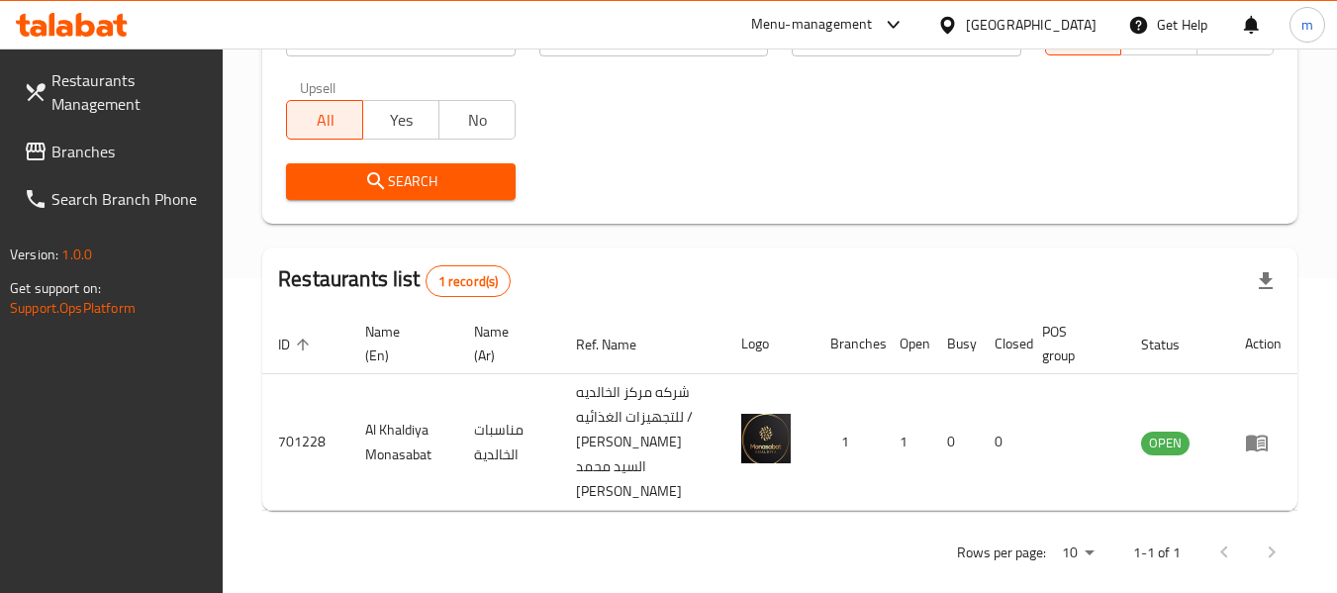
click at [1056, 30] on div "[GEOGRAPHIC_DATA]" at bounding box center [1031, 25] width 131 height 22
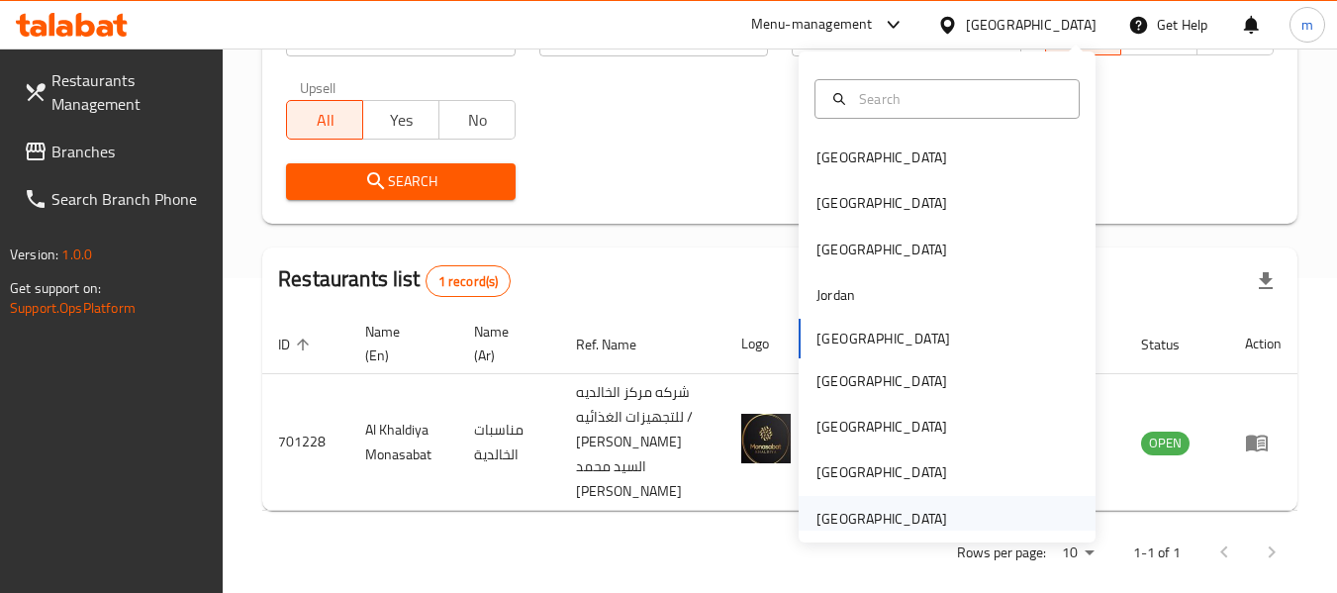
click at [855, 514] on div "[GEOGRAPHIC_DATA]" at bounding box center [881, 519] width 131 height 22
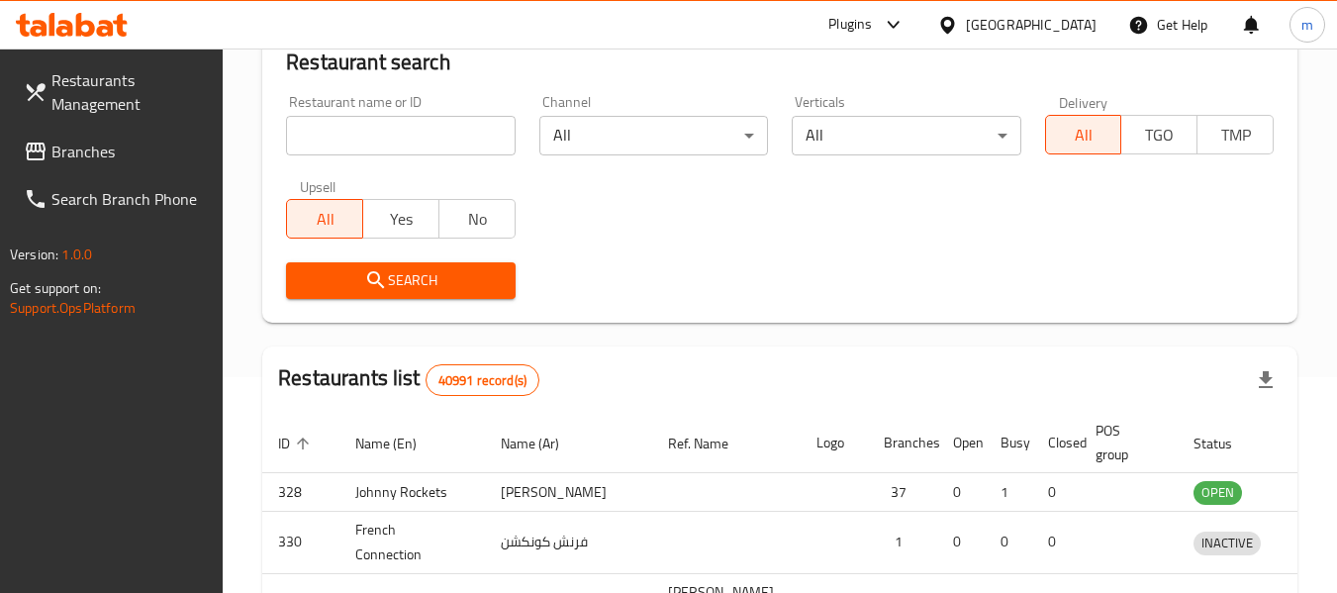
scroll to position [315, 0]
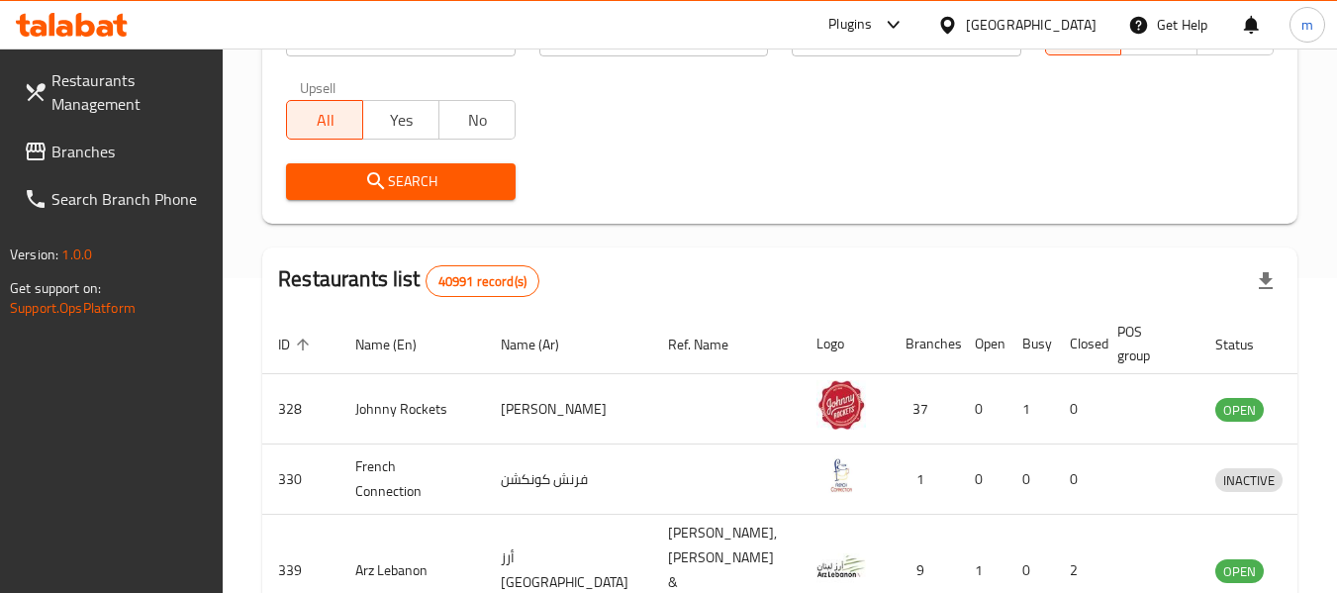
click at [129, 145] on span "Branches" at bounding box center [129, 152] width 156 height 24
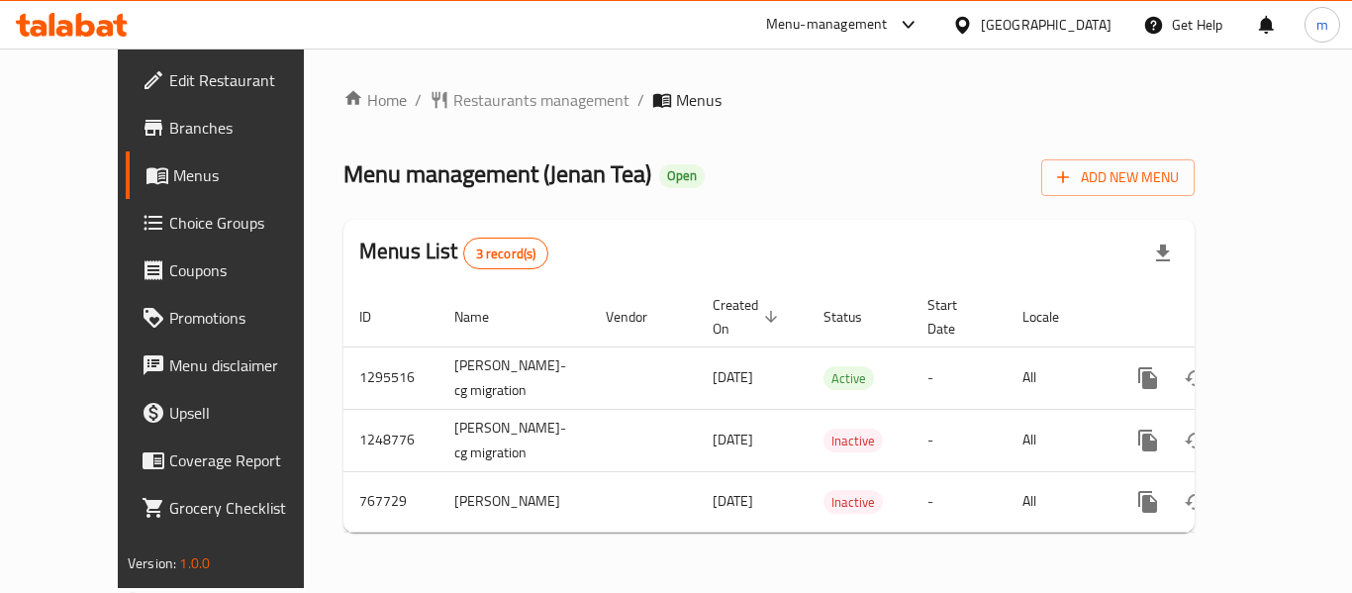
click at [466, 81] on div "Home / Restaurants management / Menus Menu management ( Jenan Tea ) Open Add Ne…" at bounding box center [769, 317] width 930 height 539
click at [463, 98] on span "Restaurants management" at bounding box center [541, 100] width 176 height 24
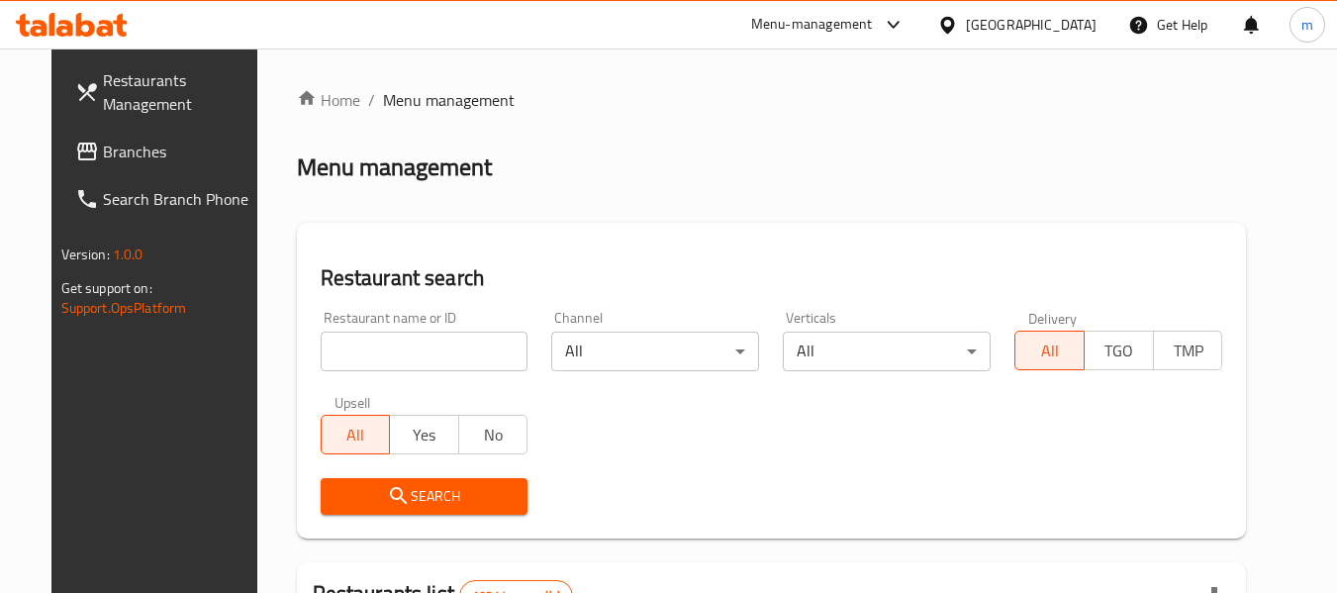
click at [395, 371] on div "Restaurant name or ID Restaurant name or ID" at bounding box center [425, 341] width 232 height 84
click at [391, 347] on input "search" at bounding box center [425, 351] width 208 height 40
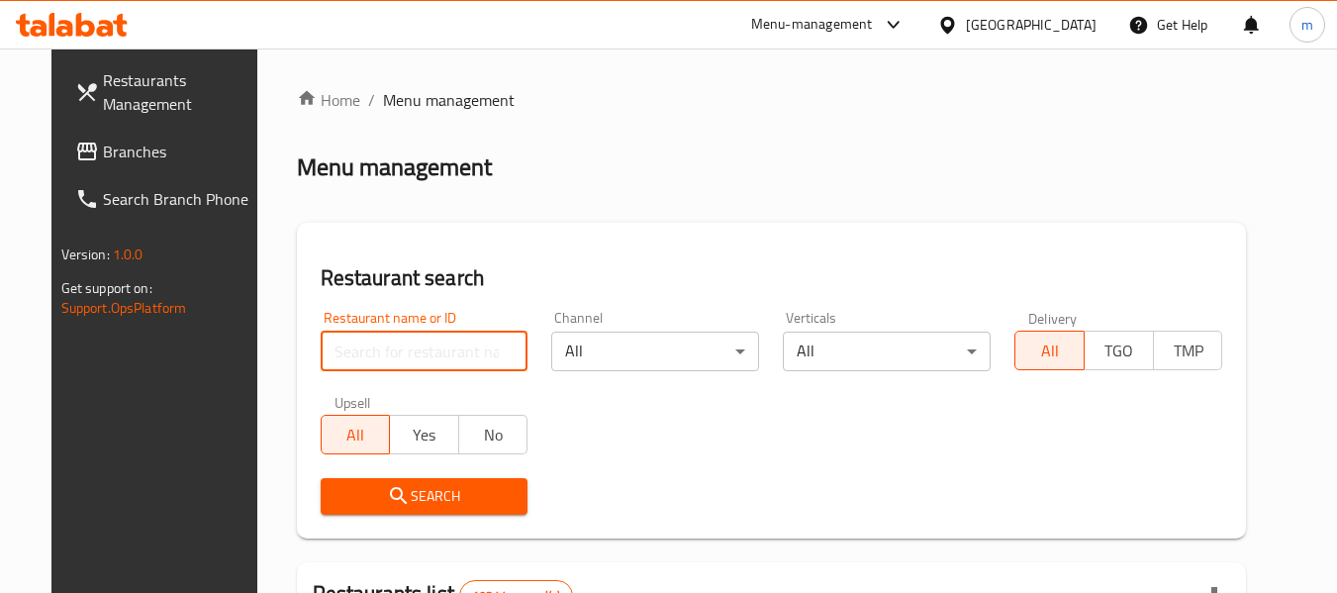
paste input "650826"
type input "650826"
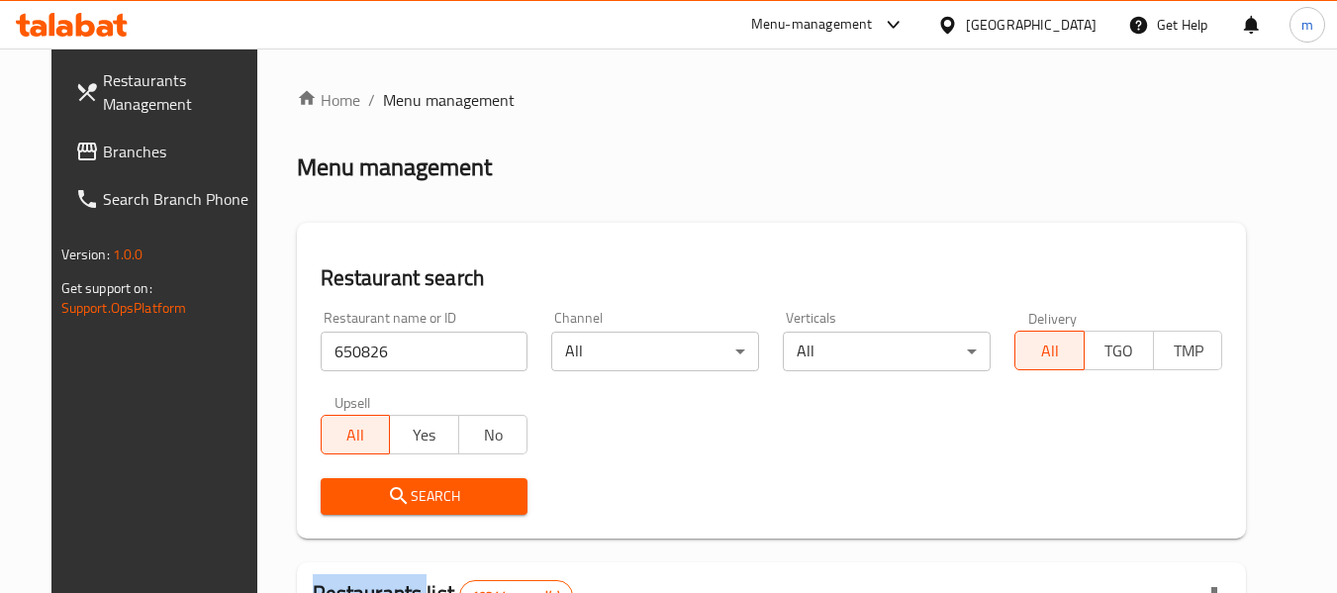
click at [401, 475] on div "Search" at bounding box center [425, 496] width 232 height 60
click at [396, 482] on button "Search" at bounding box center [425, 496] width 208 height 37
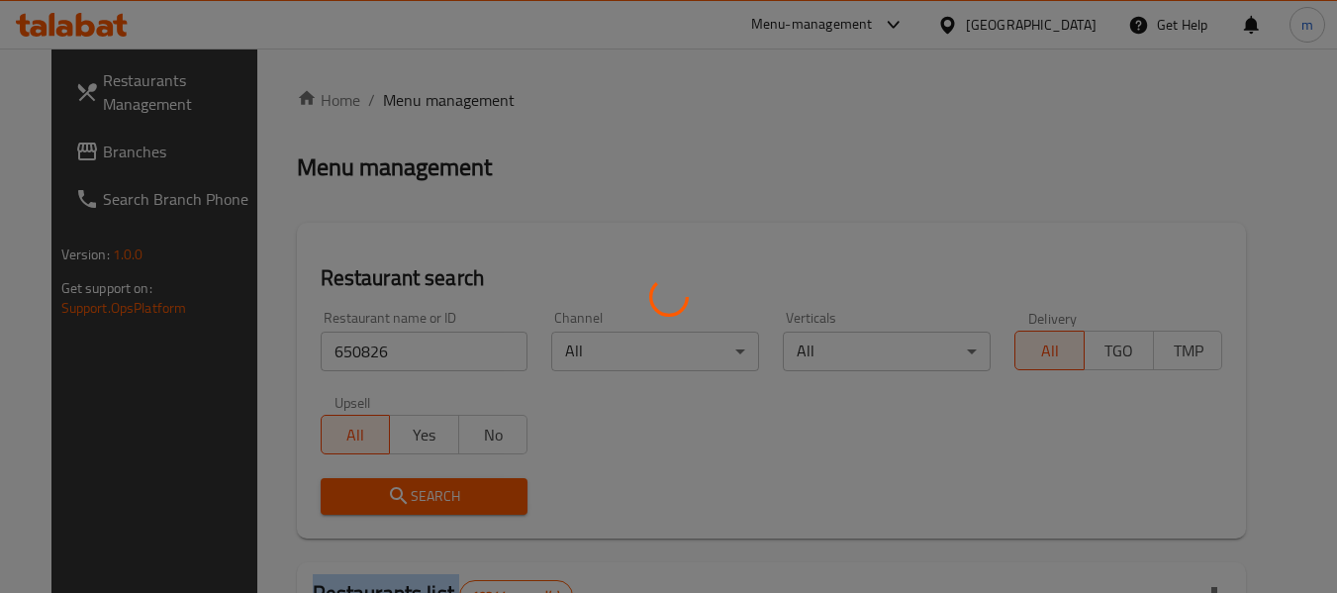
click at [396, 482] on div at bounding box center [668, 296] width 1337 height 593
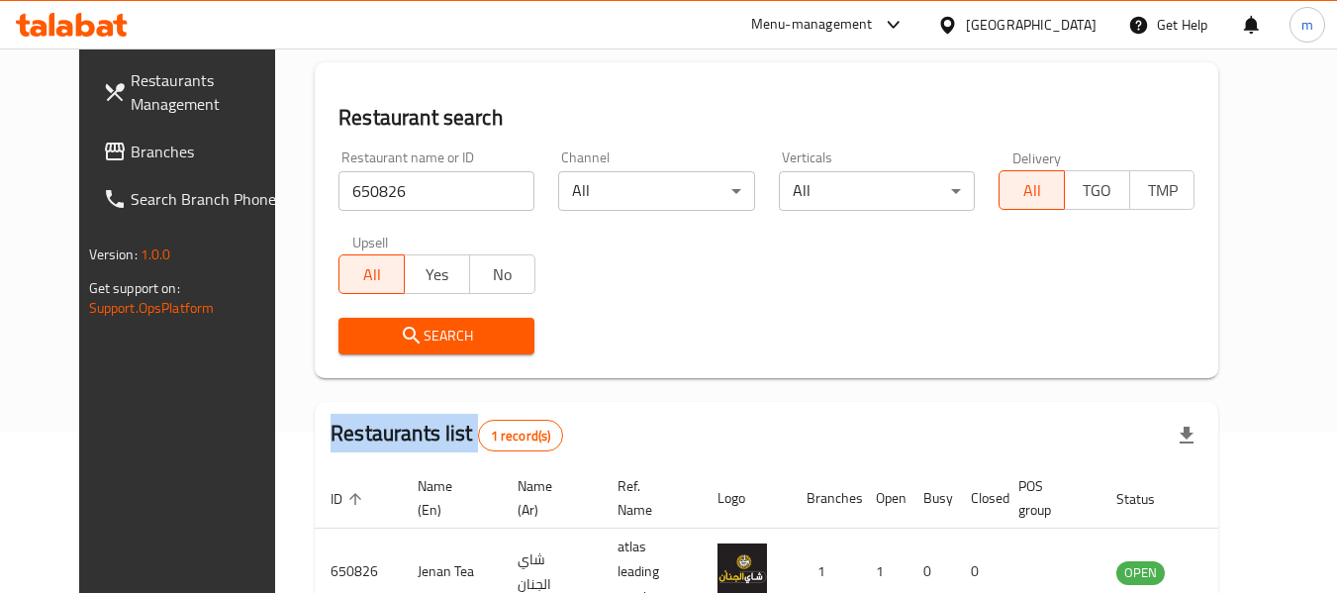
scroll to position [265, 0]
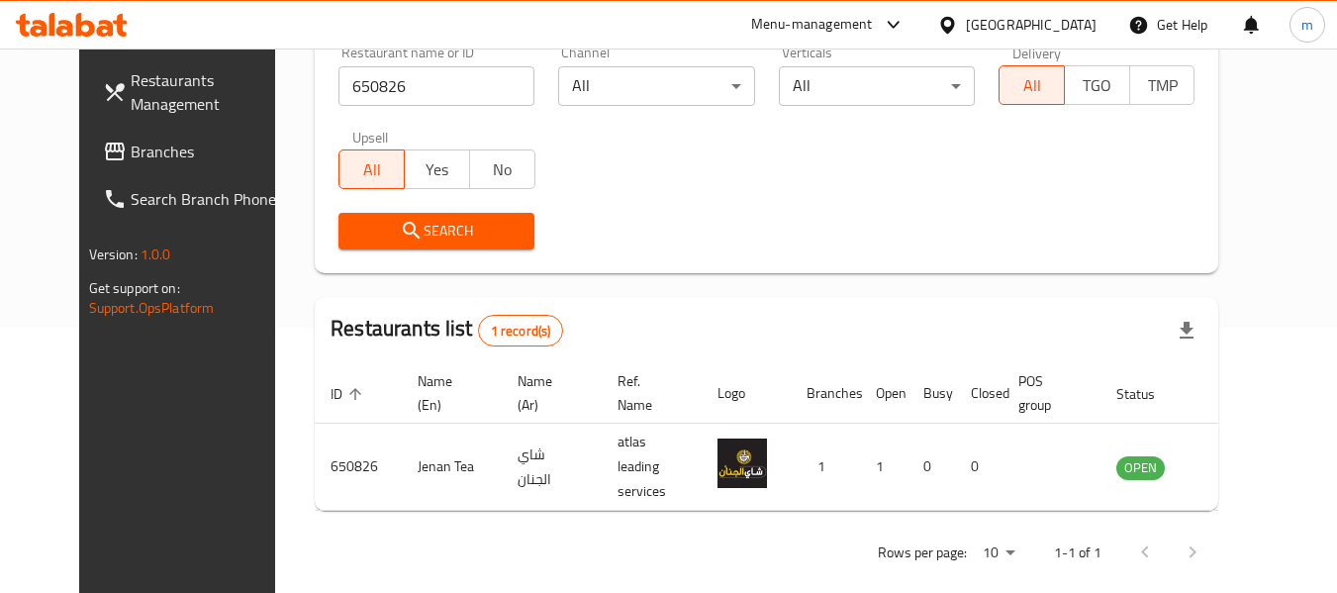
drag, startPoint x: 1070, startPoint y: 7, endPoint x: 1069, endPoint y: 29, distance: 21.8
click at [1070, 7] on div "[GEOGRAPHIC_DATA]" at bounding box center [1016, 24] width 191 height 47
click at [1077, 22] on div "[GEOGRAPHIC_DATA]" at bounding box center [1031, 25] width 131 height 22
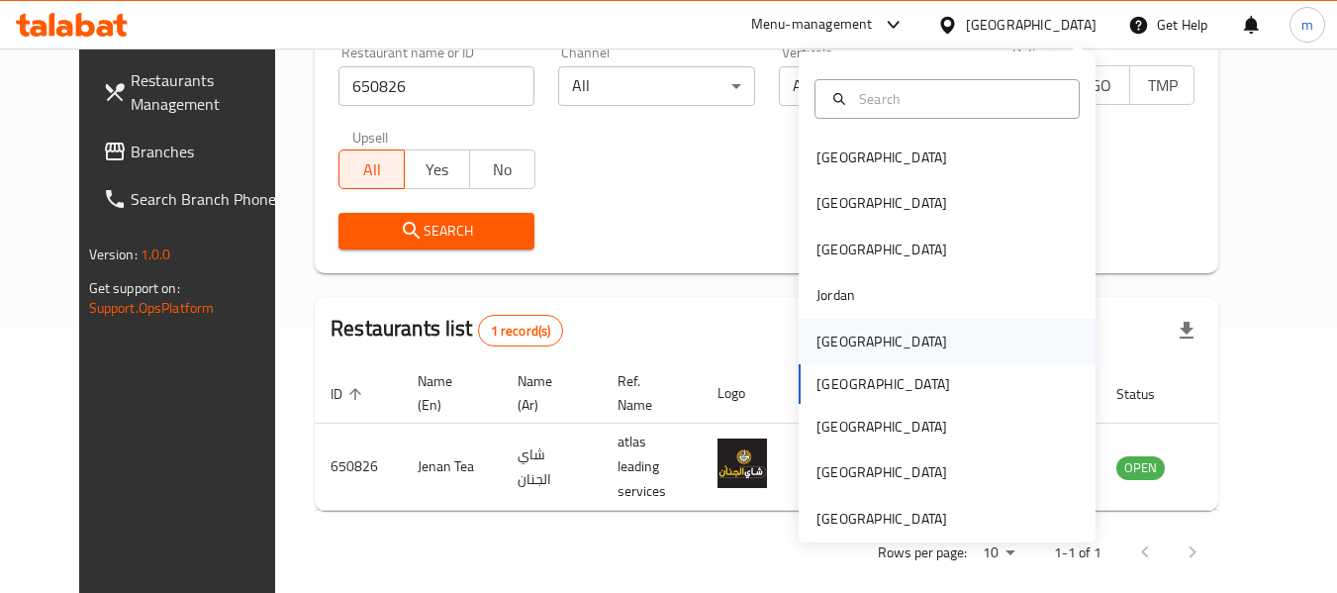
click at [800, 355] on div "[GEOGRAPHIC_DATA]" at bounding box center [881, 342] width 162 height 46
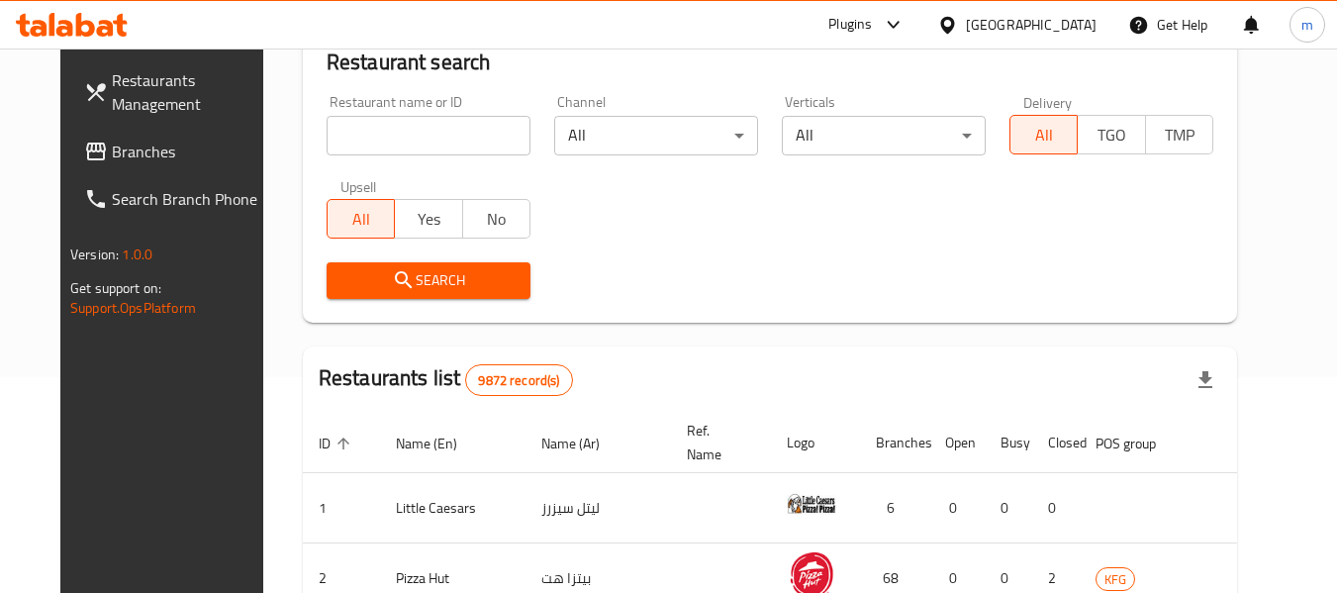
scroll to position [265, 0]
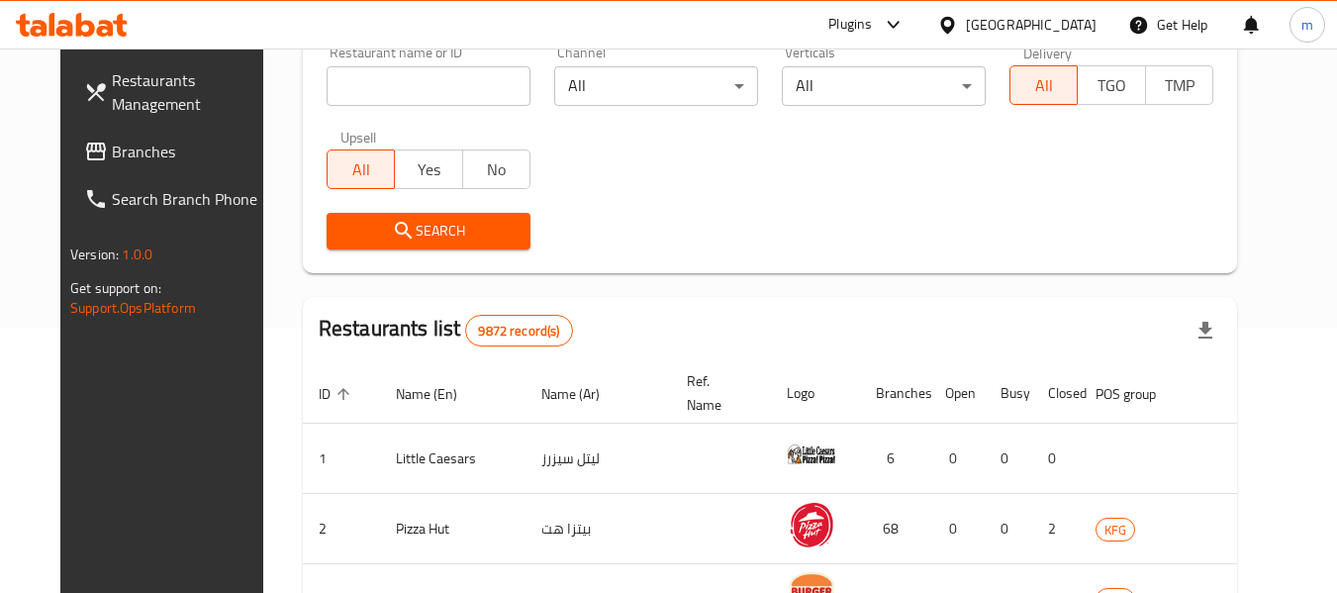
click at [196, 161] on span "Branches" at bounding box center [190, 152] width 156 height 24
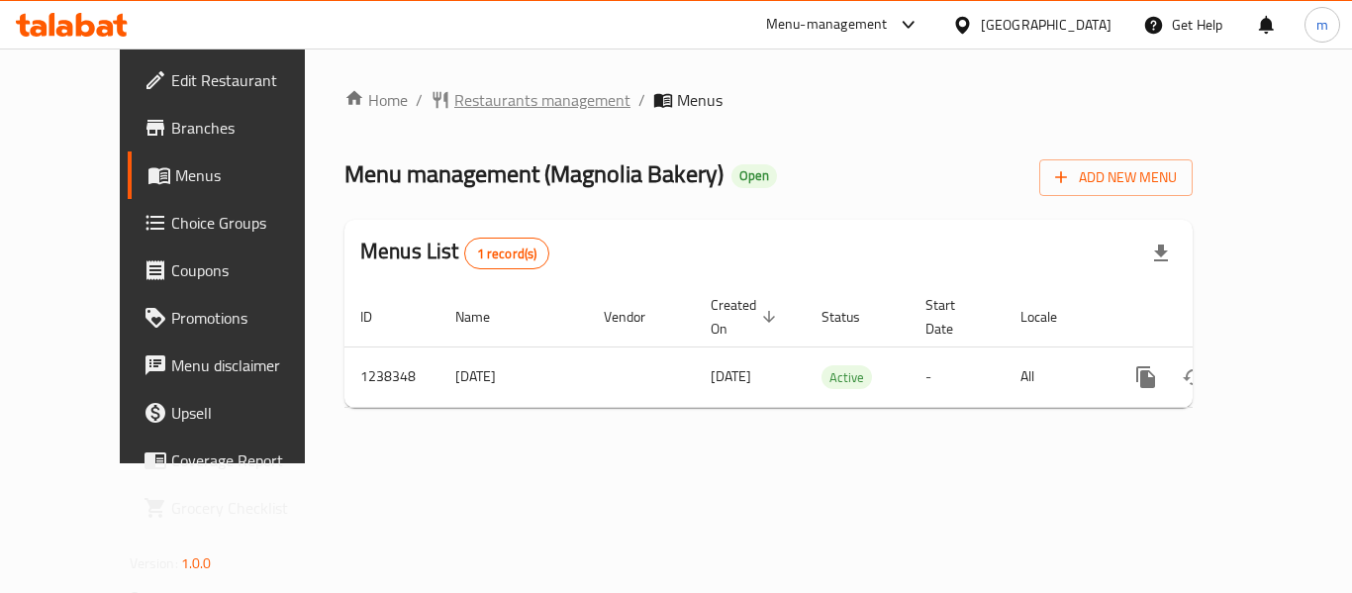
click at [454, 108] on span "Restaurants management" at bounding box center [542, 100] width 176 height 24
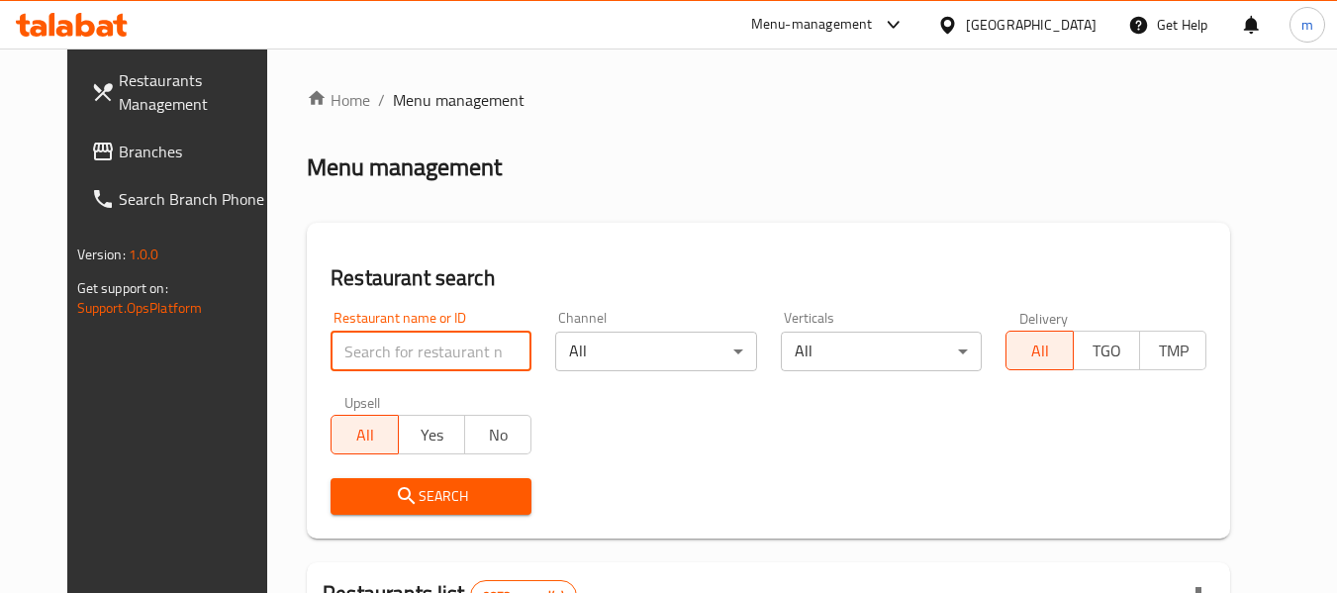
click at [339, 363] on input "search" at bounding box center [430, 351] width 201 height 40
paste input "679672"
type input "679672"
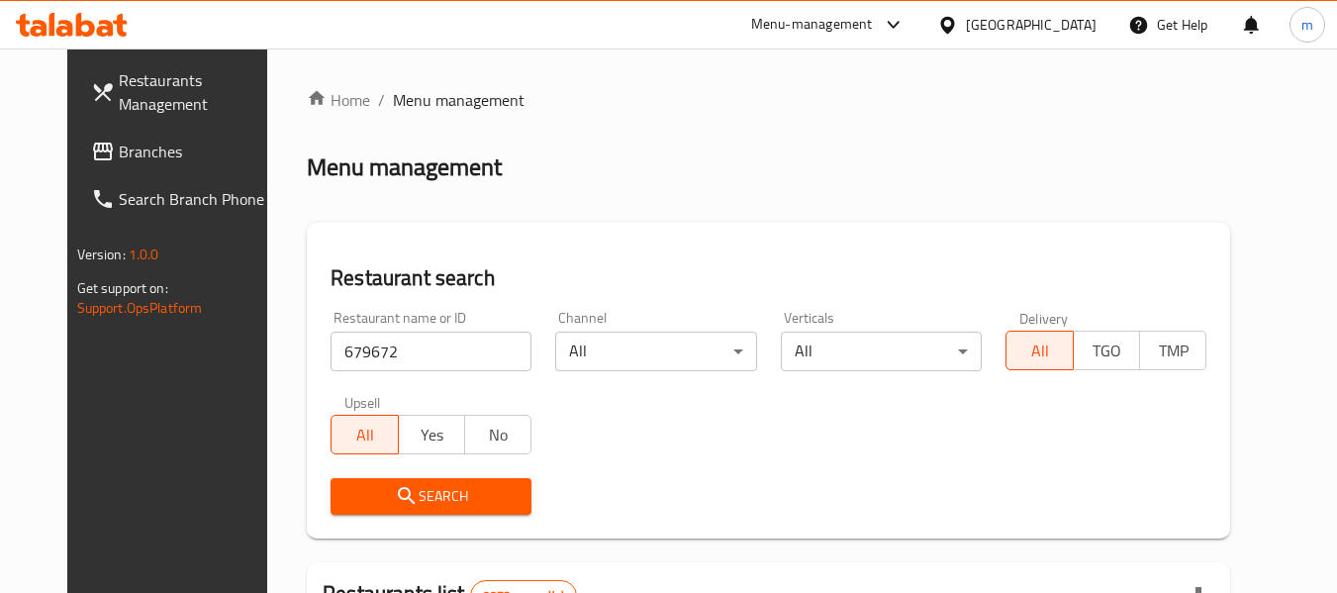
click at [391, 474] on div "Search" at bounding box center [431, 496] width 225 height 60
click at [391, 495] on span "Search" at bounding box center [430, 496] width 169 height 25
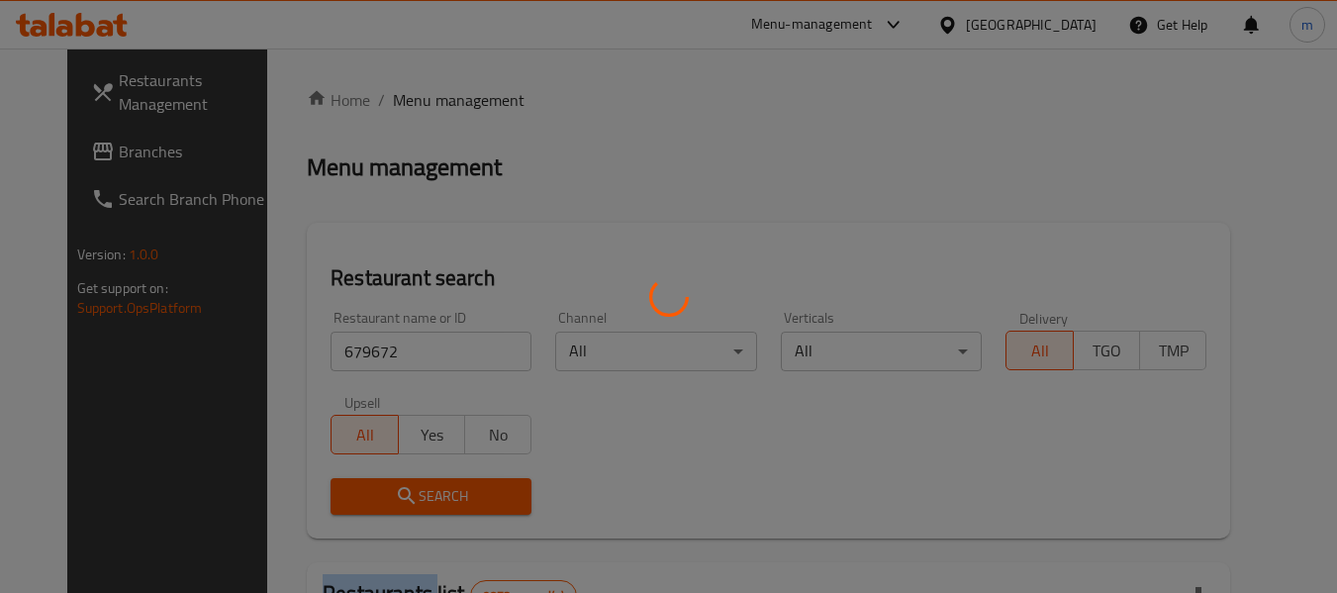
click at [391, 495] on div at bounding box center [668, 296] width 1337 height 593
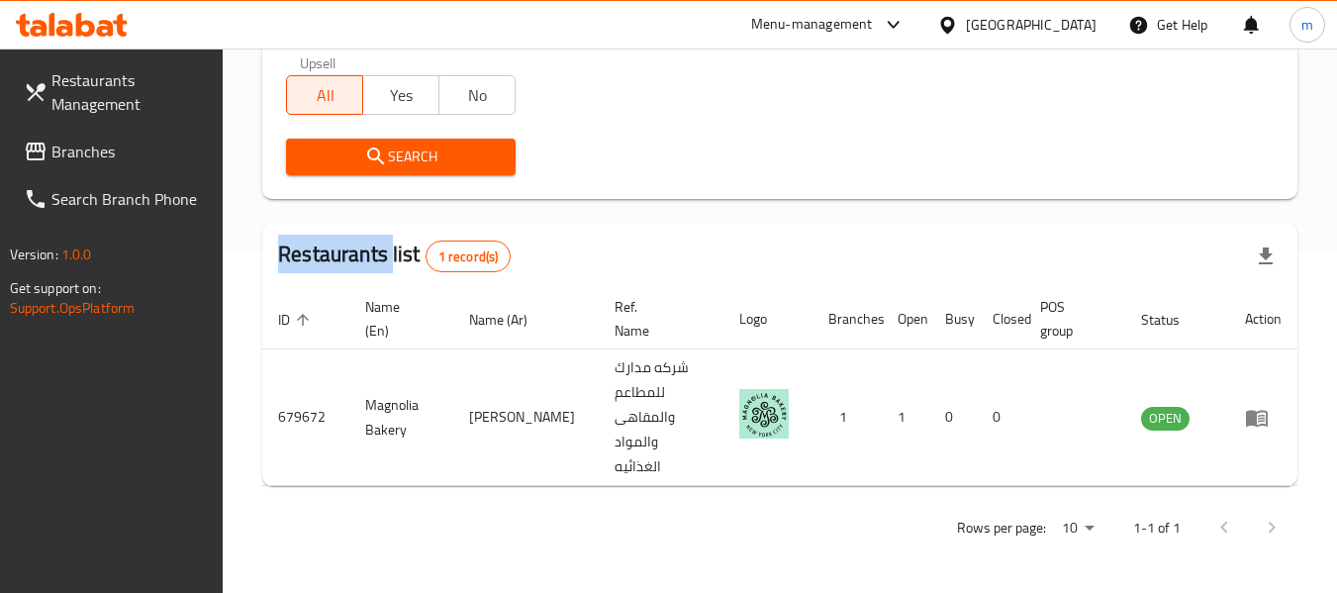
scroll to position [290, 0]
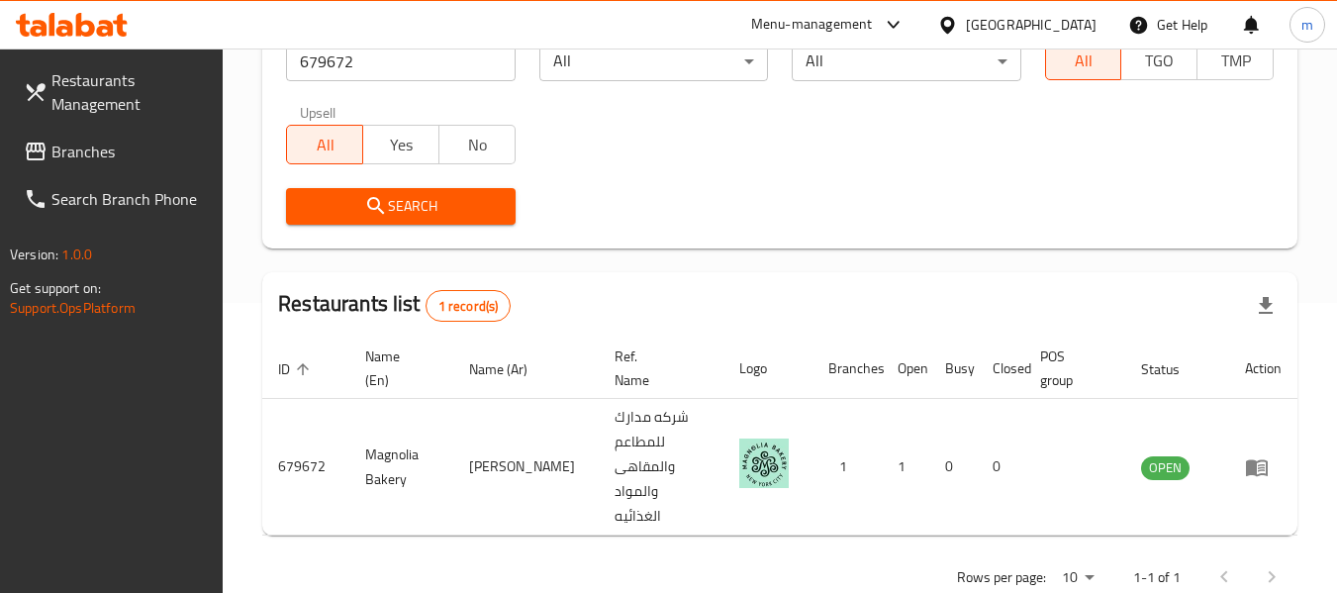
click at [1072, 29] on div "[GEOGRAPHIC_DATA]" at bounding box center [1031, 25] width 131 height 22
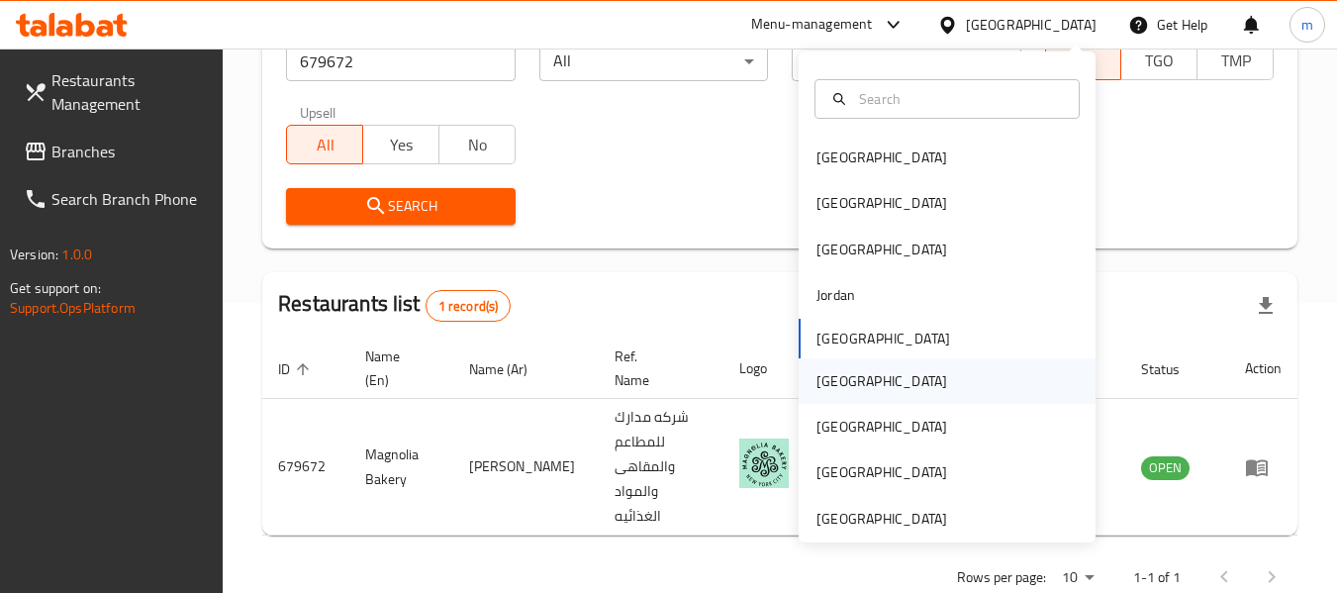
click at [879, 384] on div "[GEOGRAPHIC_DATA]" at bounding box center [946, 381] width 297 height 46
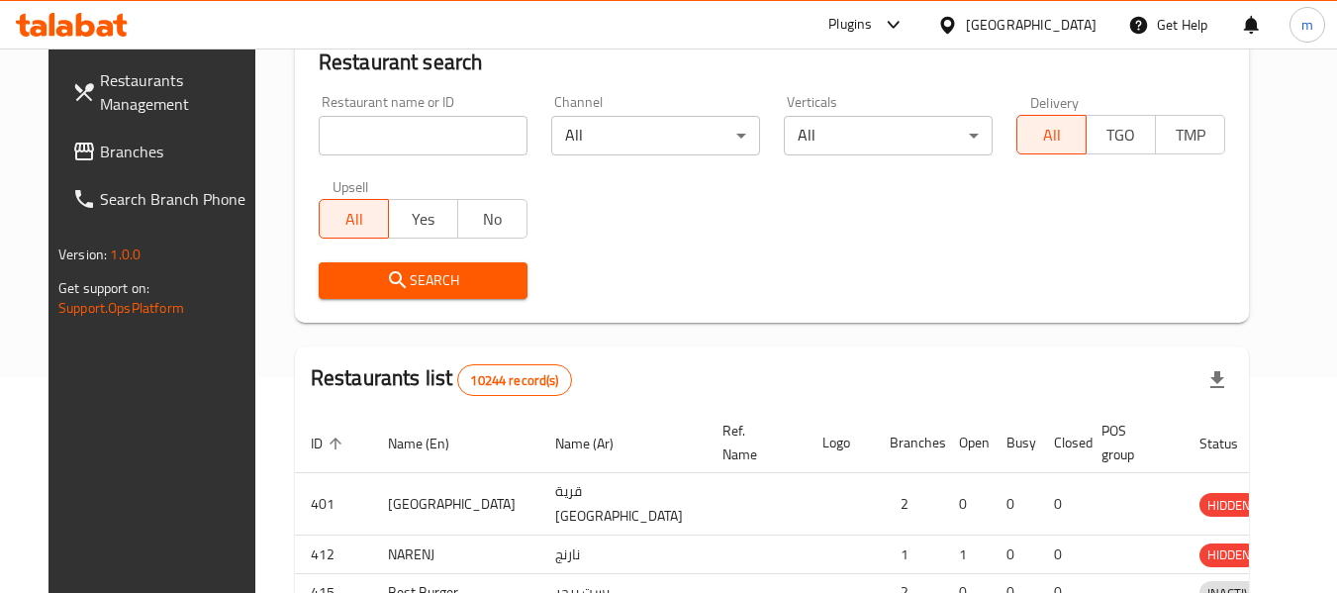
scroll to position [290, 0]
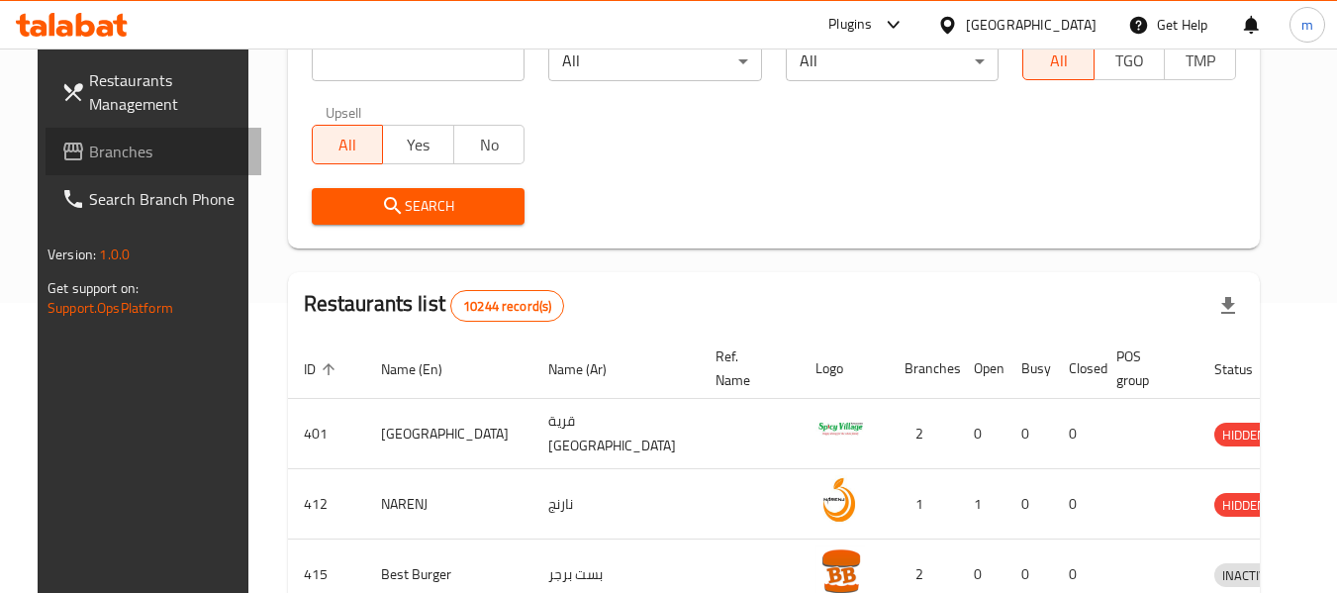
click at [133, 167] on link "Branches" at bounding box center [154, 151] width 216 height 47
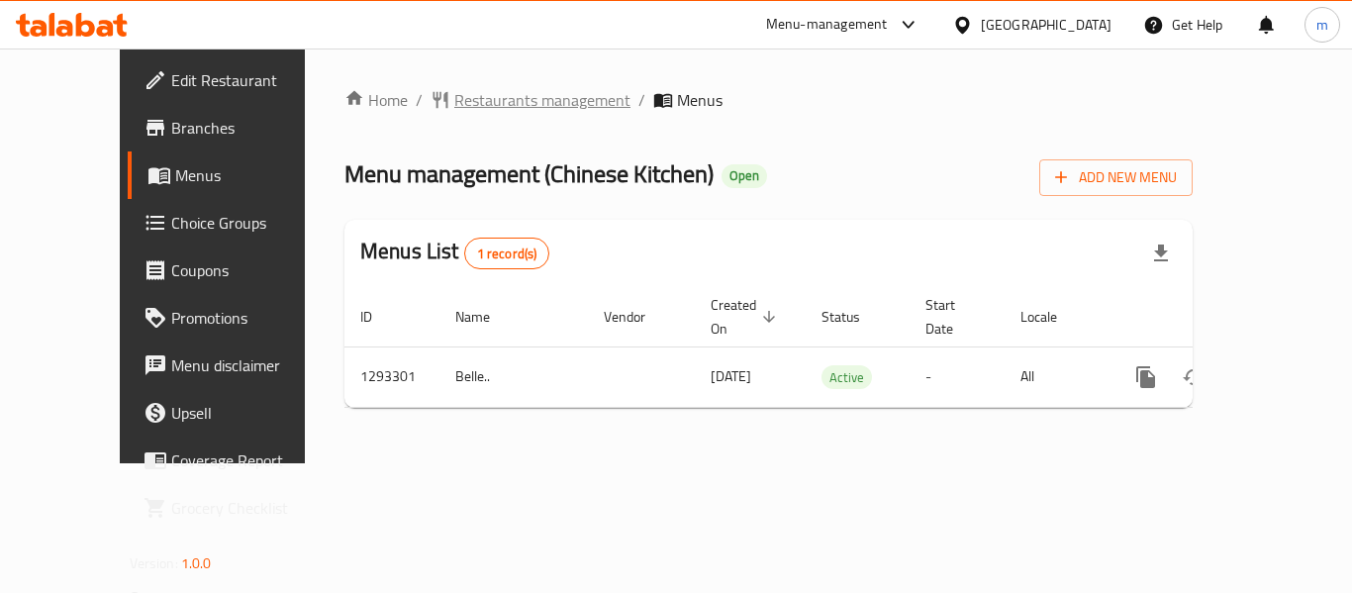
click at [473, 109] on span "Restaurants management" at bounding box center [542, 100] width 176 height 24
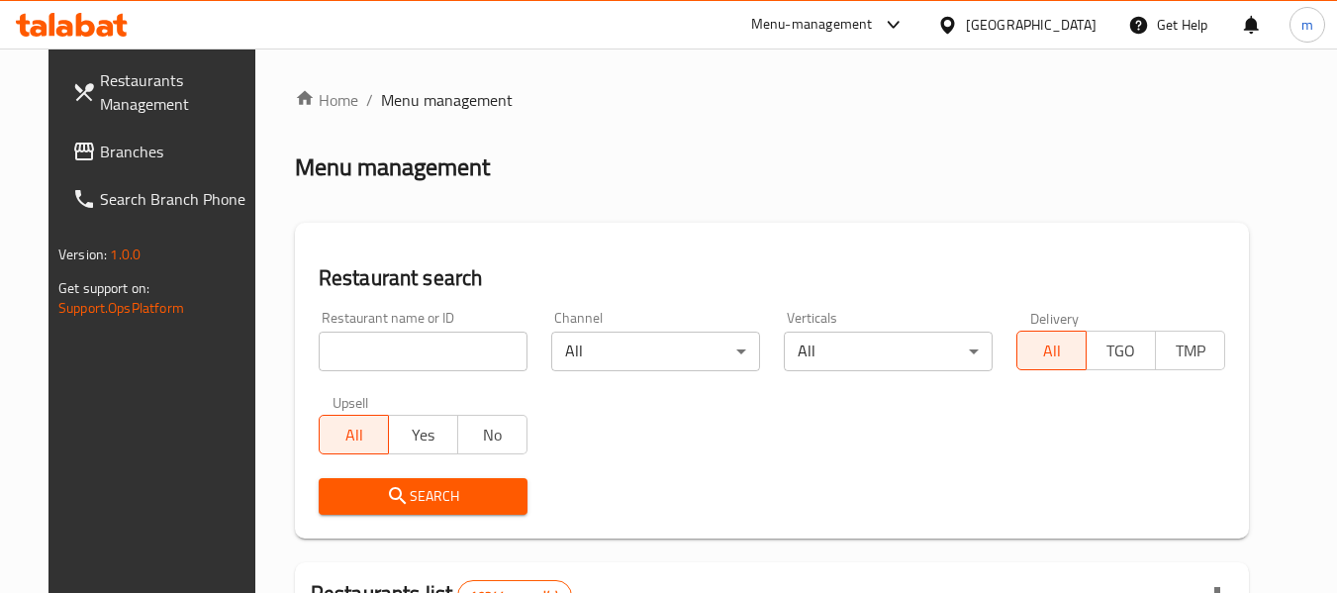
click at [354, 339] on input "search" at bounding box center [423, 351] width 209 height 40
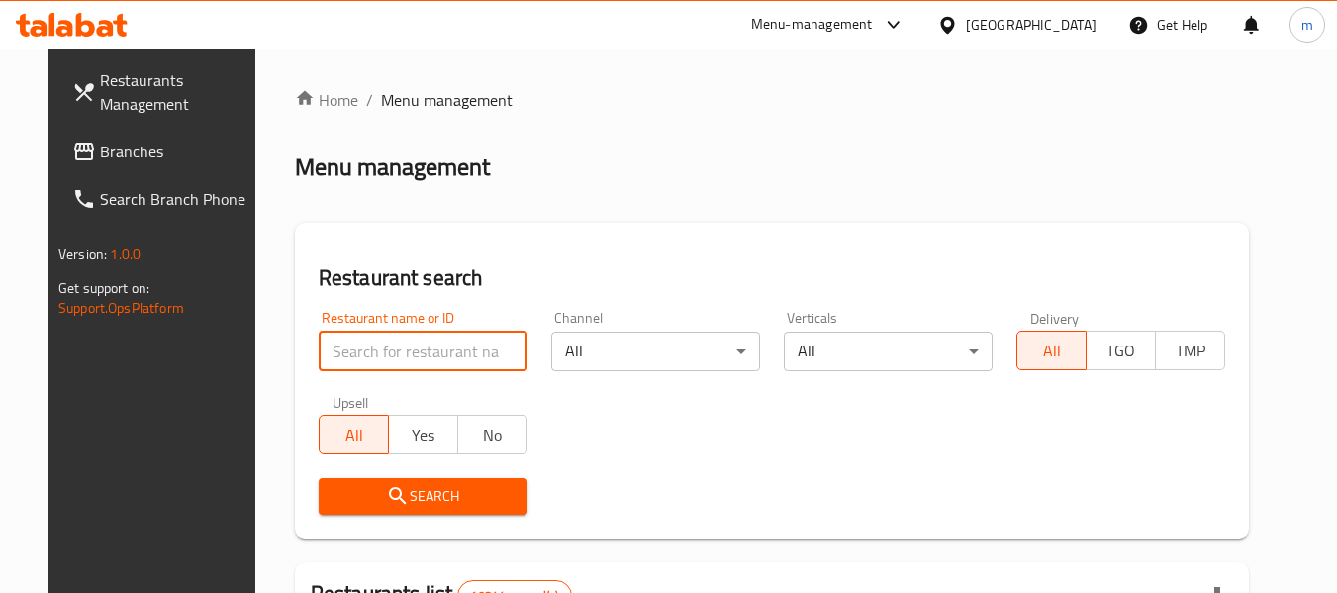
paste input "699463"
type input "699463"
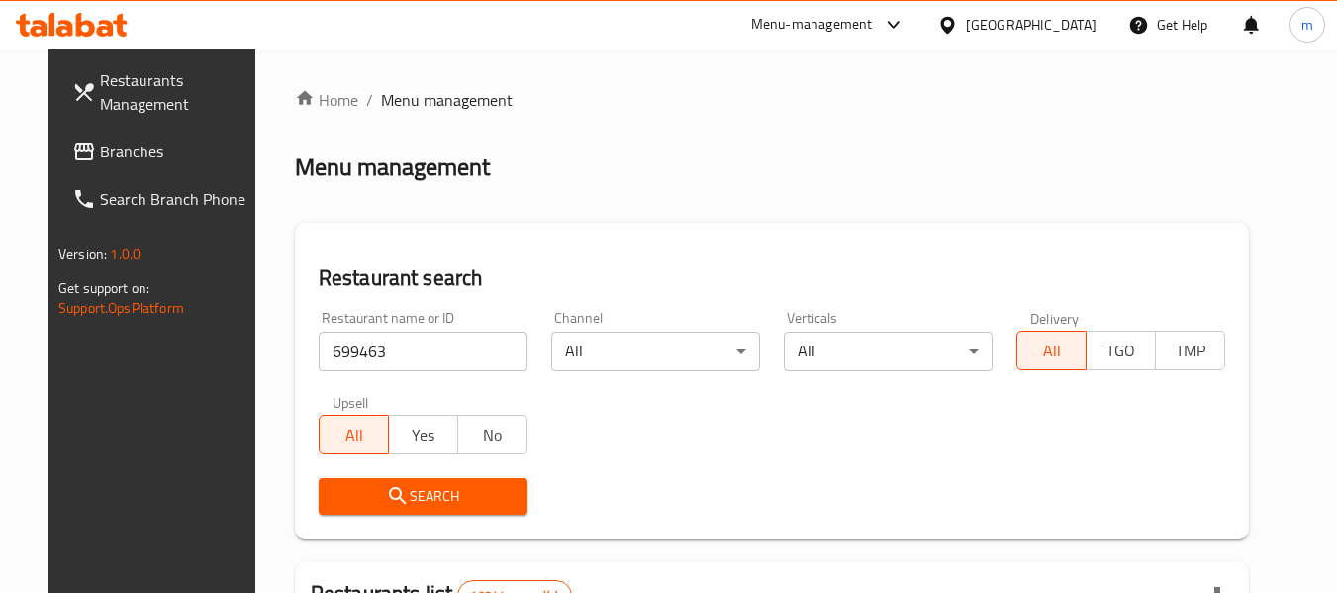
click at [393, 510] on button "Search" at bounding box center [423, 496] width 209 height 37
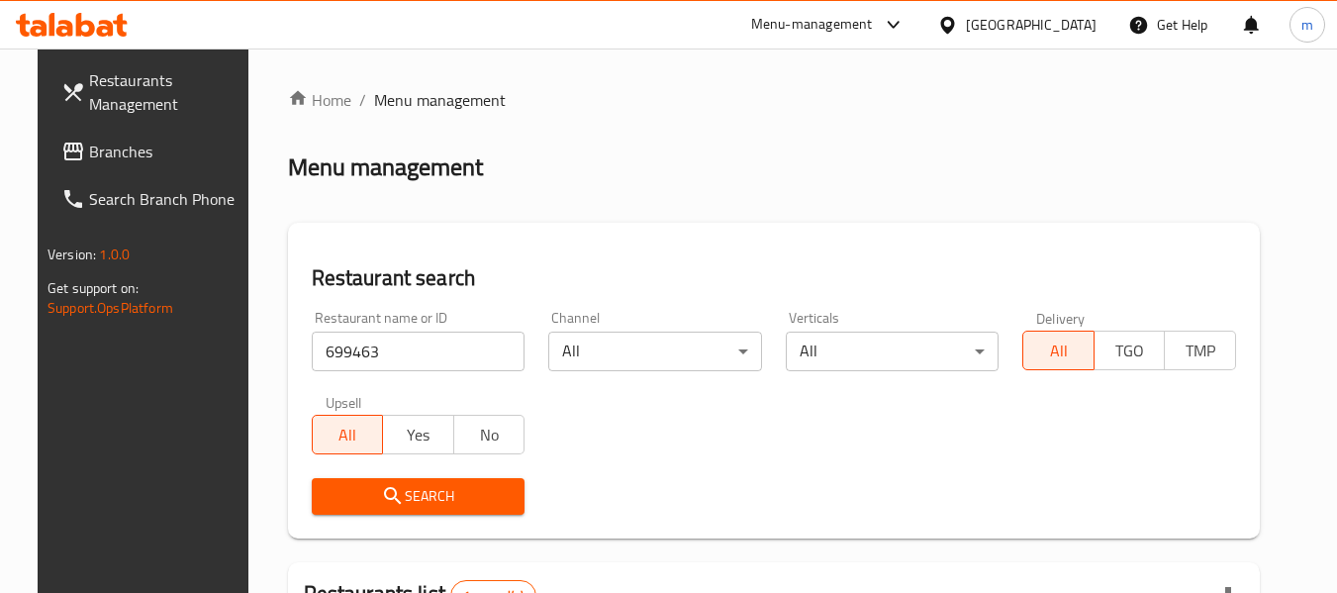
scroll to position [265, 0]
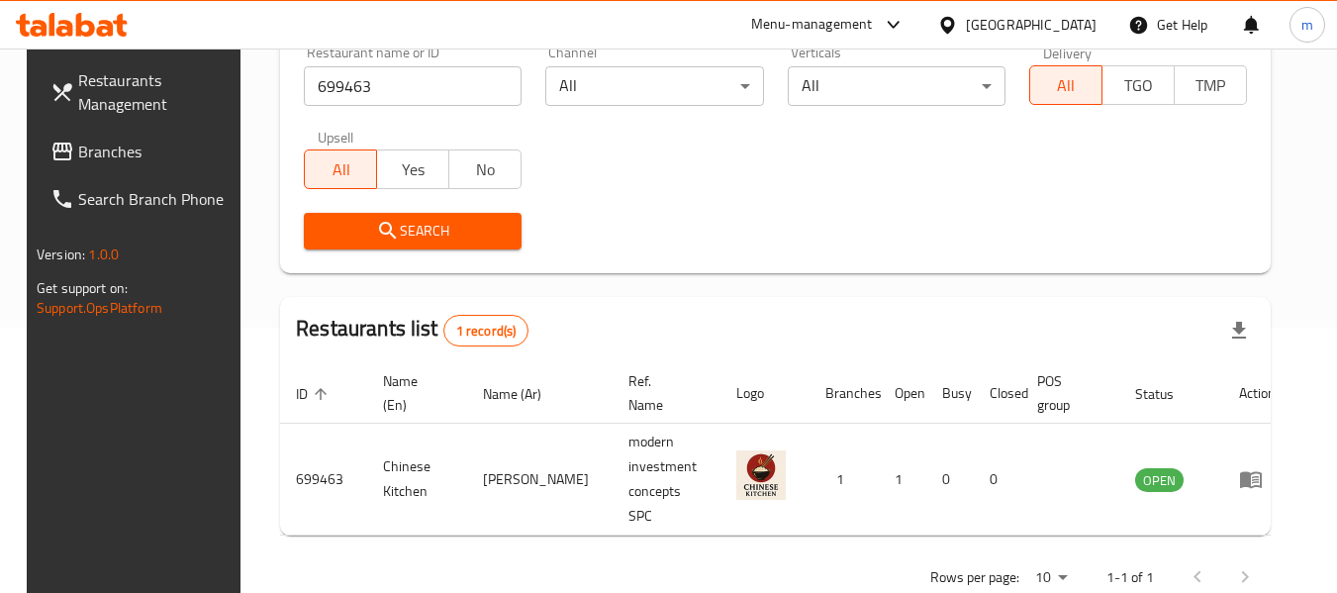
click at [1084, 26] on div "[GEOGRAPHIC_DATA]" at bounding box center [1031, 25] width 131 height 22
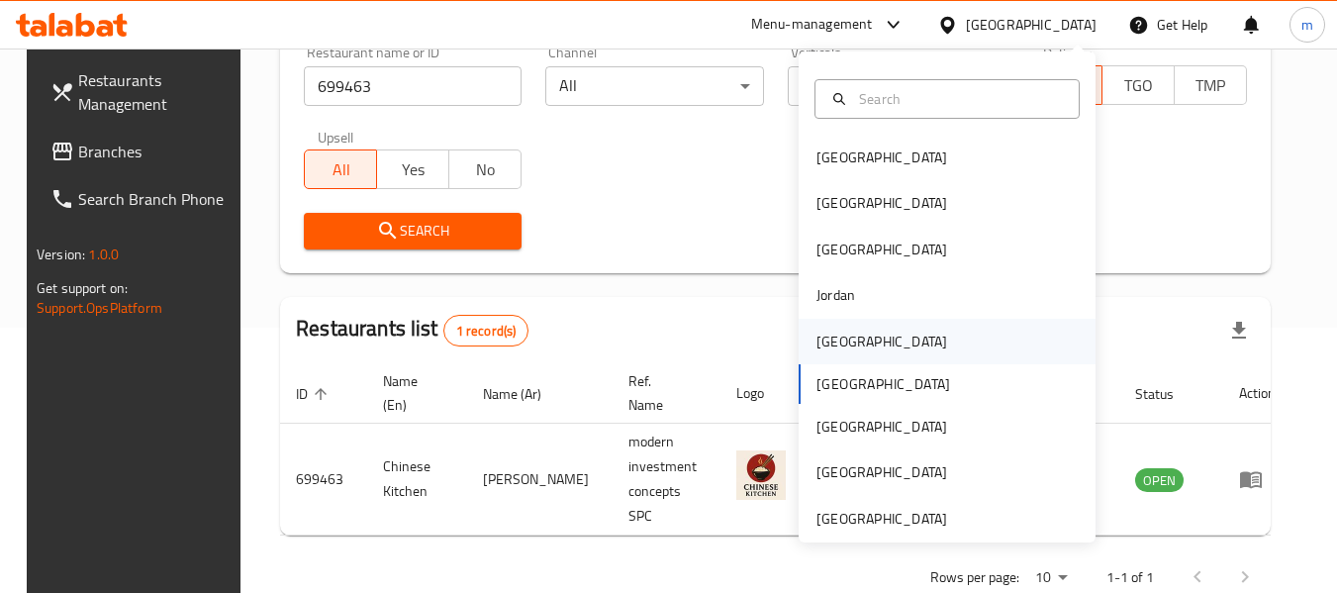
click at [824, 354] on div "[GEOGRAPHIC_DATA]" at bounding box center [881, 342] width 162 height 46
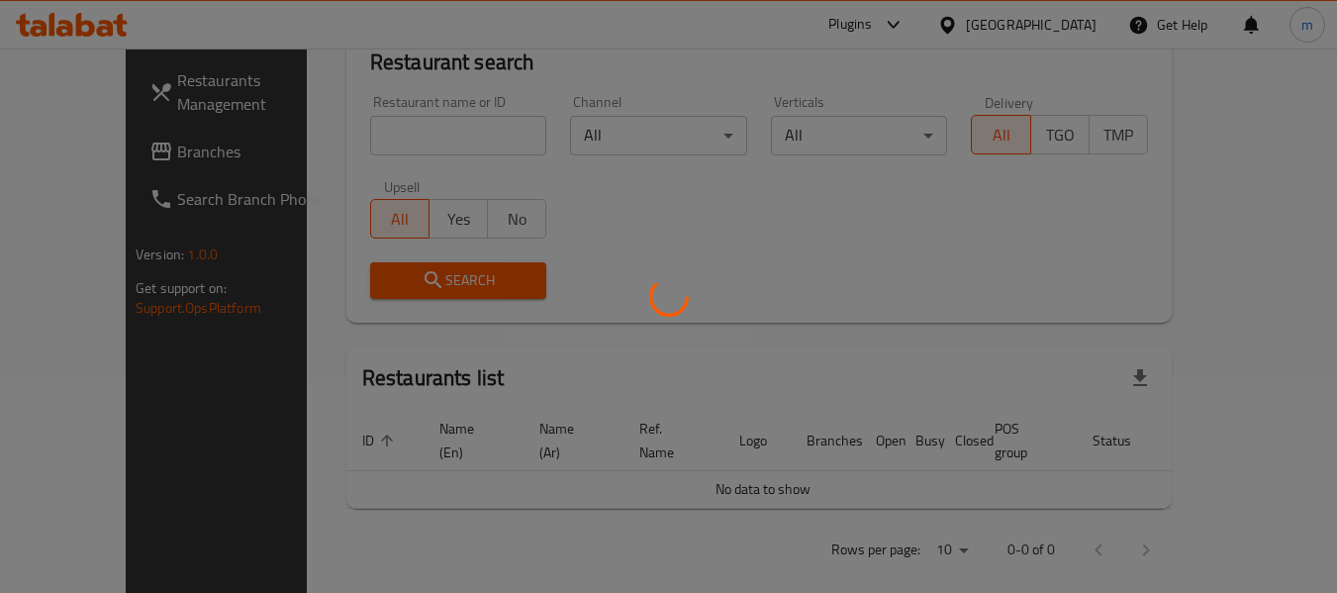
scroll to position [265, 0]
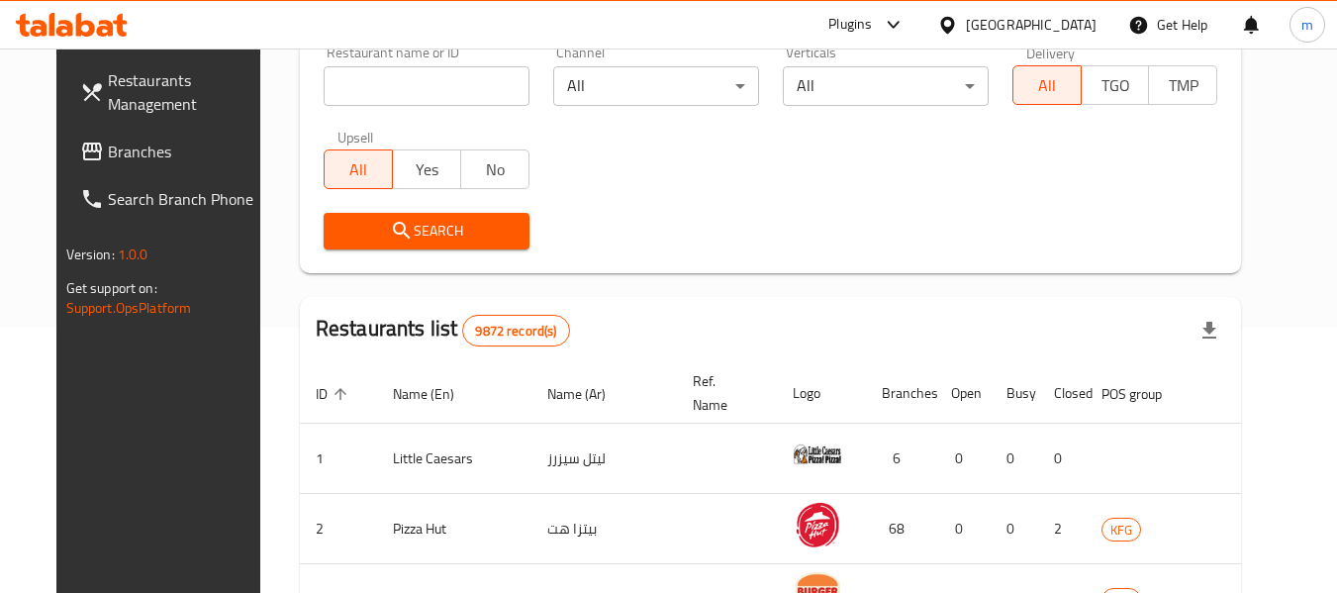
click at [108, 153] on span "Branches" at bounding box center [186, 152] width 156 height 24
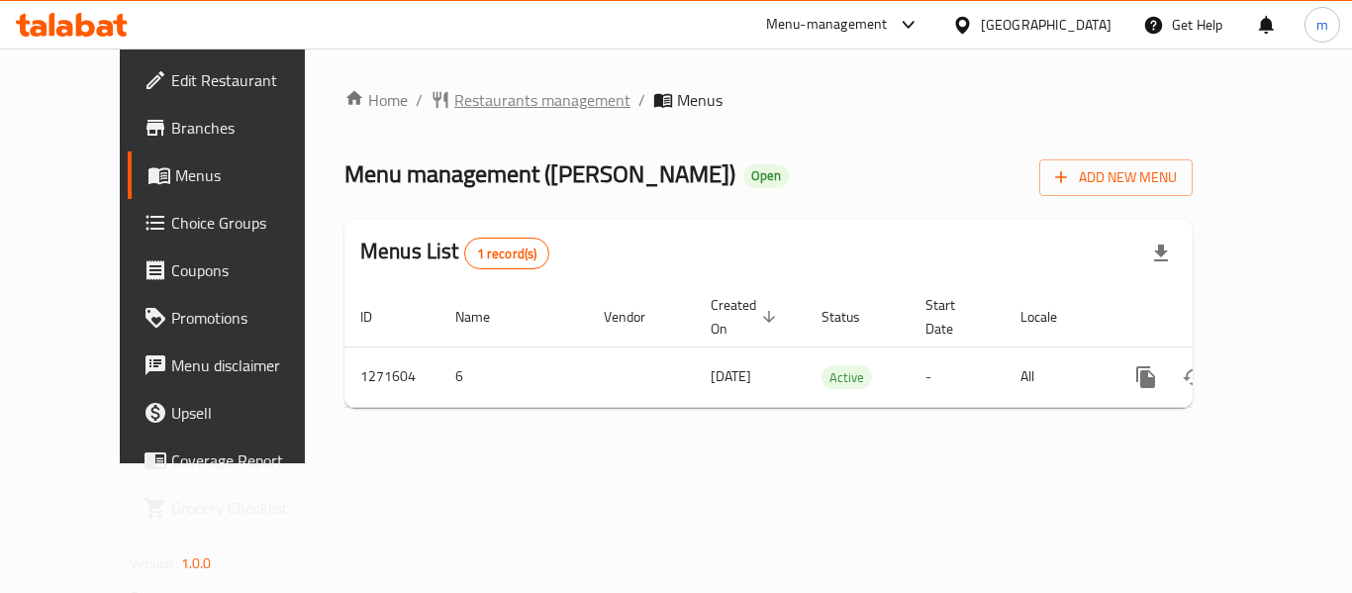
click at [478, 105] on span "Restaurants management" at bounding box center [542, 100] width 176 height 24
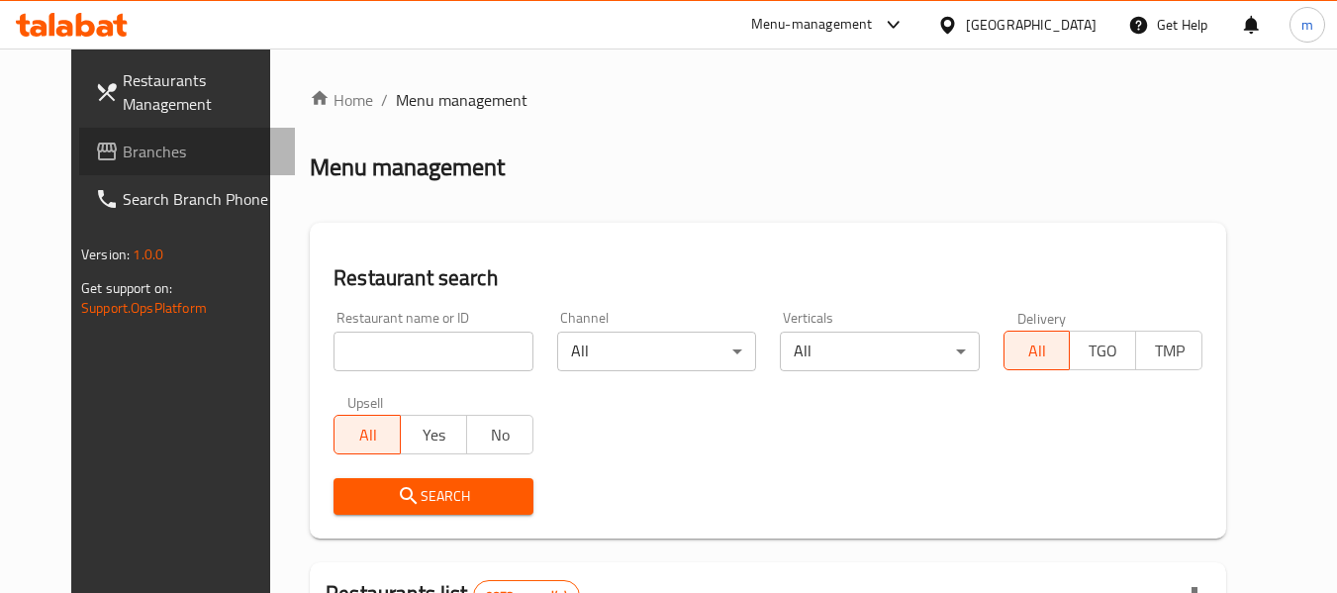
click at [126, 151] on span "Branches" at bounding box center [201, 152] width 156 height 24
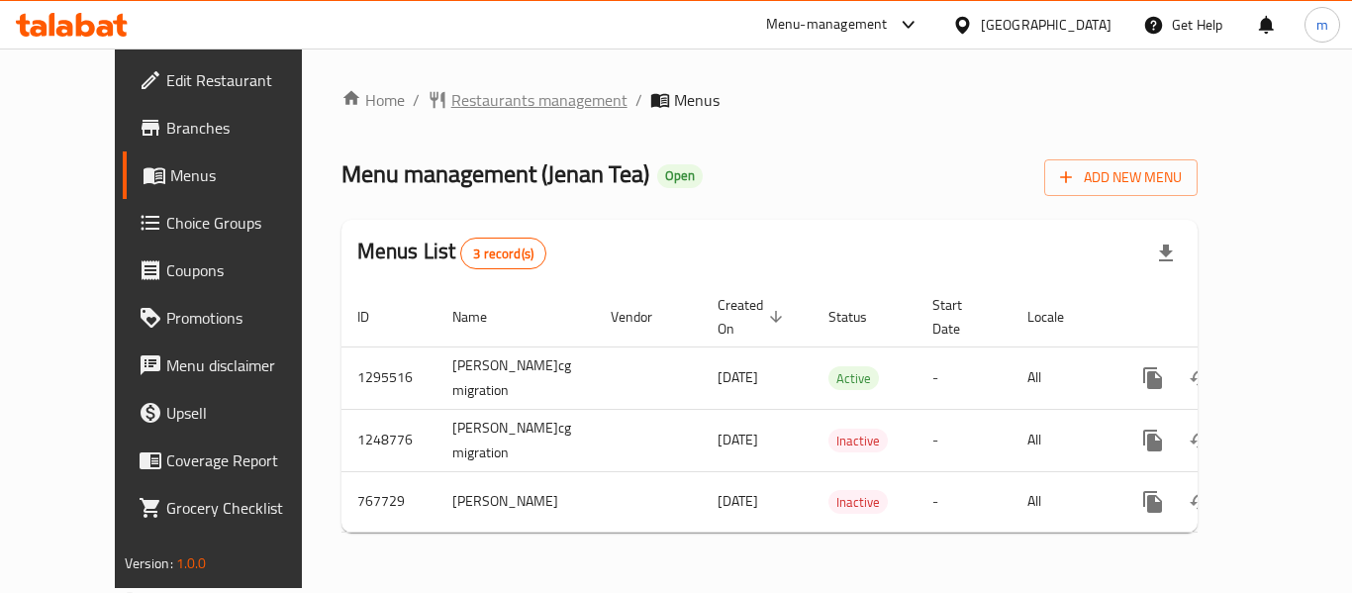
click at [494, 109] on span "Restaurants management" at bounding box center [539, 100] width 176 height 24
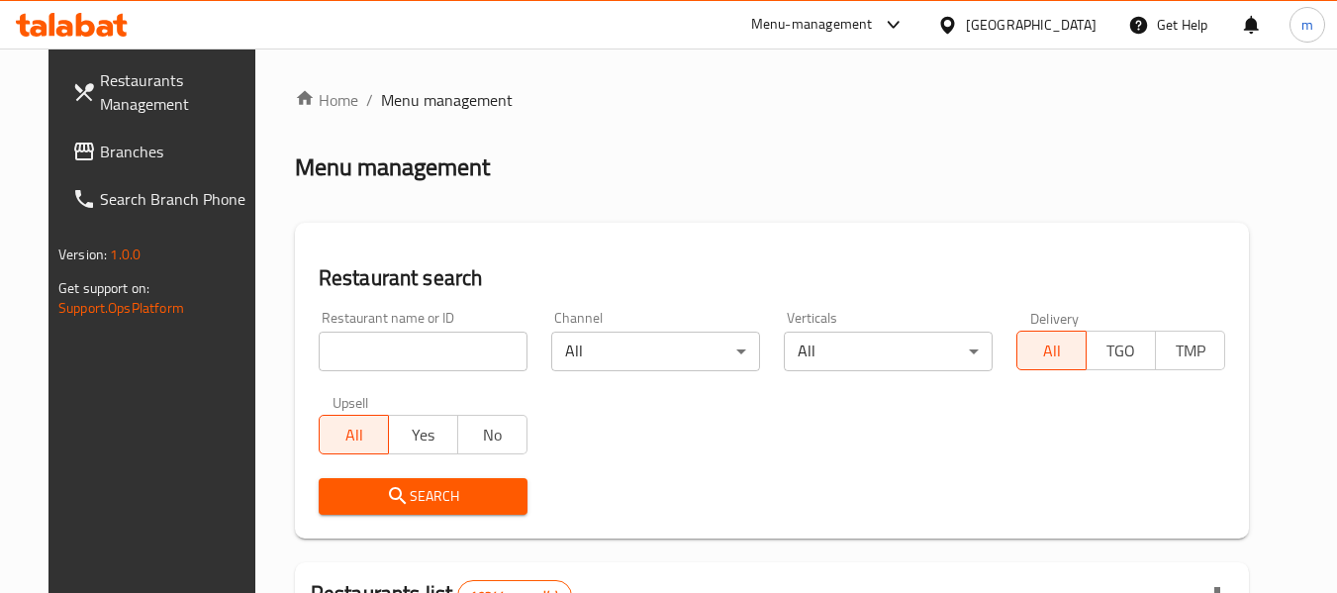
click at [371, 346] on input "search" at bounding box center [423, 351] width 209 height 40
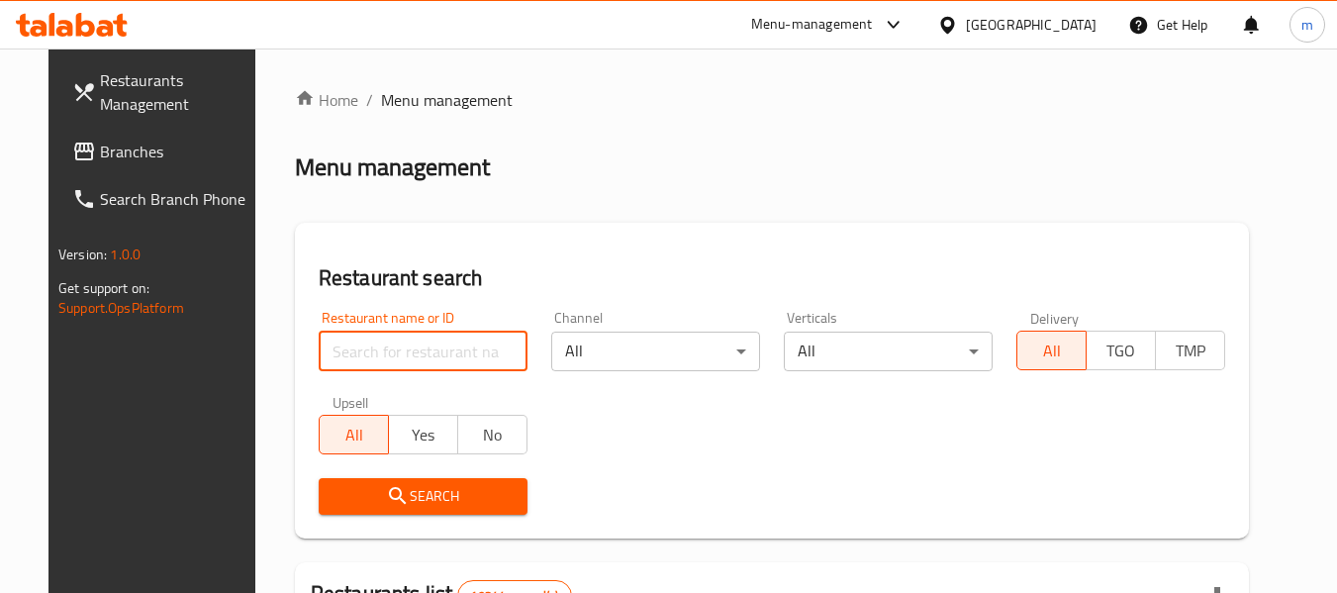
paste input "650826"
type input "650826"
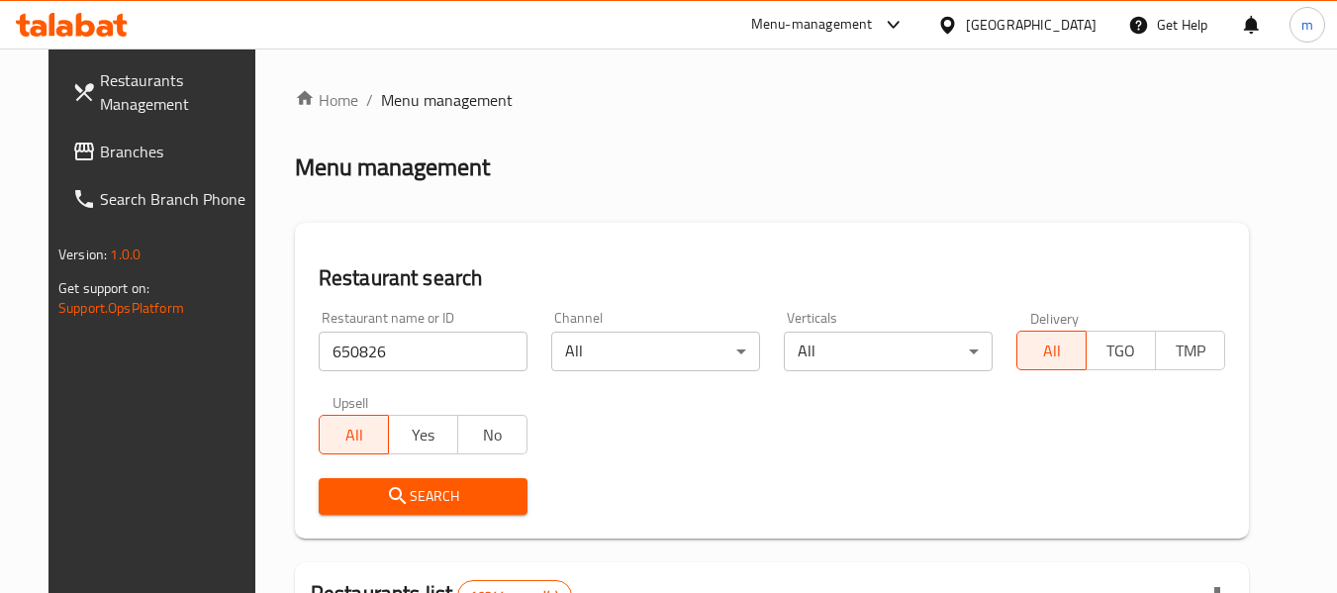
click at [476, 494] on span "Search" at bounding box center [422, 496] width 177 height 25
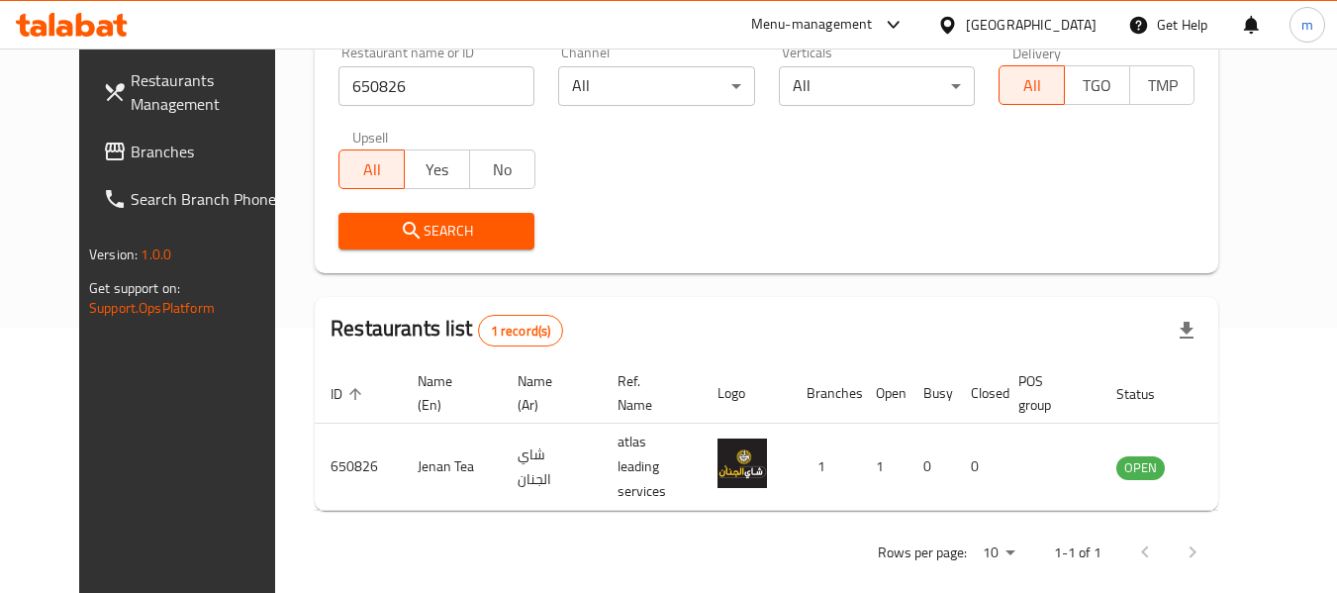
scroll to position [273, 0]
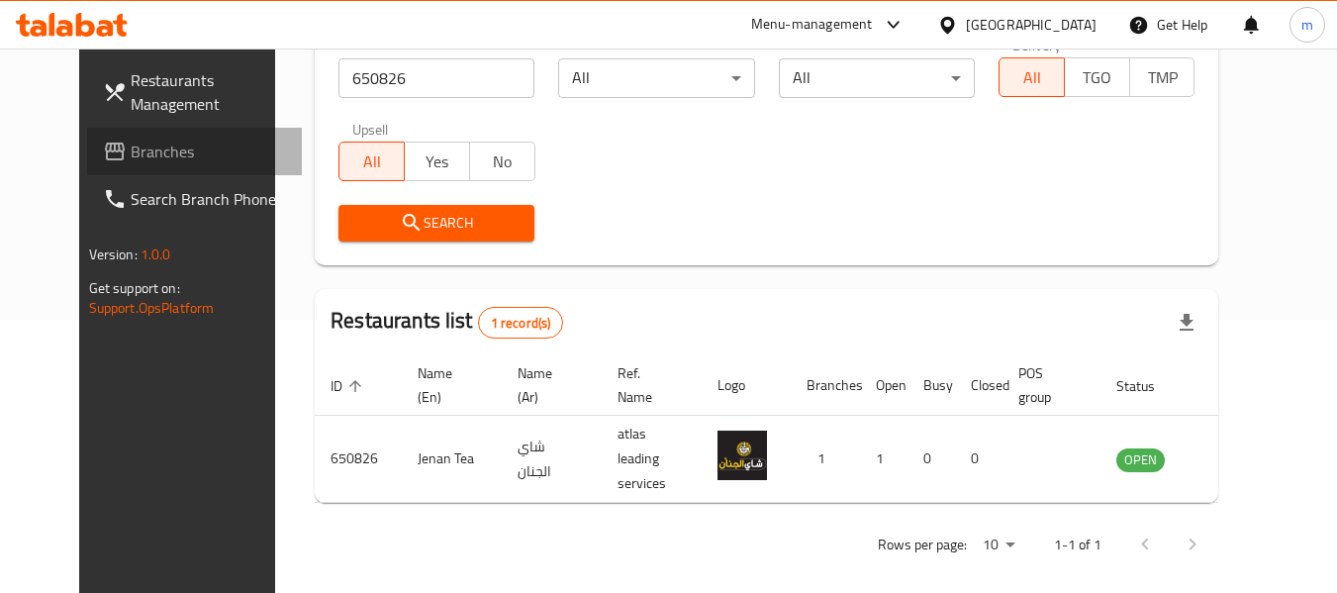
click at [103, 149] on icon at bounding box center [115, 152] width 24 height 24
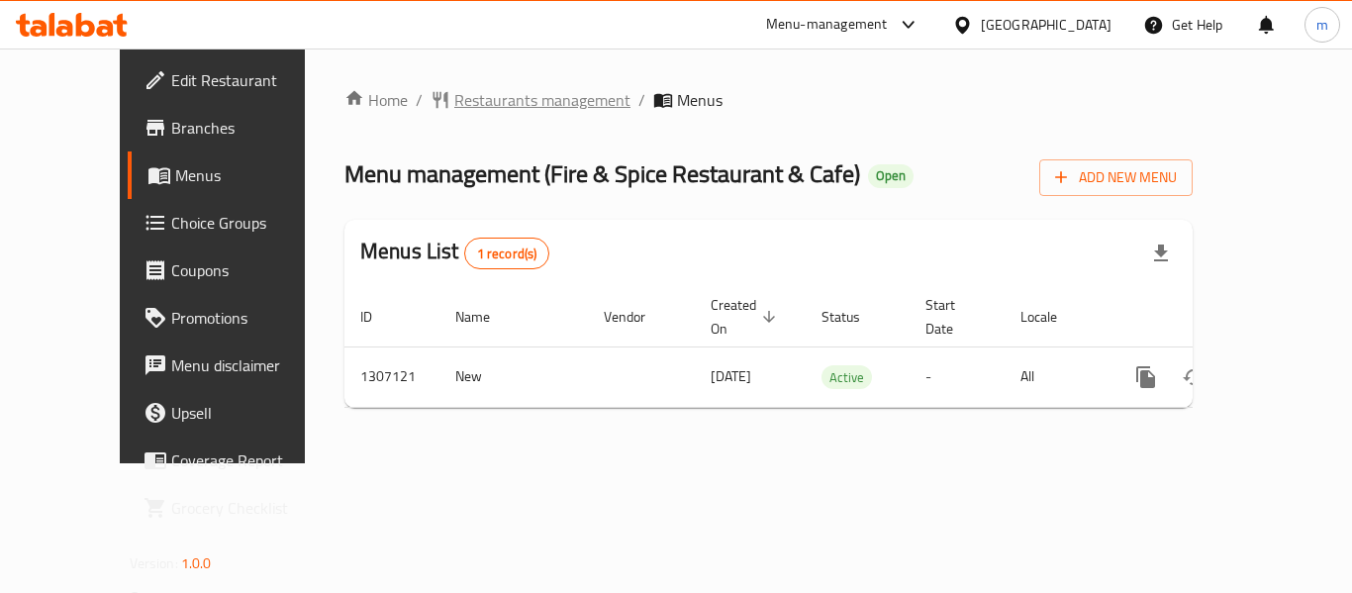
click at [454, 105] on span "Restaurants management" at bounding box center [542, 100] width 176 height 24
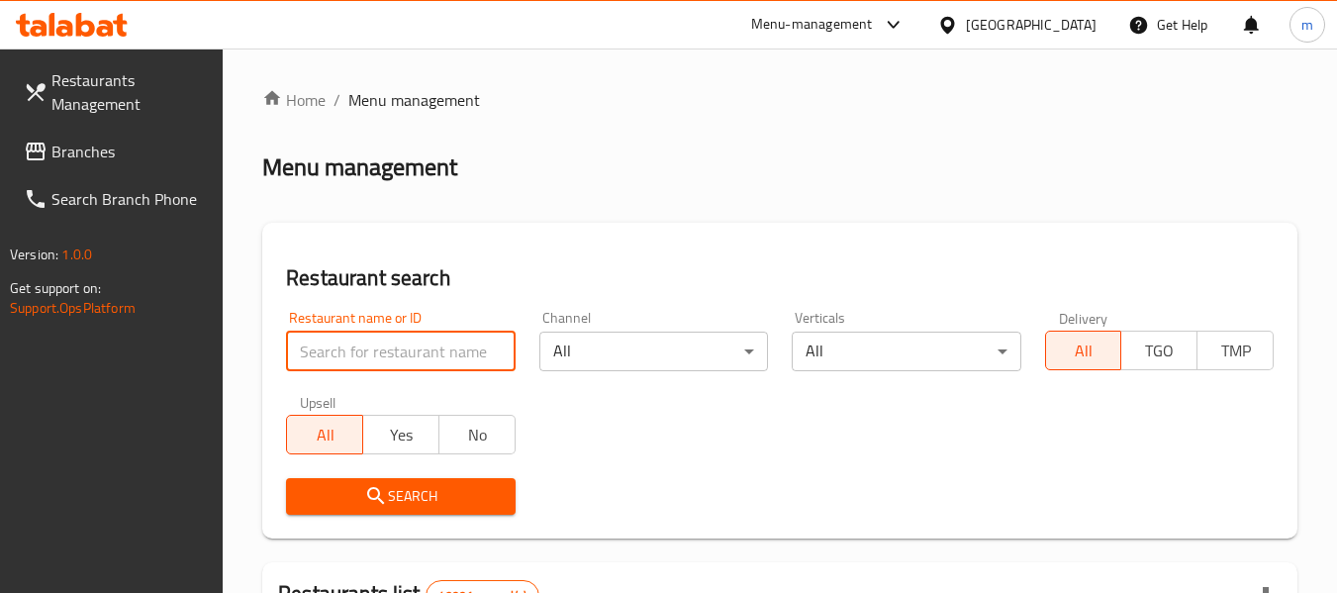
click at [342, 362] on input "search" at bounding box center [400, 351] width 229 height 40
paste input "704260"
type input "704260"
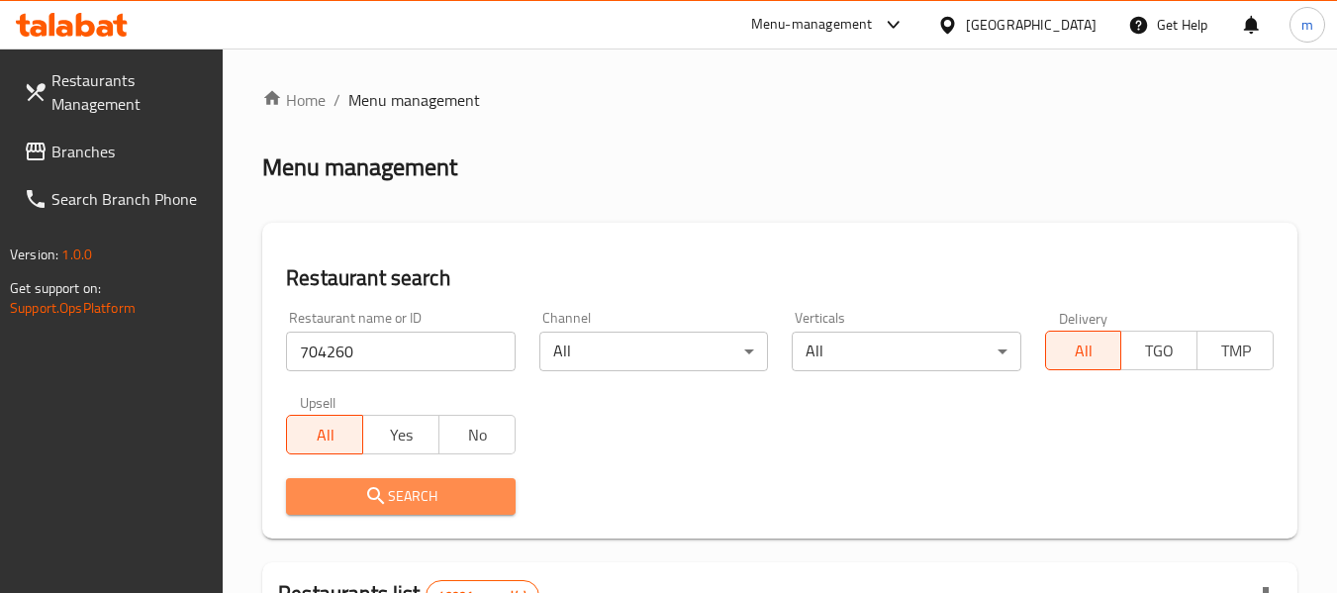
click at [382, 489] on icon "submit" at bounding box center [376, 496] width 24 height 24
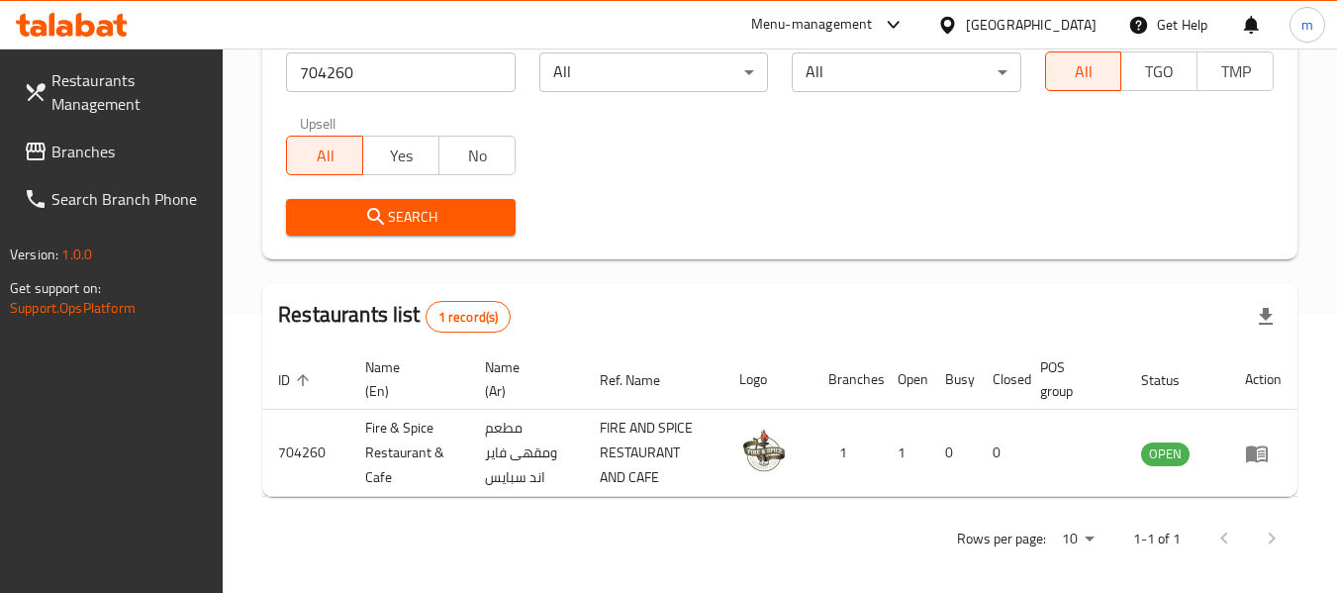
scroll to position [290, 0]
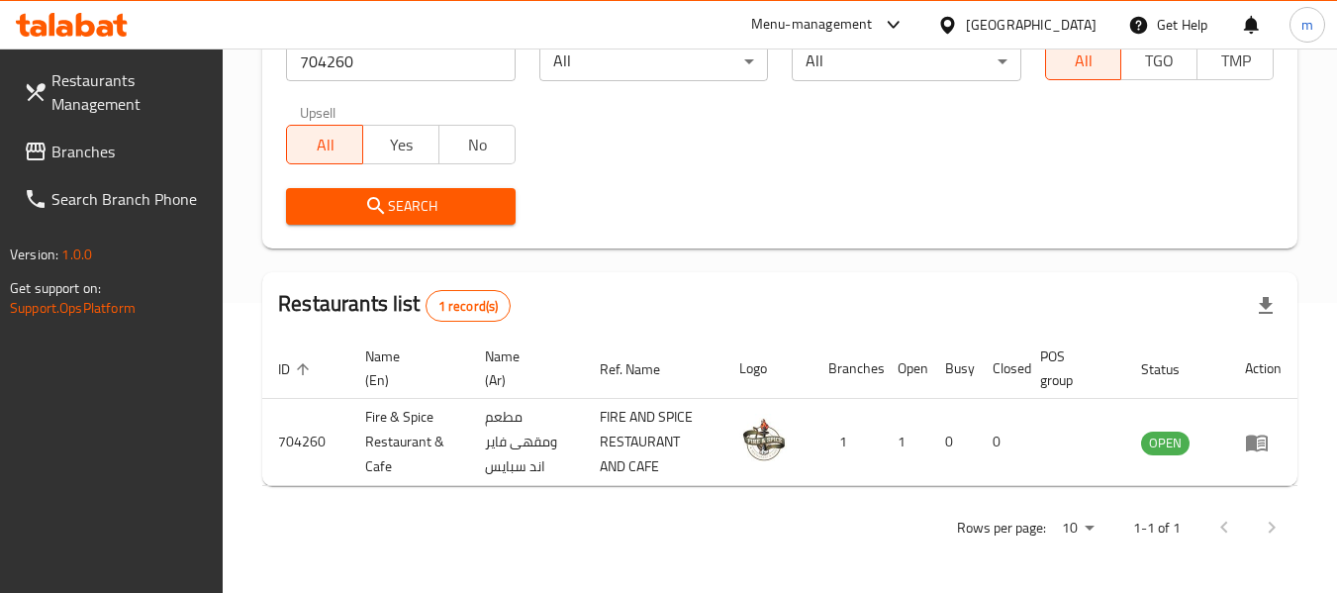
click at [152, 141] on span "Branches" at bounding box center [129, 152] width 156 height 24
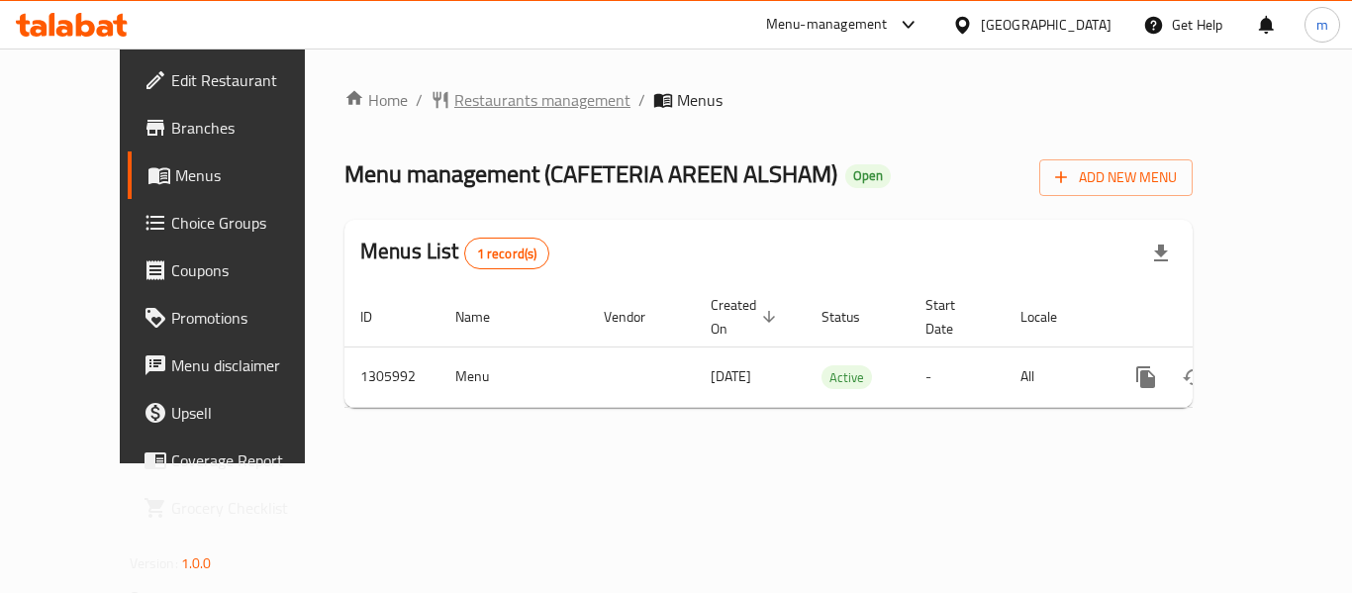
click at [463, 100] on span "Restaurants management" at bounding box center [542, 100] width 176 height 24
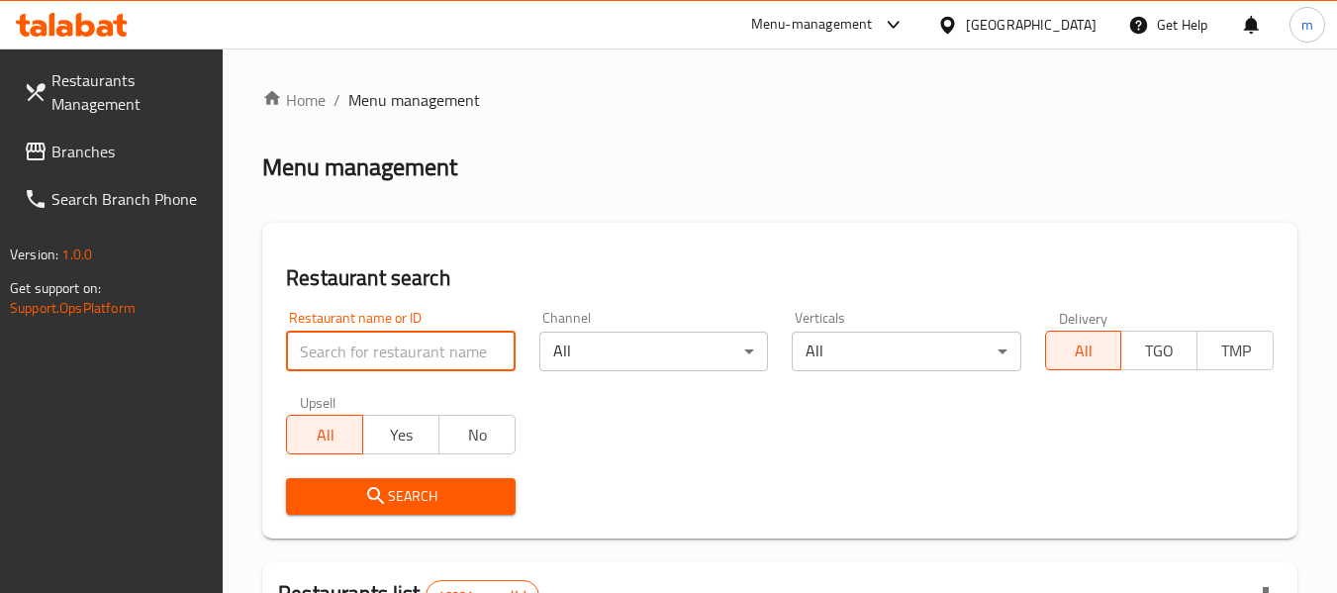
click at [395, 359] on input "search" at bounding box center [400, 351] width 229 height 40
paste input "703899"
type input "703899"
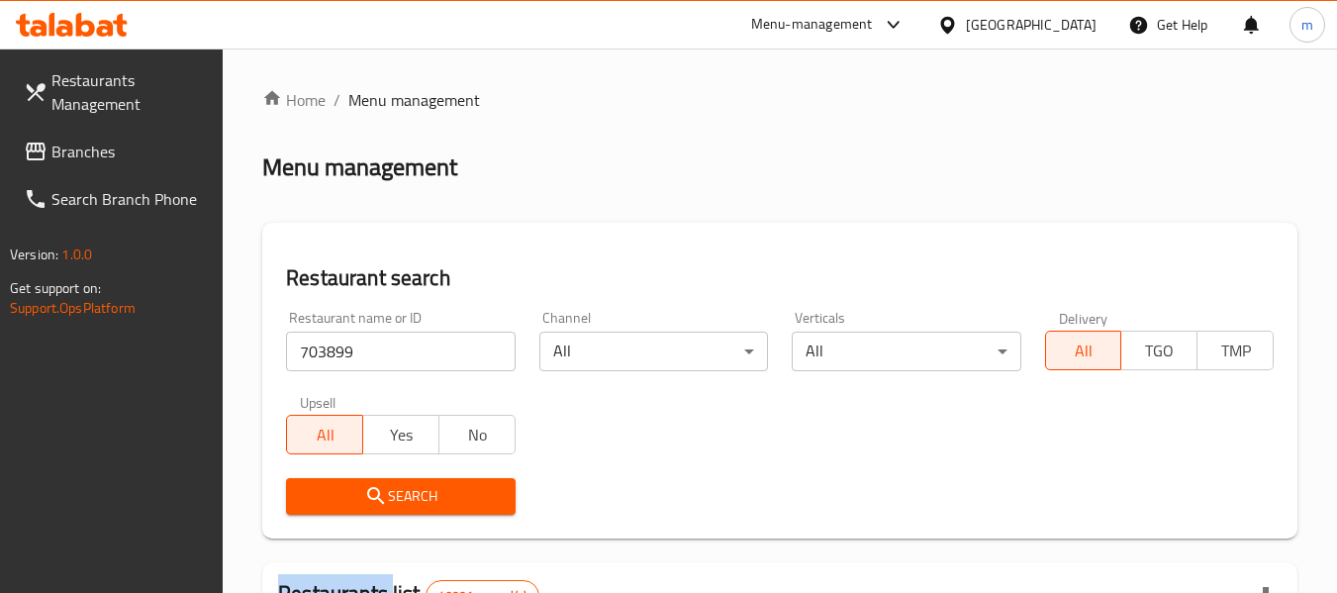
click at [413, 476] on div "Search" at bounding box center [400, 496] width 252 height 60
click at [412, 484] on span "Search" at bounding box center [400, 496] width 197 height 25
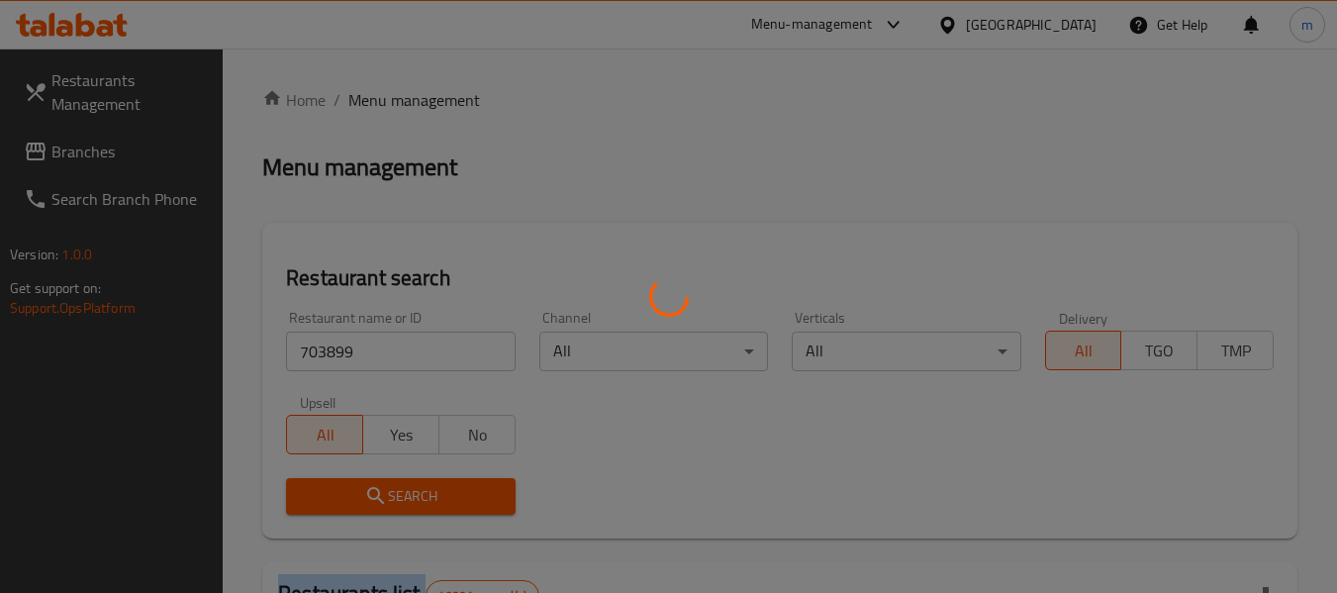
click at [412, 483] on div at bounding box center [668, 296] width 1337 height 593
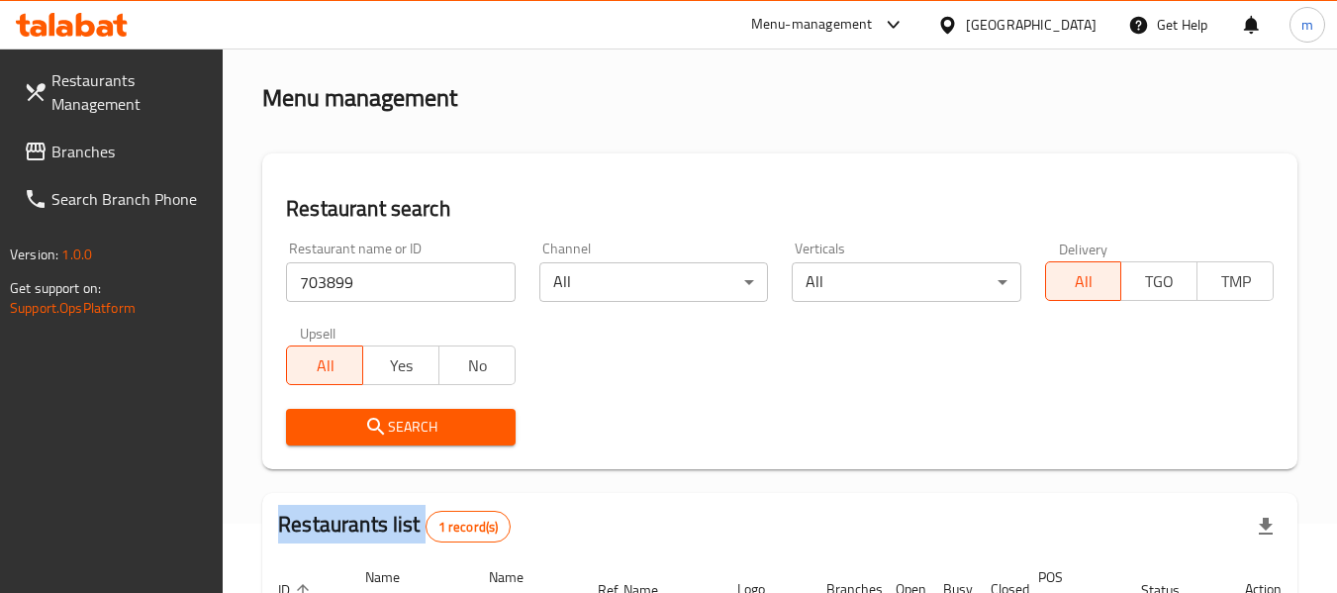
scroll to position [290, 0]
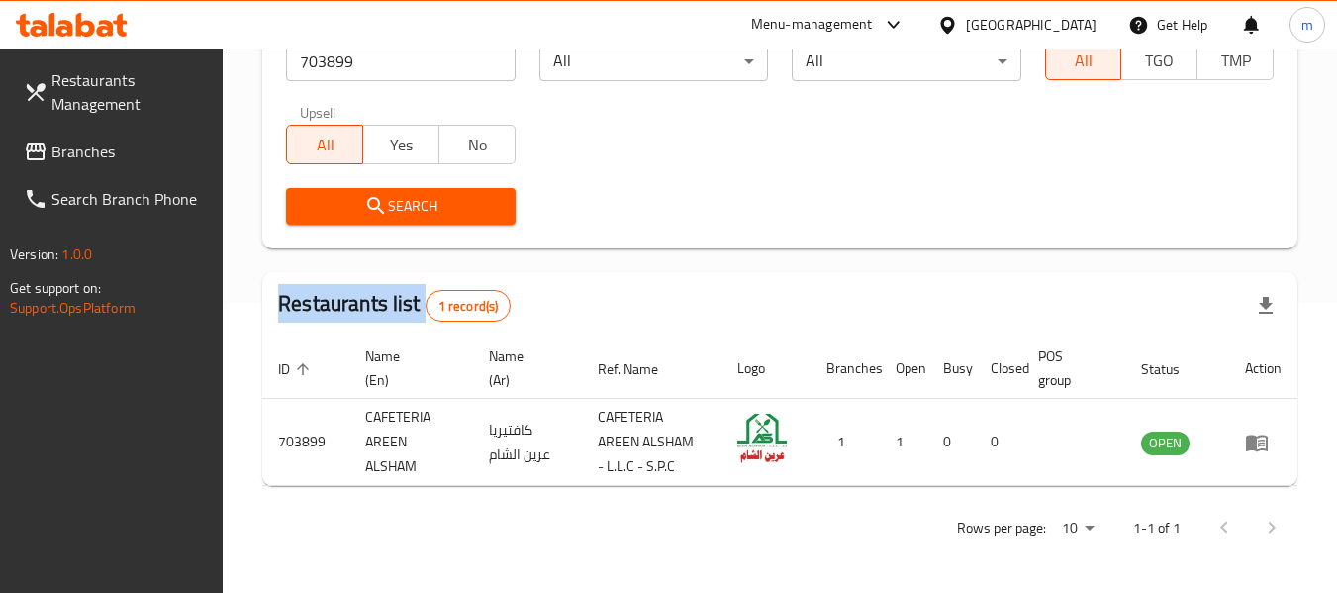
click at [174, 133] on link "Branches" at bounding box center [116, 151] width 216 height 47
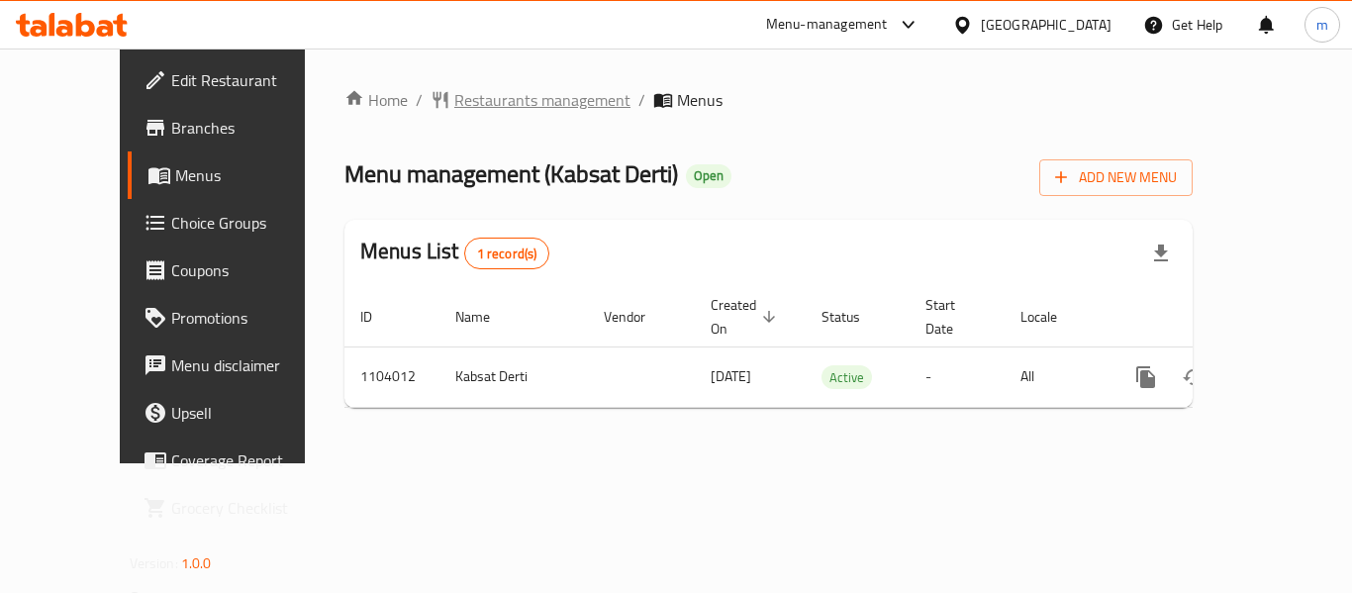
click at [484, 99] on span "Restaurants management" at bounding box center [542, 100] width 176 height 24
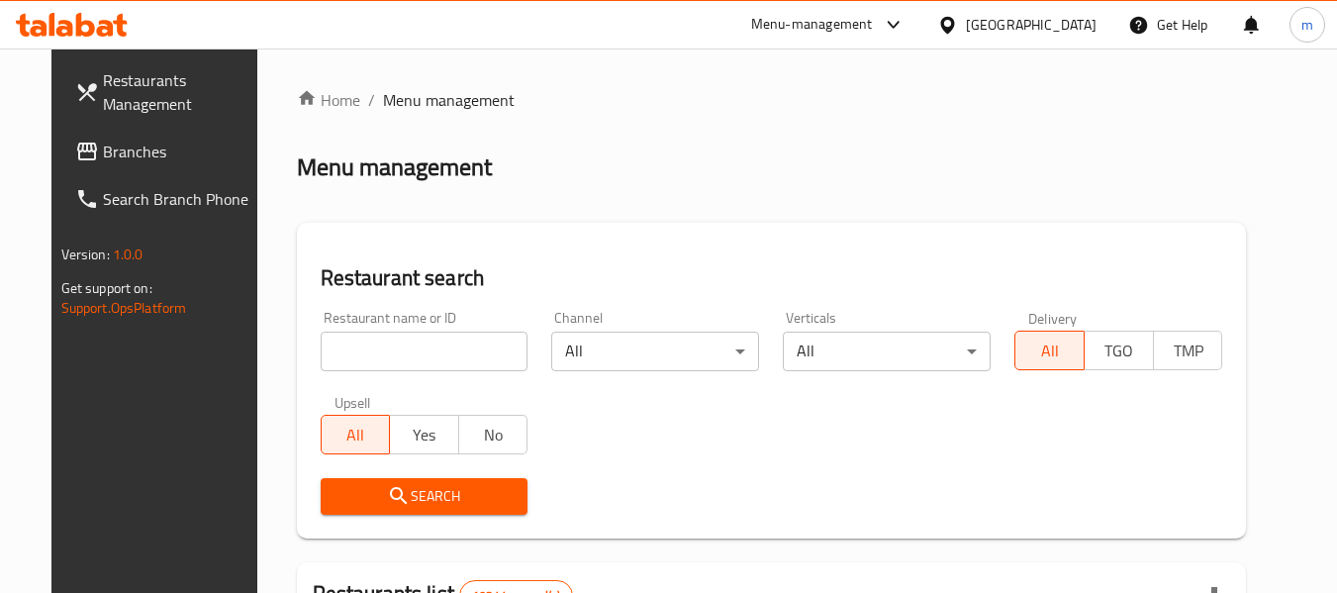
click at [354, 350] on input "search" at bounding box center [425, 351] width 208 height 40
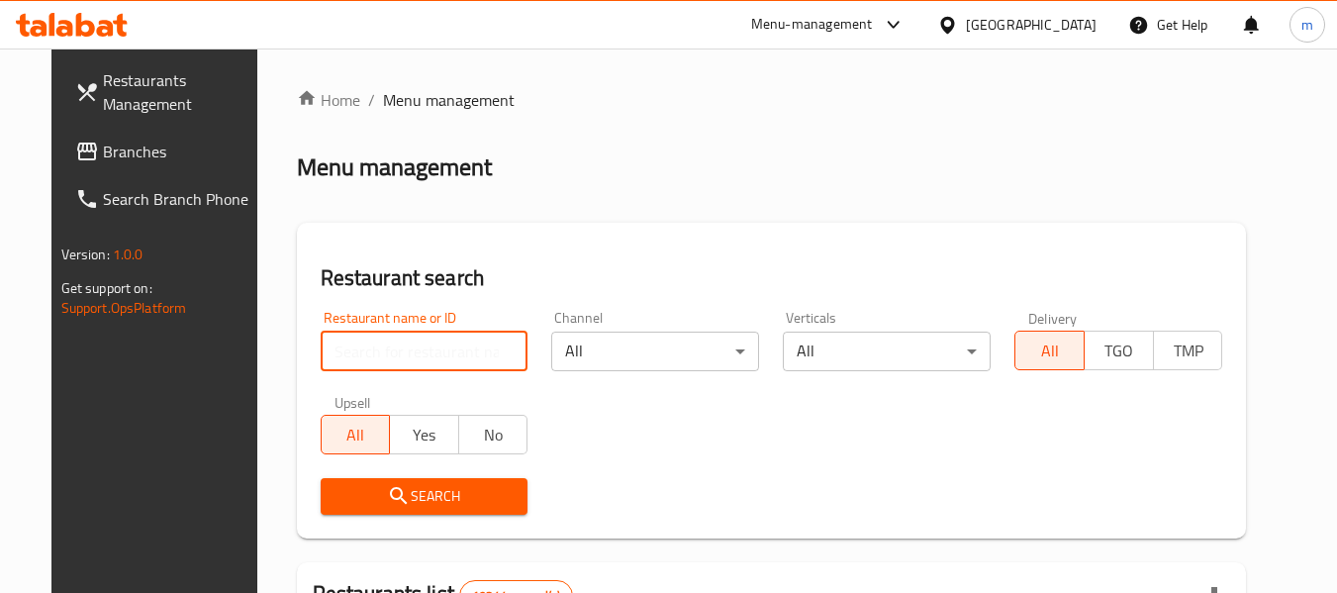
paste input "665310"
type input "665310"
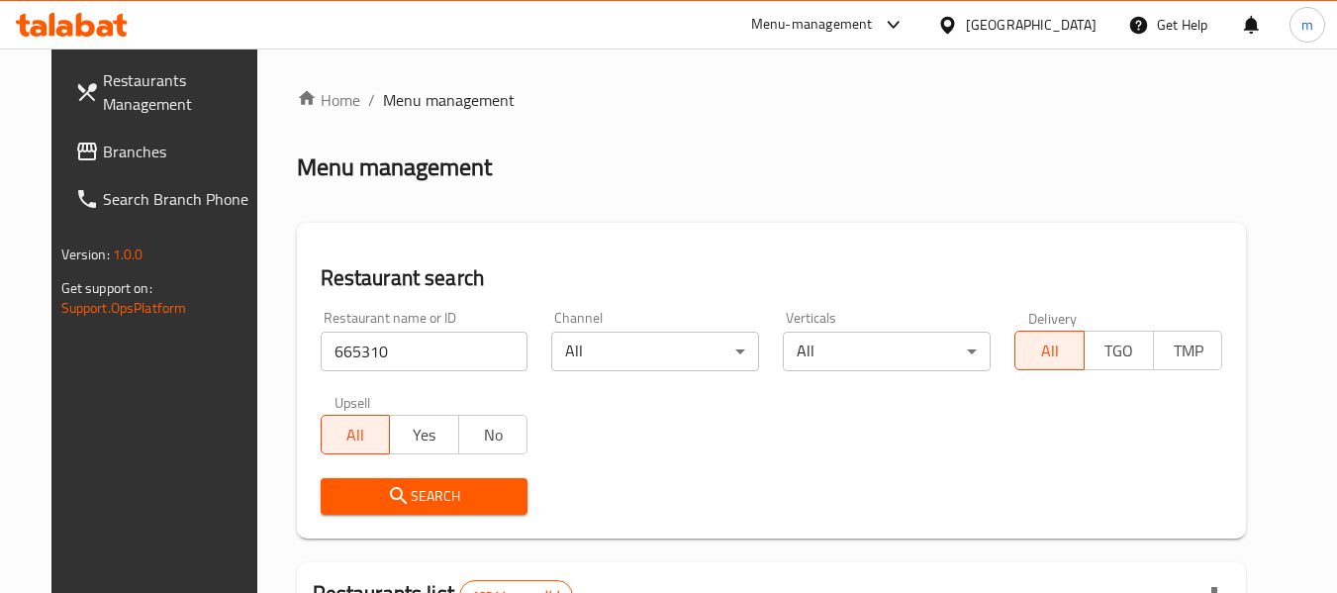
click at [406, 495] on span "Search" at bounding box center [424, 496] width 176 height 25
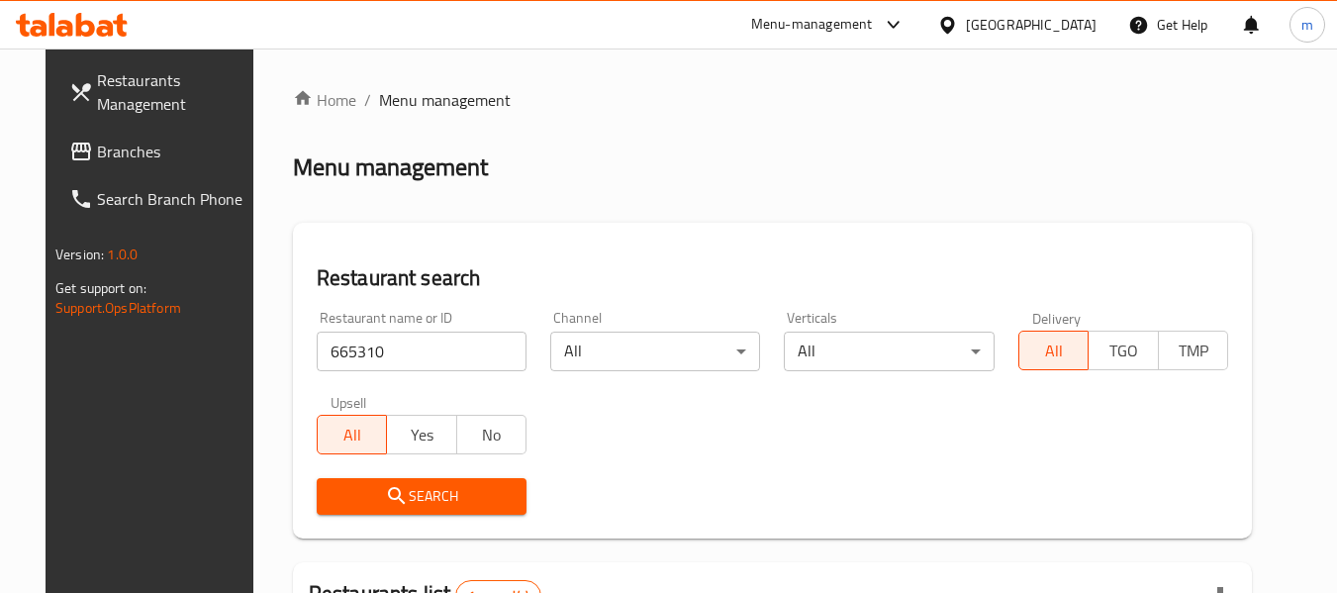
scroll to position [265, 0]
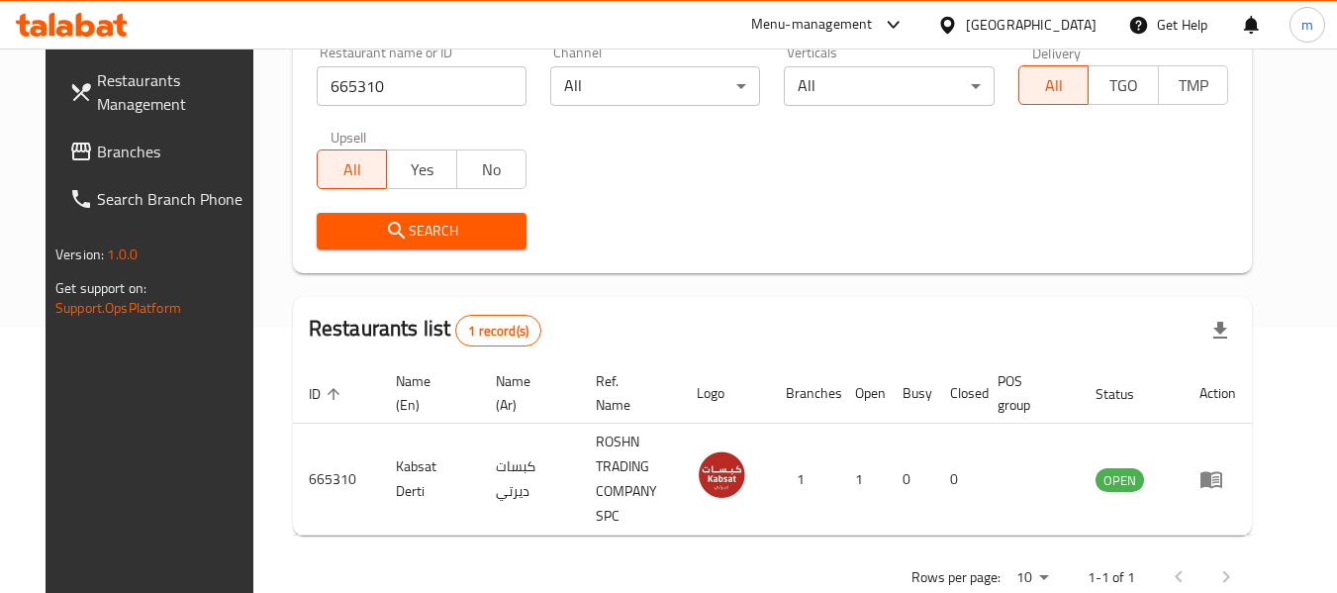
click at [966, 19] on div at bounding box center [951, 25] width 29 height 22
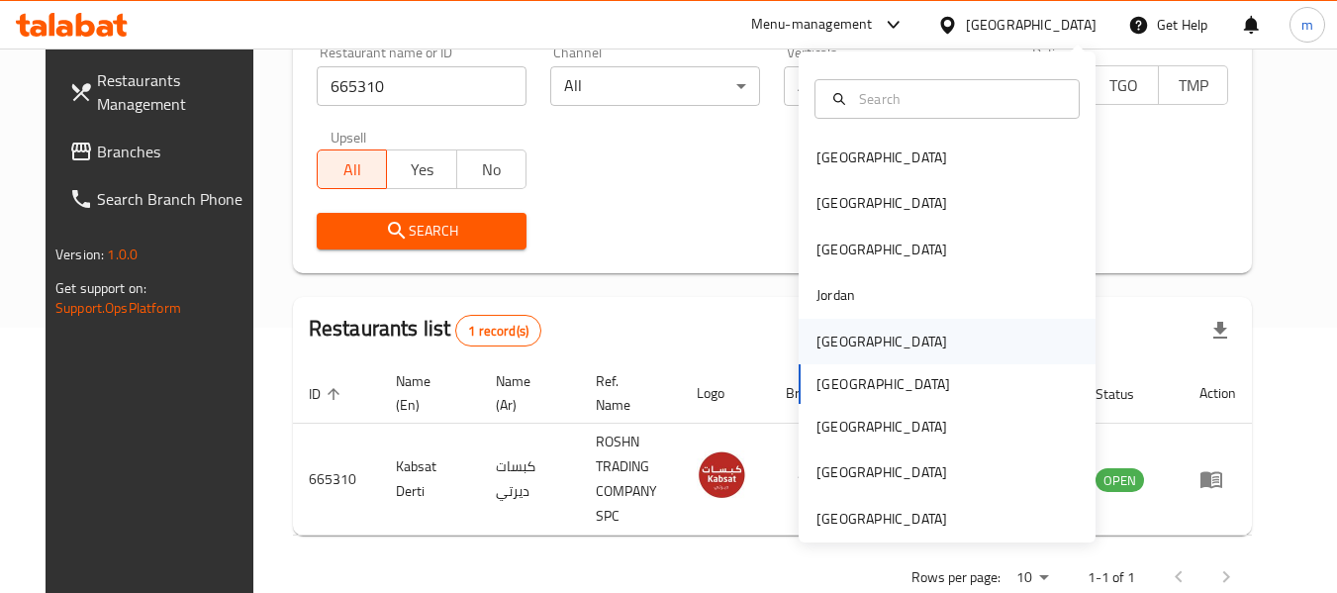
click at [847, 334] on div "[GEOGRAPHIC_DATA]" at bounding box center [881, 342] width 162 height 46
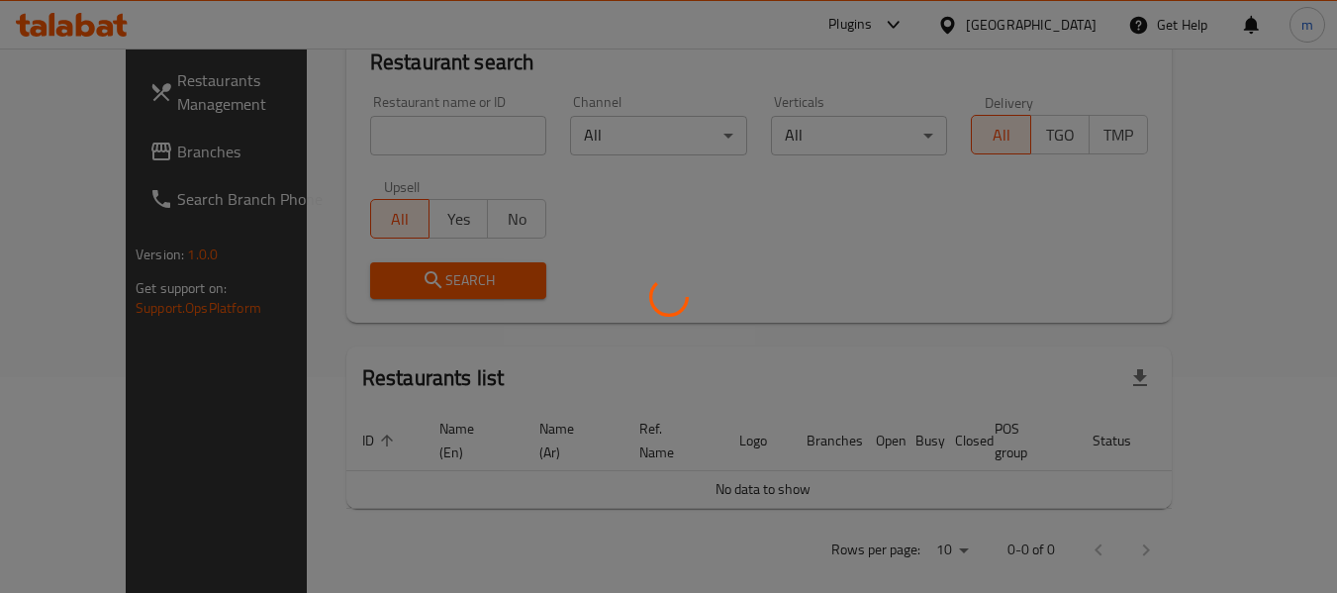
scroll to position [265, 0]
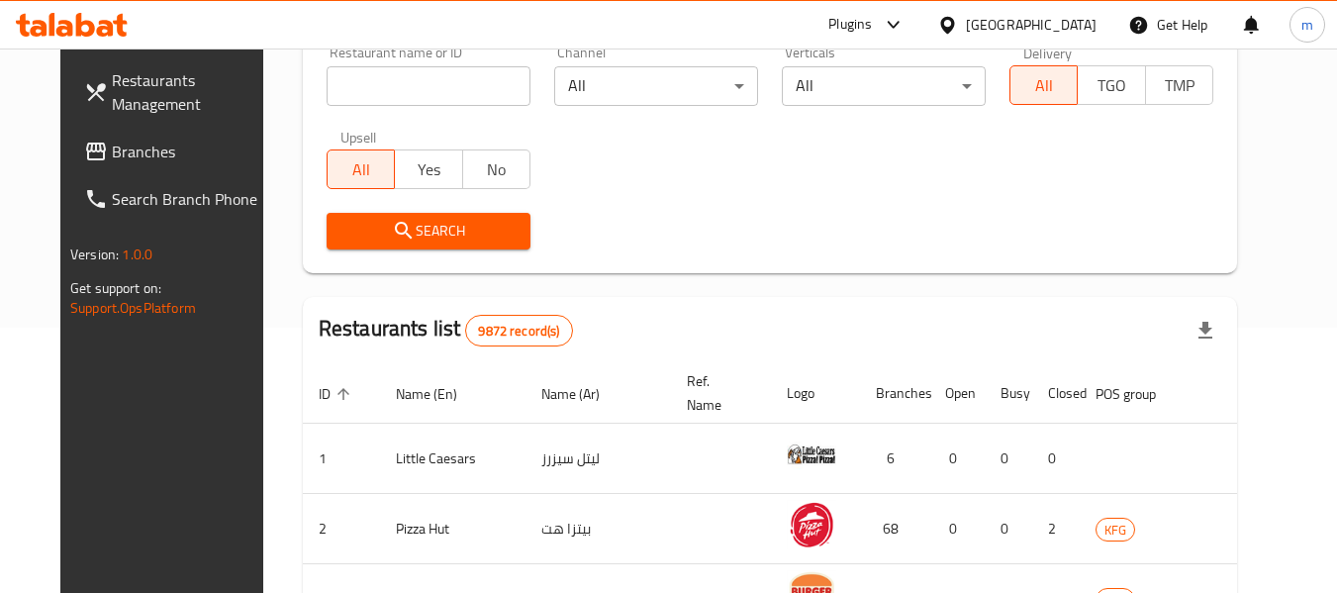
click at [112, 147] on span "Branches" at bounding box center [190, 152] width 156 height 24
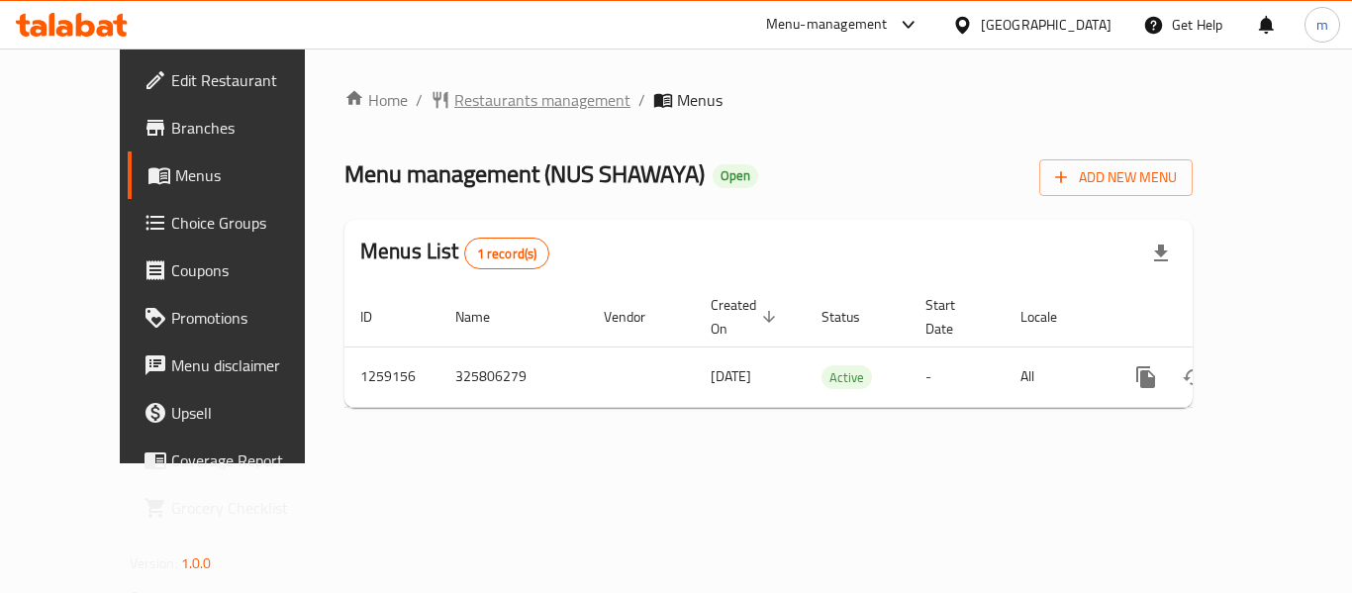
click at [498, 104] on span "Restaurants management" at bounding box center [542, 100] width 176 height 24
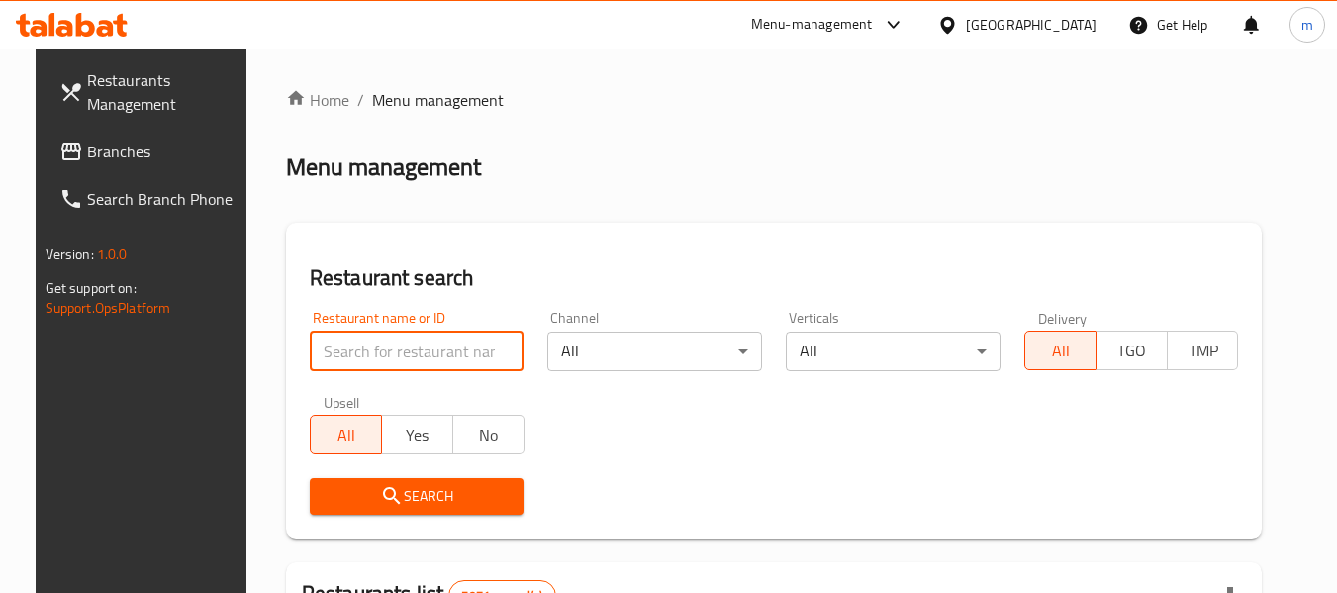
click at [370, 347] on input "search" at bounding box center [417, 351] width 215 height 40
paste input "684377"
type input "684377"
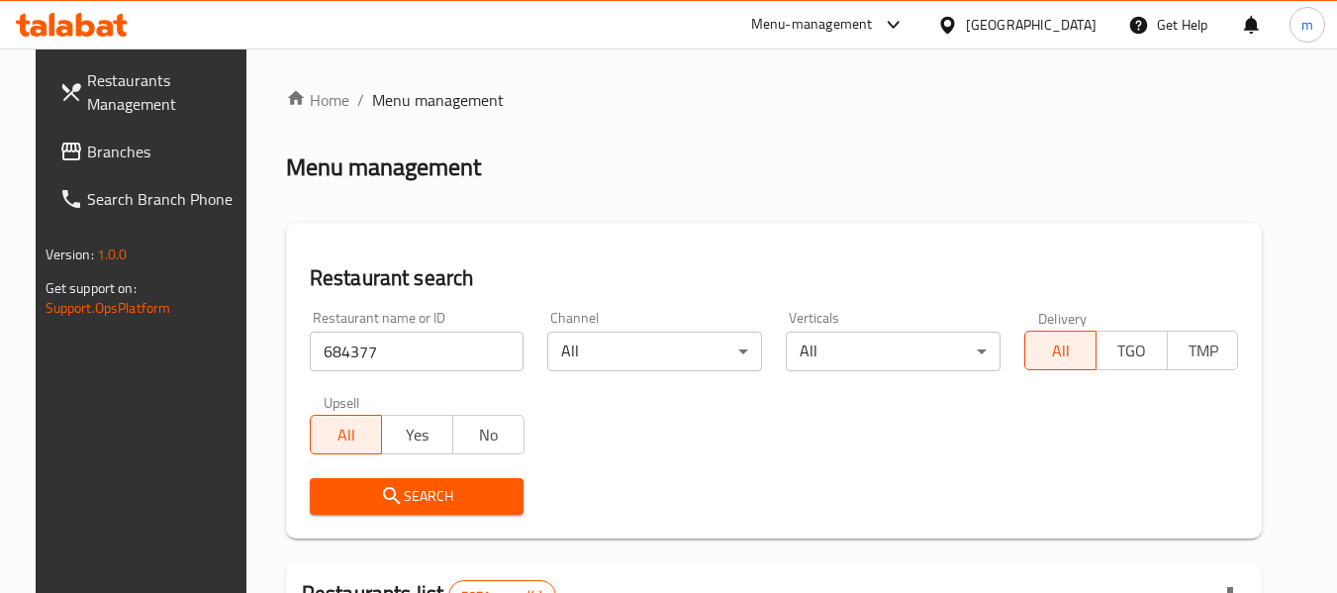
click at [444, 481] on button "Search" at bounding box center [417, 496] width 215 height 37
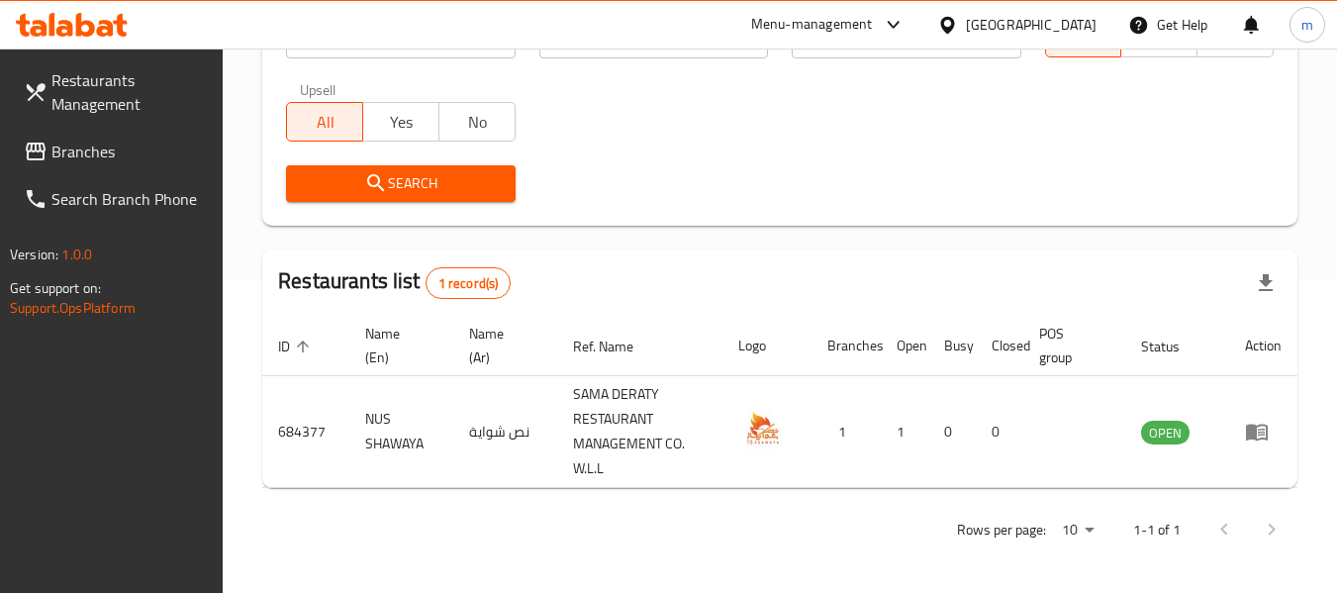
scroll to position [315, 0]
click at [958, 16] on icon at bounding box center [947, 25] width 21 height 21
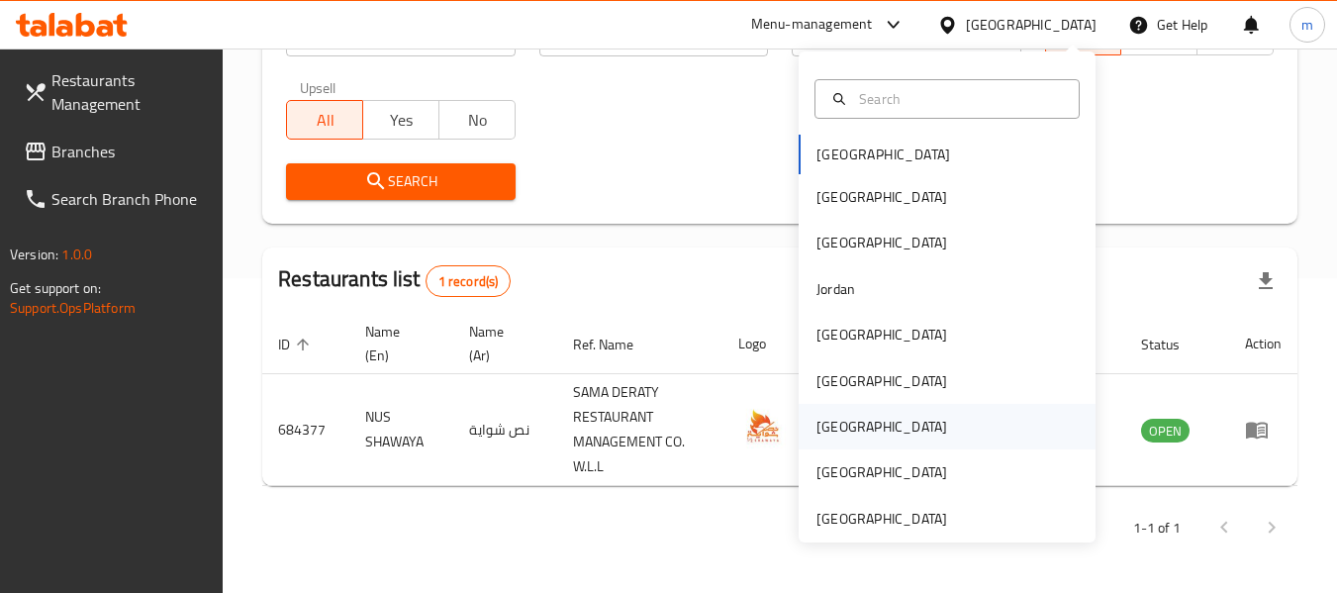
click at [822, 425] on div "[GEOGRAPHIC_DATA]" at bounding box center [881, 427] width 131 height 22
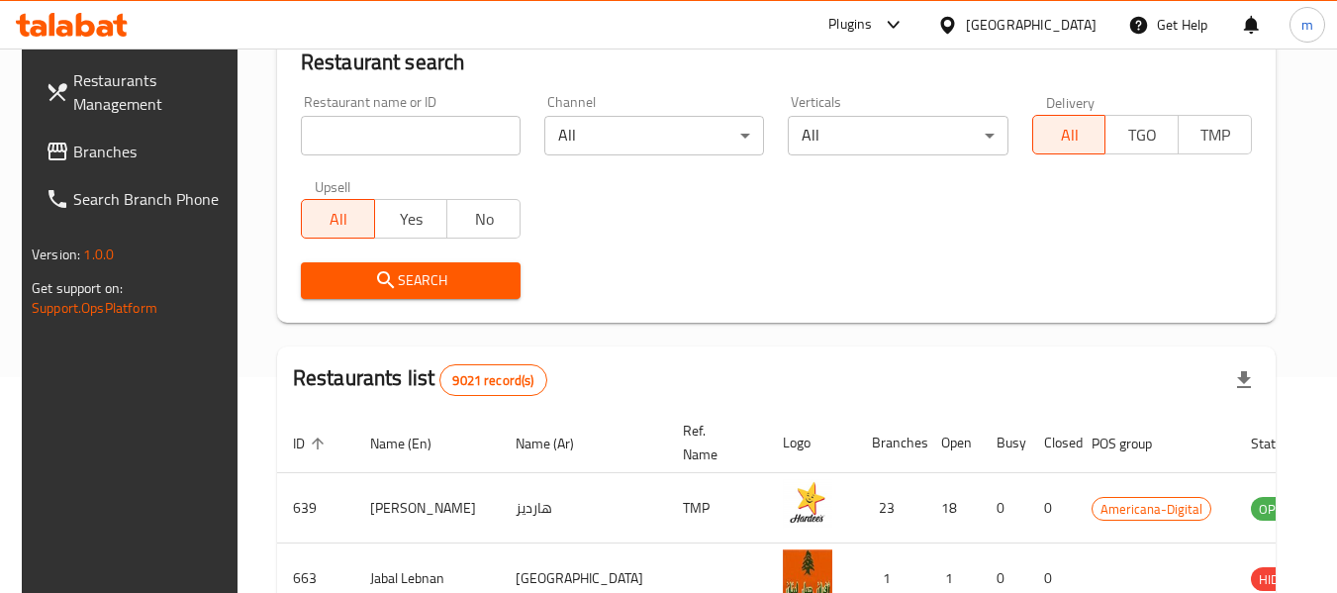
scroll to position [315, 0]
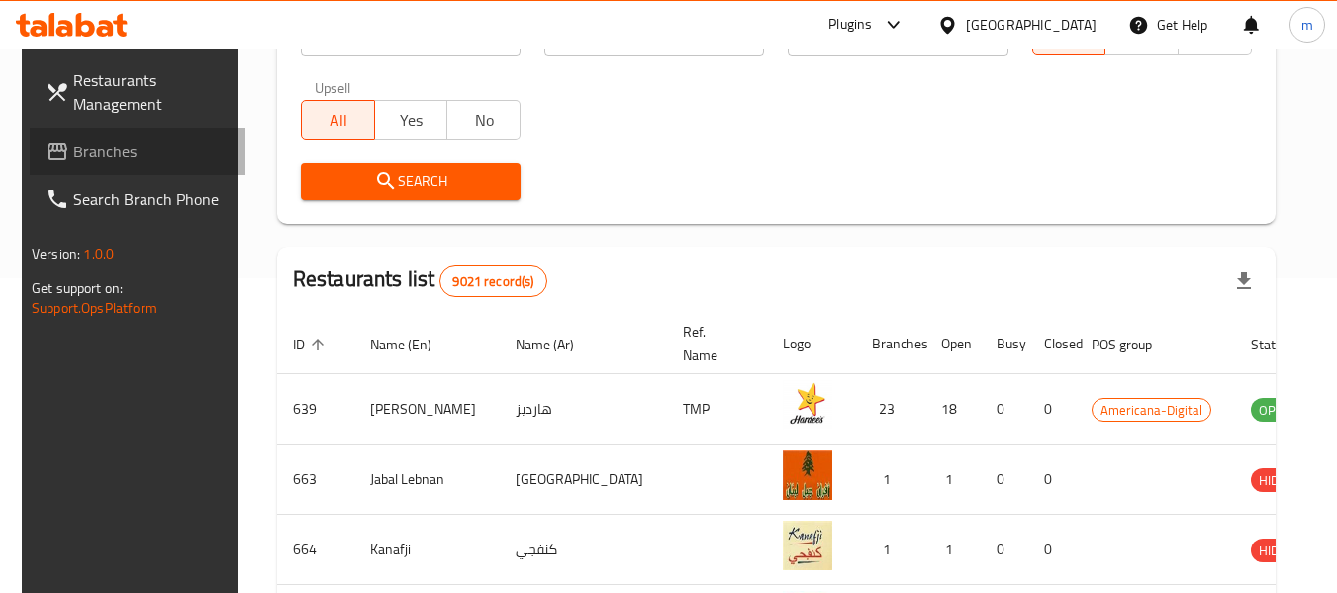
click at [129, 152] on span "Branches" at bounding box center [151, 152] width 156 height 24
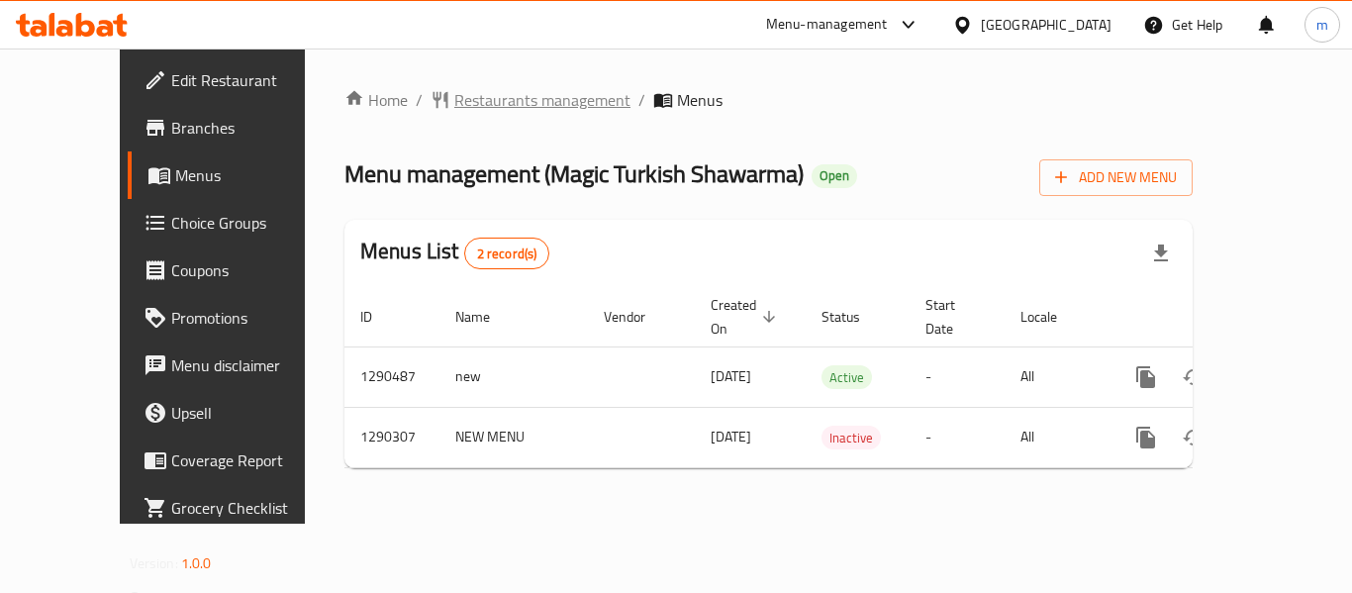
click at [493, 98] on span "Restaurants management" at bounding box center [542, 100] width 176 height 24
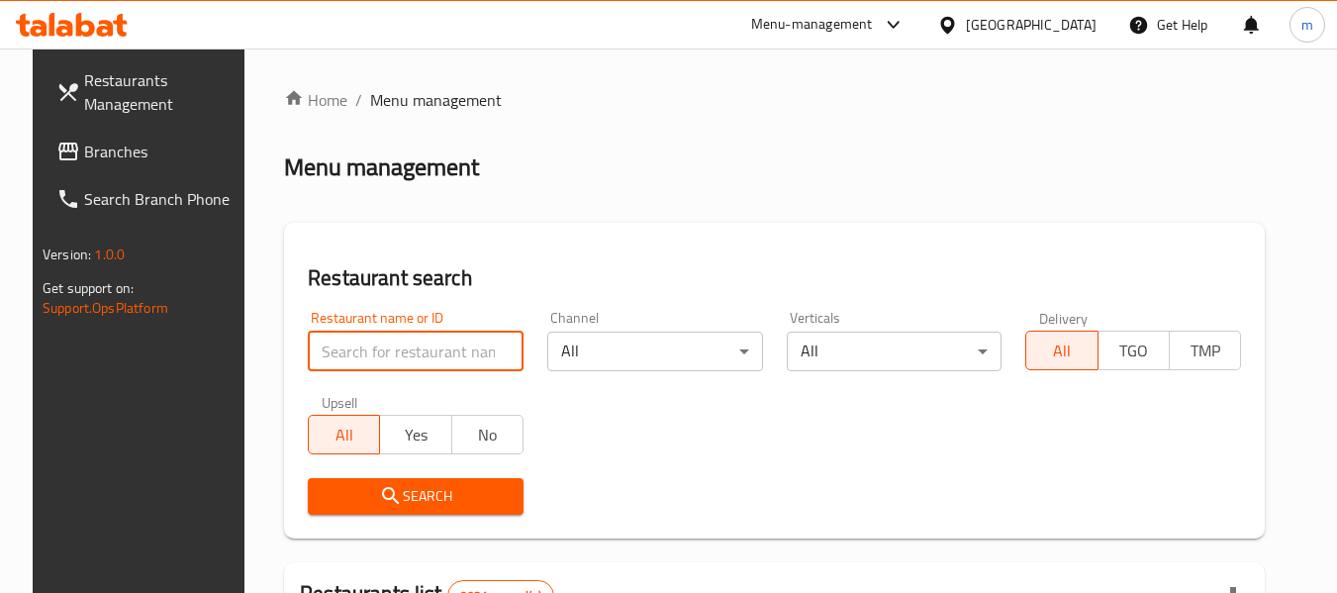
click at [350, 348] on input "search" at bounding box center [416, 351] width 216 height 40
paste input "698155"
type input "698155"
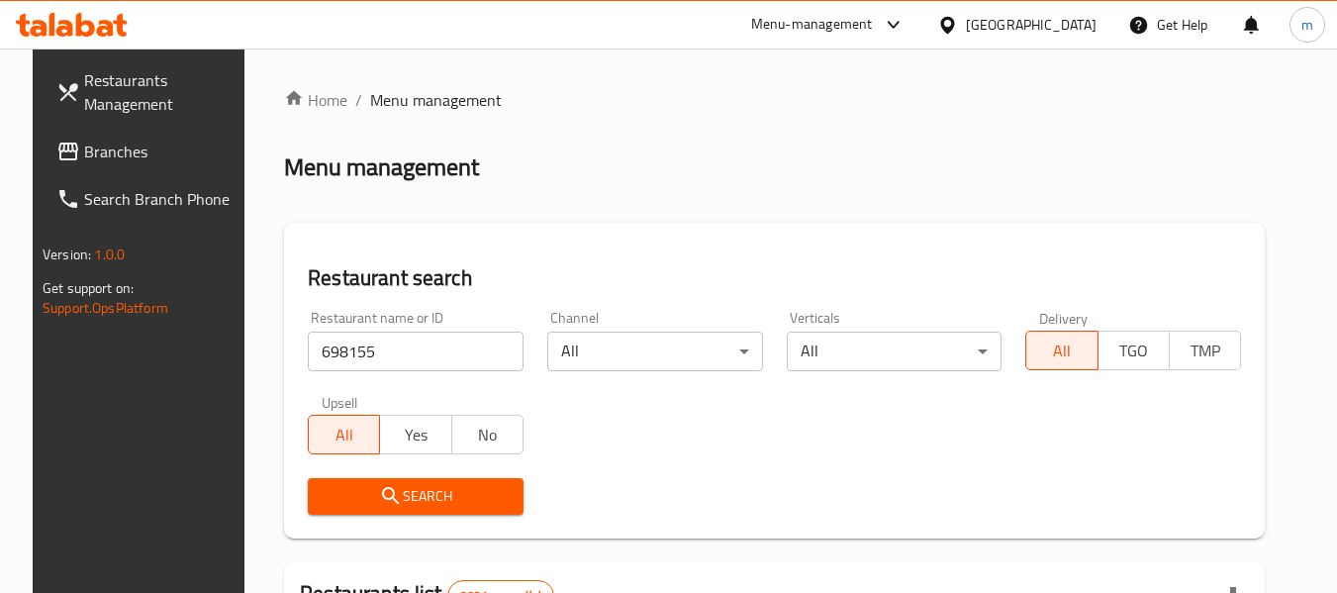
click at [395, 508] on span "Search" at bounding box center [416, 496] width 184 height 25
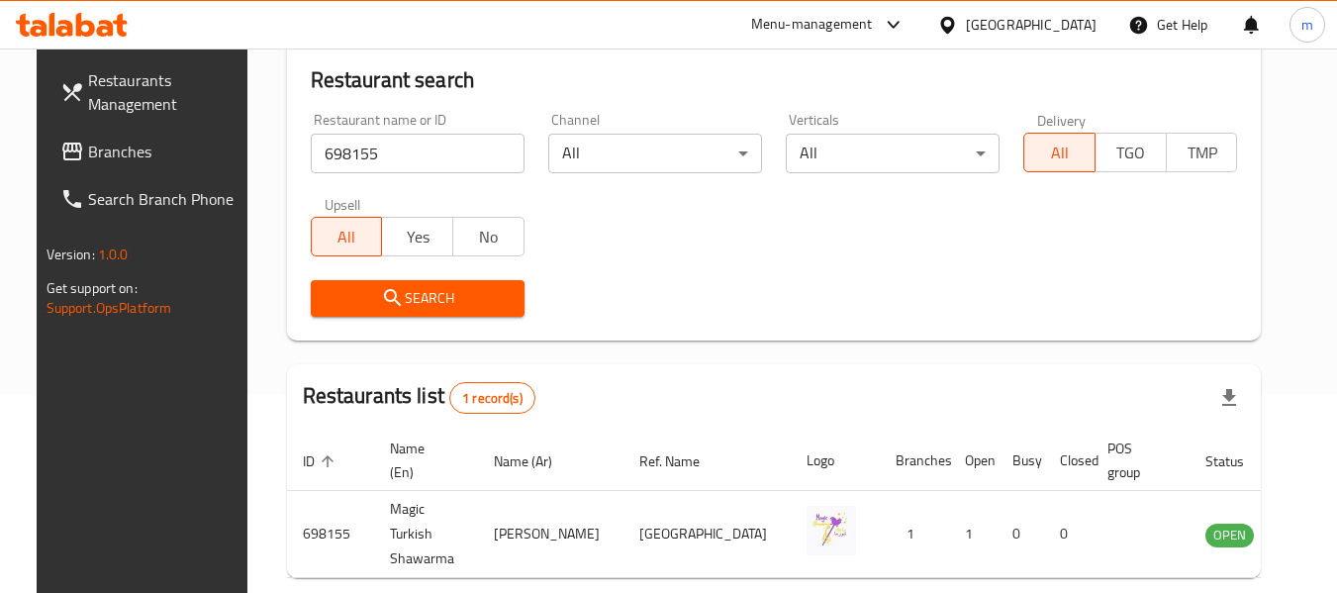
scroll to position [290, 0]
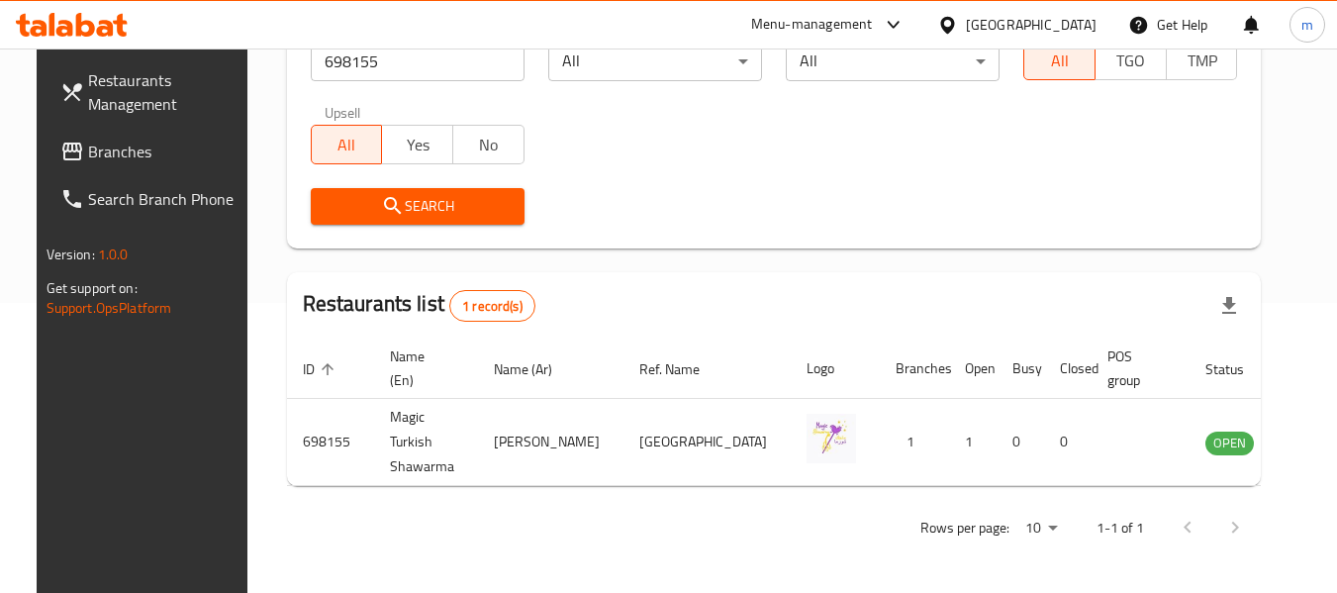
click at [1066, 17] on div "[GEOGRAPHIC_DATA]" at bounding box center [1031, 25] width 131 height 22
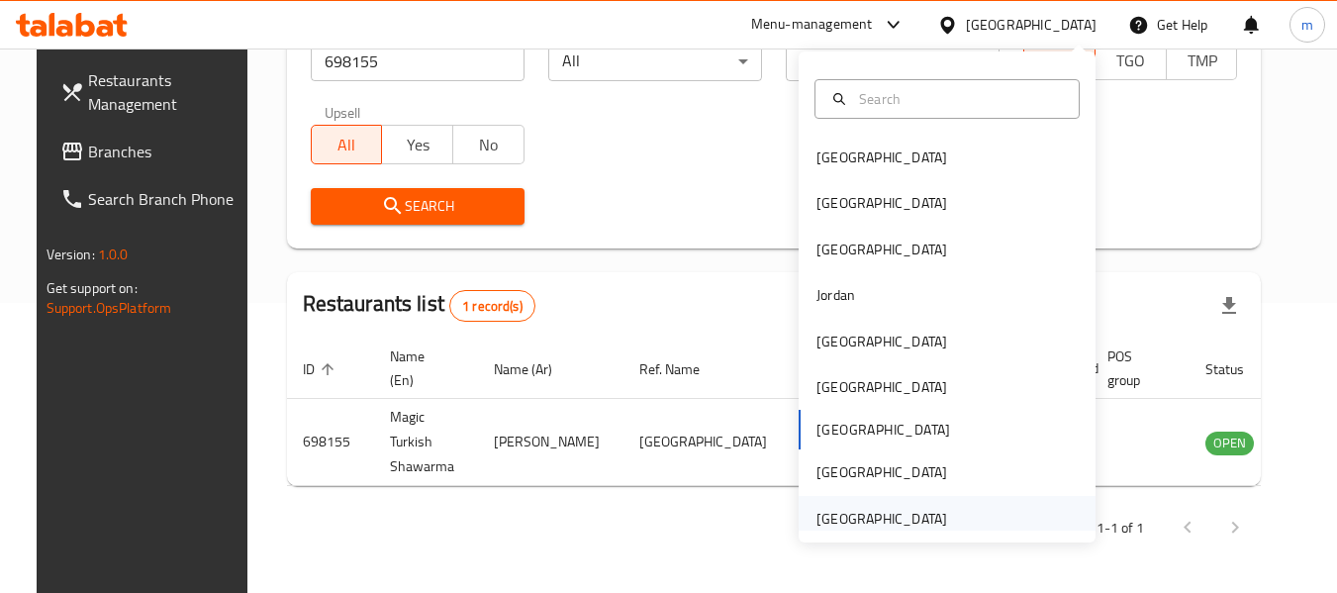
click at [874, 513] on div "[GEOGRAPHIC_DATA]" at bounding box center [881, 519] width 131 height 22
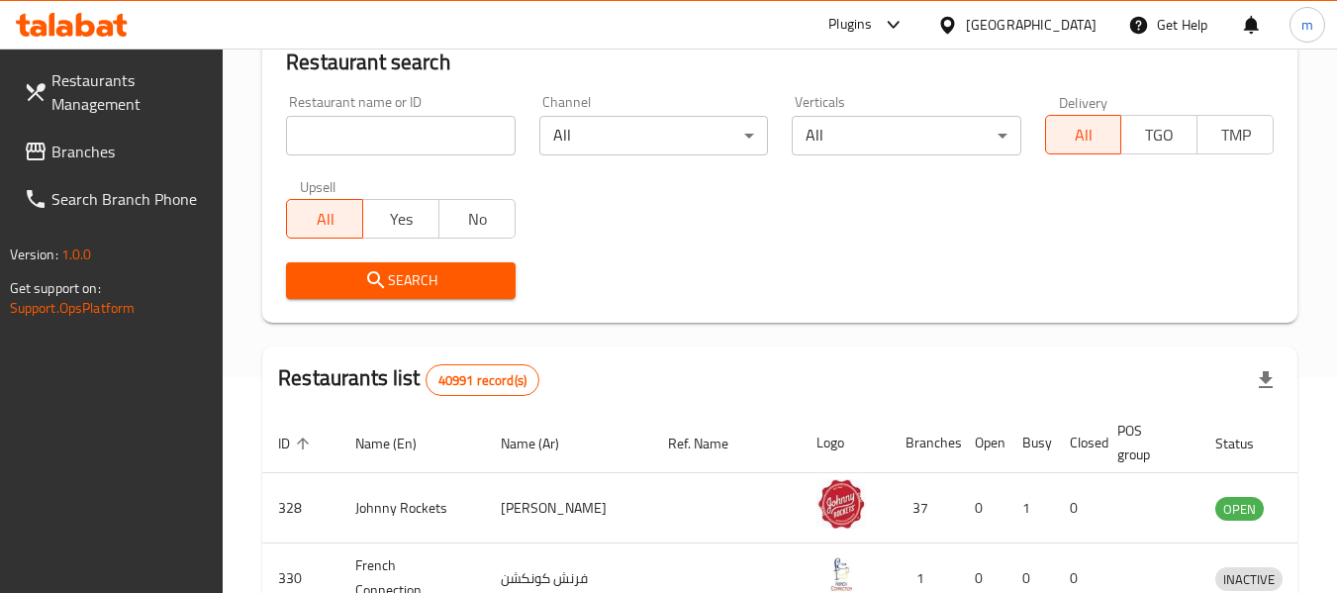
scroll to position [290, 0]
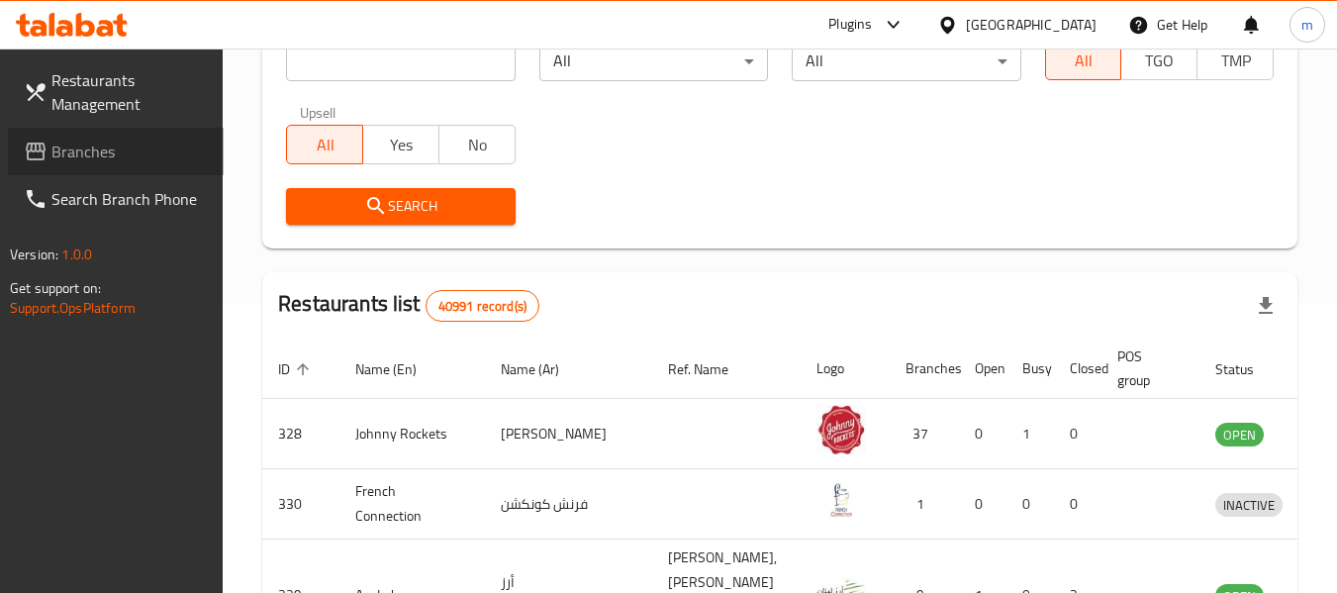
click at [97, 152] on span "Branches" at bounding box center [129, 152] width 156 height 24
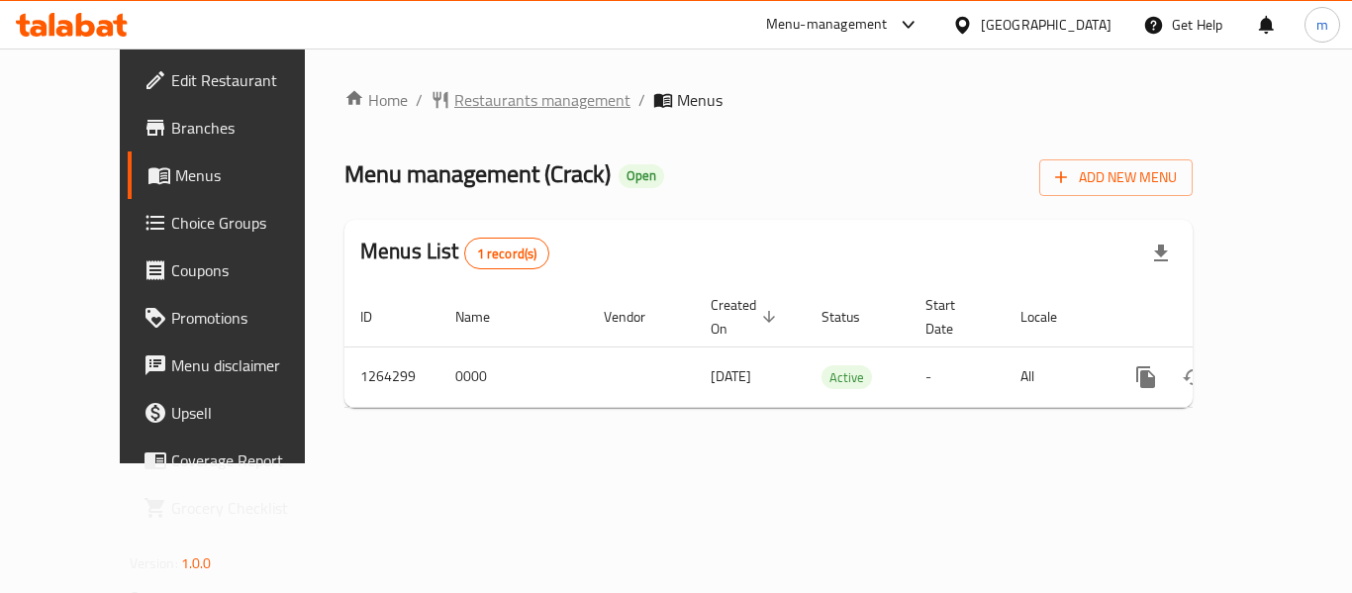
click at [479, 108] on span "Restaurants management" at bounding box center [542, 100] width 176 height 24
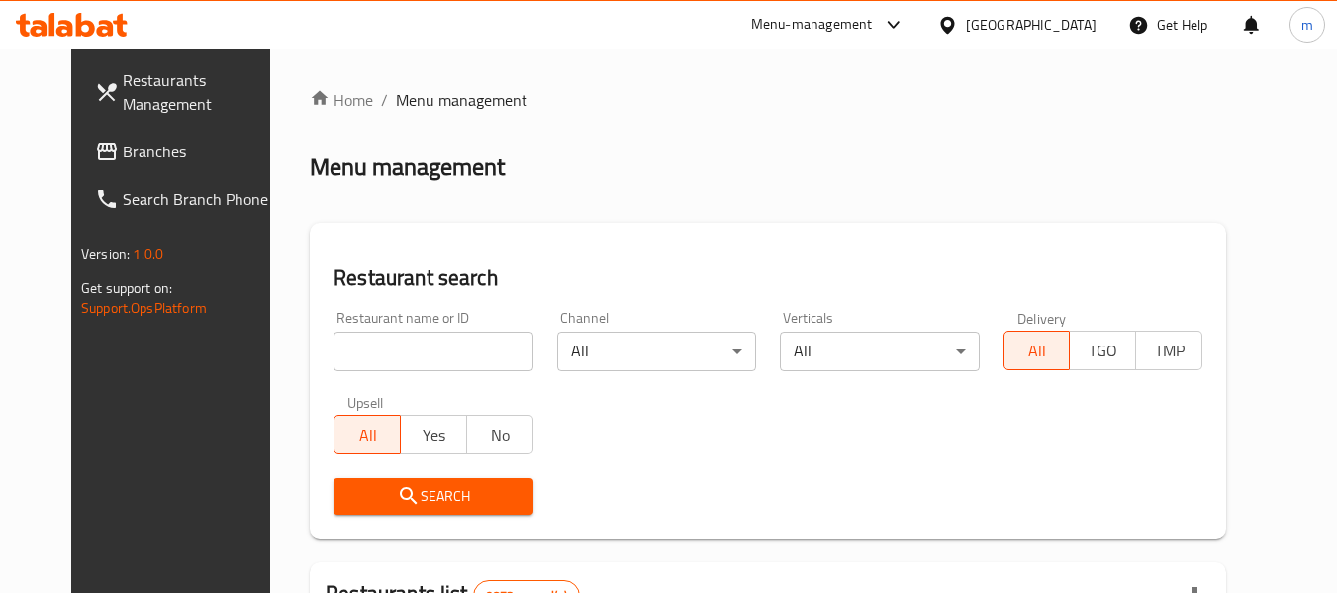
click at [402, 370] on input "search" at bounding box center [432, 351] width 199 height 40
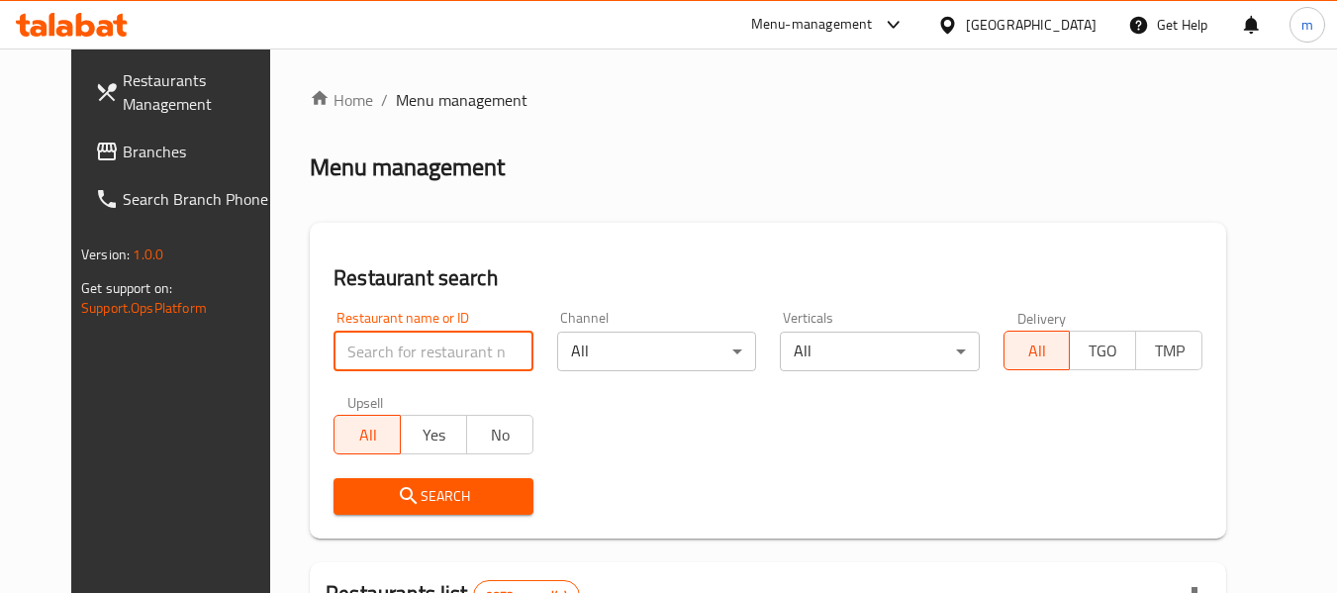
paste input "686311"
type input "686311"
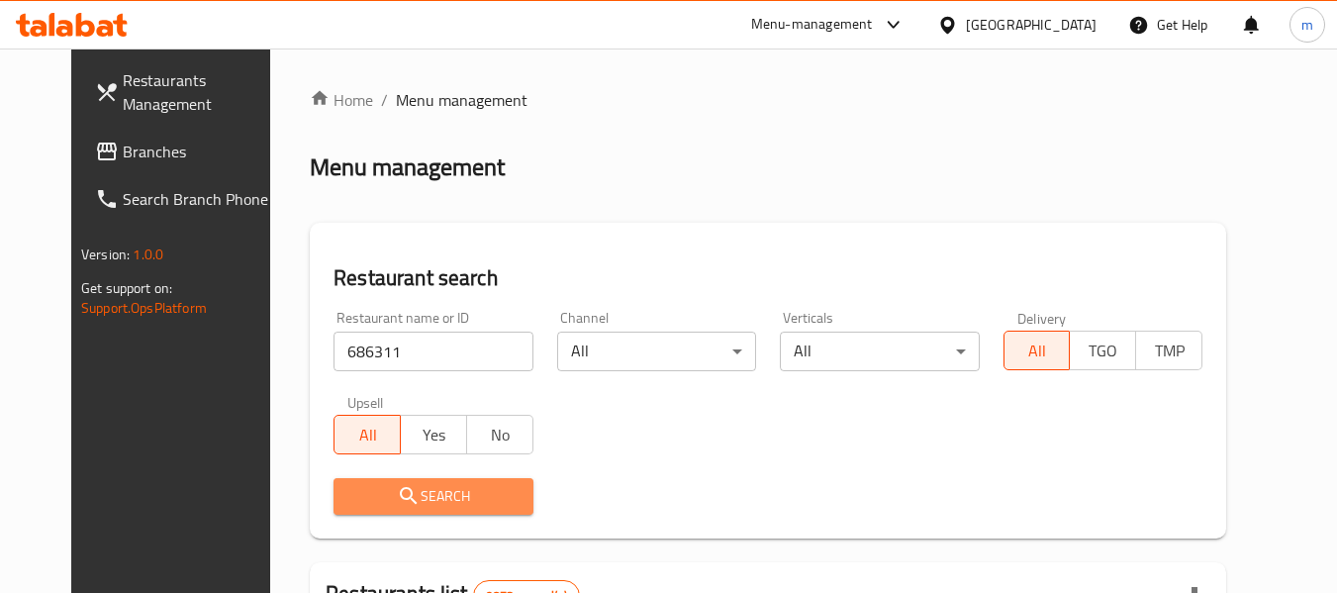
click at [398, 482] on button "Search" at bounding box center [432, 496] width 199 height 37
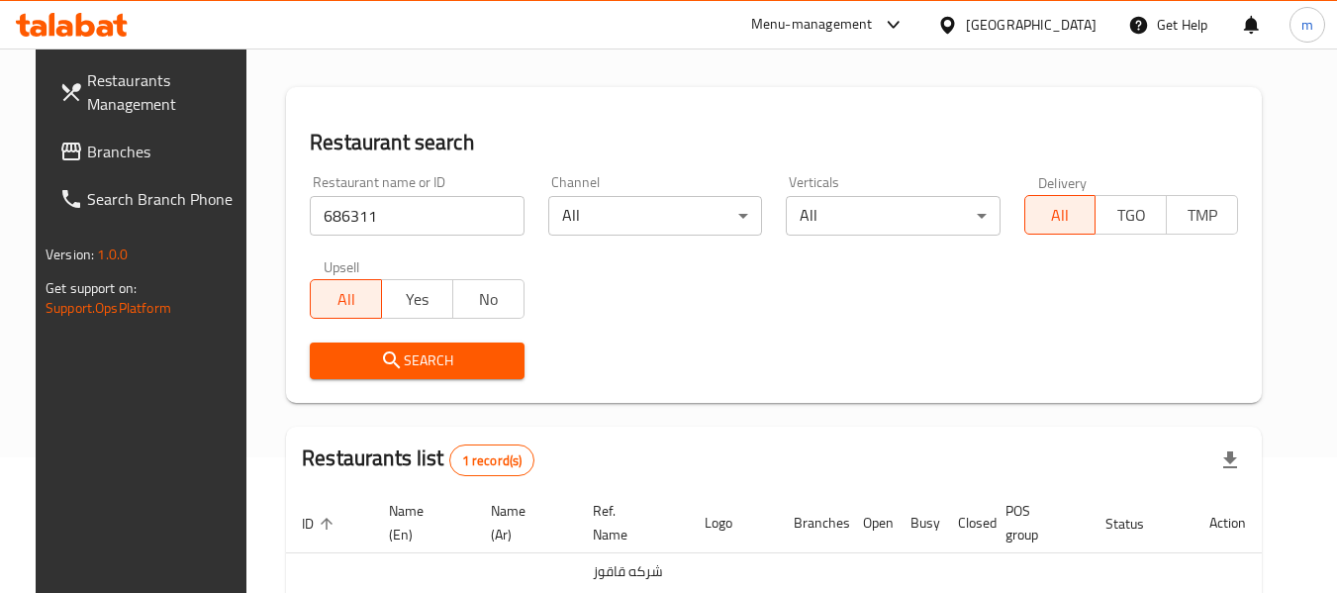
scroll to position [265, 0]
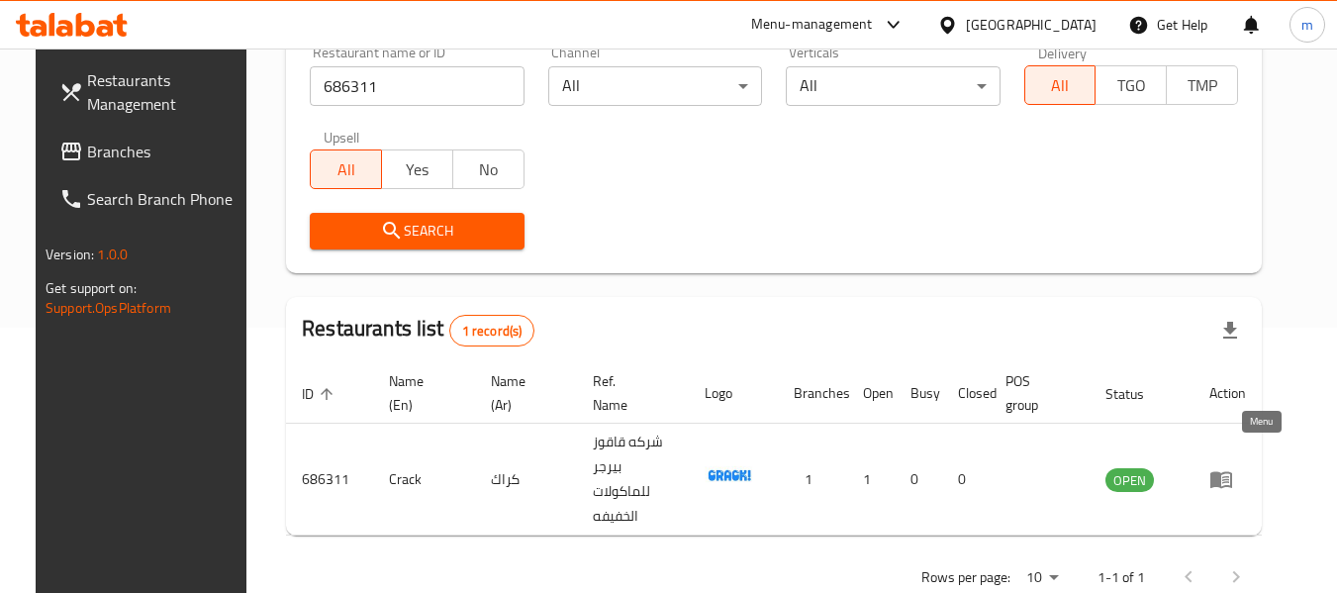
drag, startPoint x: 1265, startPoint y: 456, endPoint x: 1150, endPoint y: 437, distance: 117.3
click at [1232, 472] on icon "enhanced table" at bounding box center [1221, 480] width 22 height 17
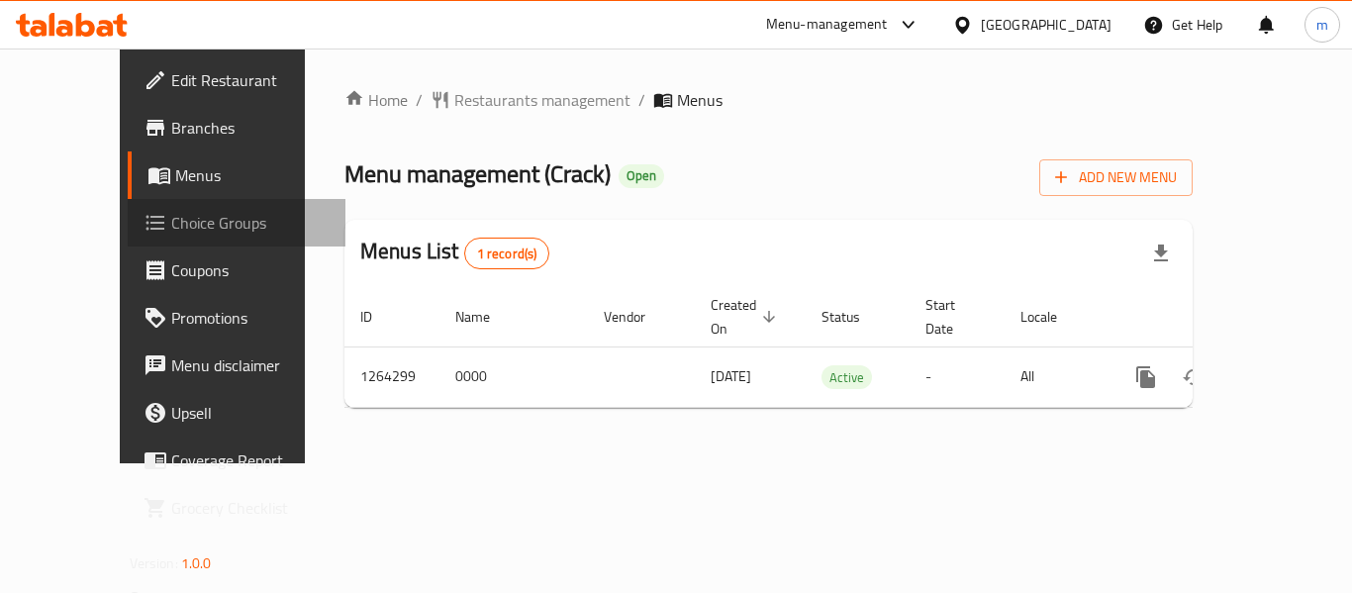
click at [128, 203] on link "Choice Groups" at bounding box center [237, 222] width 218 height 47
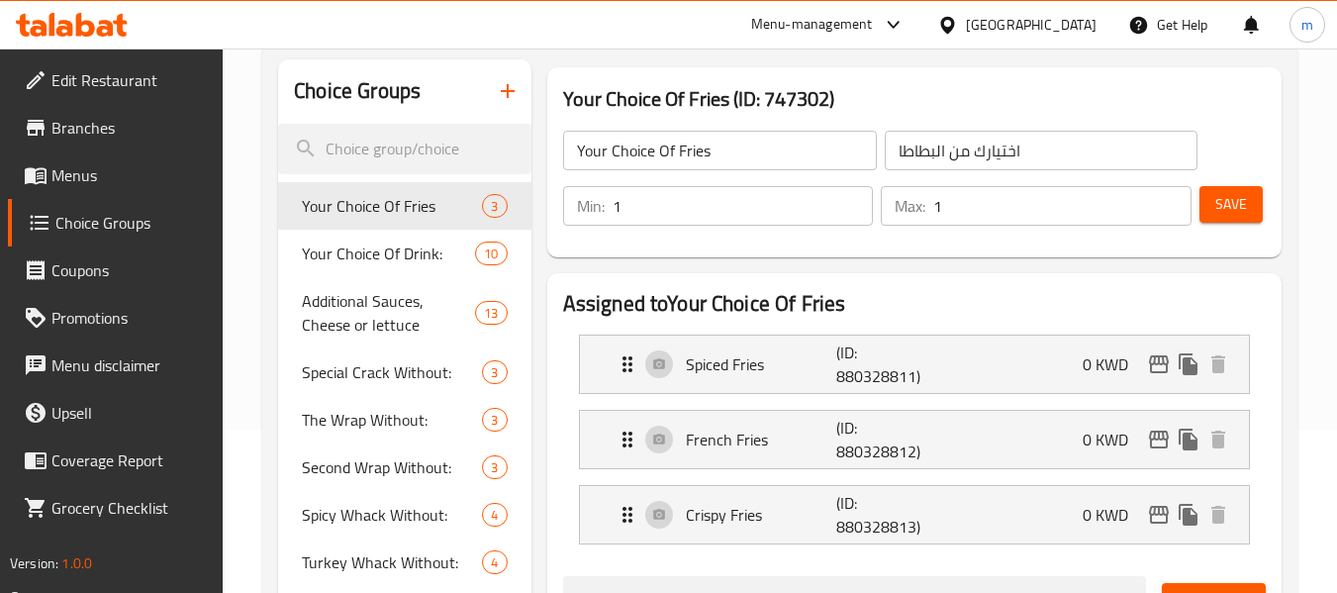
scroll to position [198, 0]
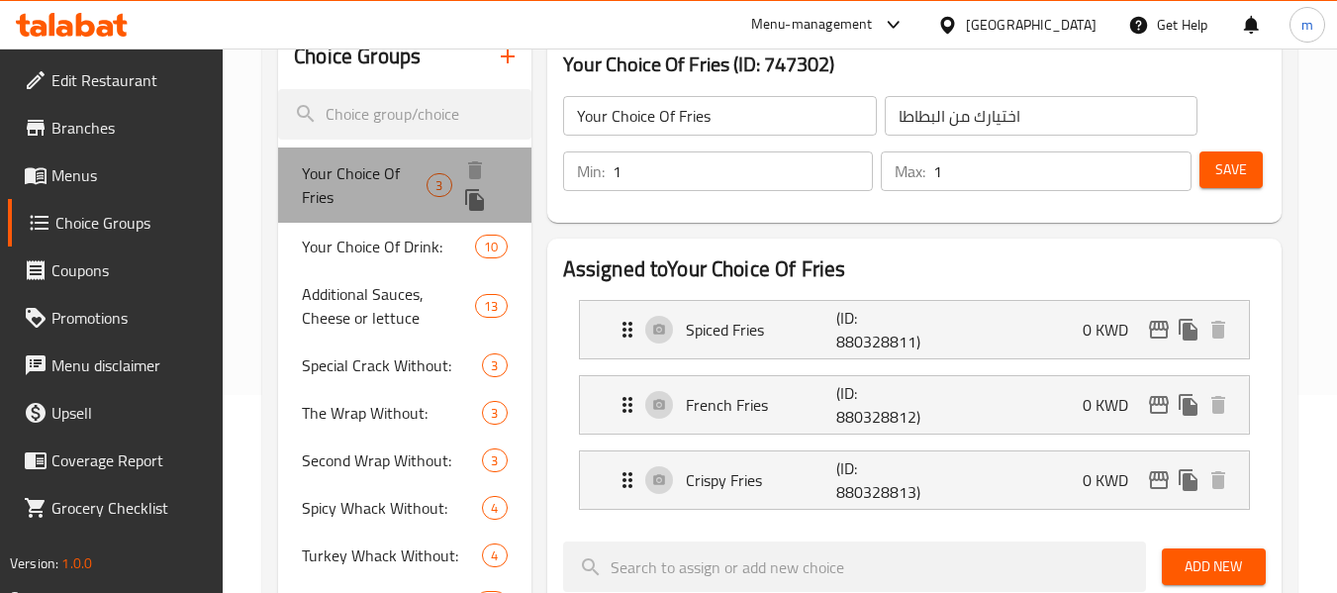
click at [362, 185] on span "Your Choice Of Fries" at bounding box center [364, 184] width 125 height 47
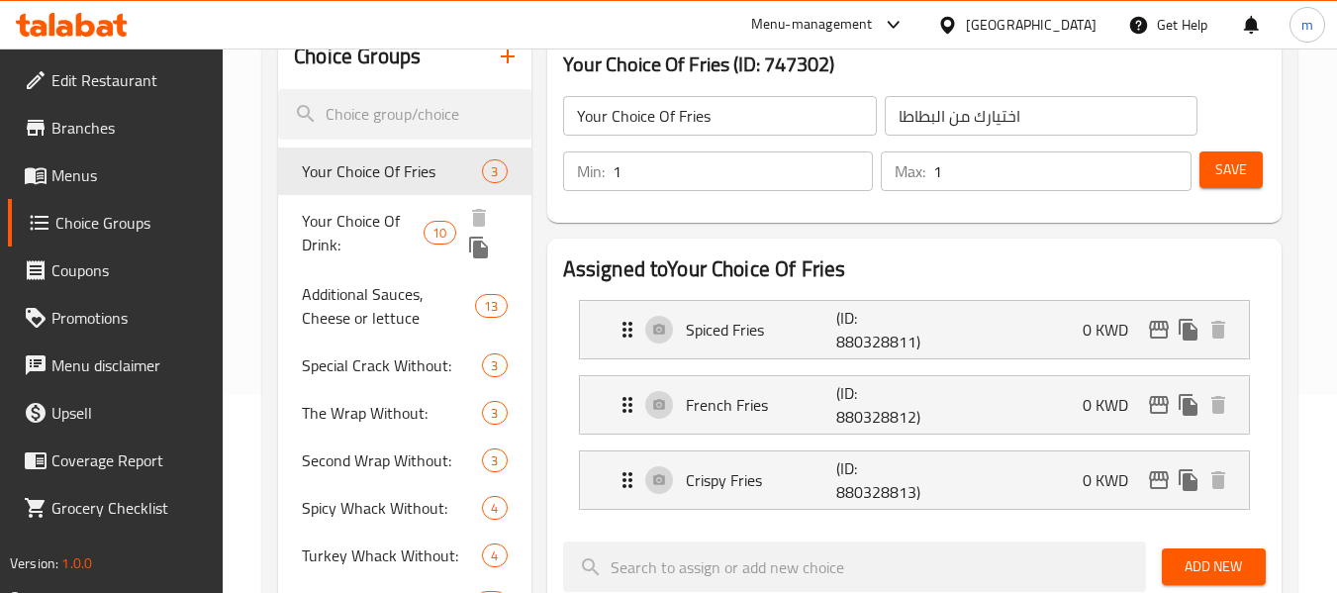
click at [371, 220] on span "Your Choice Of Drink:" at bounding box center [363, 232] width 122 height 47
type input "Your Choice Of Drink:"
type input "إختيارك من المشروب:"
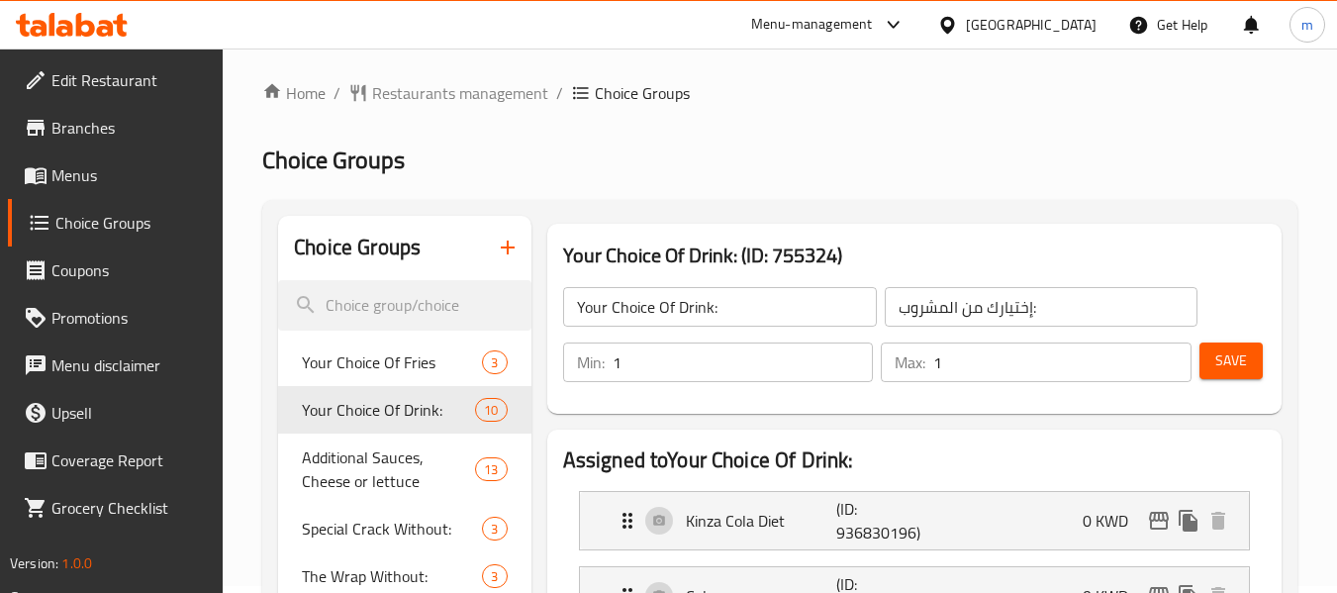
scroll to position [0, 0]
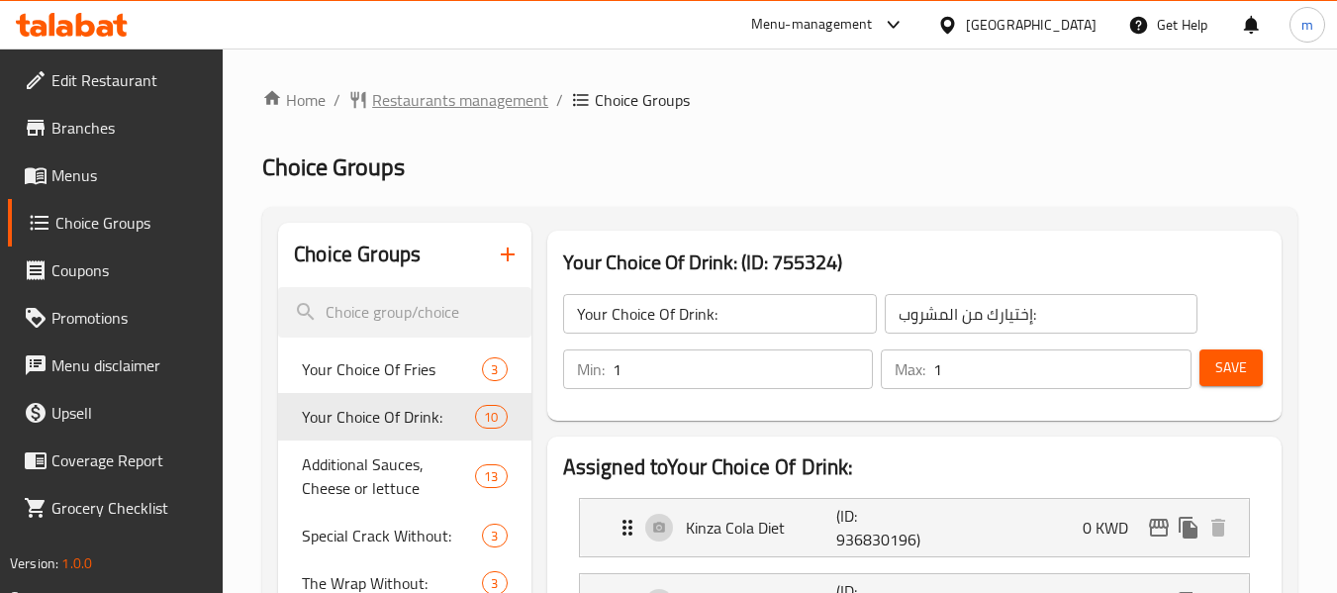
click at [455, 104] on span "Restaurants management" at bounding box center [460, 100] width 176 height 24
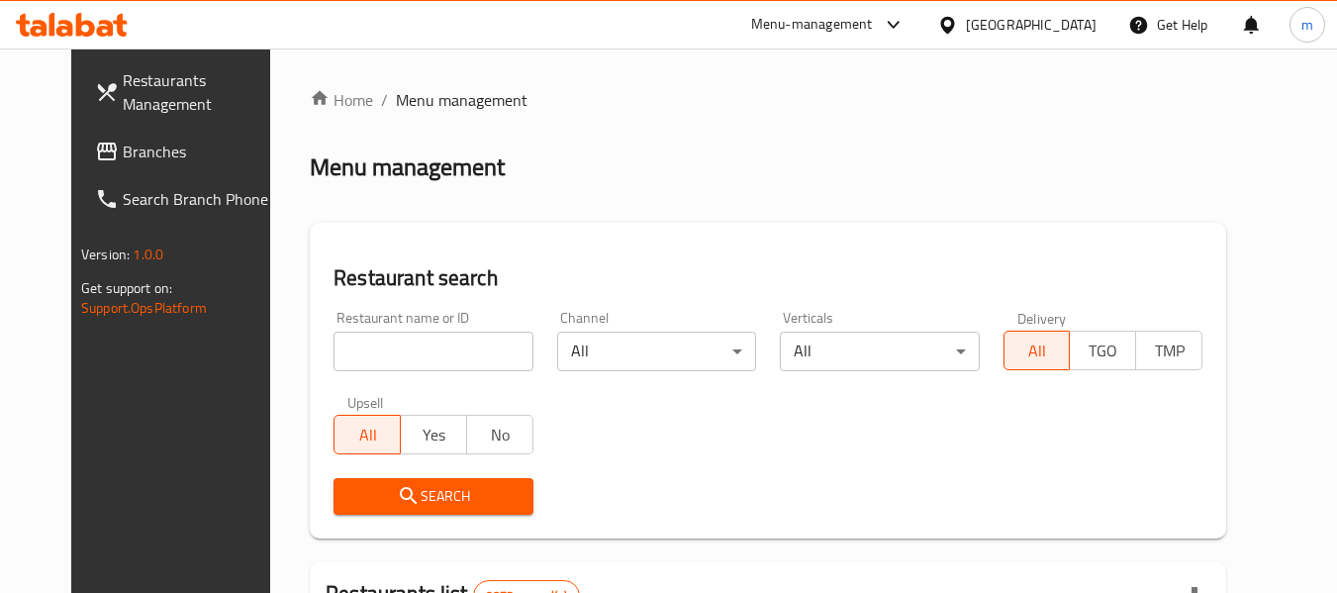
click at [1072, 22] on div "[GEOGRAPHIC_DATA]" at bounding box center [1031, 25] width 131 height 22
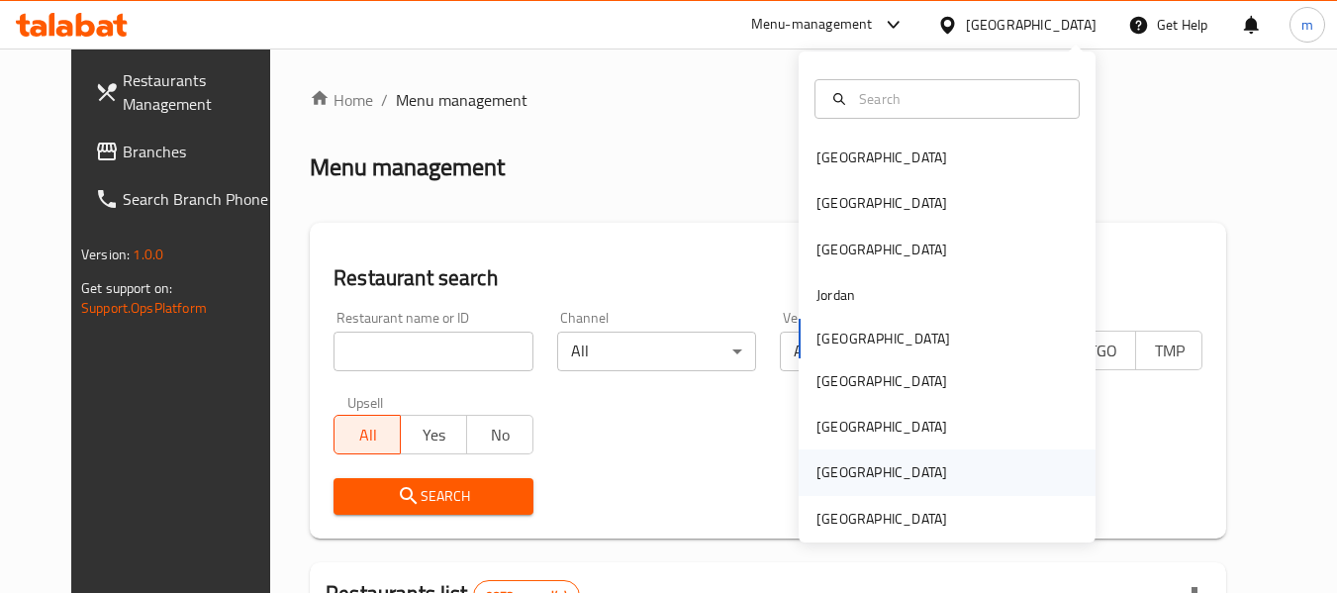
click at [914, 493] on div "[GEOGRAPHIC_DATA]" at bounding box center [946, 472] width 297 height 46
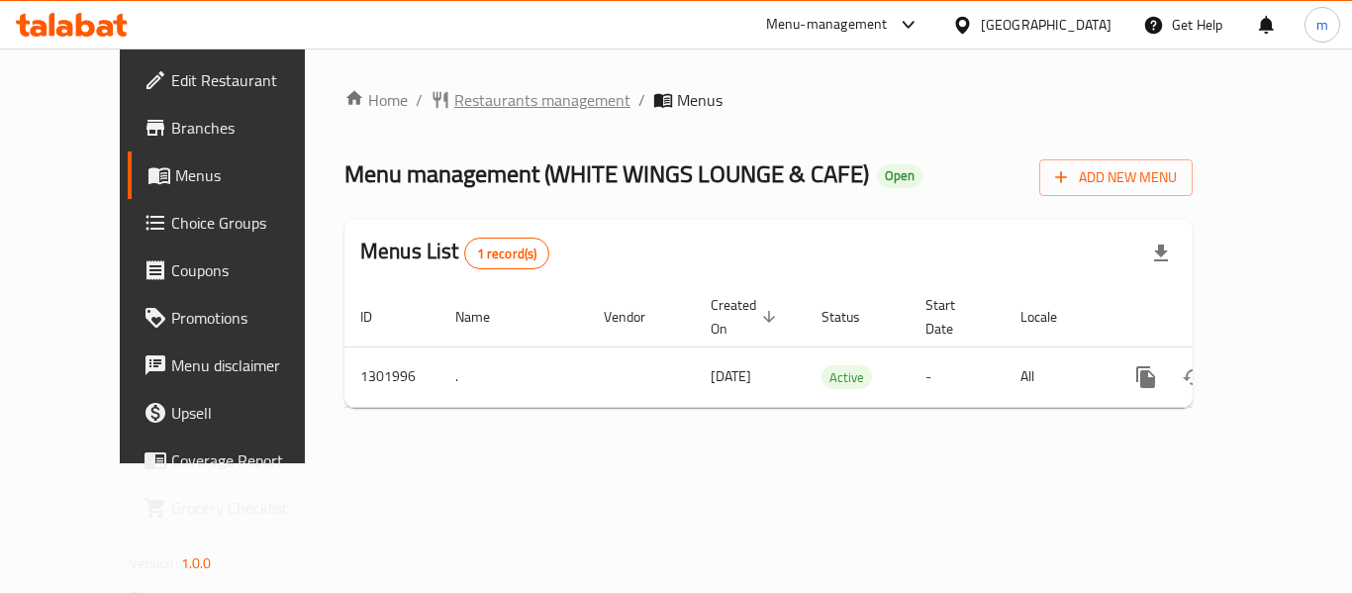
click at [473, 102] on span "Restaurants management" at bounding box center [542, 100] width 176 height 24
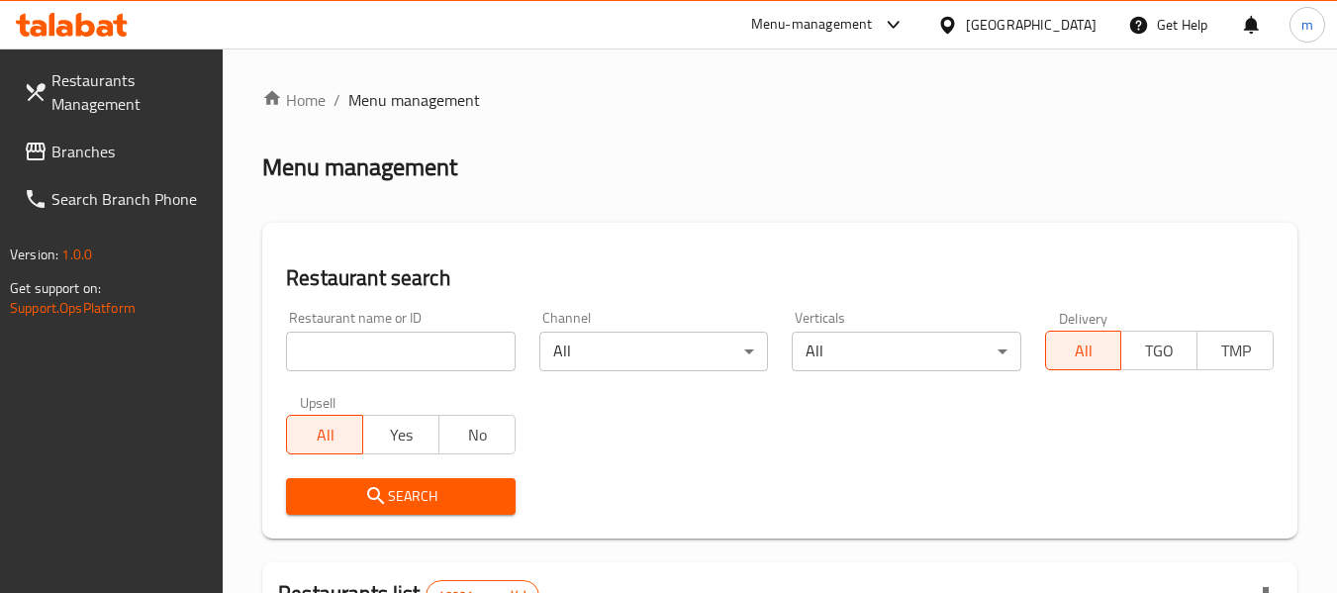
click at [392, 356] on input "search" at bounding box center [400, 351] width 229 height 40
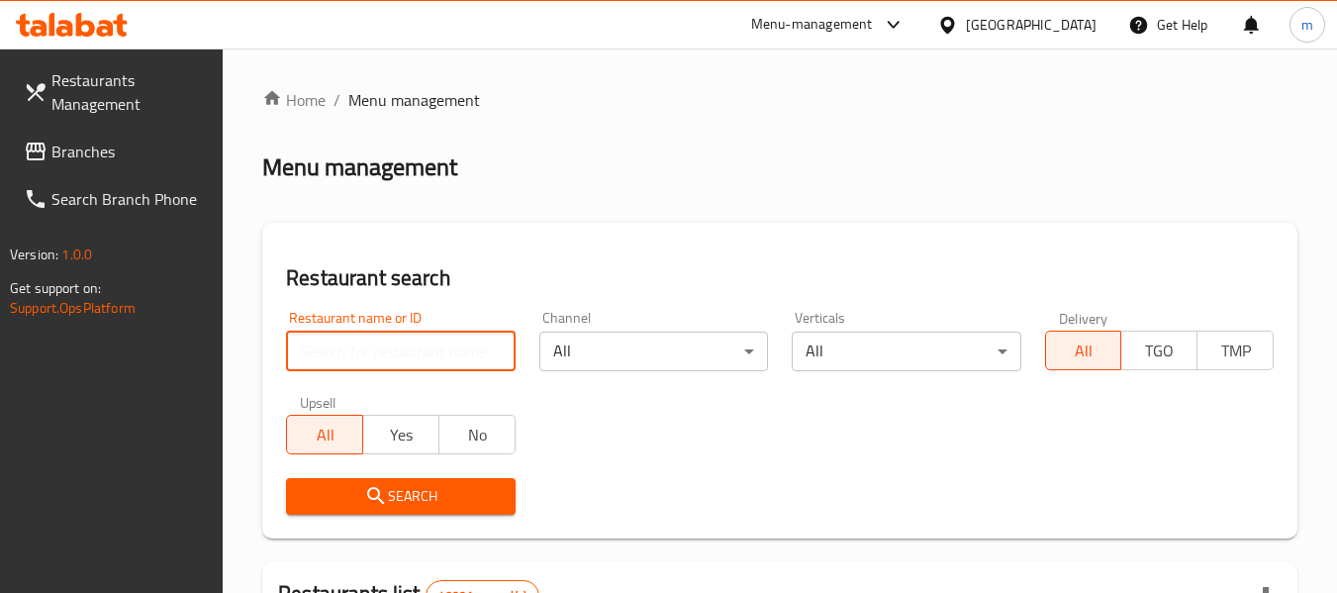
paste input "702253"
type input "702253"
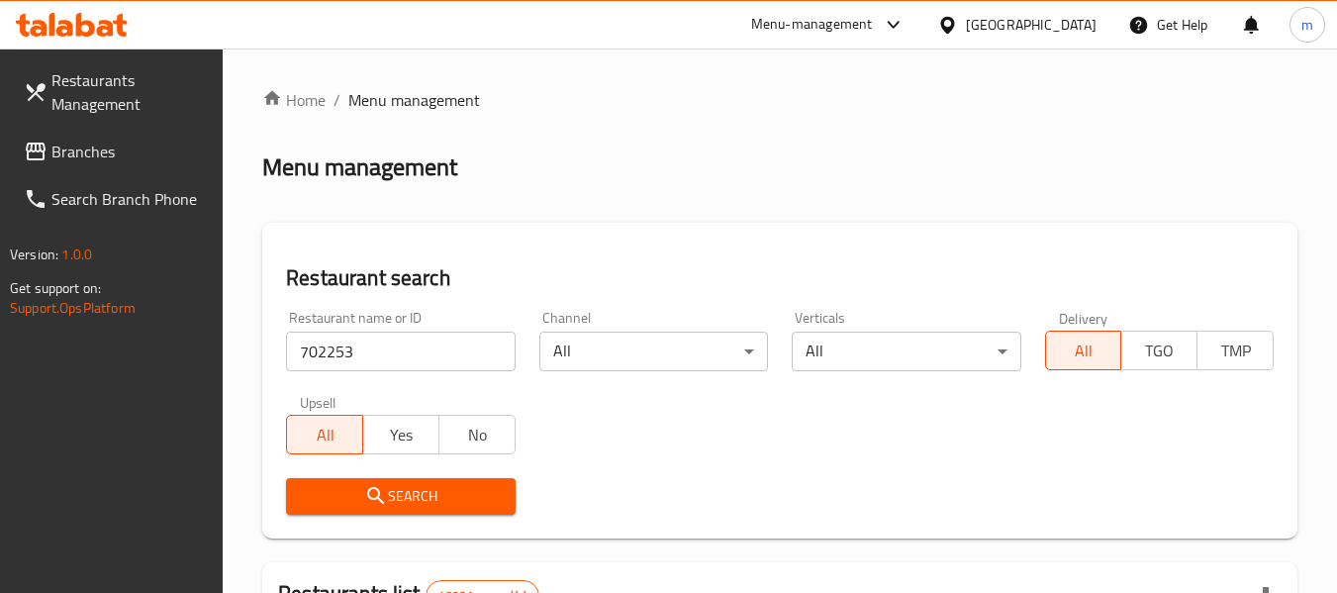
click at [422, 503] on span "Search" at bounding box center [400, 496] width 197 height 25
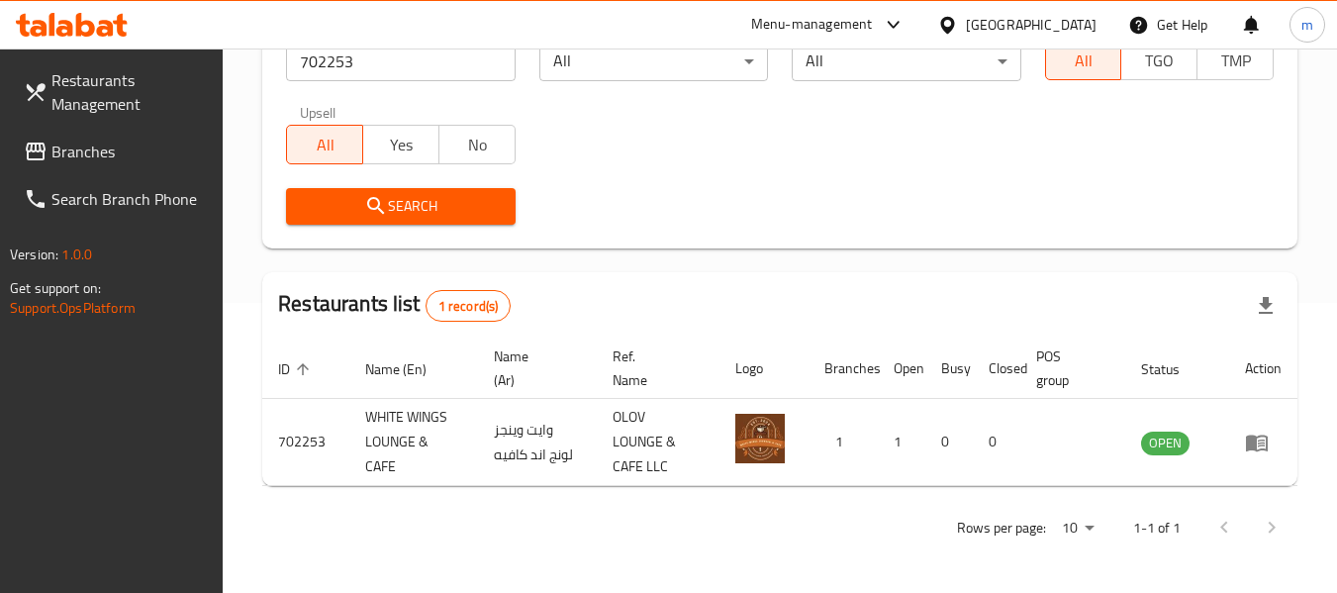
scroll to position [290, 0]
click at [964, 25] on div at bounding box center [951, 25] width 29 height 22
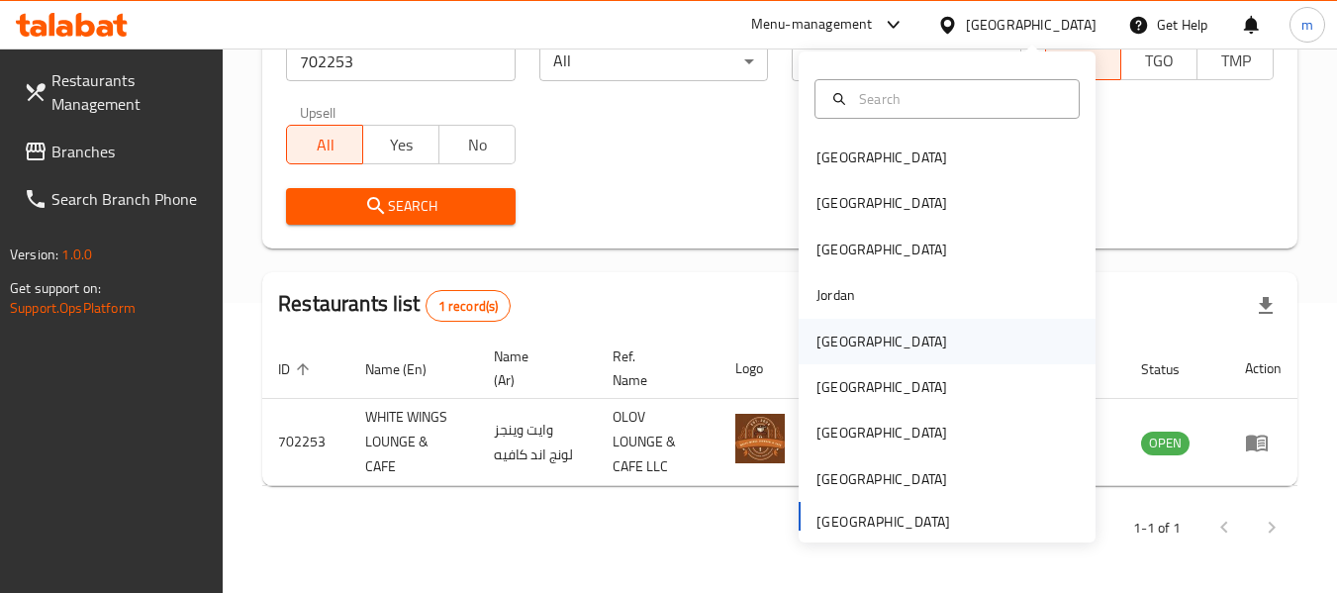
click at [830, 330] on div "[GEOGRAPHIC_DATA]" at bounding box center [881, 341] width 131 height 22
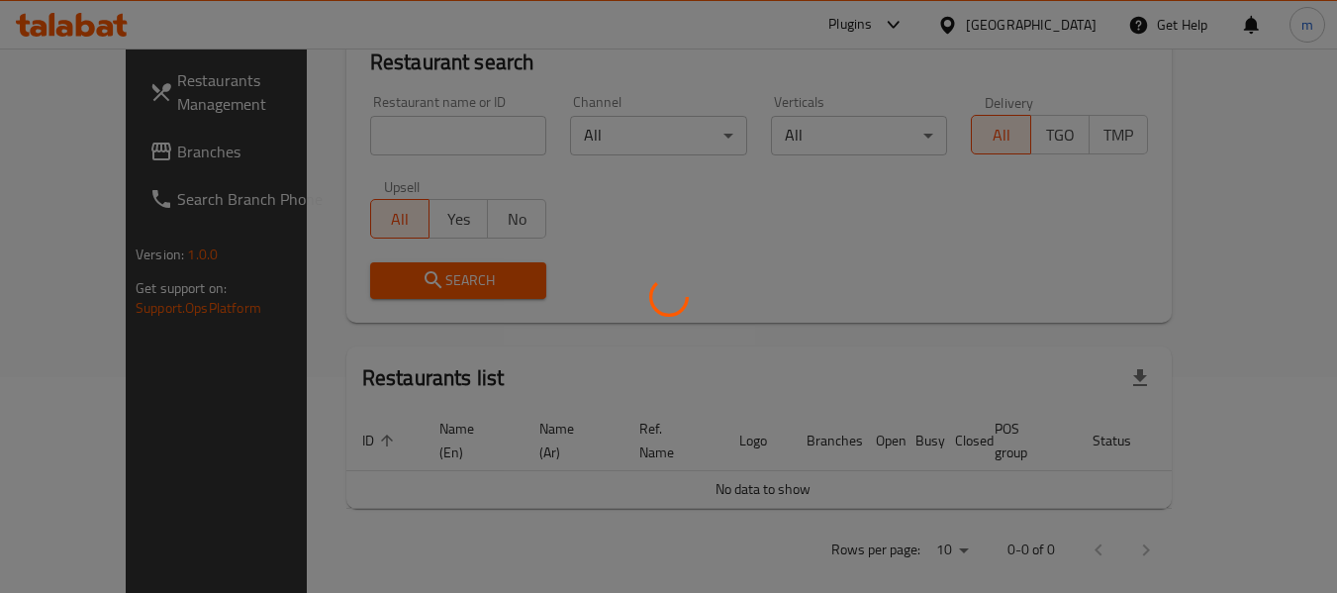
scroll to position [290, 0]
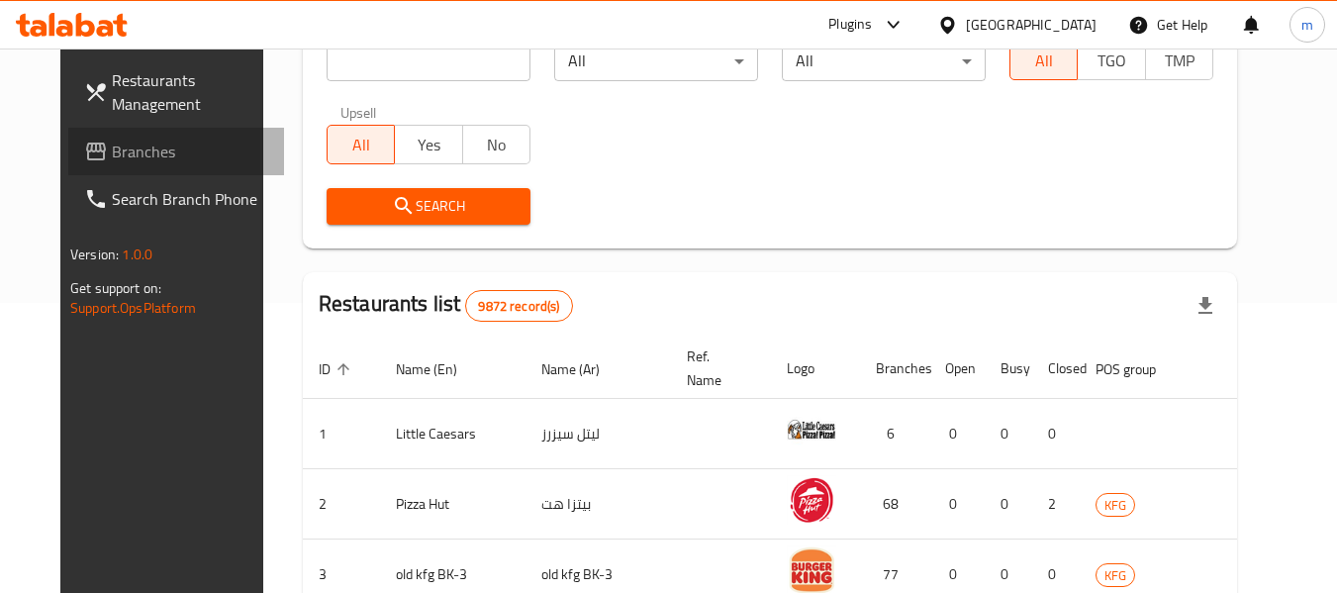
click at [84, 151] on icon at bounding box center [96, 152] width 24 height 24
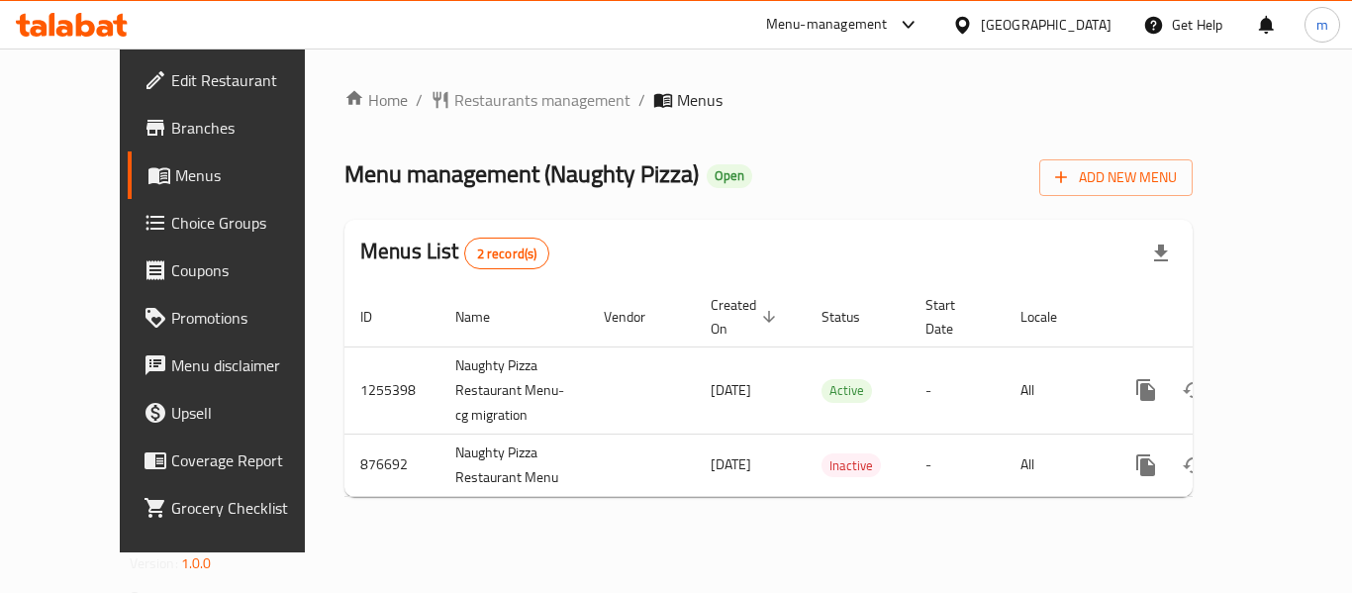
click at [497, 81] on div "Home / Restaurants management / Menus Menu management ( Naughty Pizza ) Open Ad…" at bounding box center [768, 300] width 927 height 504
click at [497, 104] on span "Restaurants management" at bounding box center [542, 100] width 176 height 24
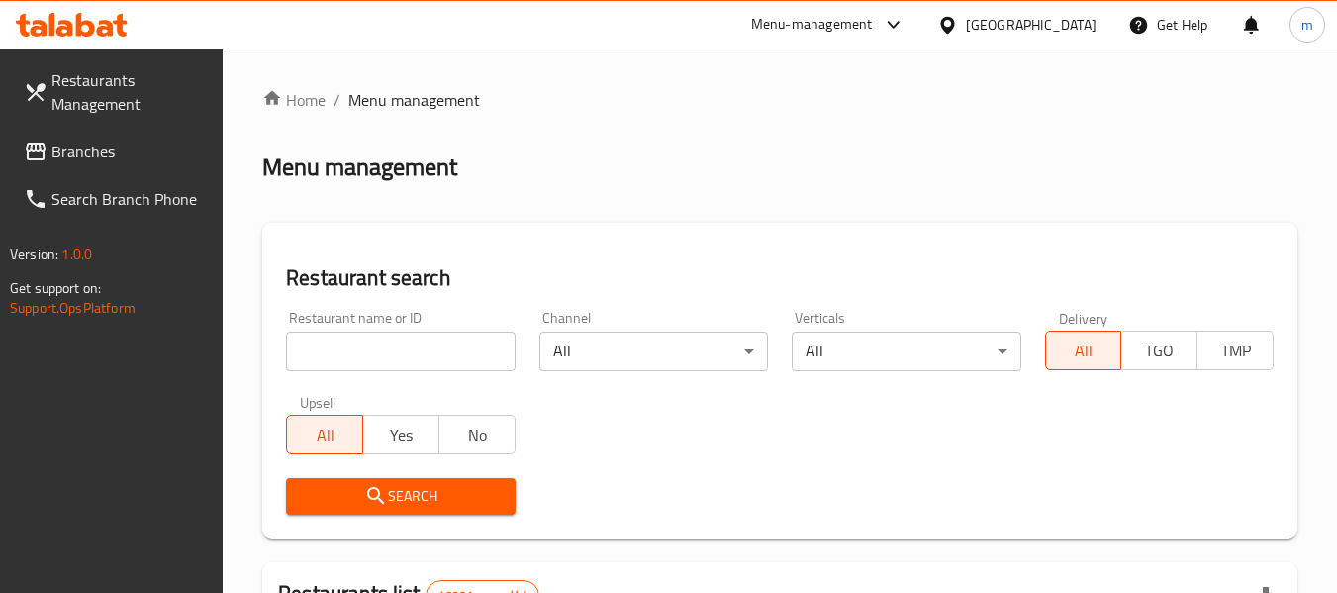
click at [342, 346] on input "search" at bounding box center [400, 351] width 229 height 40
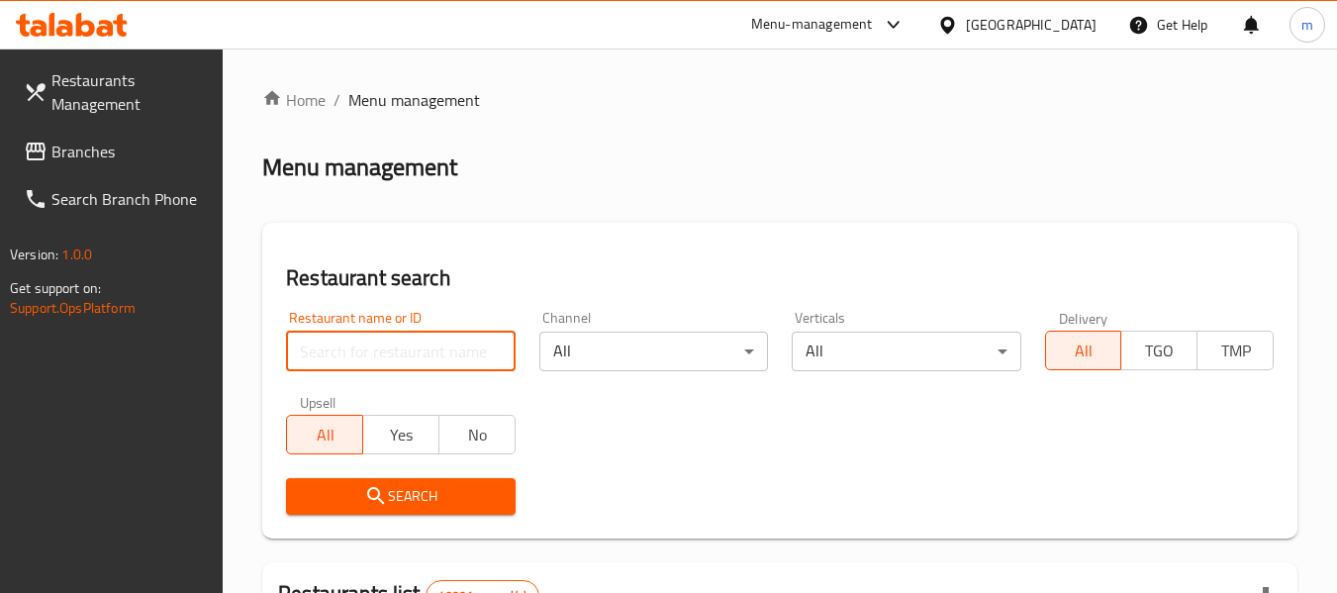
paste input "657502"
type input "657502"
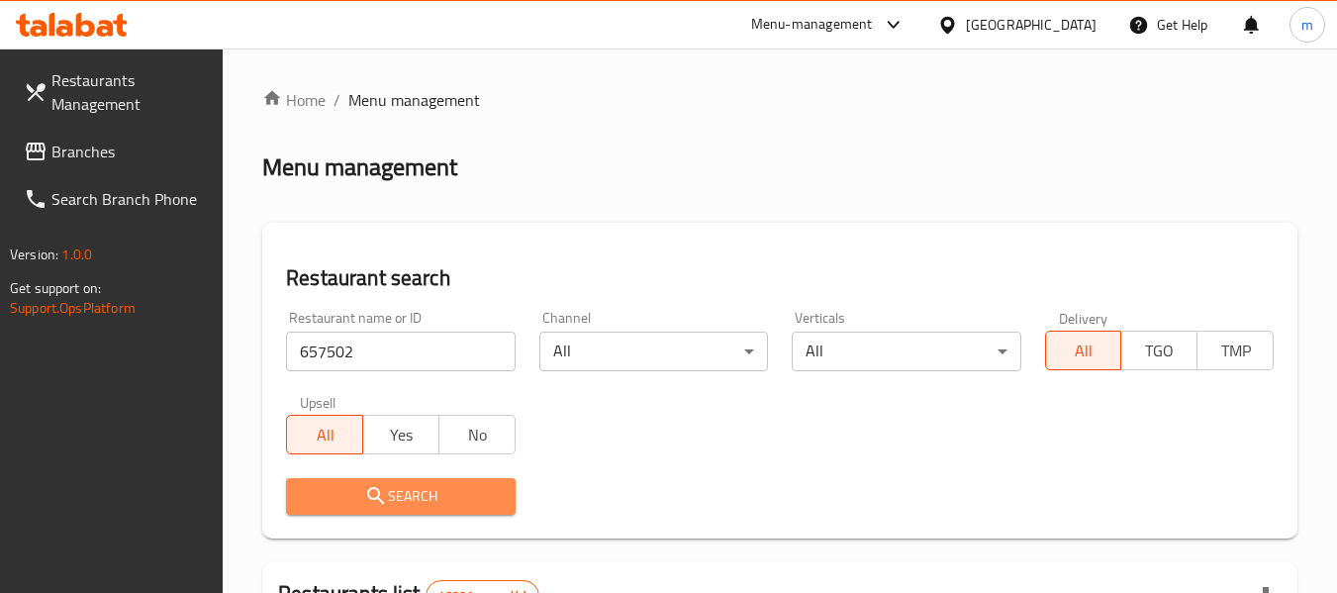
click at [384, 485] on icon "submit" at bounding box center [376, 496] width 24 height 24
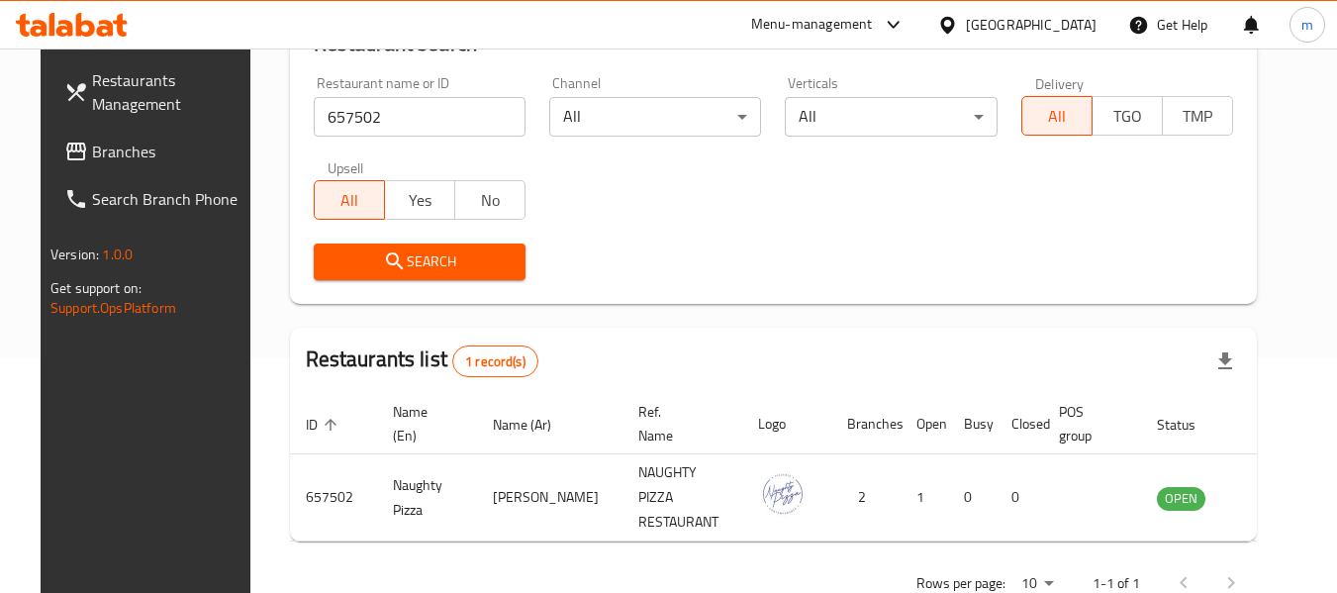
scroll to position [265, 0]
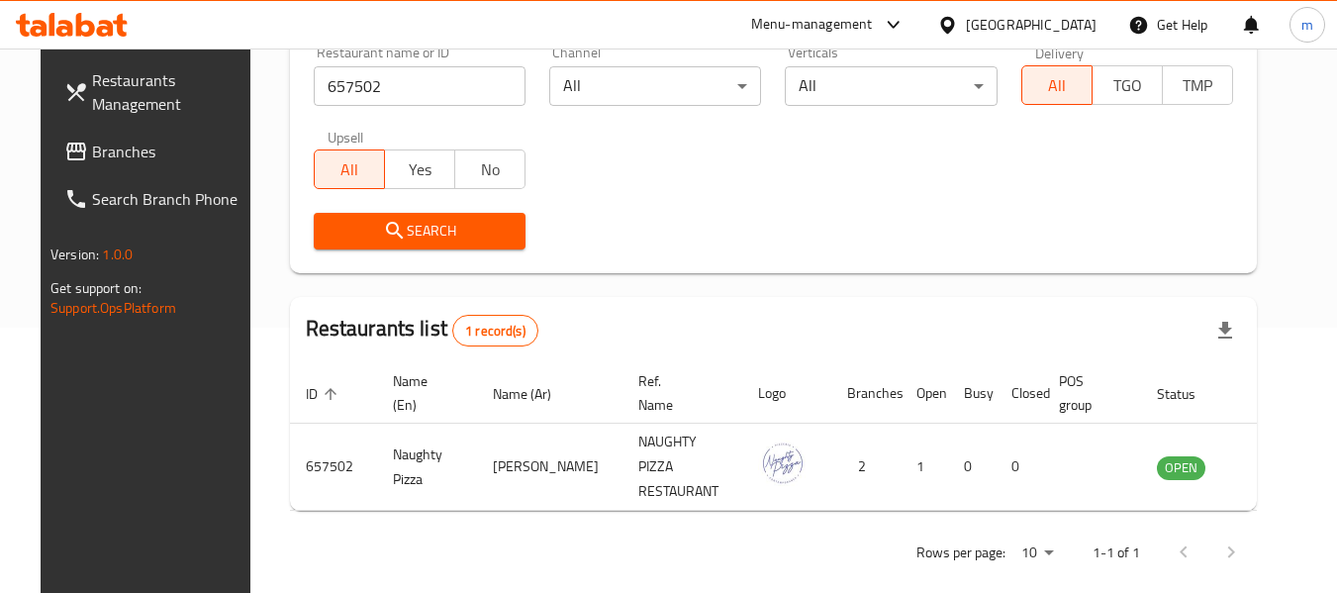
click at [1029, 18] on div "[GEOGRAPHIC_DATA]" at bounding box center [1031, 25] width 131 height 22
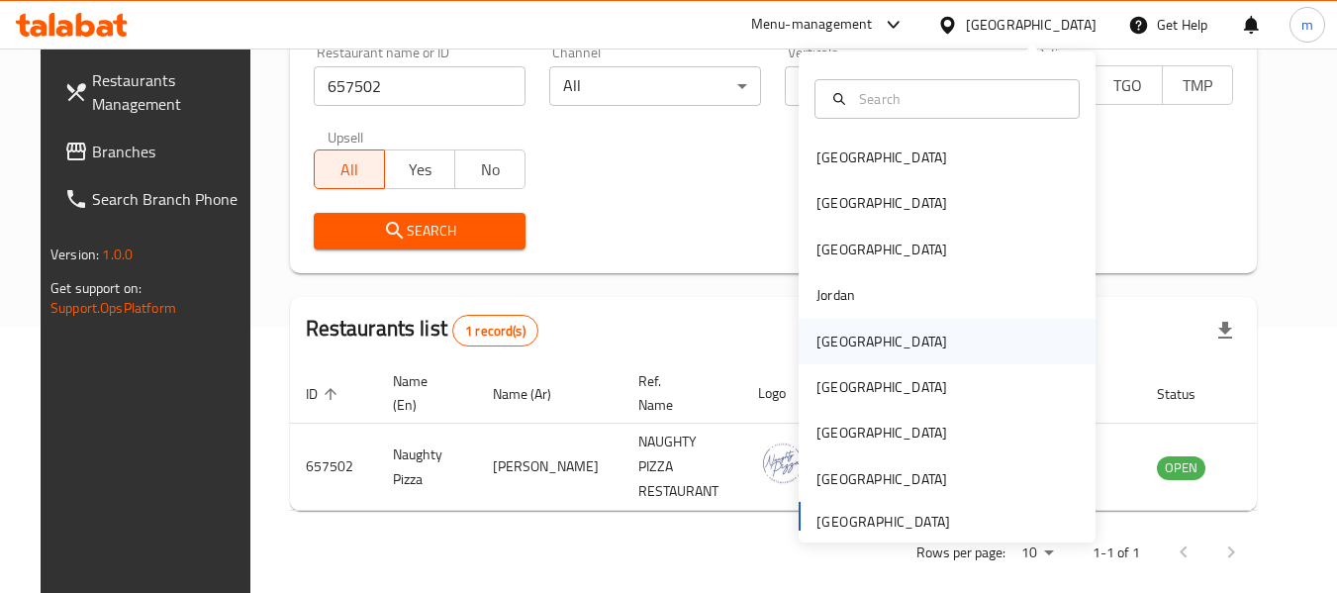
click at [821, 332] on div "[GEOGRAPHIC_DATA]" at bounding box center [881, 341] width 131 height 22
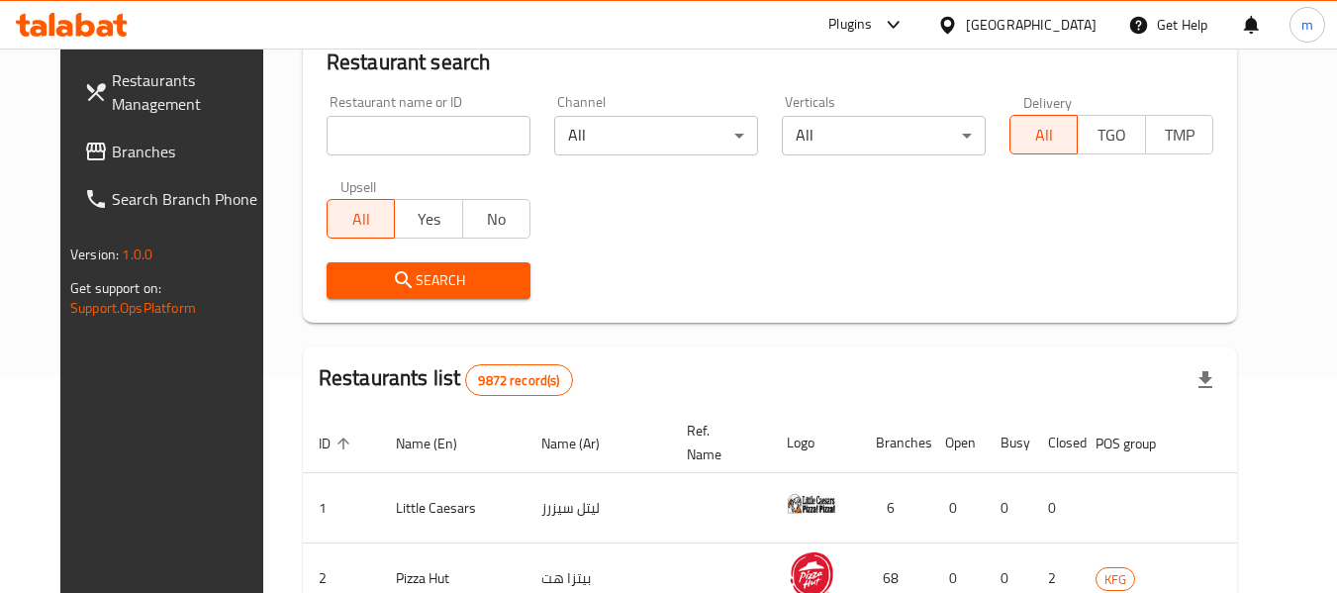
scroll to position [265, 0]
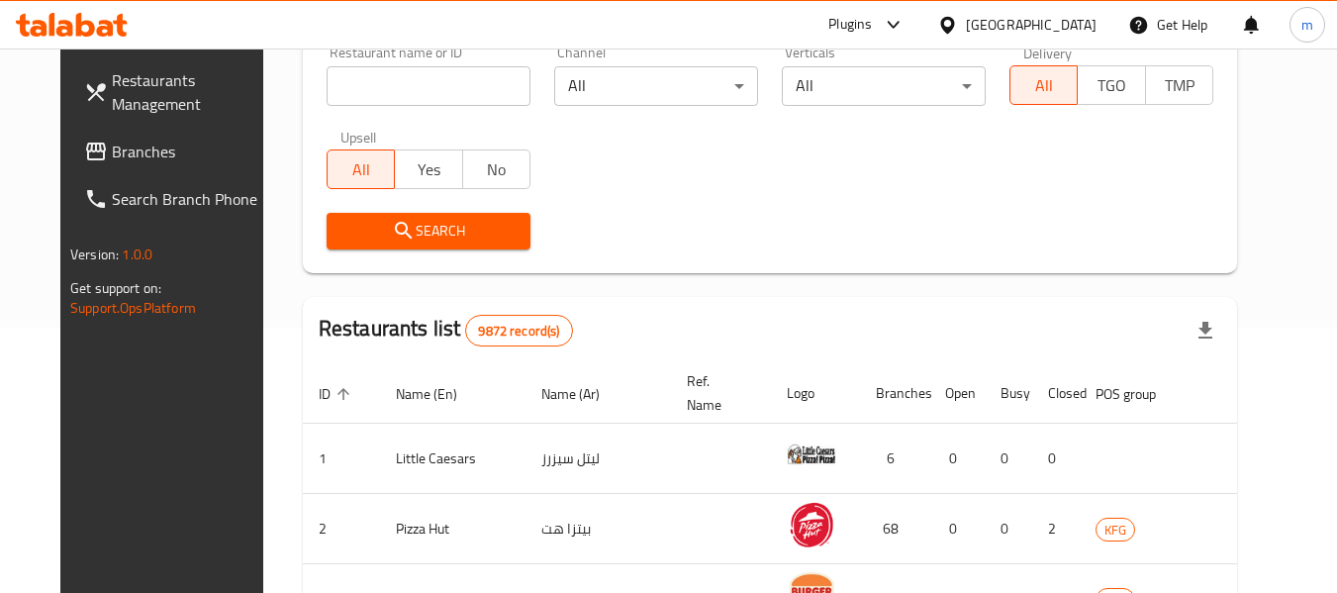
click at [167, 140] on span "Branches" at bounding box center [190, 152] width 156 height 24
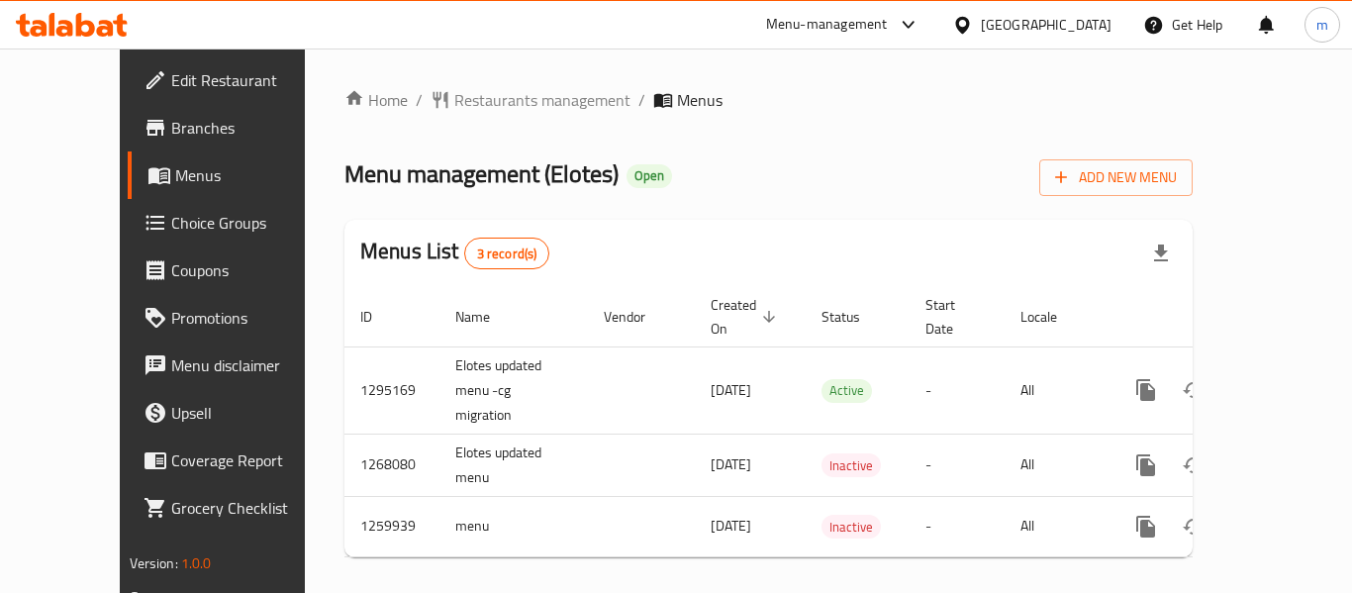
click at [492, 100] on span "Restaurants management" at bounding box center [542, 100] width 176 height 24
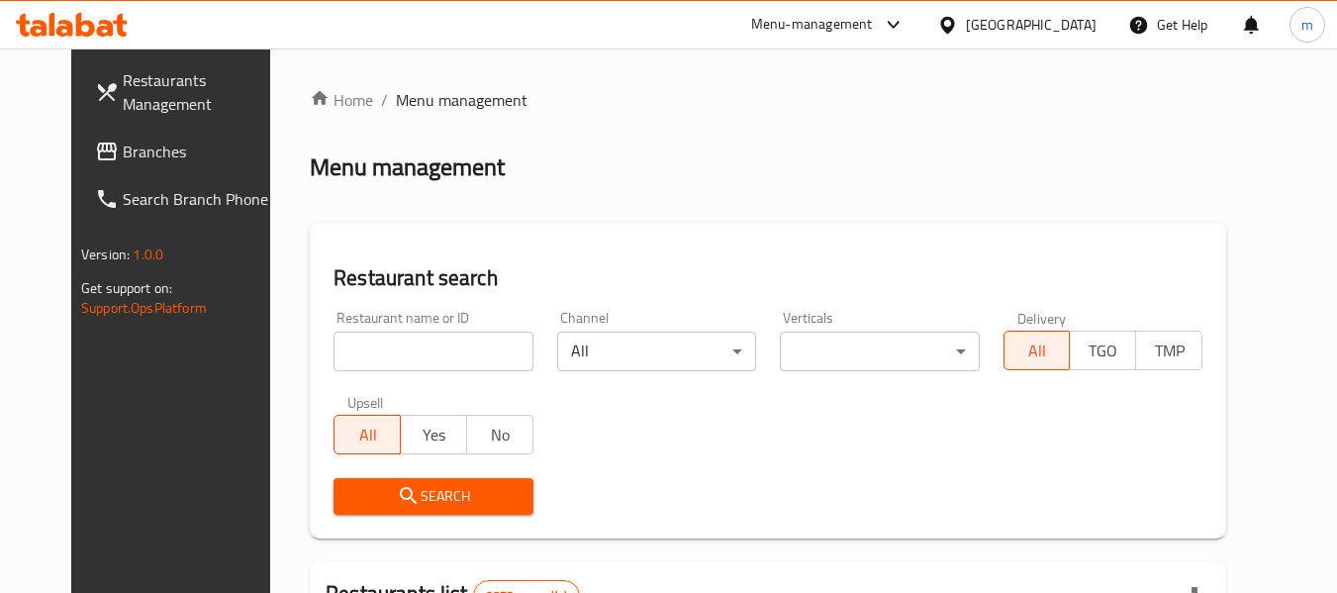
click at [387, 354] on input "search" at bounding box center [432, 351] width 199 height 40
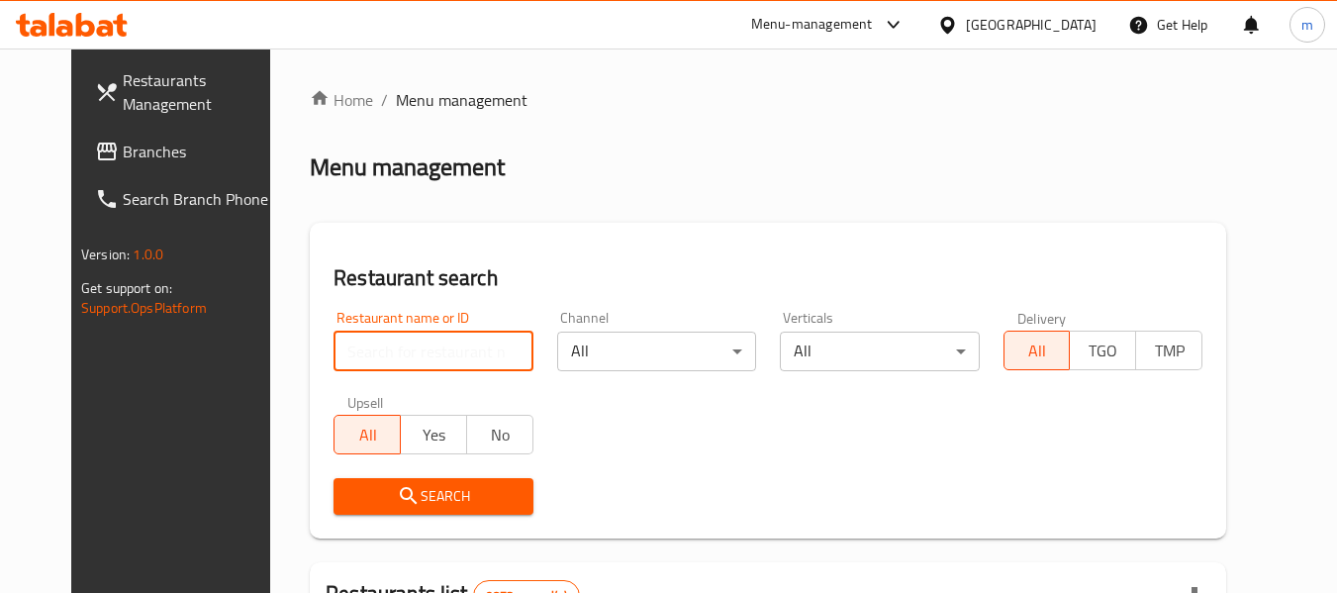
paste input "663743"
type input "663743"
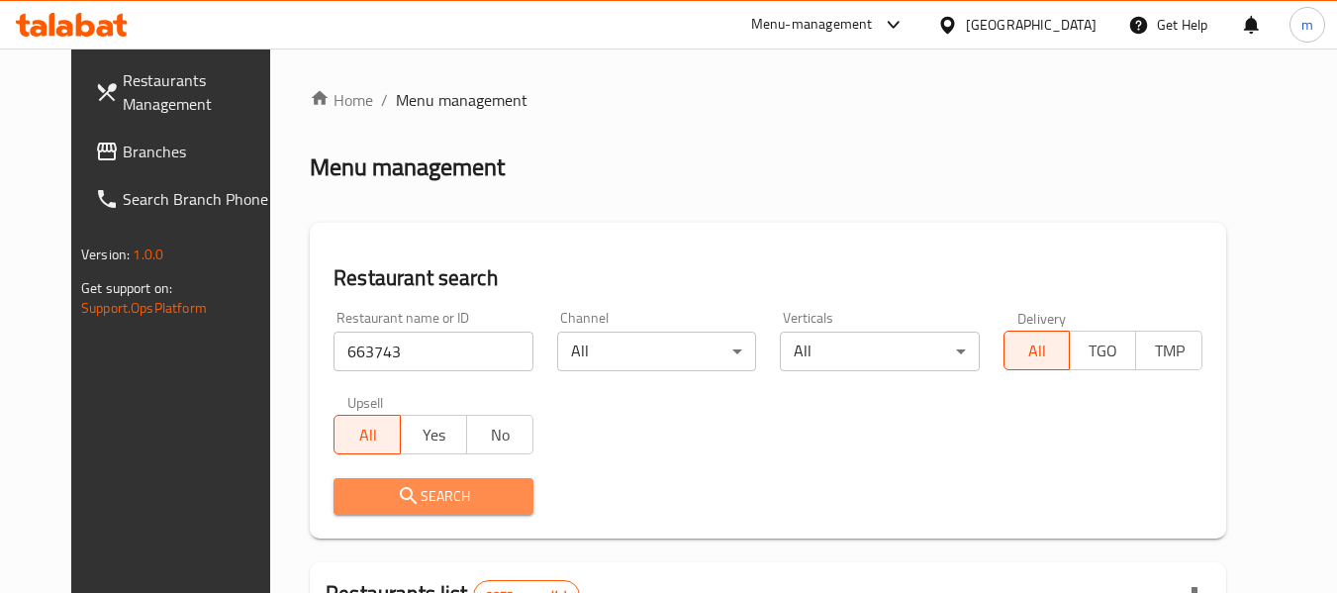
click at [400, 496] on span "Search" at bounding box center [432, 496] width 167 height 25
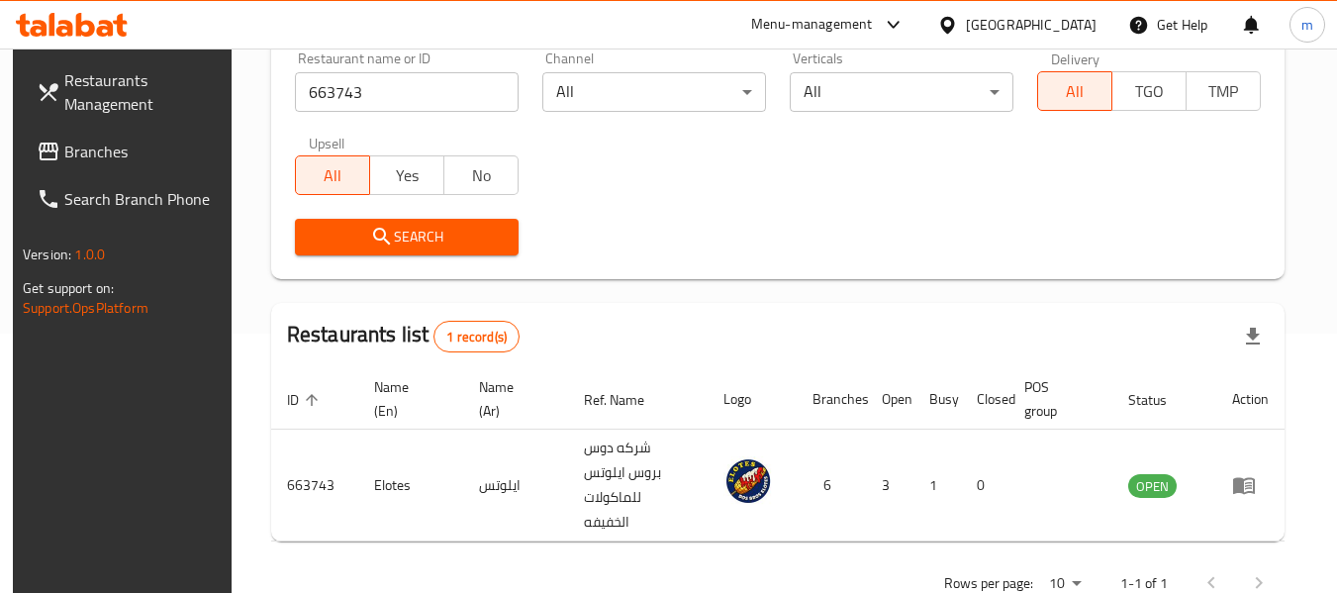
scroll to position [290, 0]
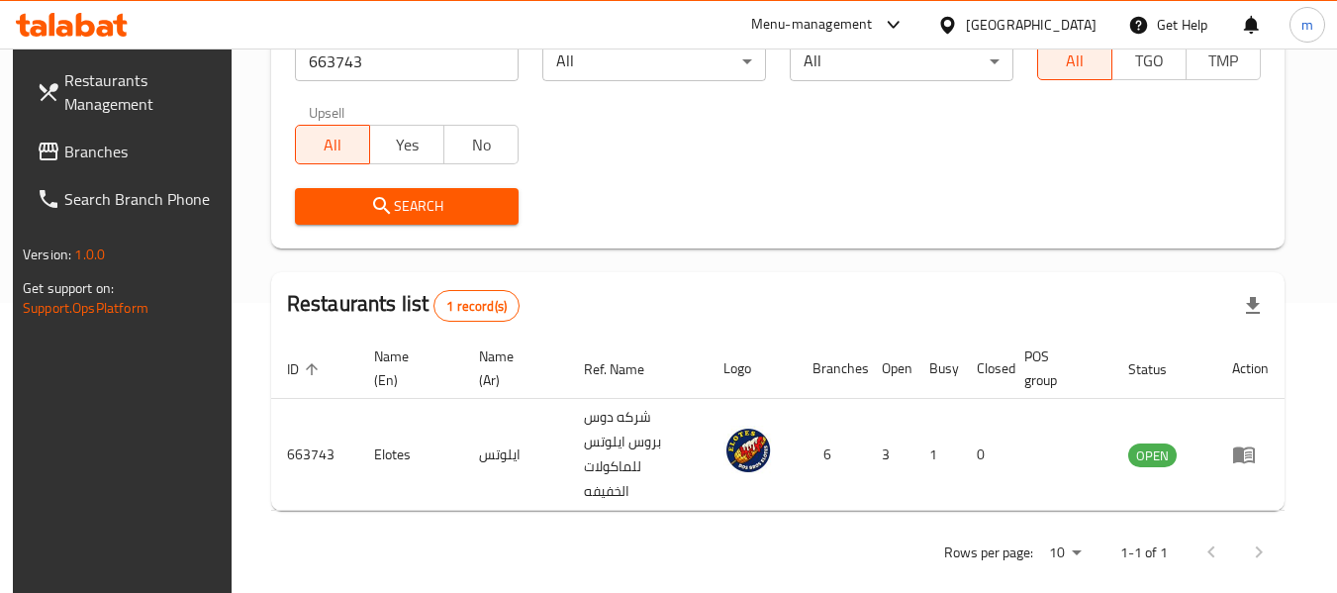
click at [1072, 28] on div "Kuwait" at bounding box center [1031, 25] width 131 height 22
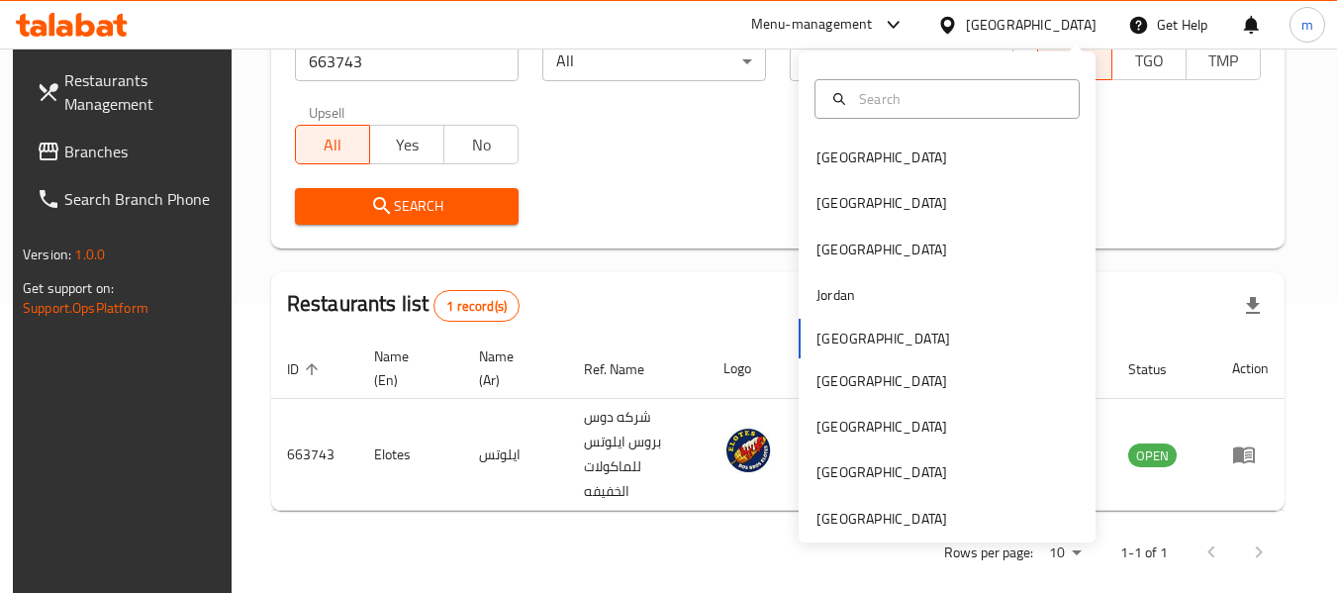
click at [984, 533] on div "Bahrain Egypt Iraq Jordan Kuwait Oman Qatar Saudi Arabia United Arab Emirates" at bounding box center [946, 296] width 297 height 491
click at [850, 510] on div "[GEOGRAPHIC_DATA]" at bounding box center [881, 519] width 131 height 22
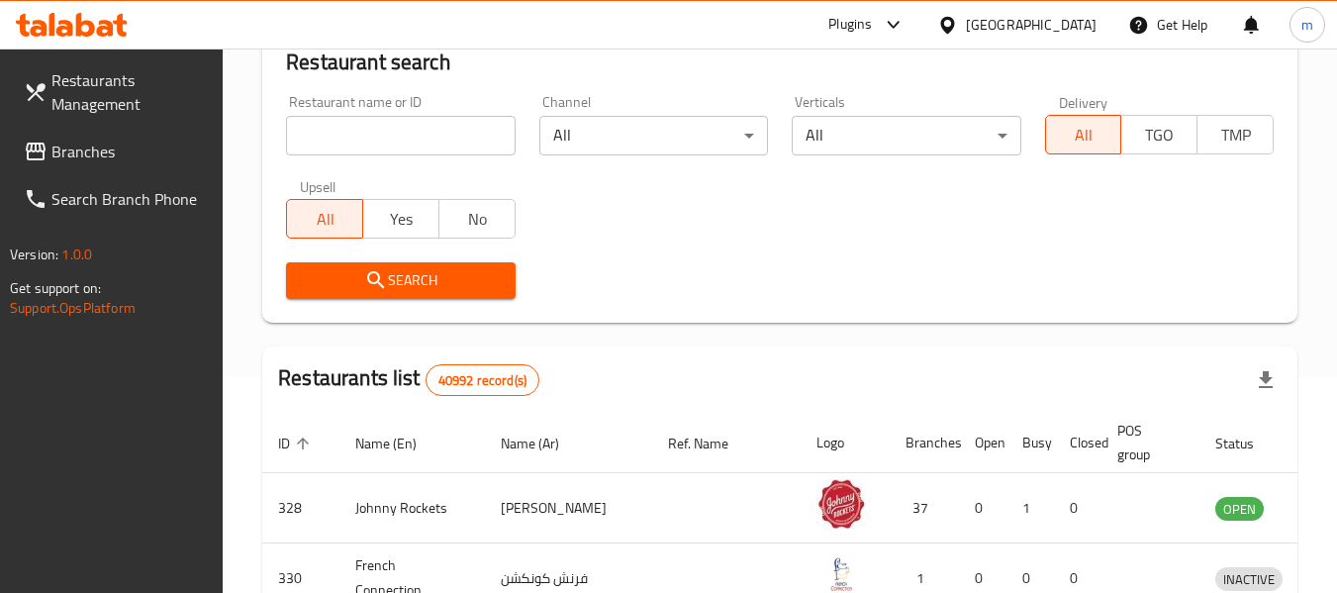
scroll to position [290, 0]
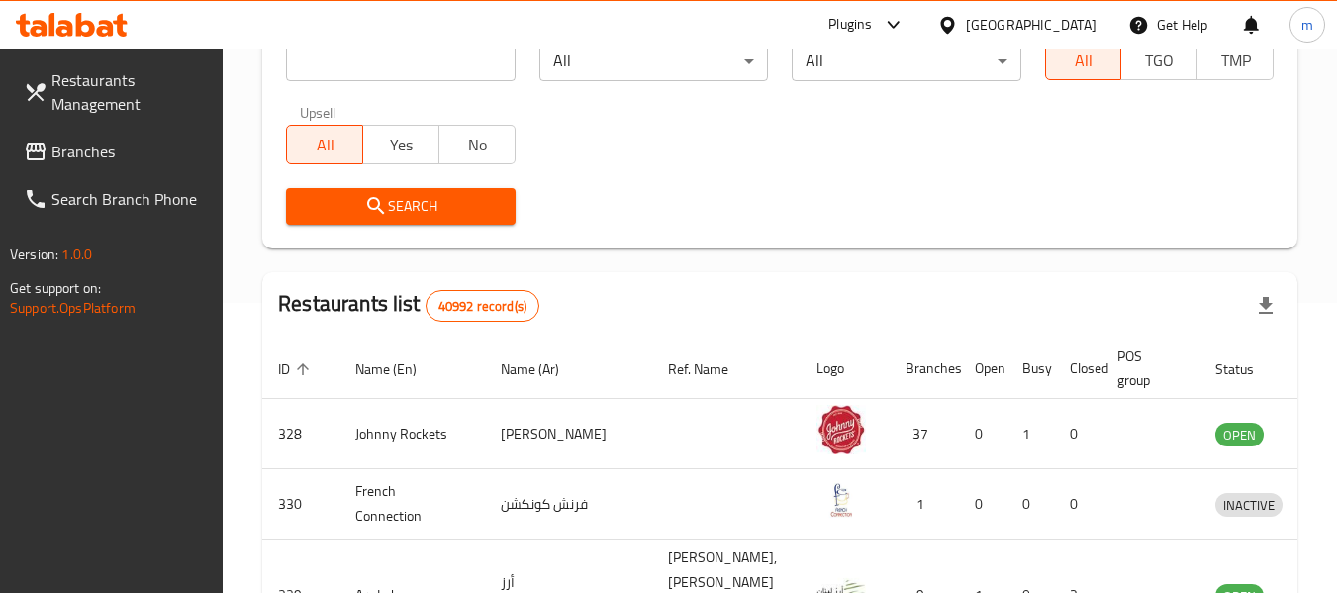
click at [131, 132] on link "Branches" at bounding box center [116, 151] width 216 height 47
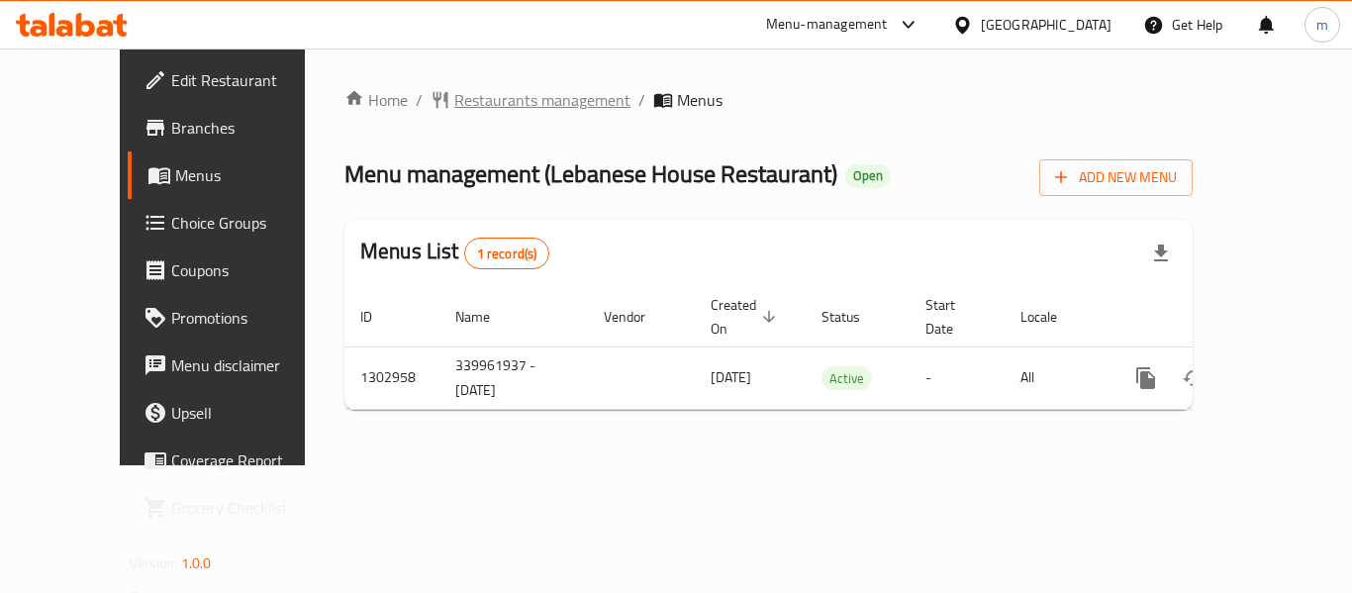
click at [475, 96] on span "Restaurants management" at bounding box center [542, 100] width 176 height 24
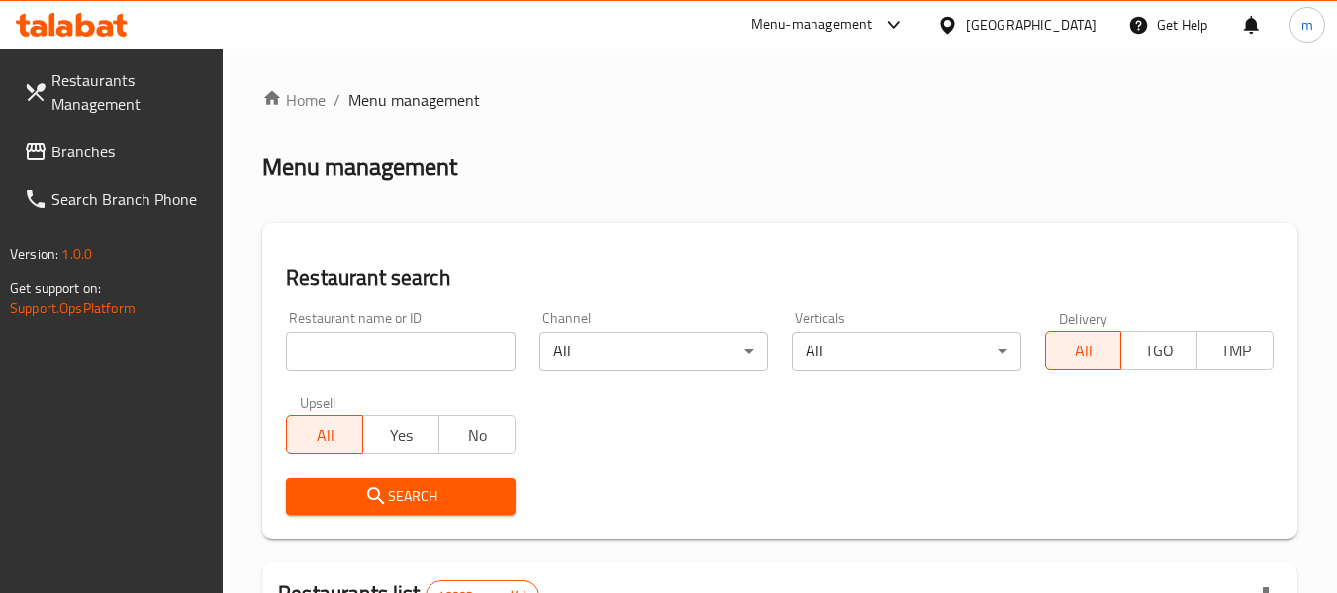
click at [359, 368] on input "search" at bounding box center [400, 351] width 229 height 40
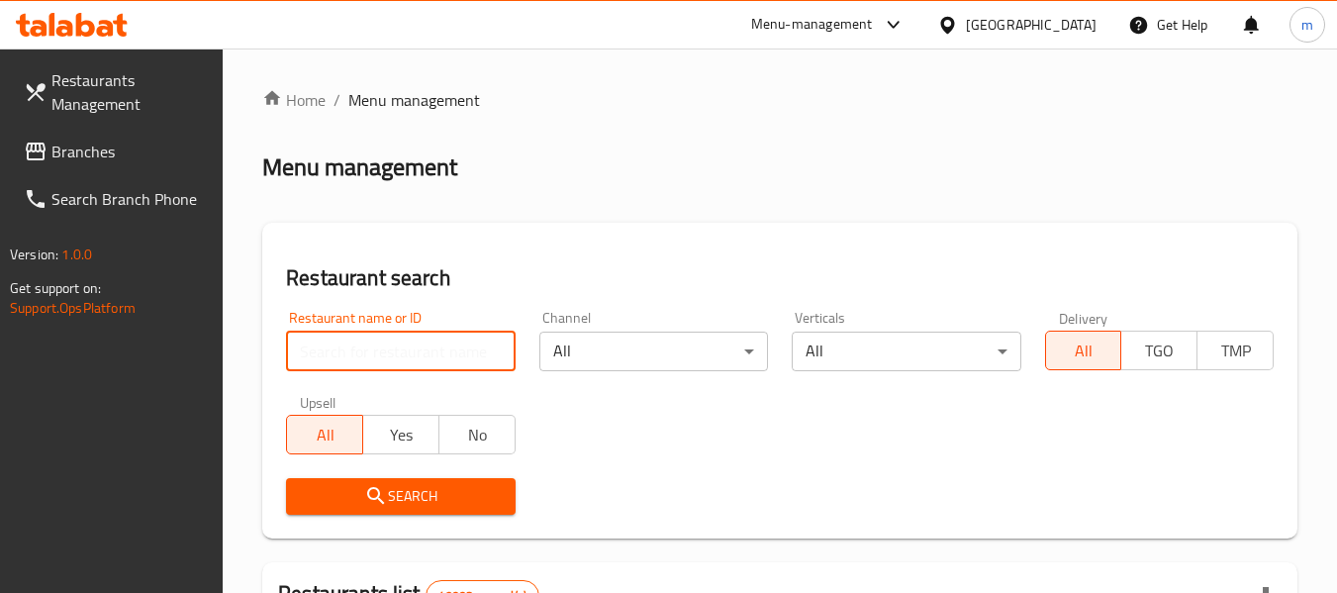
paste input "702477"
type input "702477"
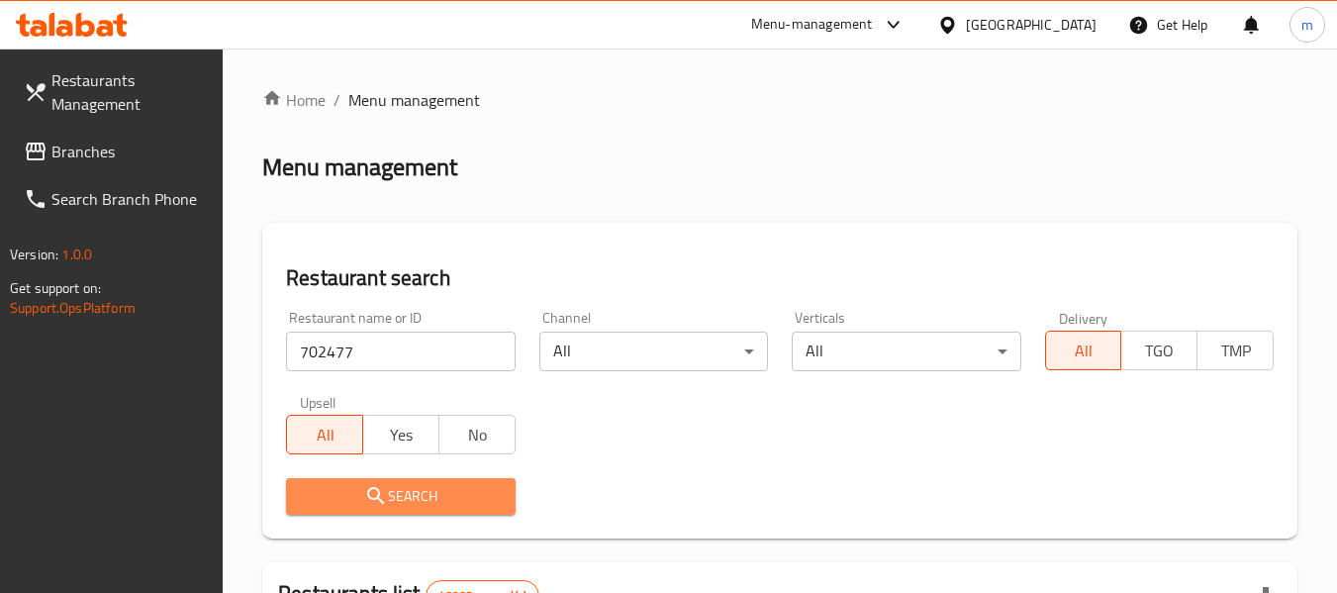
click at [388, 497] on span "Search" at bounding box center [400, 496] width 197 height 25
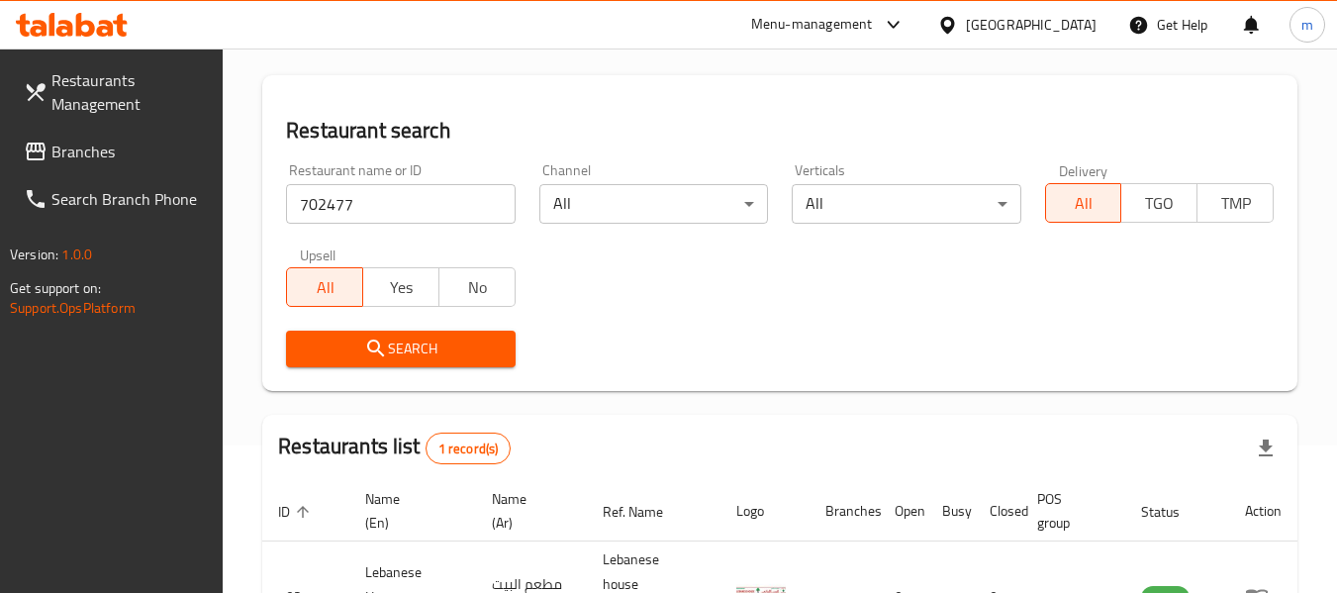
scroll to position [290, 0]
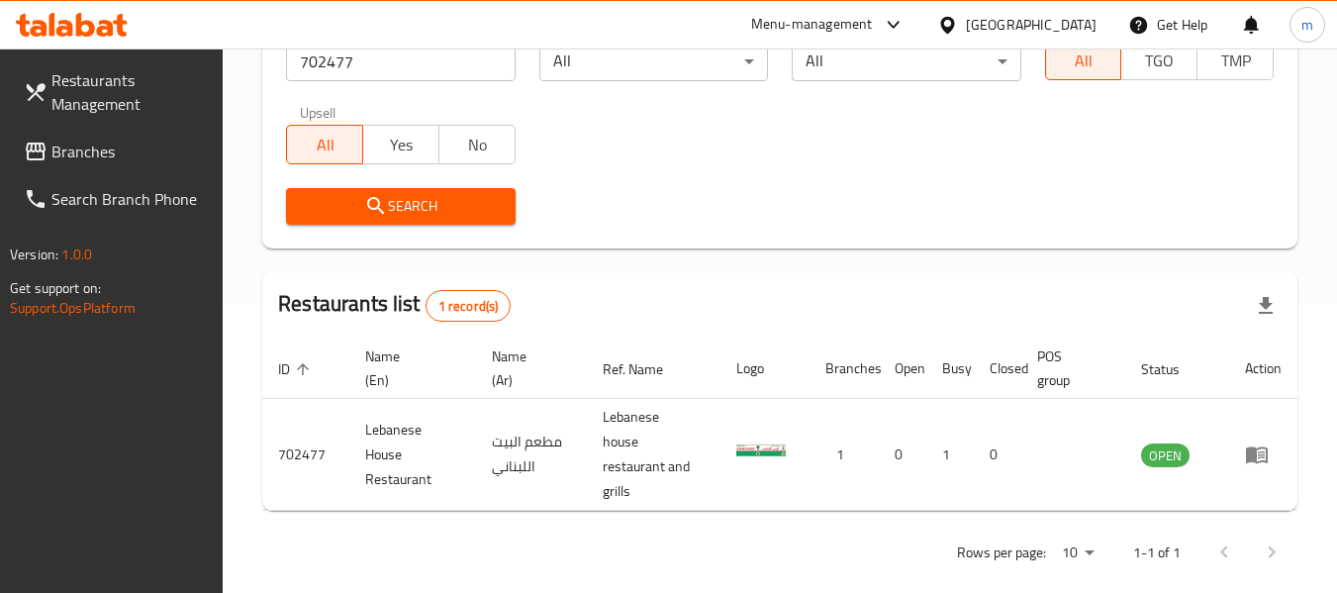
click at [177, 152] on span "Branches" at bounding box center [129, 152] width 156 height 24
